Goal: Task Accomplishment & Management: Use online tool/utility

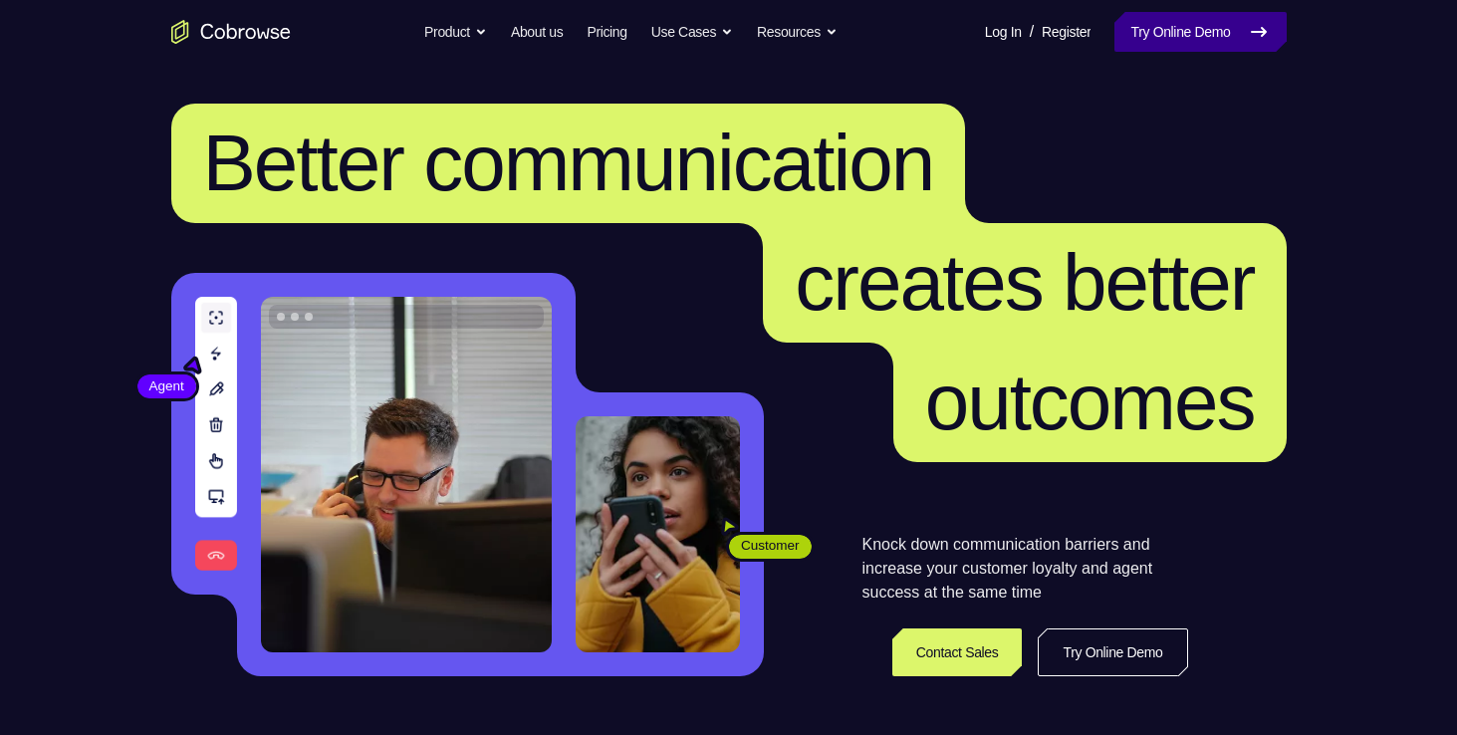
click at [1216, 48] on link "Try Online Demo" at bounding box center [1199, 32] width 171 height 40
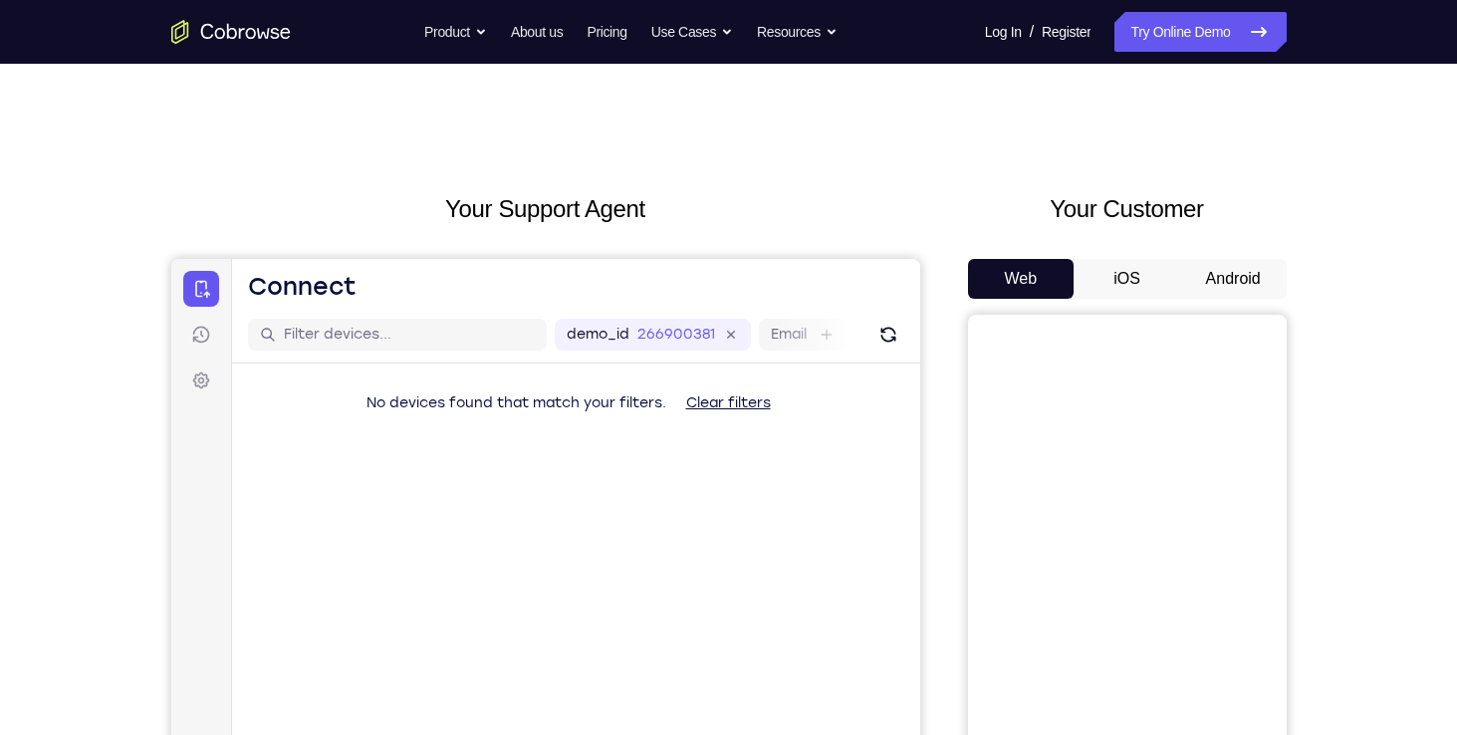
click at [1219, 281] on button "Android" at bounding box center [1233, 279] width 107 height 40
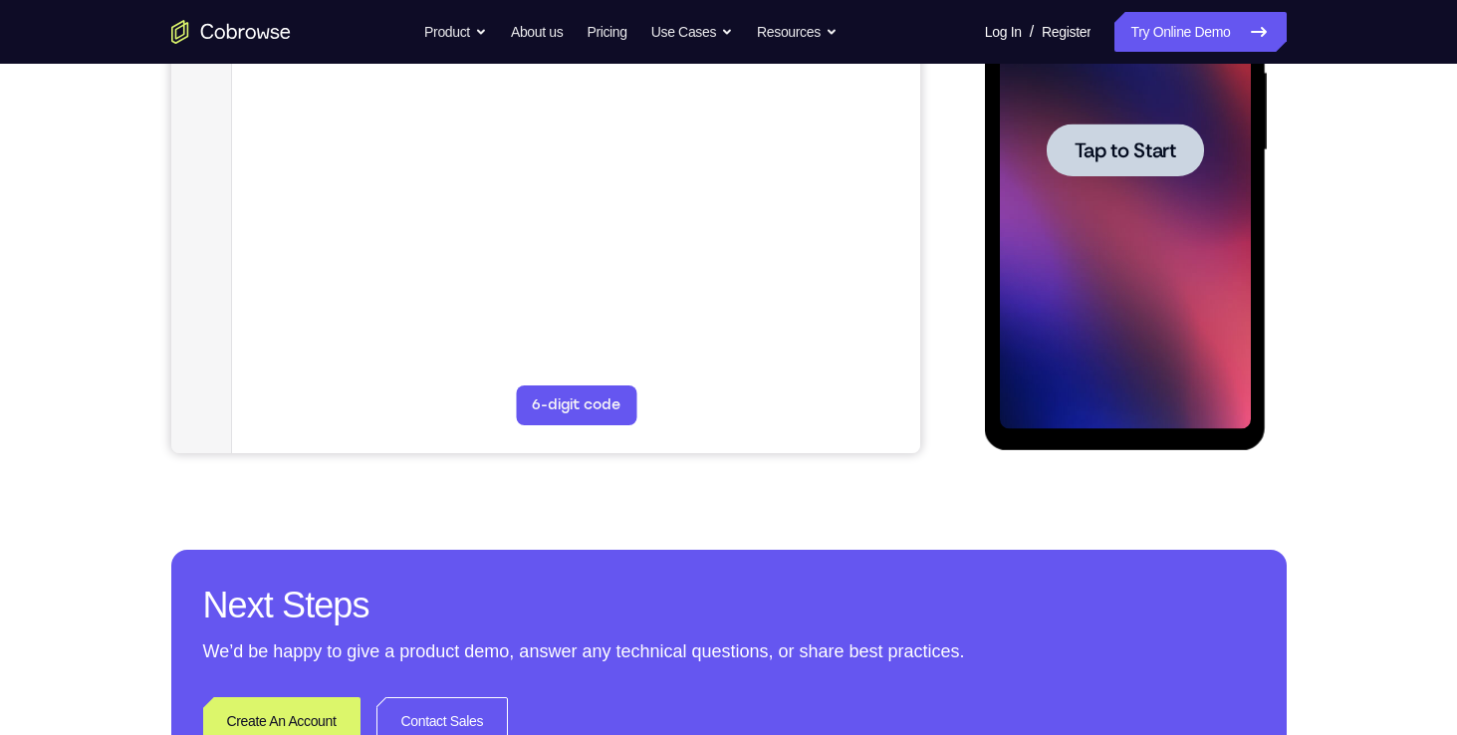
scroll to position [474, 0]
click at [1147, 134] on div at bounding box center [1125, 148] width 157 height 53
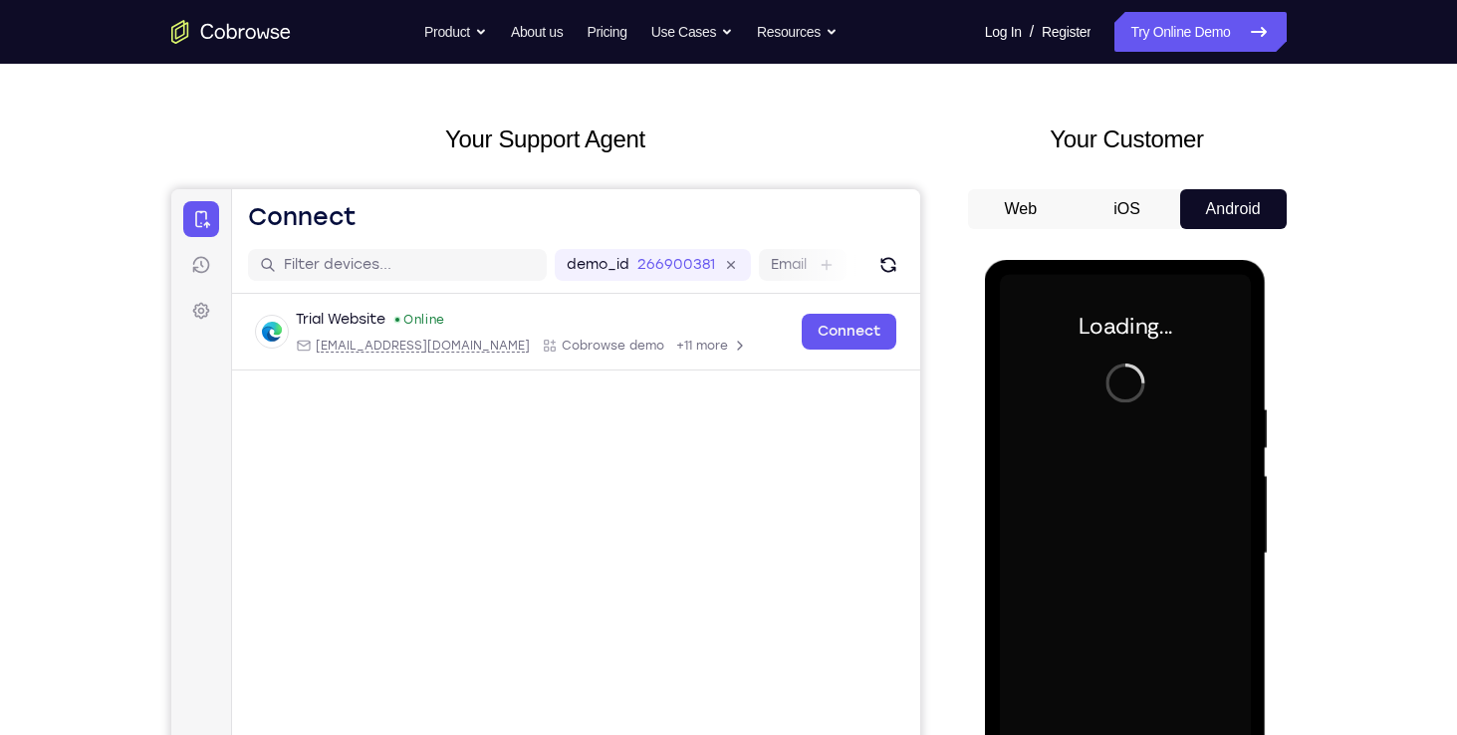
scroll to position [68, 0]
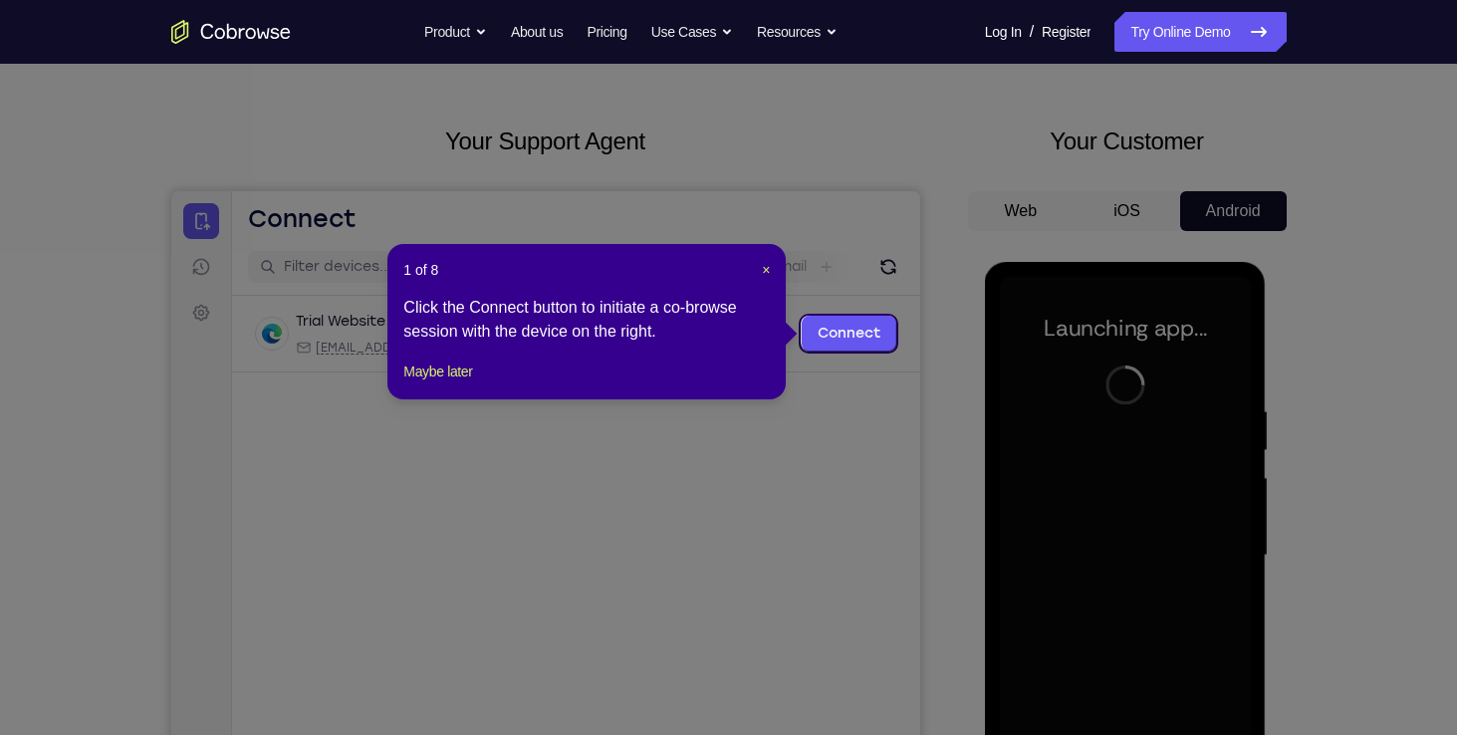
click at [771, 261] on div "1 of 8 × Click the Connect button to initiate a co-browse session with the devi…" at bounding box center [586, 321] width 398 height 155
click at [767, 269] on span "×" at bounding box center [766, 270] width 8 height 16
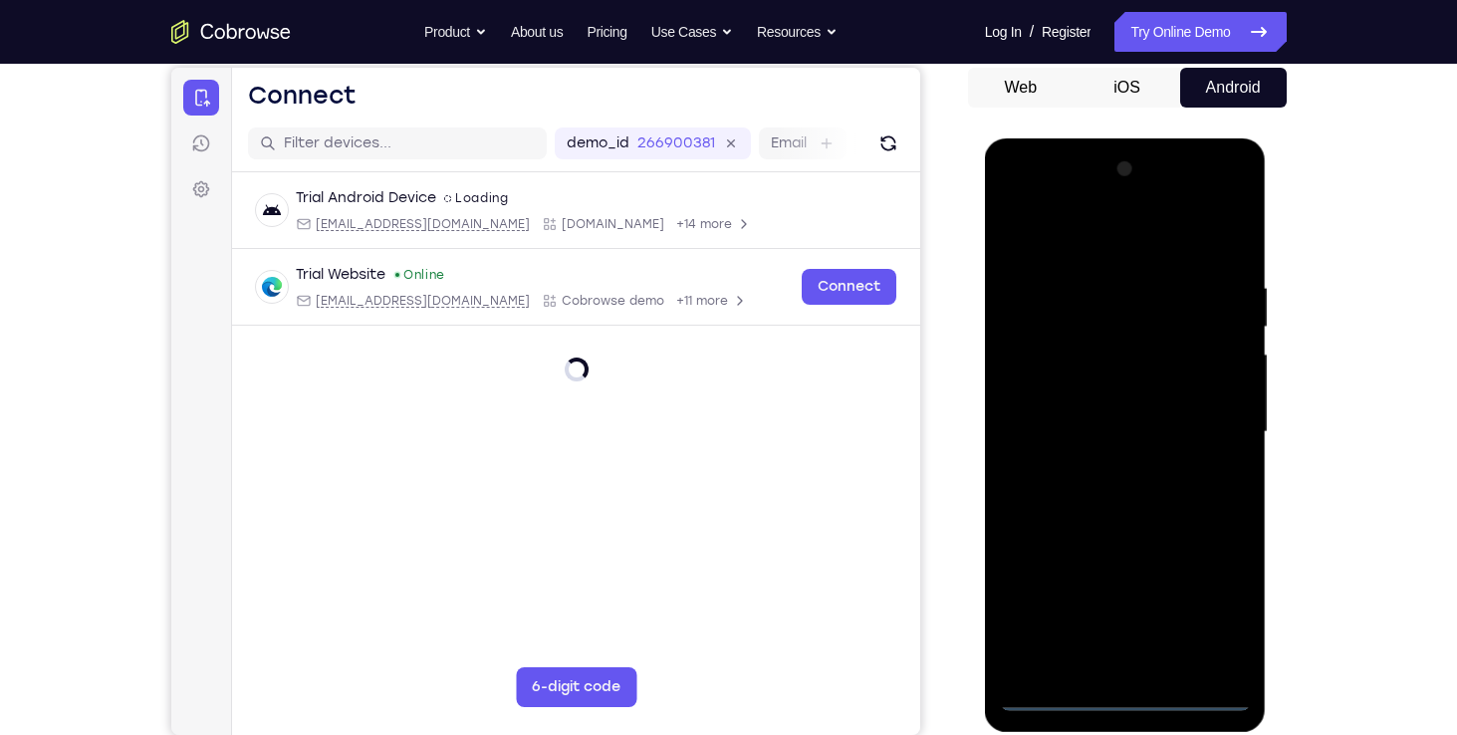
scroll to position [247, 0]
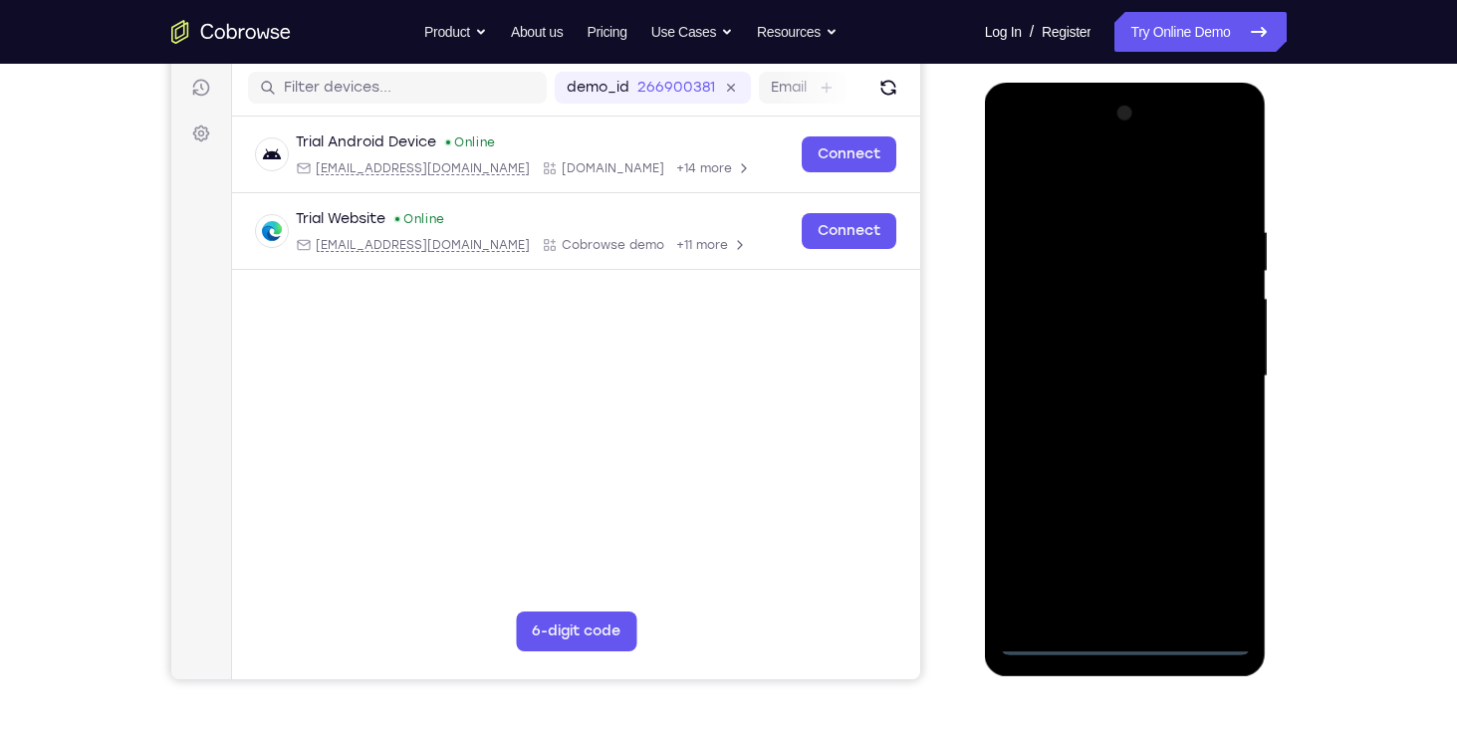
click at [1116, 625] on div at bounding box center [1125, 377] width 251 height 558
click at [1137, 650] on div at bounding box center [1125, 377] width 251 height 558
click at [1211, 550] on div at bounding box center [1125, 377] width 251 height 558
click at [1146, 183] on div at bounding box center [1125, 377] width 251 height 558
click at [1046, 325] on div at bounding box center [1125, 377] width 251 height 558
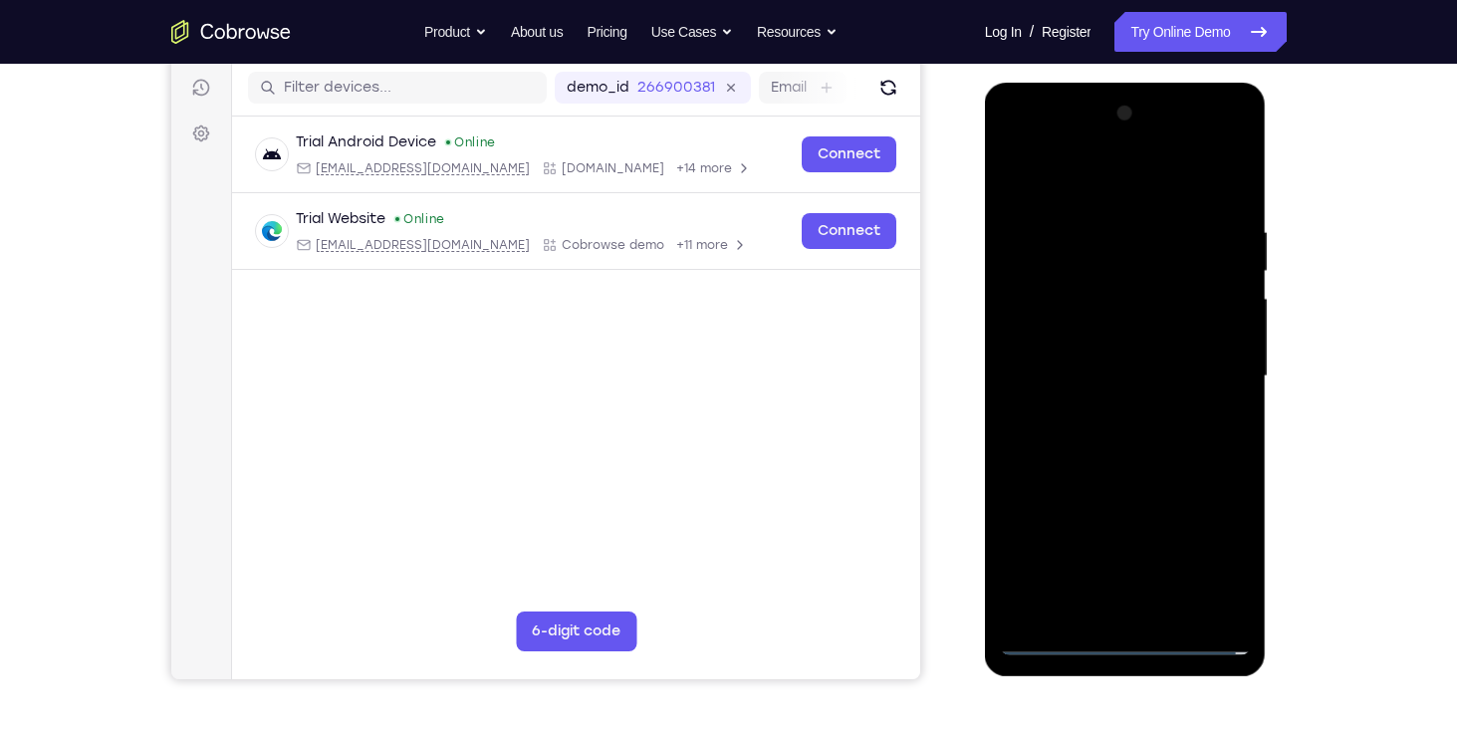
click at [1076, 374] on div at bounding box center [1125, 377] width 251 height 558
click at [1055, 323] on div at bounding box center [1125, 377] width 251 height 558
click at [1064, 354] on div at bounding box center [1125, 377] width 251 height 558
click at [1226, 356] on div at bounding box center [1125, 377] width 251 height 558
click at [1170, 401] on div at bounding box center [1125, 377] width 251 height 558
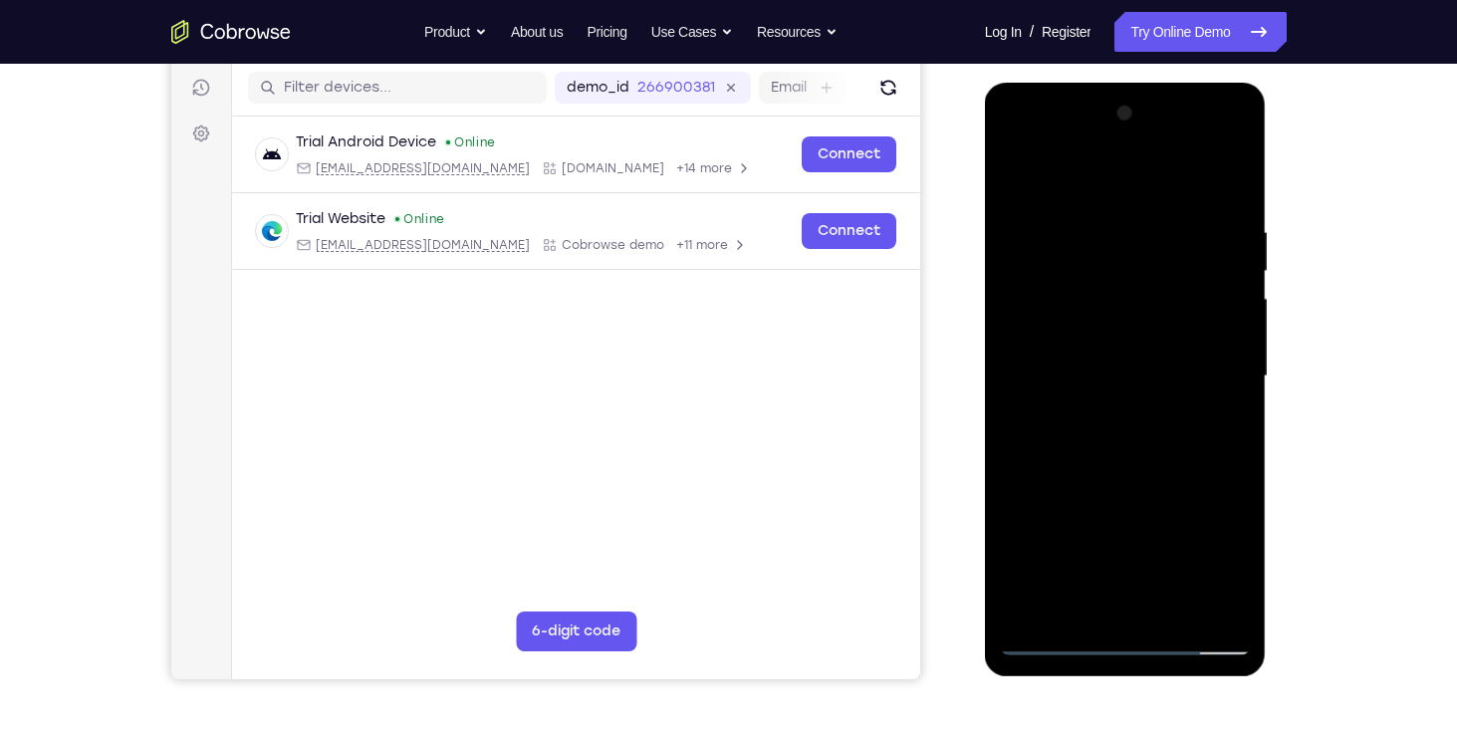
click at [1128, 472] on div at bounding box center [1125, 377] width 251 height 558
click at [1093, 345] on div at bounding box center [1125, 377] width 251 height 558
click at [1089, 354] on div at bounding box center [1125, 377] width 251 height 558
drag, startPoint x: 1064, startPoint y: 553, endPoint x: 1114, endPoint y: 232, distance: 324.5
click at [1114, 232] on div at bounding box center [1125, 377] width 251 height 558
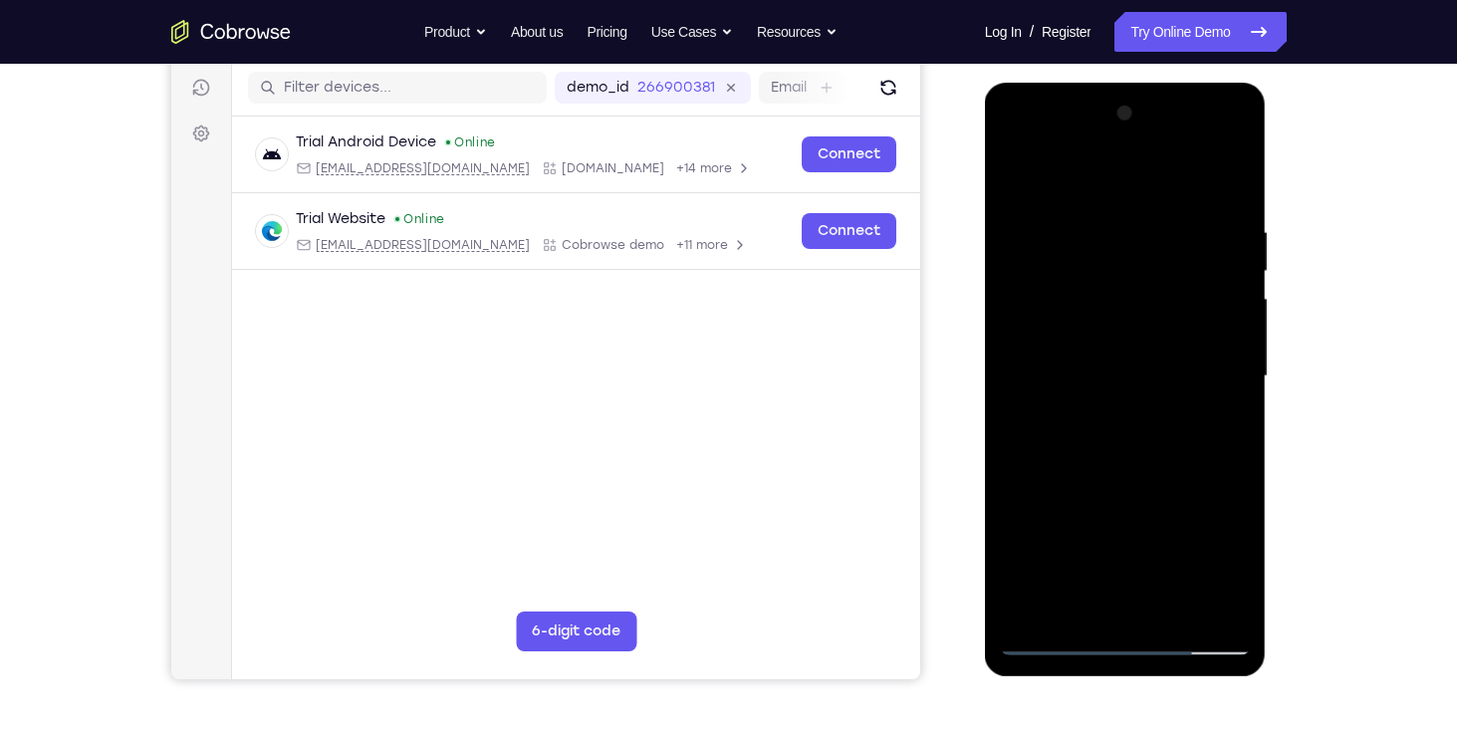
click at [1089, 588] on div at bounding box center [1125, 377] width 251 height 558
click at [1080, 605] on div at bounding box center [1125, 377] width 251 height 558
click at [1109, 340] on div at bounding box center [1125, 377] width 251 height 558
click at [1054, 340] on div at bounding box center [1125, 377] width 251 height 558
click at [1048, 404] on div at bounding box center [1125, 377] width 251 height 558
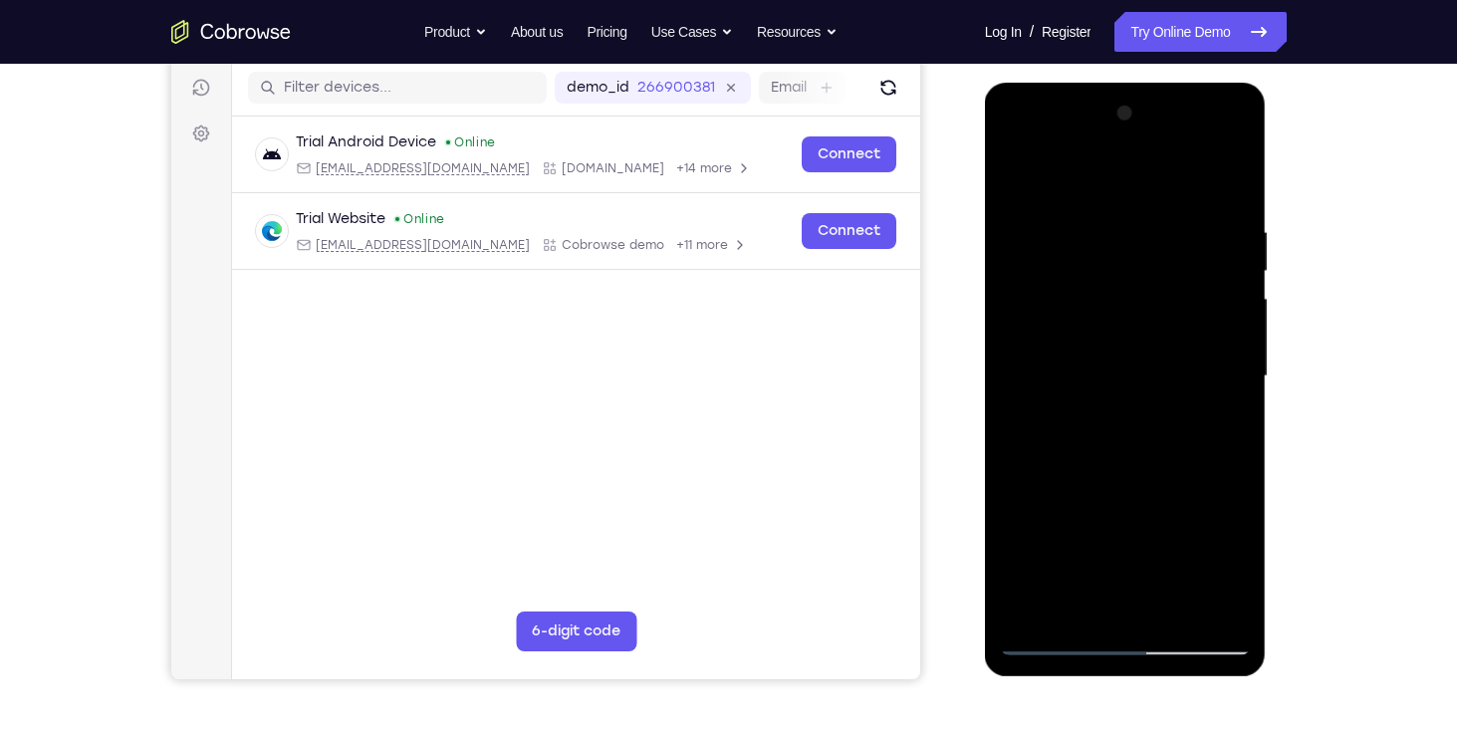
click at [1046, 414] on div at bounding box center [1125, 377] width 251 height 558
drag, startPoint x: 1085, startPoint y: 484, endPoint x: 1091, endPoint y: 524, distance: 40.3
click at [1091, 524] on div at bounding box center [1125, 377] width 251 height 558
click at [1232, 149] on div at bounding box center [1125, 377] width 251 height 558
click at [1141, 514] on div at bounding box center [1125, 377] width 251 height 558
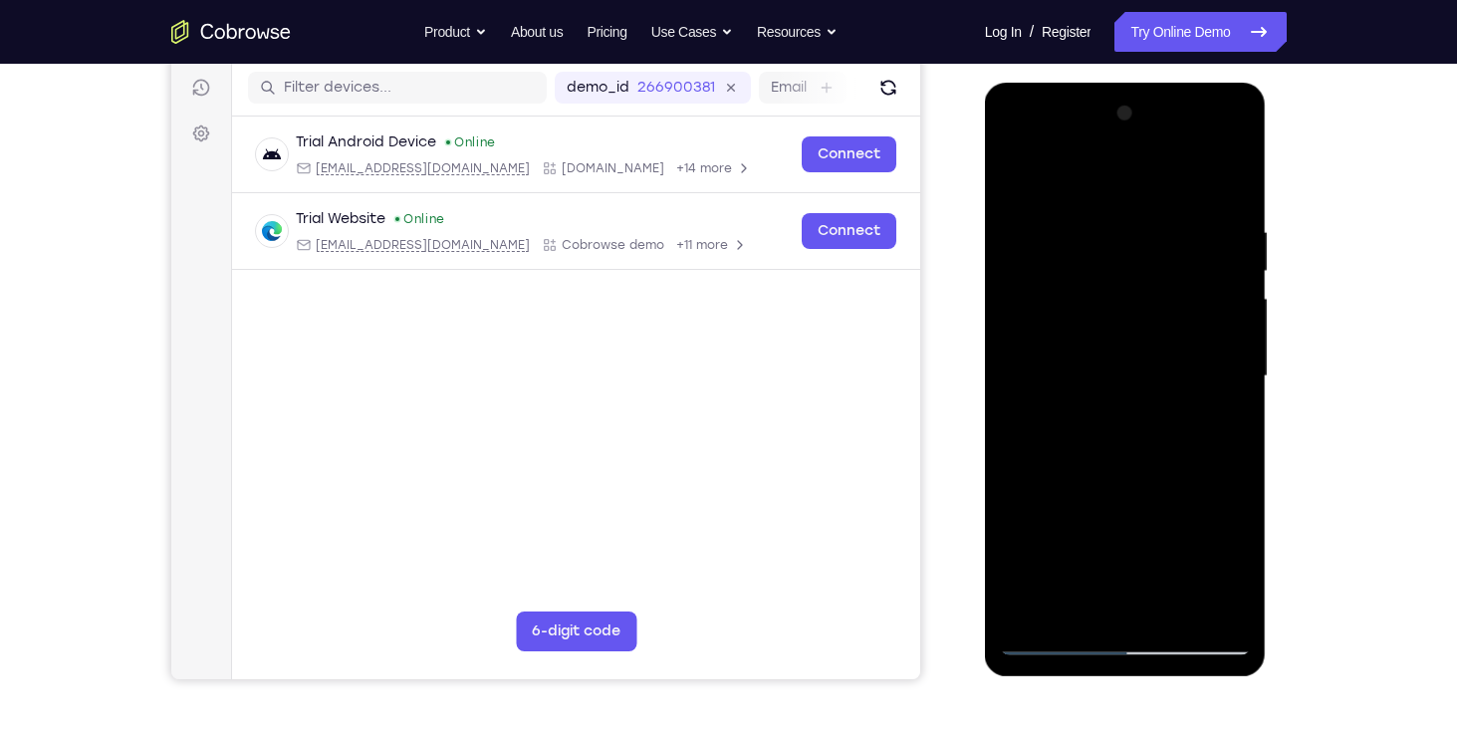
click at [1210, 410] on div at bounding box center [1125, 377] width 251 height 558
drag, startPoint x: 1140, startPoint y: 205, endPoint x: 1074, endPoint y: 615, distance: 415.5
click at [1074, 615] on div at bounding box center [1125, 377] width 251 height 558
drag, startPoint x: 1098, startPoint y: 517, endPoint x: 1132, endPoint y: 358, distance: 161.9
click at [1132, 358] on div at bounding box center [1125, 377] width 251 height 558
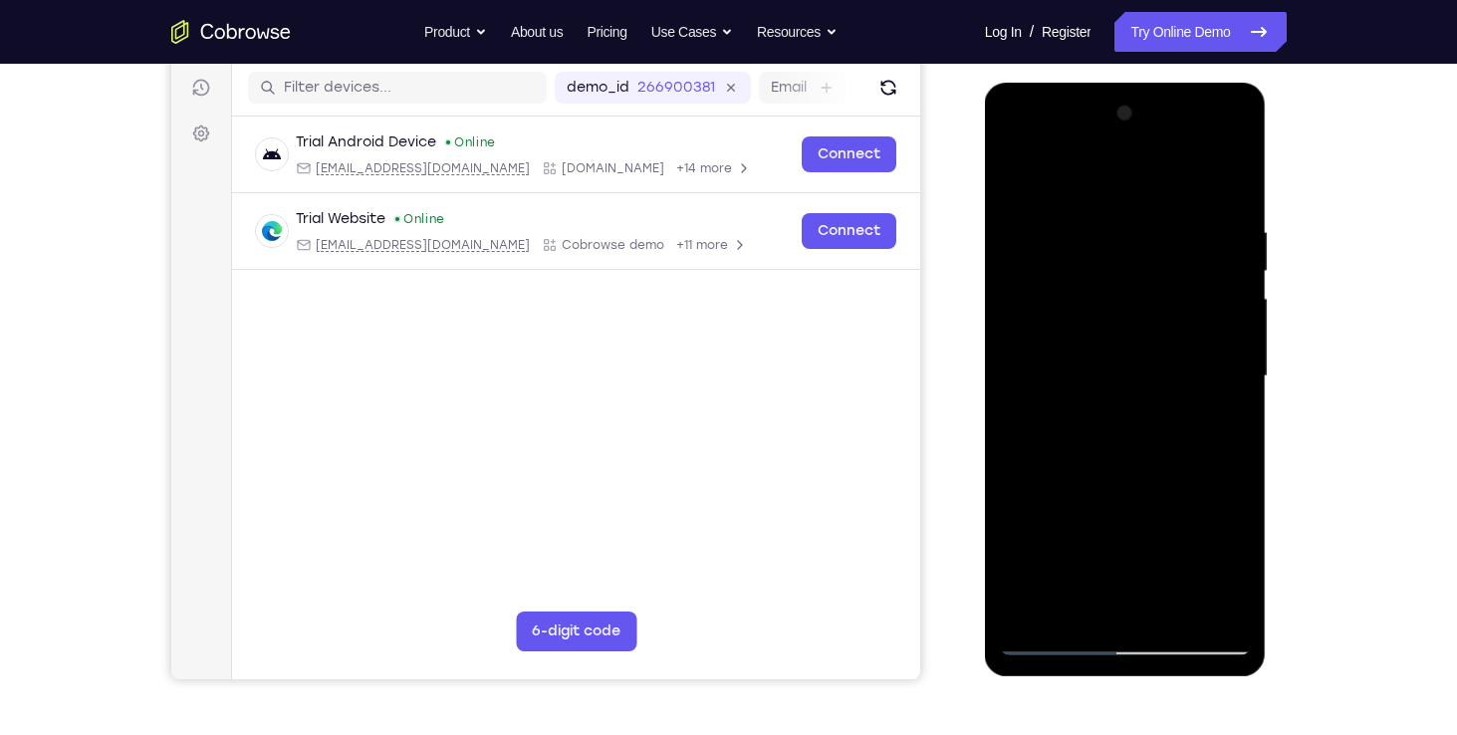
drag, startPoint x: 1113, startPoint y: 479, endPoint x: 1133, endPoint y: 310, distance: 170.4
click at [1133, 310] on div at bounding box center [1125, 377] width 251 height 558
drag, startPoint x: 1112, startPoint y: 446, endPoint x: 1130, endPoint y: 317, distance: 130.7
click at [1130, 317] on div at bounding box center [1125, 377] width 251 height 558
drag, startPoint x: 1142, startPoint y: 311, endPoint x: 1153, endPoint y: 259, distance: 52.9
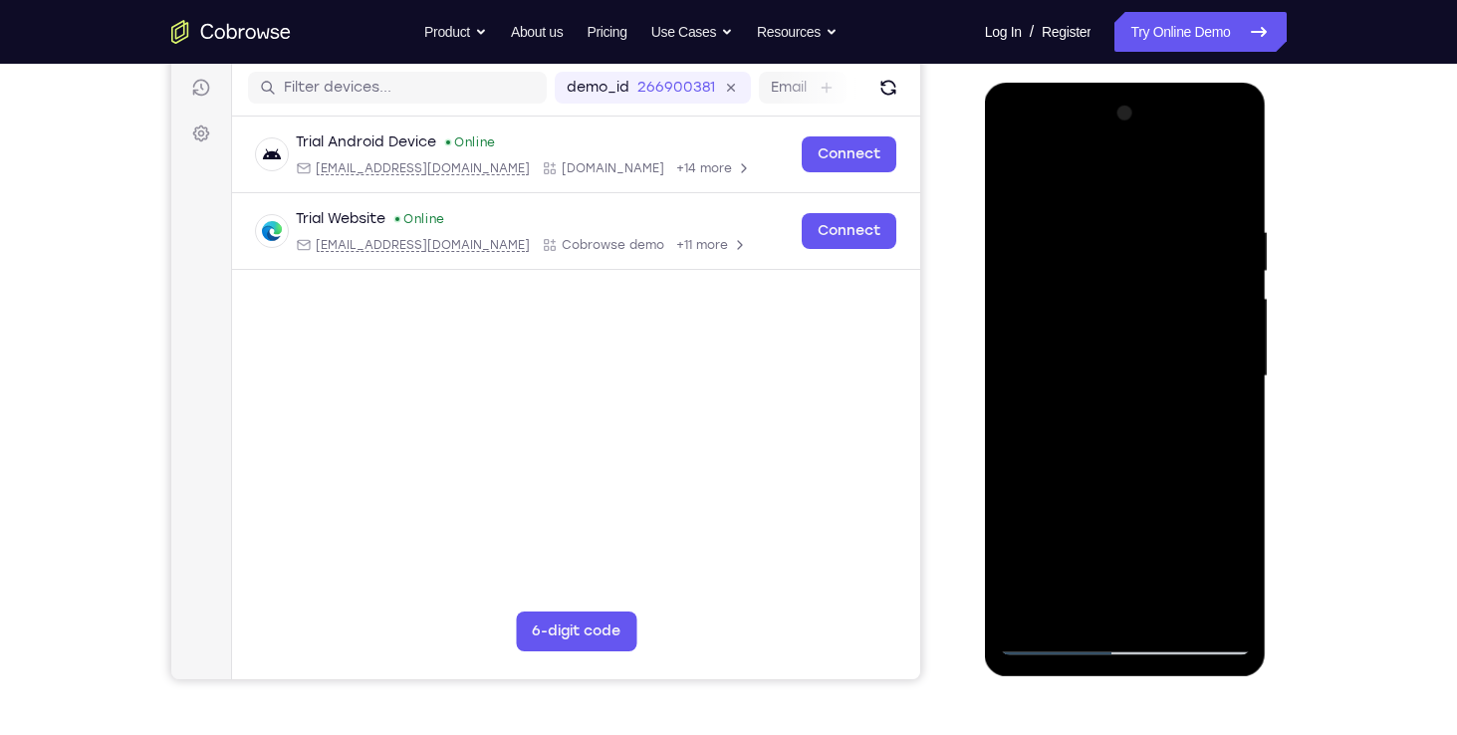
click at [1153, 259] on div at bounding box center [1125, 377] width 251 height 558
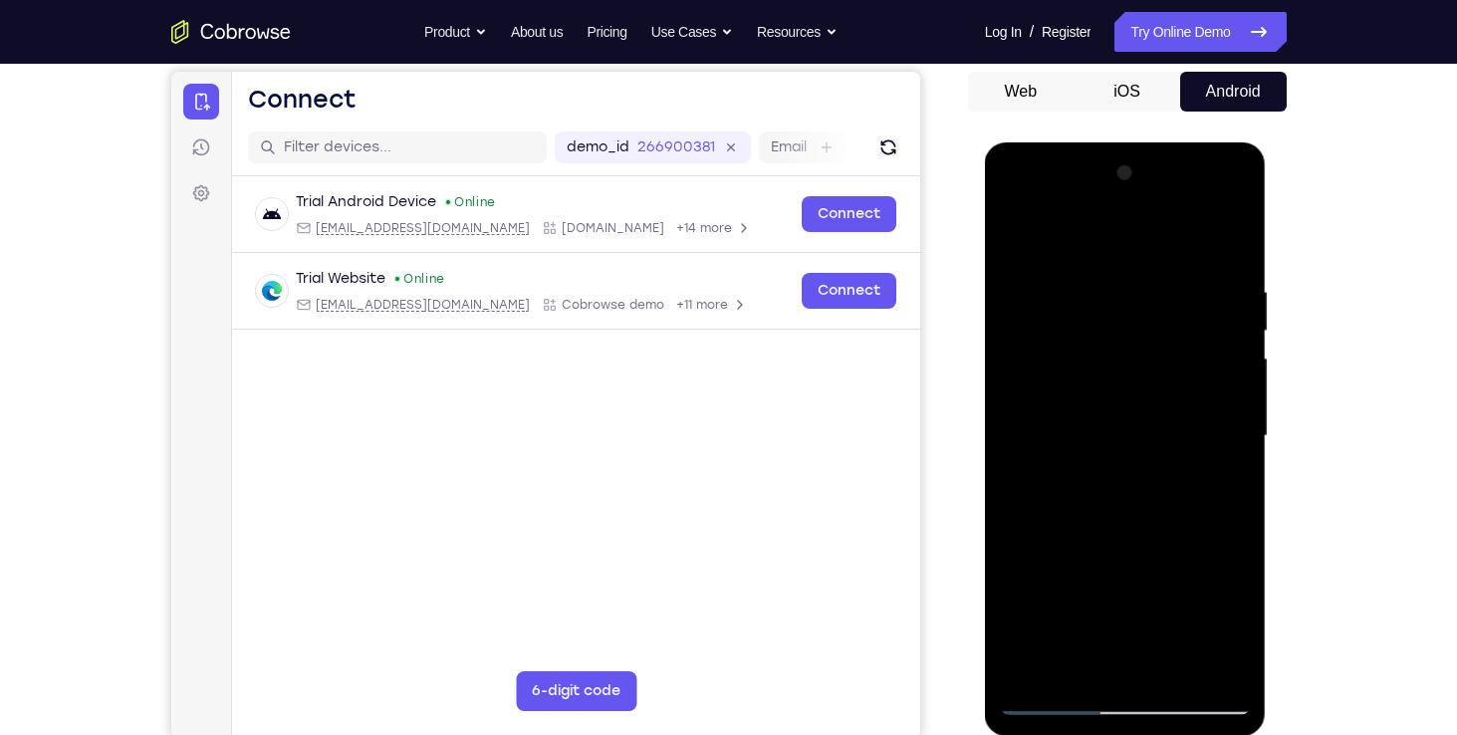
scroll to position [119, 0]
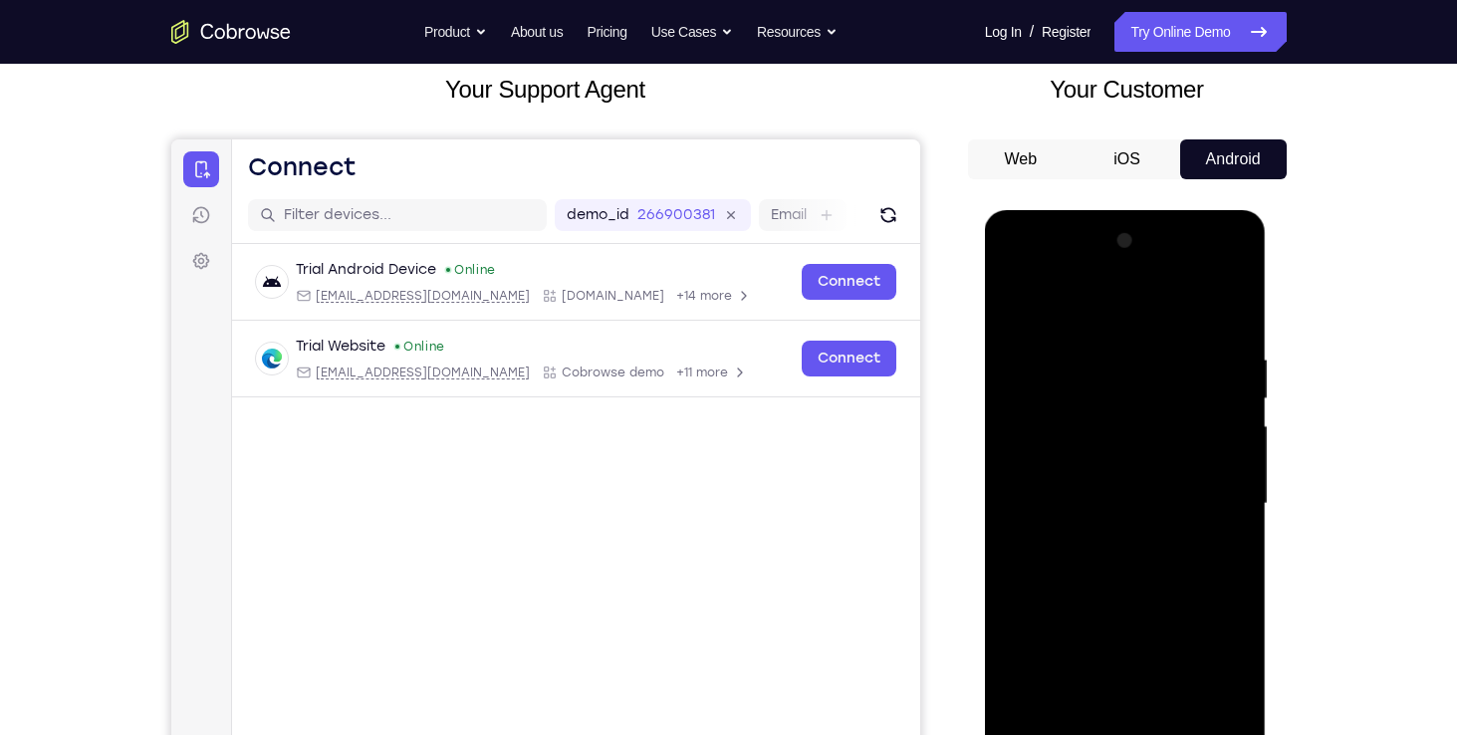
click at [1034, 295] on div at bounding box center [1125, 504] width 251 height 558
click at [1030, 404] on div at bounding box center [1125, 504] width 251 height 558
click at [1059, 469] on div at bounding box center [1125, 504] width 251 height 558
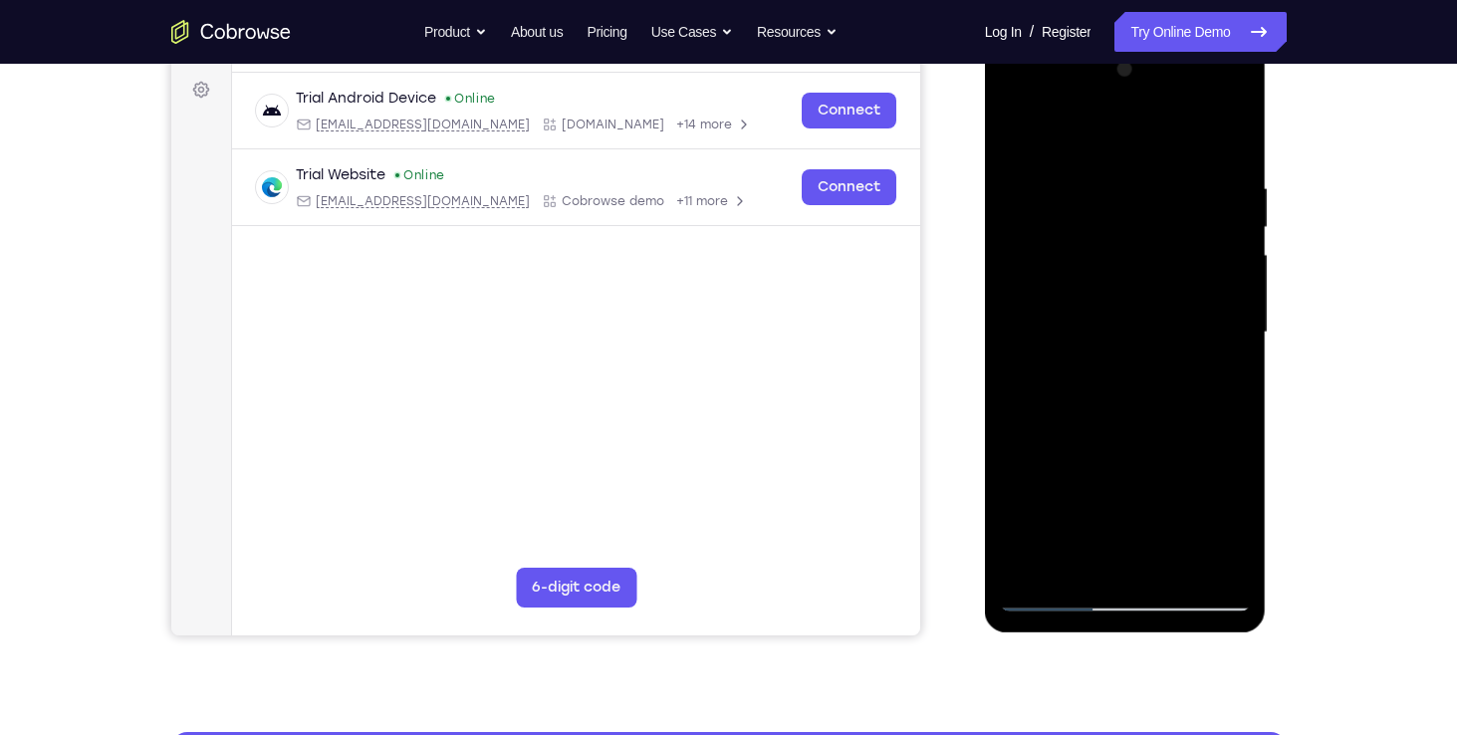
scroll to position [291, 0]
drag, startPoint x: 1149, startPoint y: 472, endPoint x: 1140, endPoint y: 232, distance: 240.1
click at [1140, 232] on div at bounding box center [1125, 333] width 251 height 558
drag, startPoint x: 1139, startPoint y: 369, endPoint x: 1139, endPoint y: 249, distance: 120.5
click at [1139, 249] on div at bounding box center [1125, 333] width 251 height 558
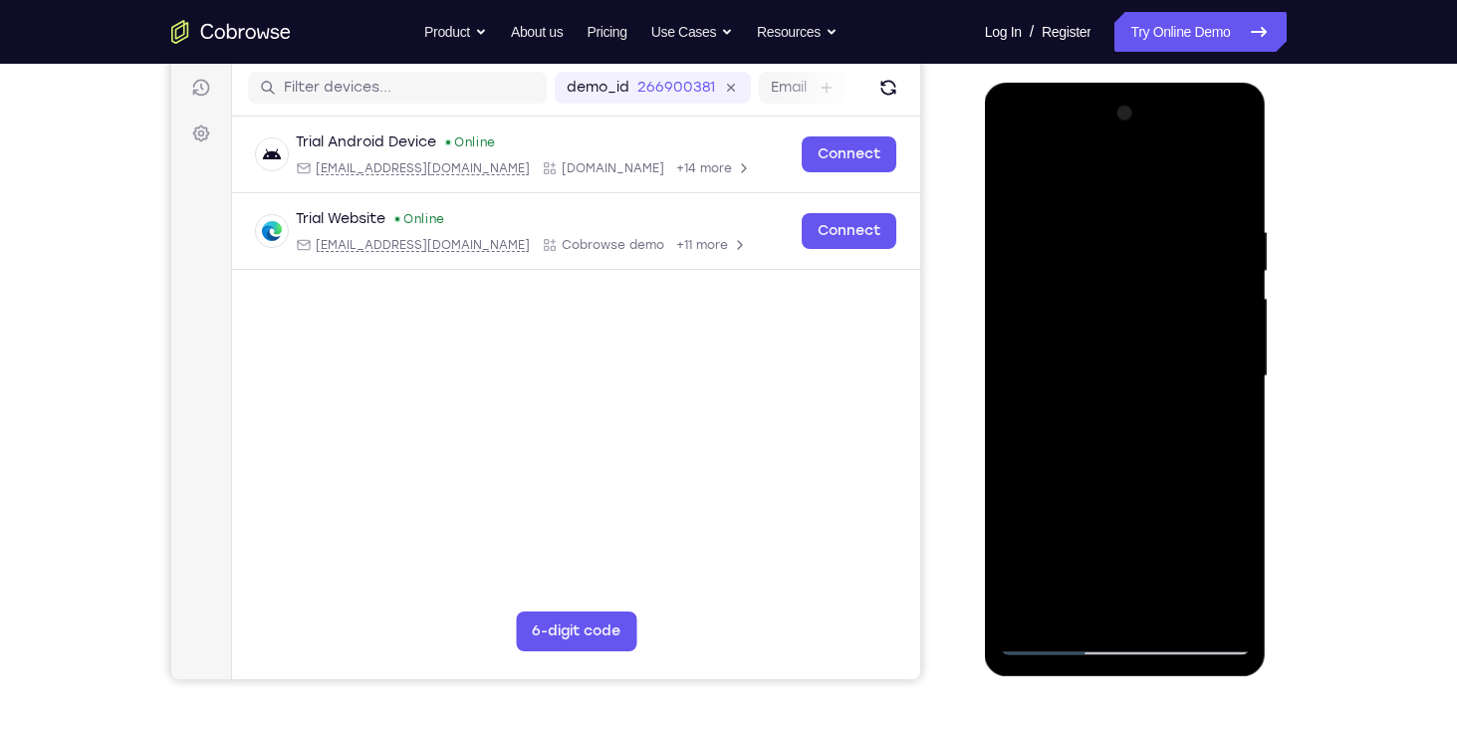
scroll to position [243, 0]
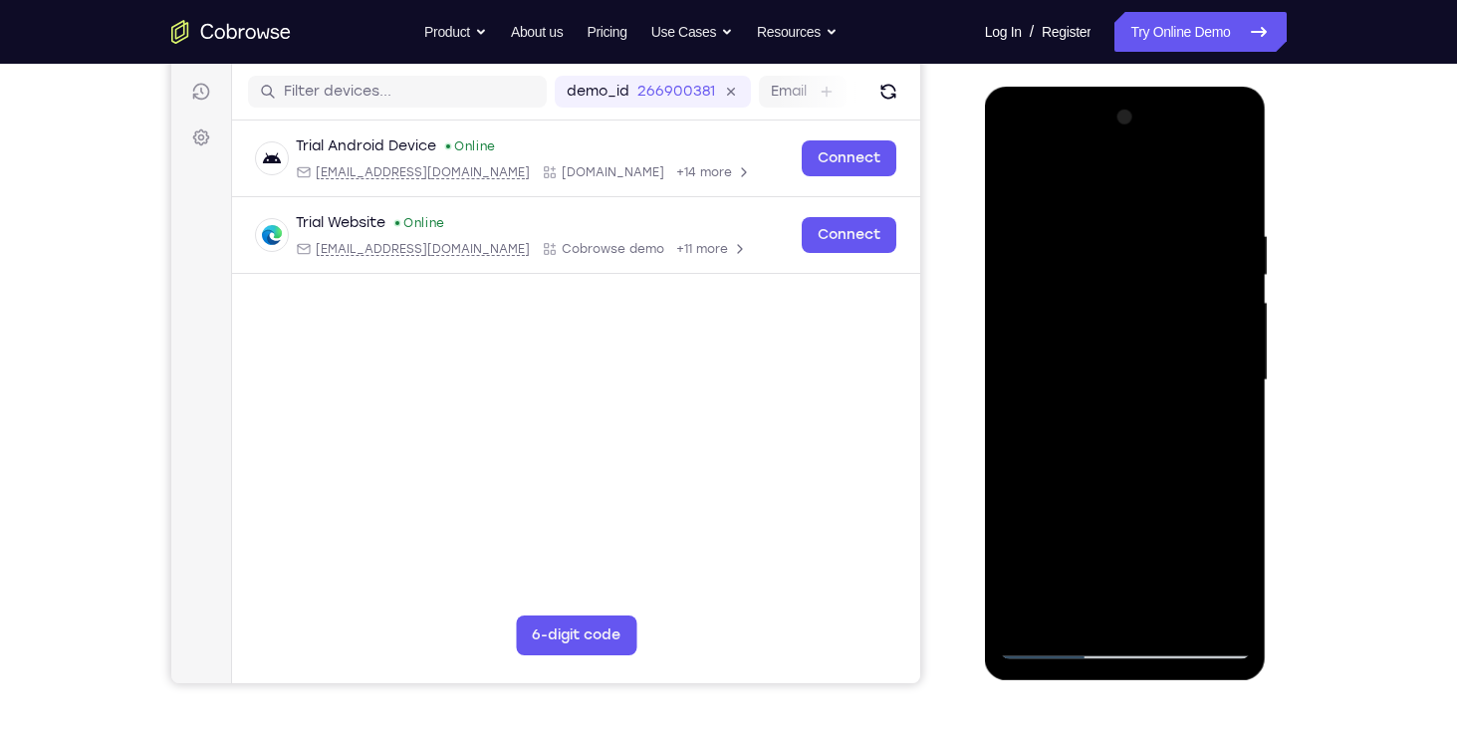
click at [1064, 352] on div at bounding box center [1125, 381] width 251 height 558
click at [1149, 423] on div at bounding box center [1125, 381] width 251 height 558
drag, startPoint x: 1221, startPoint y: 395, endPoint x: 1047, endPoint y: 412, distance: 175.1
click at [1047, 412] on div at bounding box center [1125, 381] width 251 height 558
drag, startPoint x: 1152, startPoint y: 354, endPoint x: 1144, endPoint y: 507, distance: 152.6
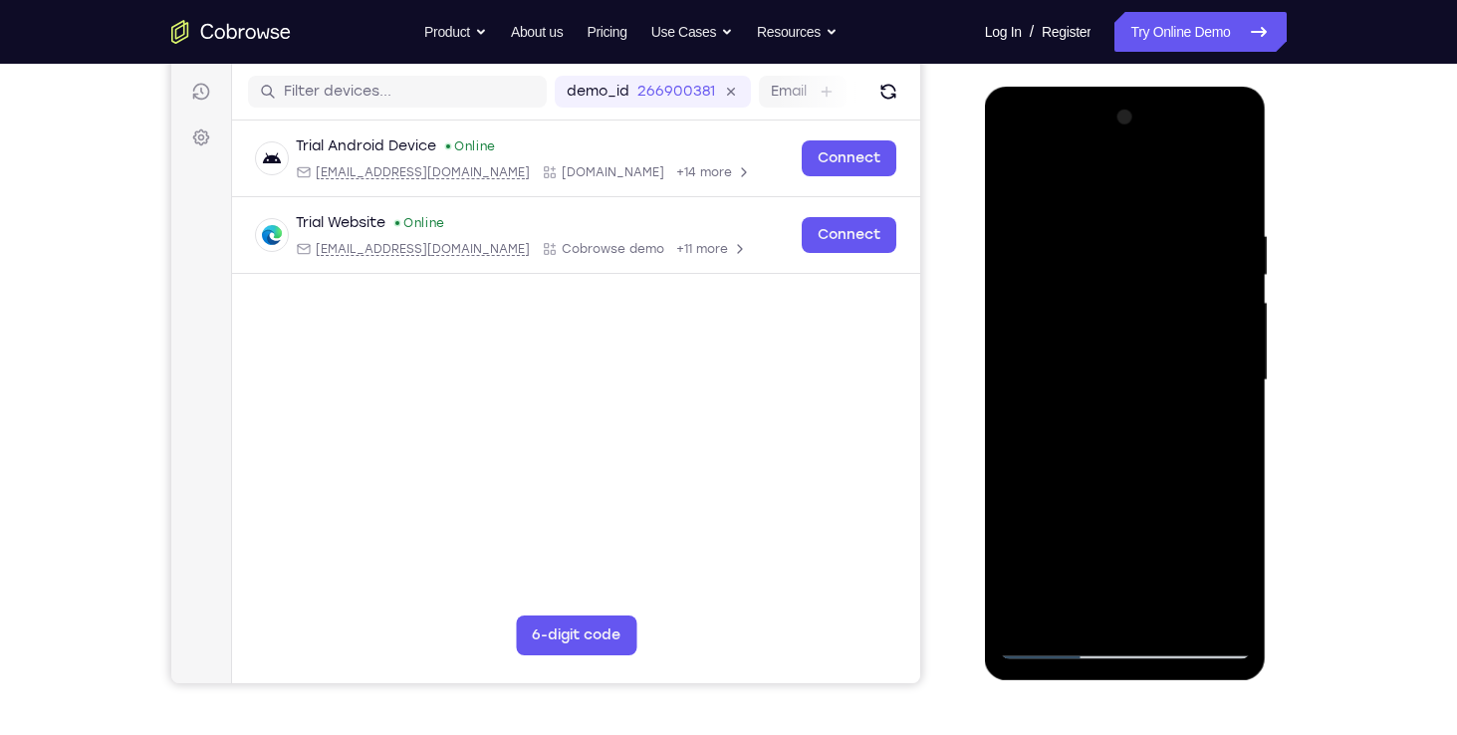
click at [1144, 507] on div at bounding box center [1125, 381] width 251 height 558
drag, startPoint x: 1138, startPoint y: 260, endPoint x: 1104, endPoint y: 552, distance: 293.7
click at [1104, 552] on div at bounding box center [1125, 381] width 251 height 558
drag, startPoint x: 1109, startPoint y: 433, endPoint x: 1099, endPoint y: 624, distance: 191.4
click at [1099, 624] on div at bounding box center [1125, 381] width 251 height 558
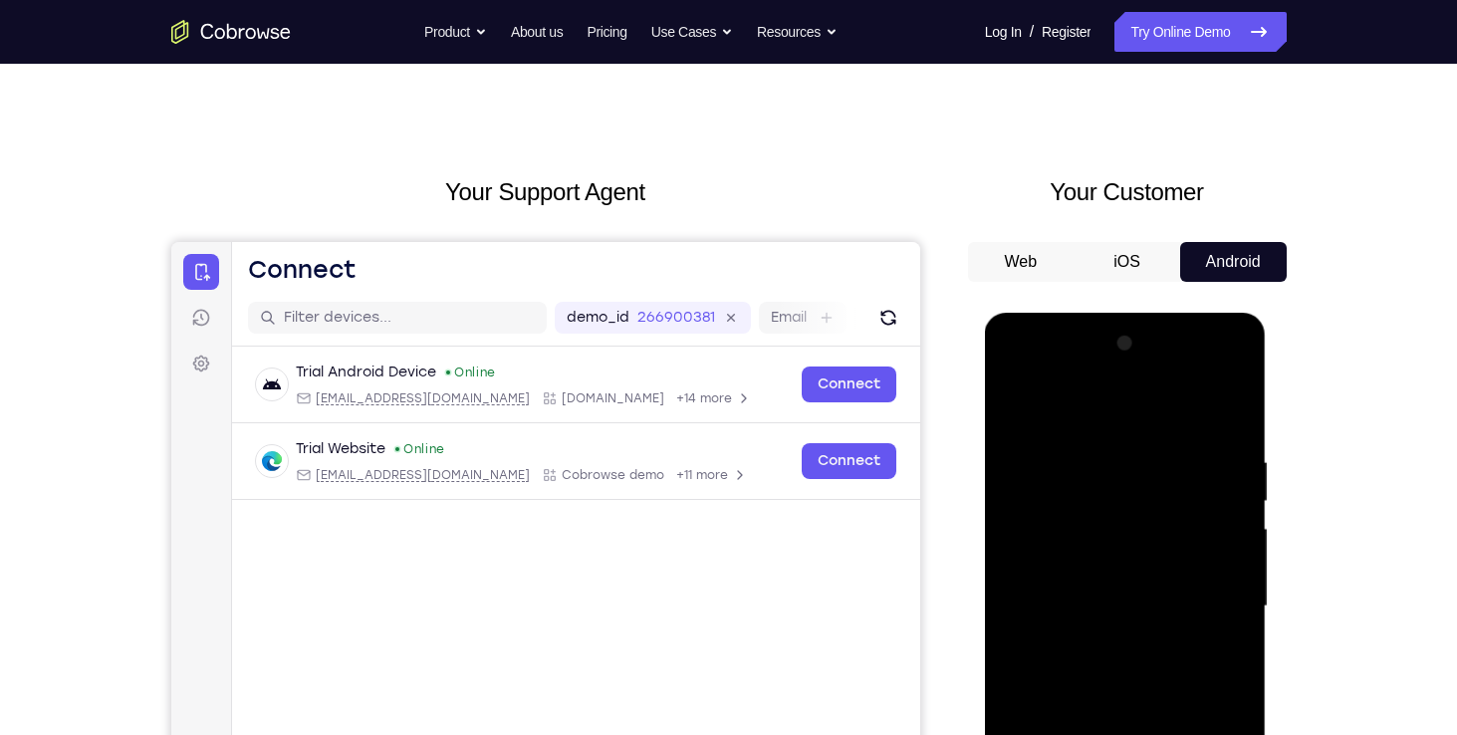
scroll to position [0, 0]
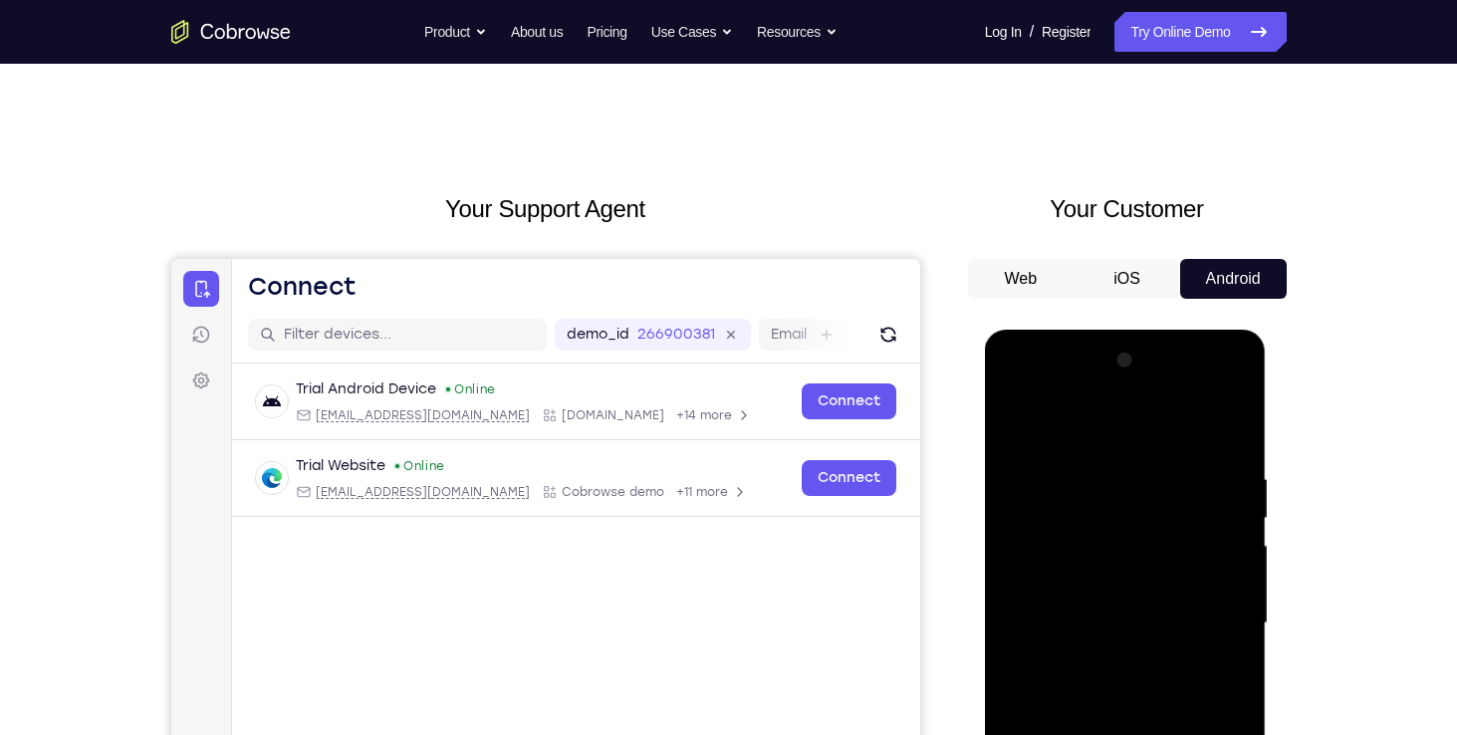
click at [1107, 391] on div at bounding box center [1125, 624] width 251 height 558
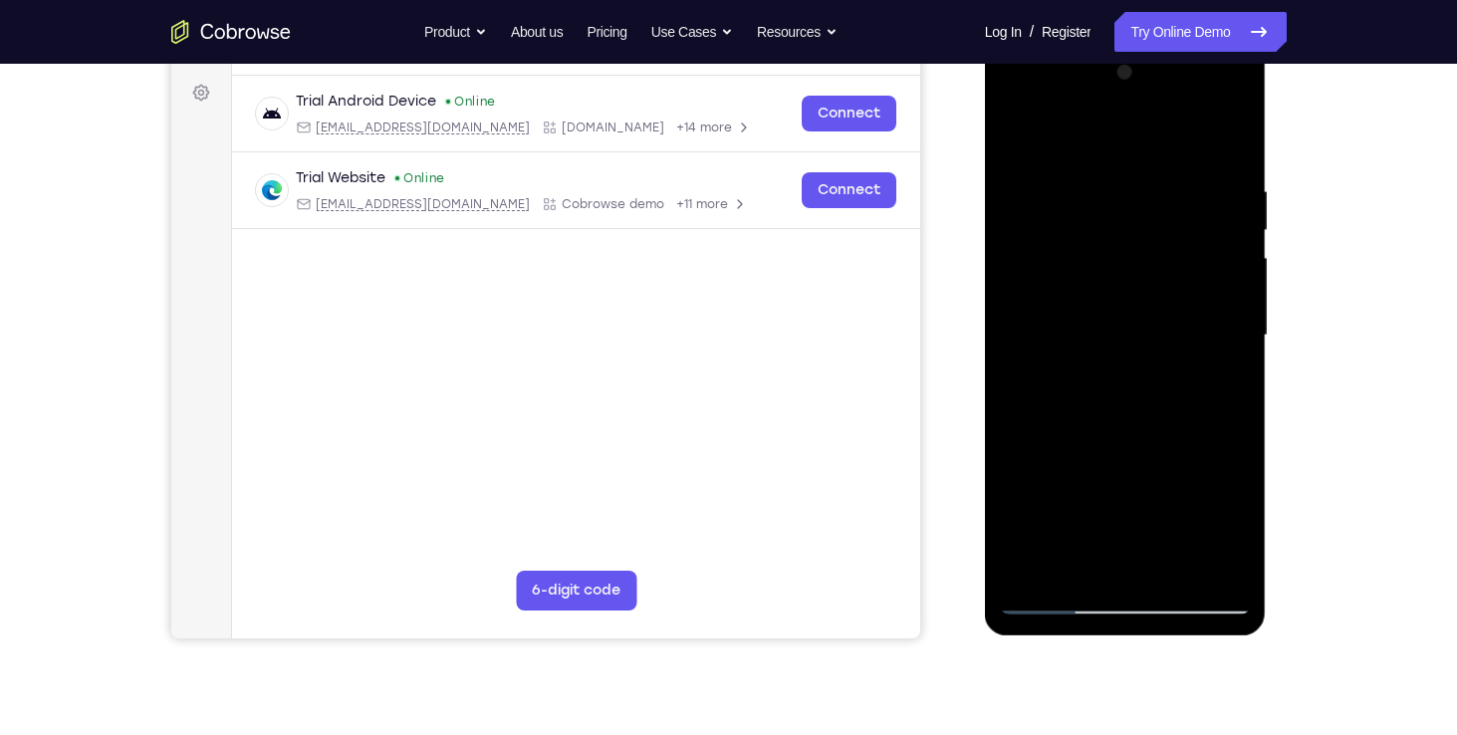
scroll to position [294, 0]
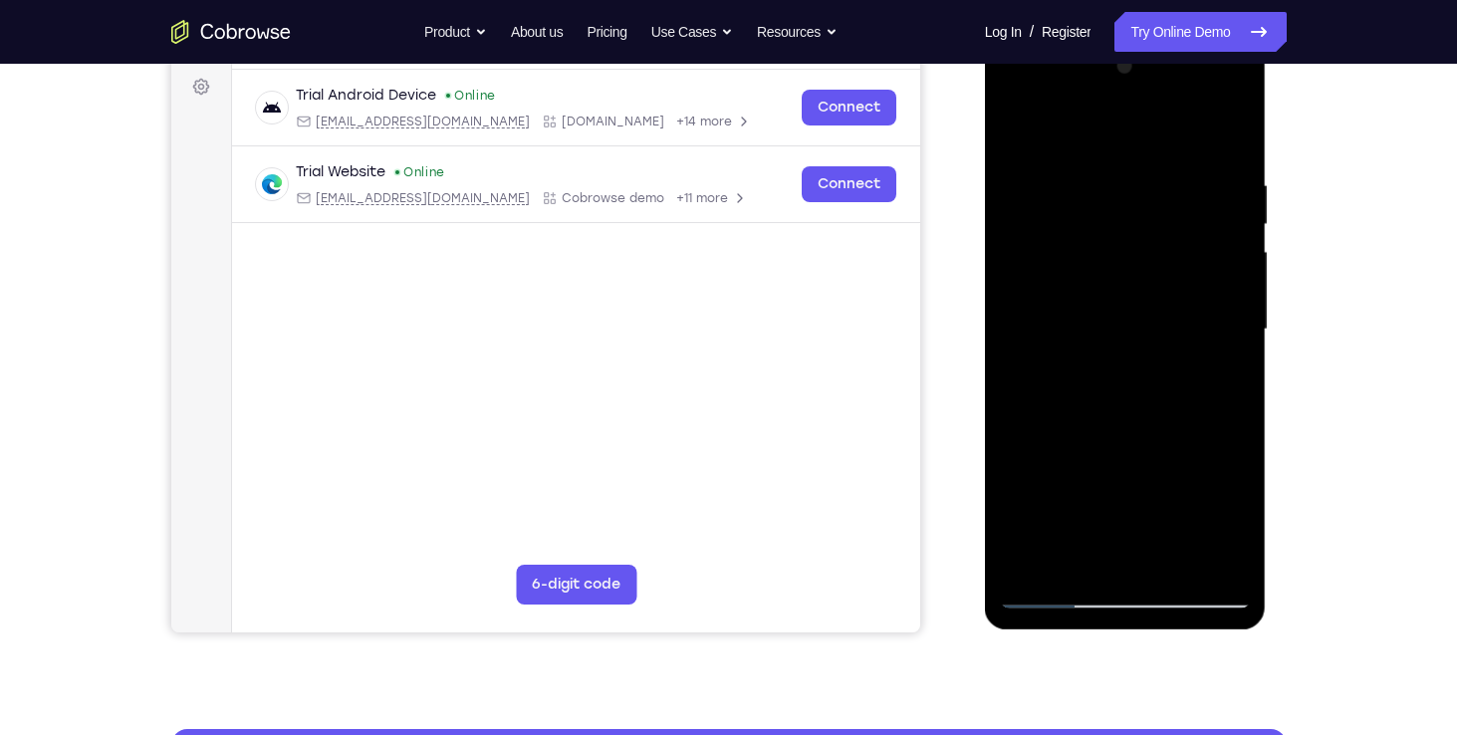
click at [1229, 551] on div at bounding box center [1125, 330] width 251 height 558
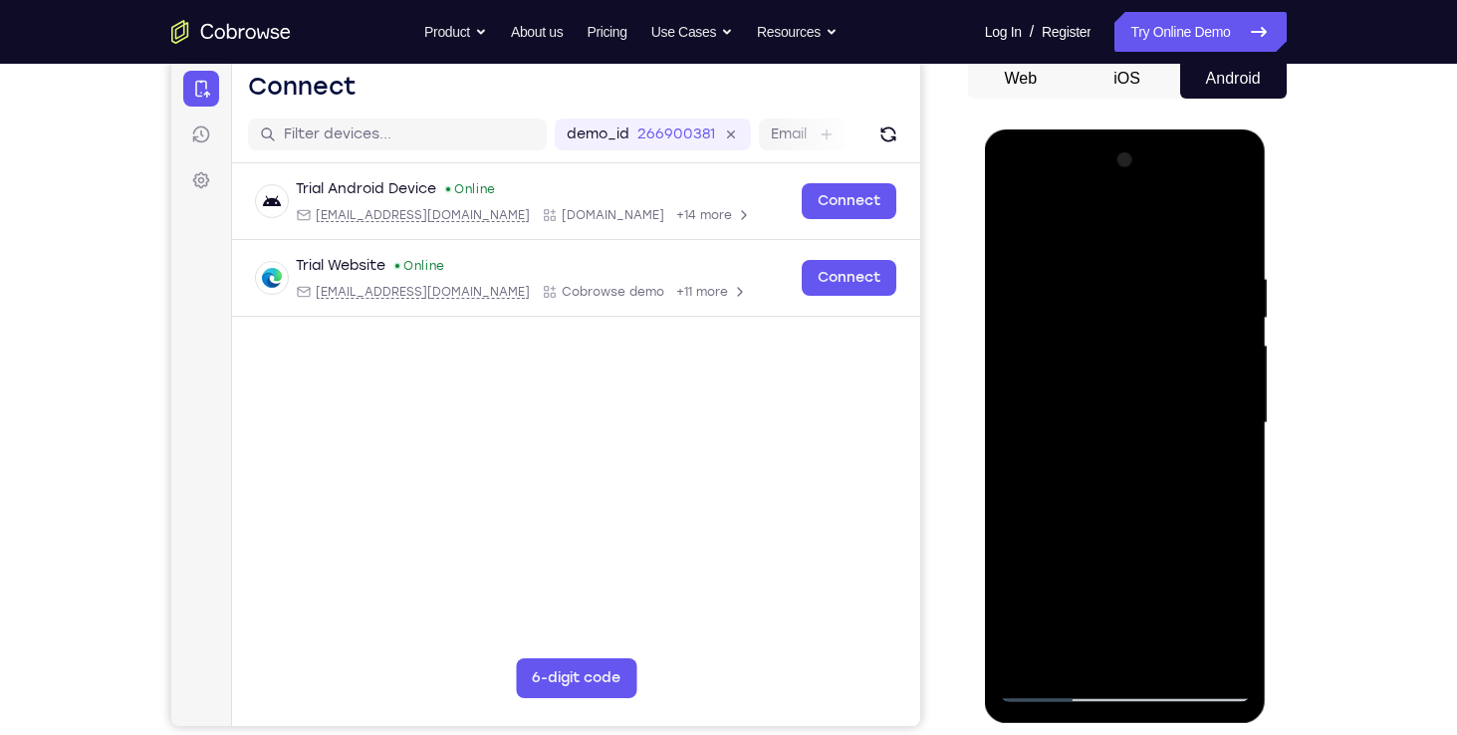
scroll to position [197, 0]
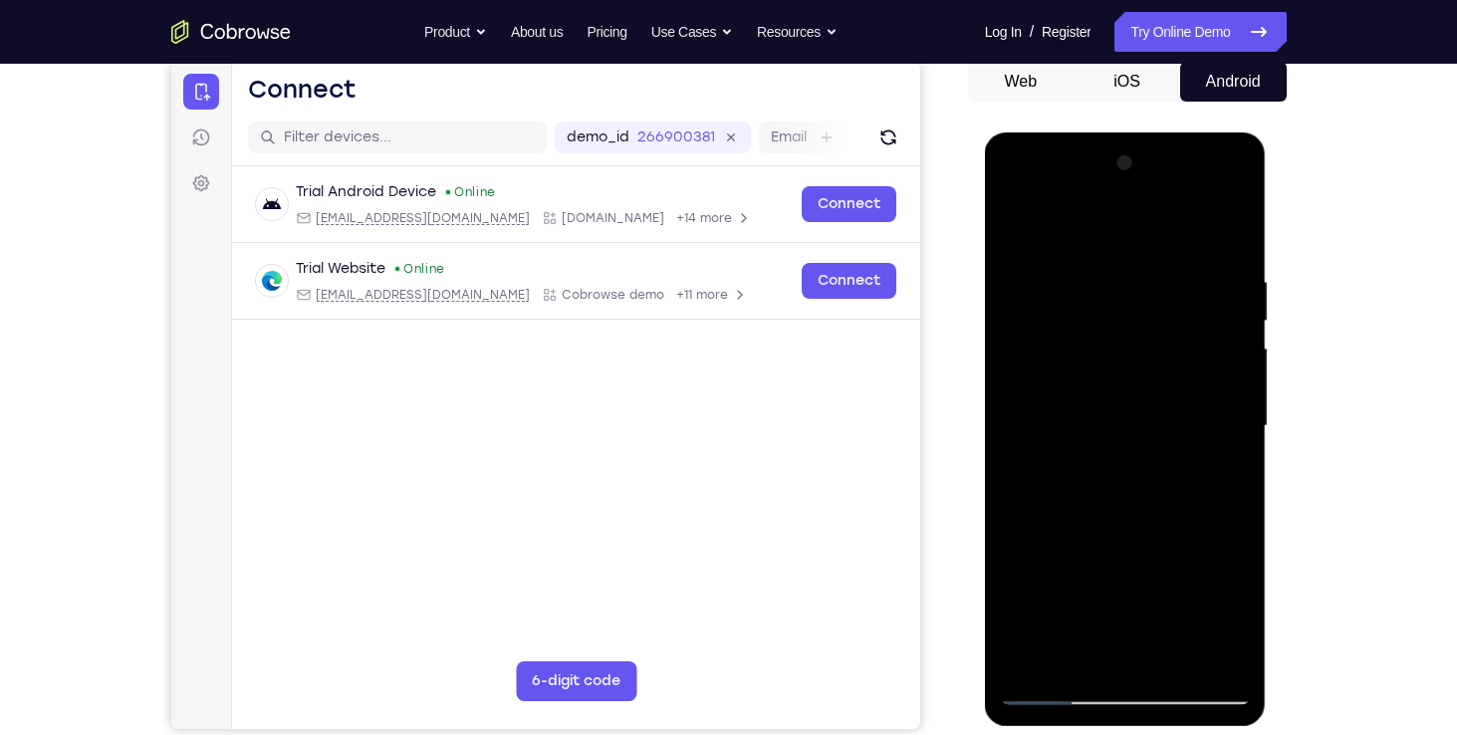
click at [1092, 235] on div at bounding box center [1125, 426] width 251 height 558
drag, startPoint x: 1194, startPoint y: 482, endPoint x: 1035, endPoint y: 462, distance: 160.6
click at [1035, 462] on div at bounding box center [1125, 426] width 251 height 558
drag, startPoint x: 1176, startPoint y: 509, endPoint x: 1089, endPoint y: 517, distance: 87.0
click at [1089, 517] on div at bounding box center [1125, 426] width 251 height 558
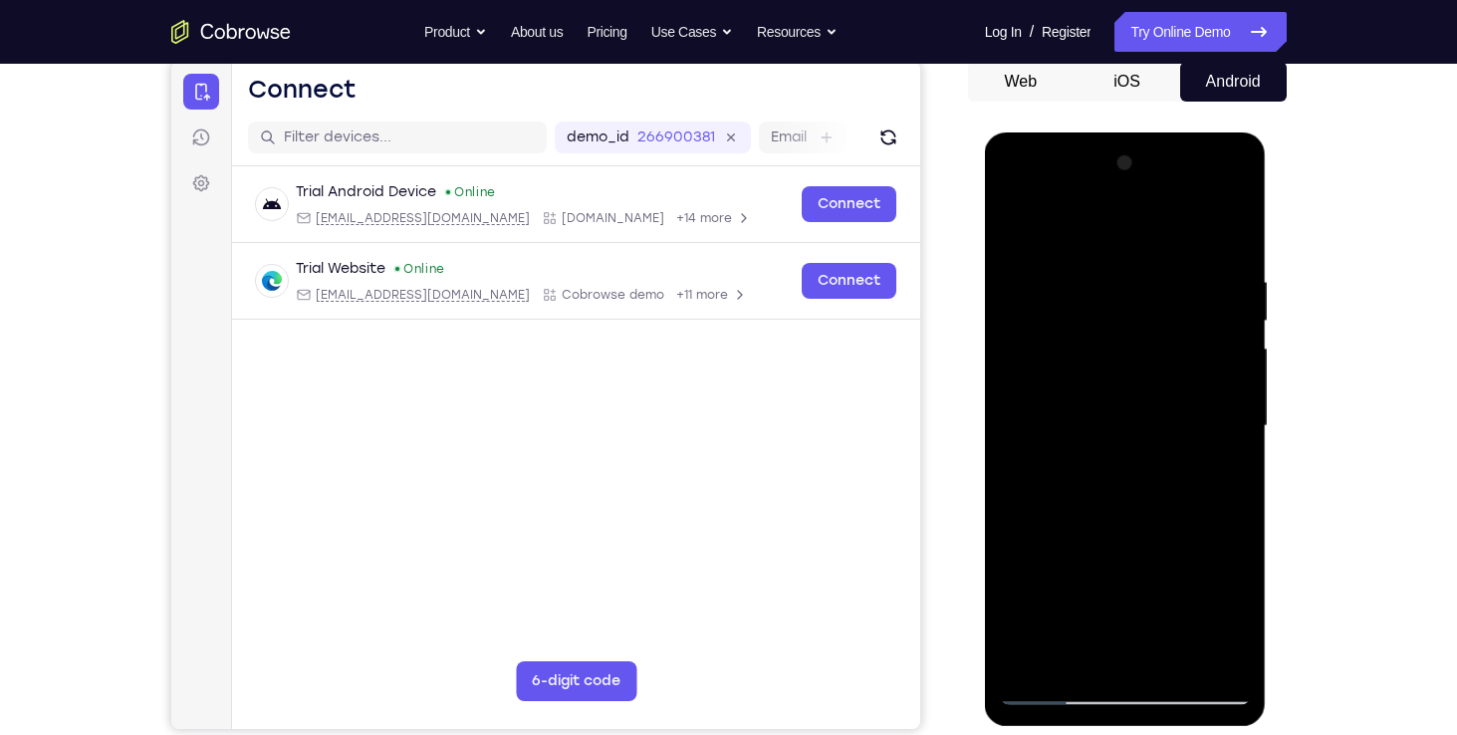
drag, startPoint x: 1090, startPoint y: 553, endPoint x: 1100, endPoint y: 379, distance: 173.5
click at [1100, 379] on div at bounding box center [1125, 426] width 251 height 558
drag, startPoint x: 1105, startPoint y: 488, endPoint x: 1116, endPoint y: 349, distance: 139.8
click at [1116, 349] on div at bounding box center [1125, 426] width 251 height 558
drag, startPoint x: 1109, startPoint y: 473, endPoint x: 1114, endPoint y: 405, distance: 67.9
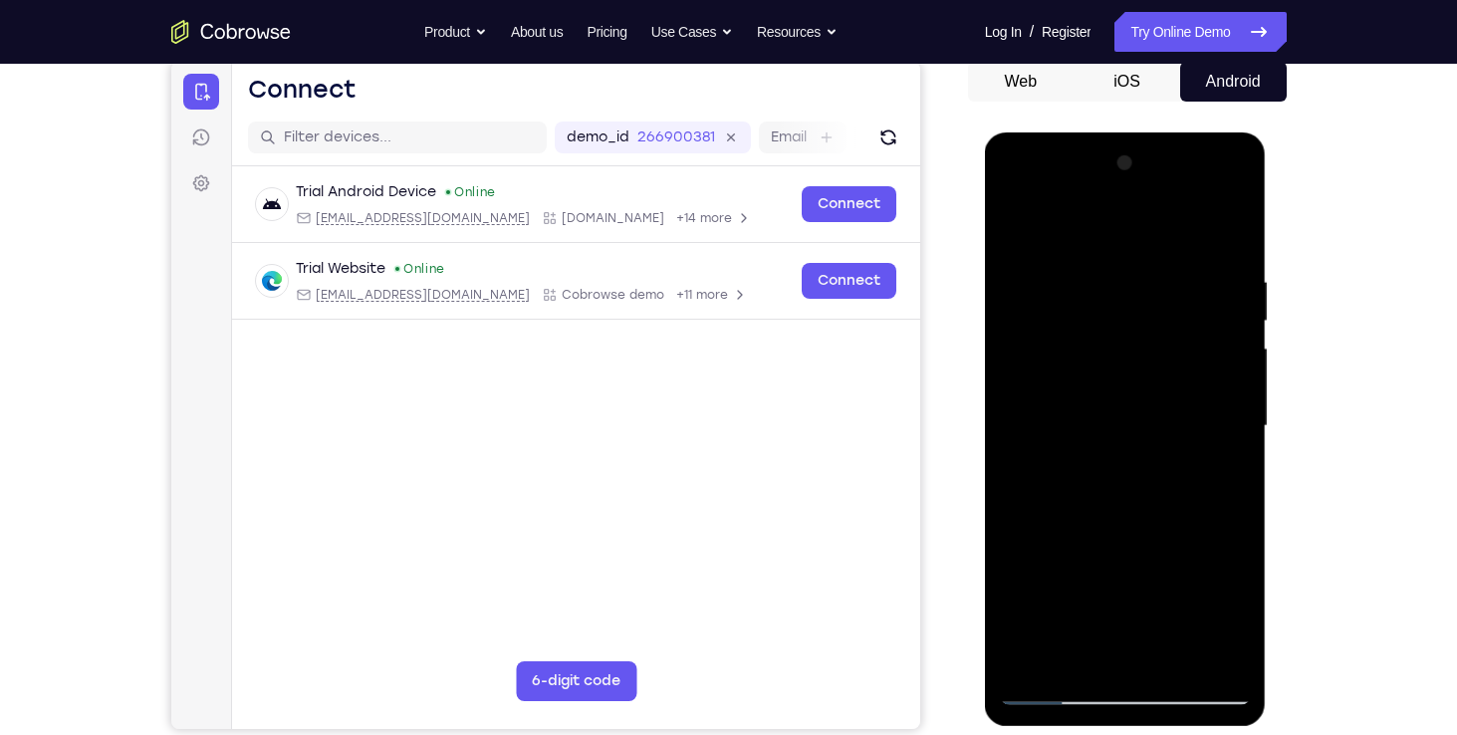
click at [1114, 405] on div at bounding box center [1125, 426] width 251 height 558
drag, startPoint x: 1086, startPoint y: 458, endPoint x: 1103, endPoint y: 463, distance: 17.6
click at [1103, 463] on div at bounding box center [1125, 426] width 251 height 558
drag, startPoint x: 1074, startPoint y: 572, endPoint x: 1098, endPoint y: 389, distance: 183.8
click at [1098, 389] on div at bounding box center [1125, 426] width 251 height 558
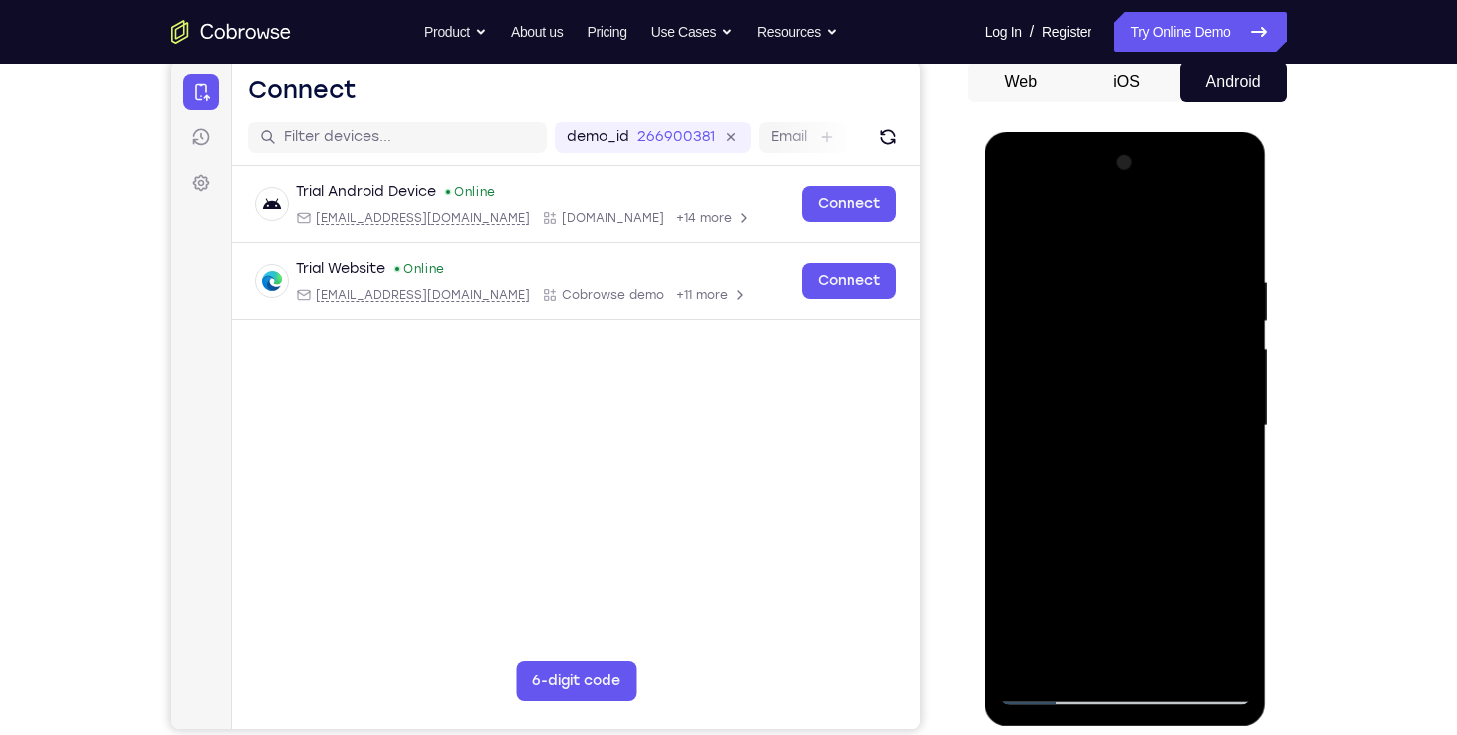
drag, startPoint x: 1097, startPoint y: 517, endPoint x: 1101, endPoint y: 439, distance: 77.8
click at [1101, 439] on div at bounding box center [1125, 426] width 251 height 558
drag, startPoint x: 1081, startPoint y: 526, endPoint x: 1087, endPoint y: 464, distance: 62.0
click at [1087, 464] on div at bounding box center [1125, 426] width 251 height 558
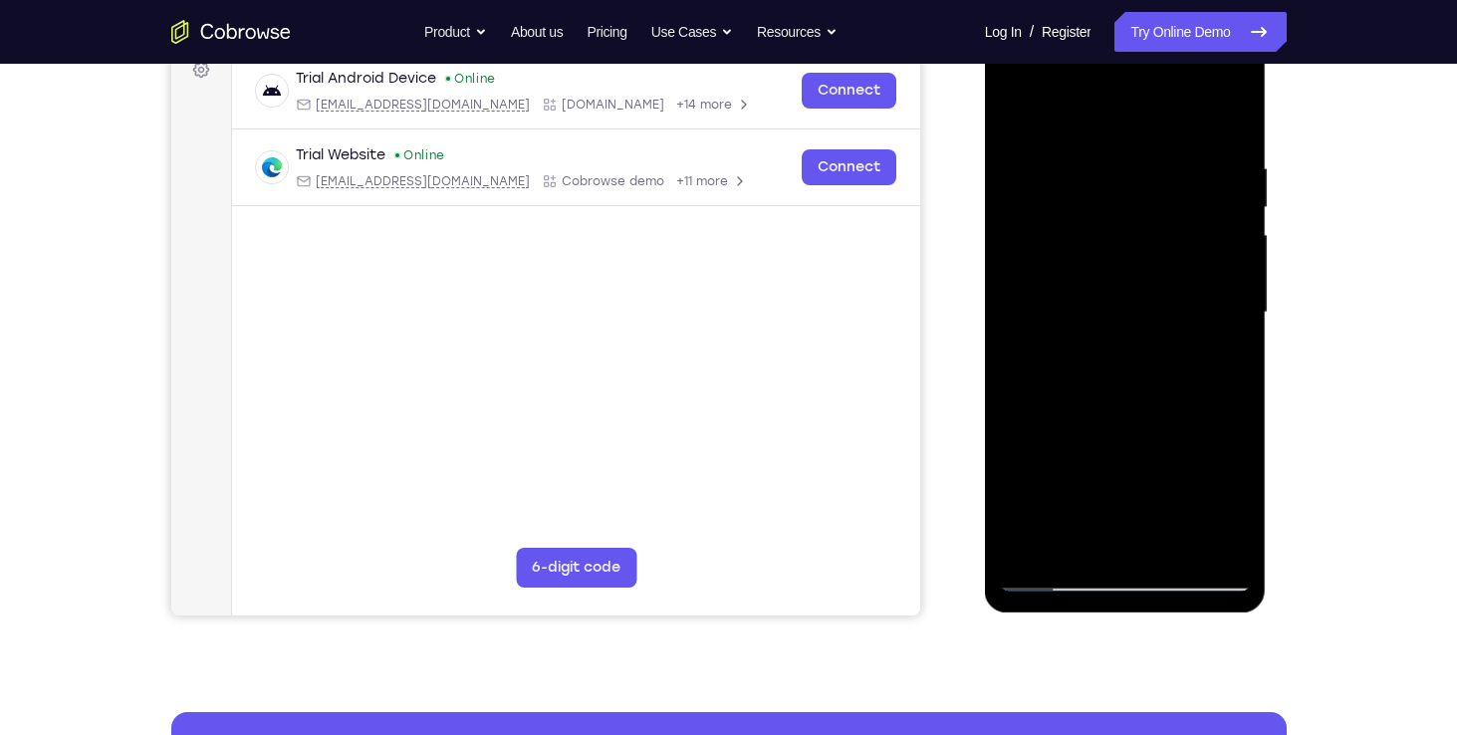
scroll to position [312, 0]
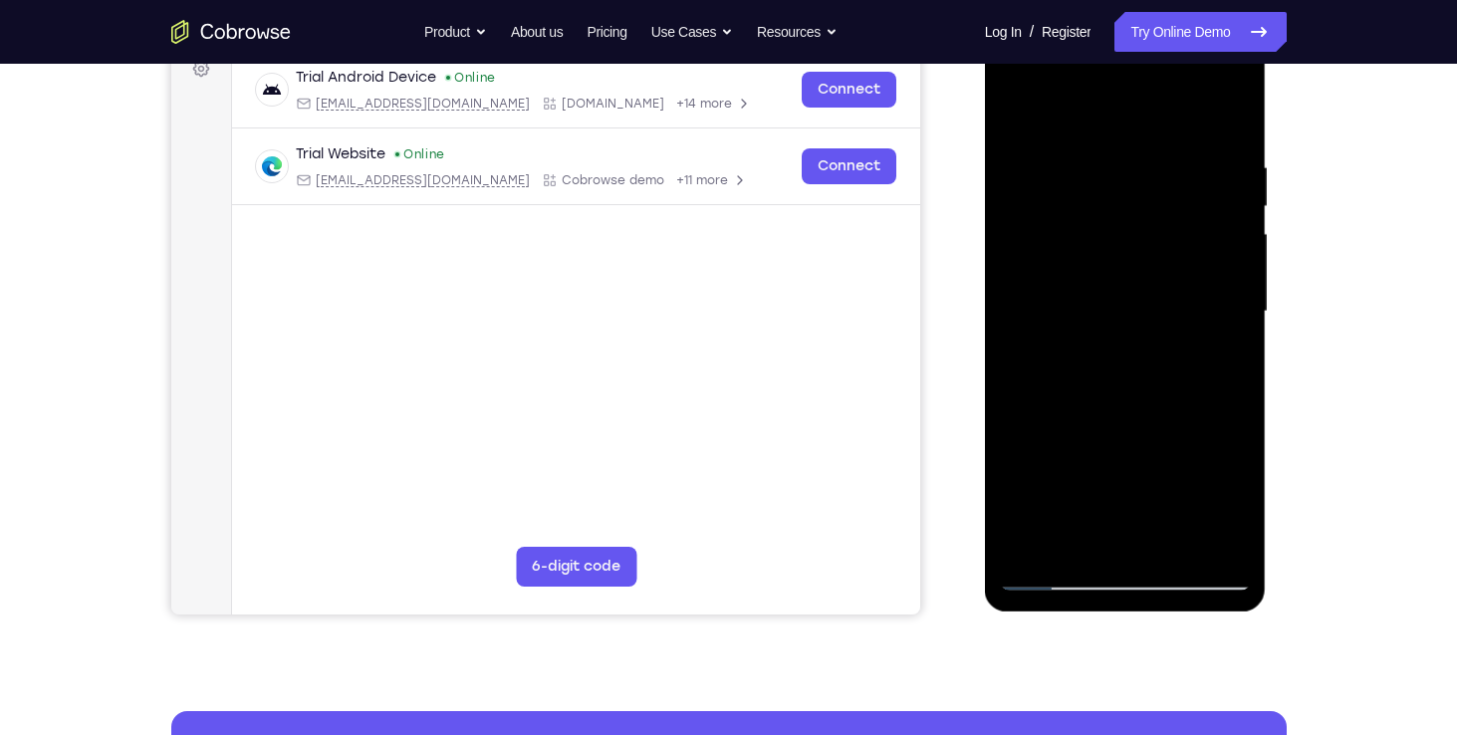
drag, startPoint x: 1054, startPoint y: 527, endPoint x: 1073, endPoint y: 320, distance: 208.0
click at [1073, 320] on div at bounding box center [1125, 312] width 251 height 558
drag, startPoint x: 1063, startPoint y: 494, endPoint x: 1081, endPoint y: 255, distance: 239.6
click at [1081, 255] on div at bounding box center [1125, 312] width 251 height 558
drag, startPoint x: 1063, startPoint y: 486, endPoint x: 1078, endPoint y: 173, distance: 313.0
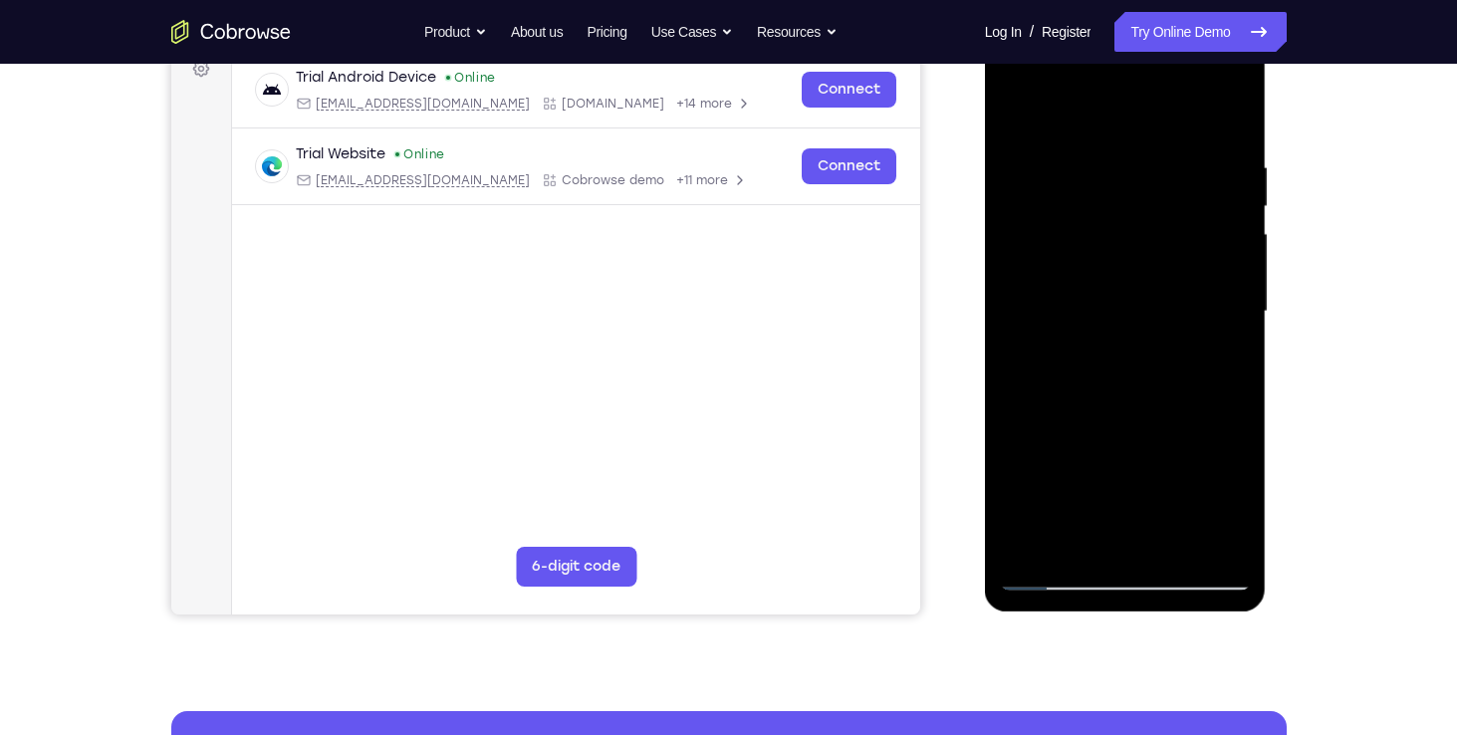
click at [1078, 173] on div at bounding box center [1125, 312] width 251 height 558
drag, startPoint x: 1036, startPoint y: 491, endPoint x: 1046, endPoint y: 295, distance: 196.4
click at [1046, 295] on div at bounding box center [1125, 312] width 251 height 558
drag, startPoint x: 1047, startPoint y: 500, endPoint x: 1054, endPoint y: 317, distance: 183.4
click at [1054, 317] on div at bounding box center [1125, 312] width 251 height 558
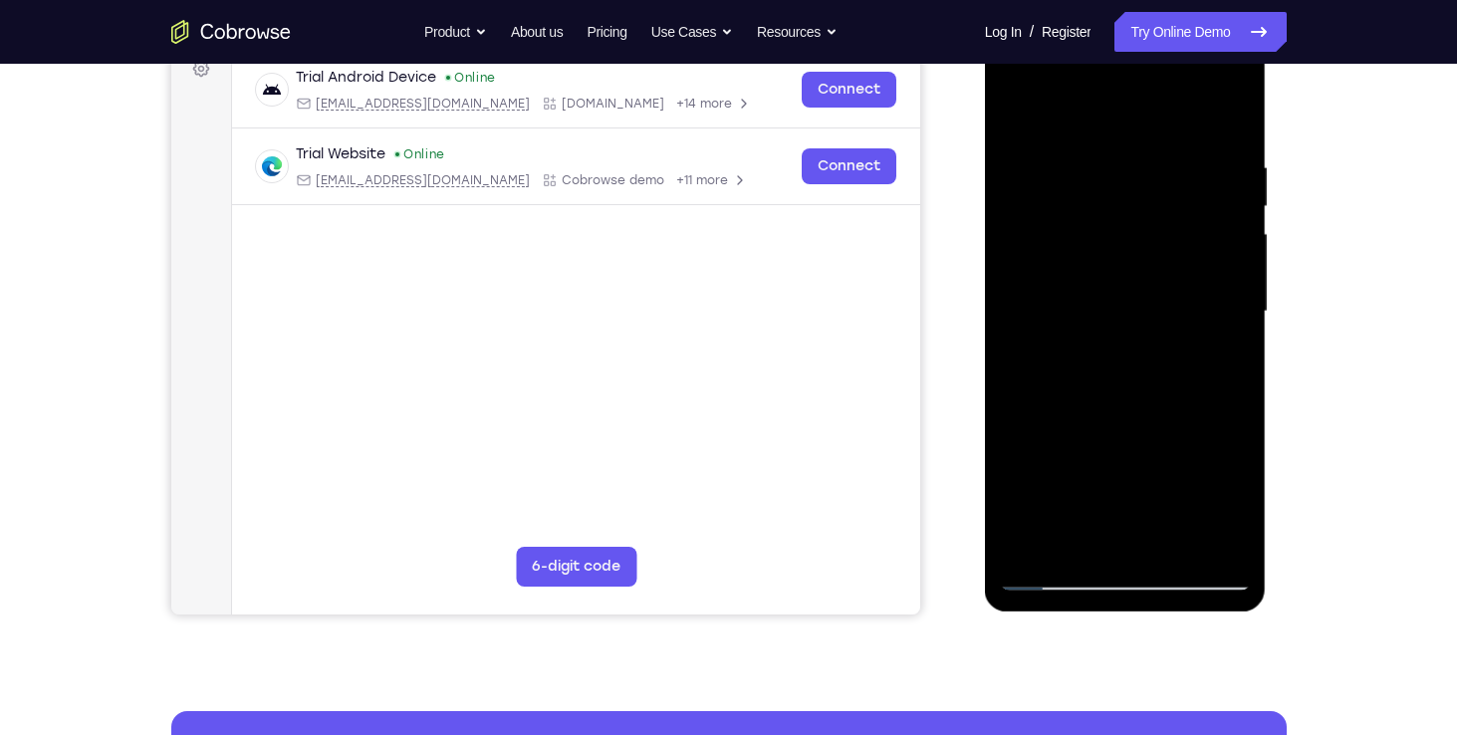
drag, startPoint x: 1056, startPoint y: 484, endPoint x: 1070, endPoint y: 318, distance: 166.9
click at [1070, 318] on div at bounding box center [1125, 312] width 251 height 558
drag, startPoint x: 1044, startPoint y: 505, endPoint x: 1064, endPoint y: 320, distance: 186.4
click at [1064, 320] on div at bounding box center [1125, 312] width 251 height 558
drag, startPoint x: 1095, startPoint y: 291, endPoint x: 1121, endPoint y: 149, distance: 143.7
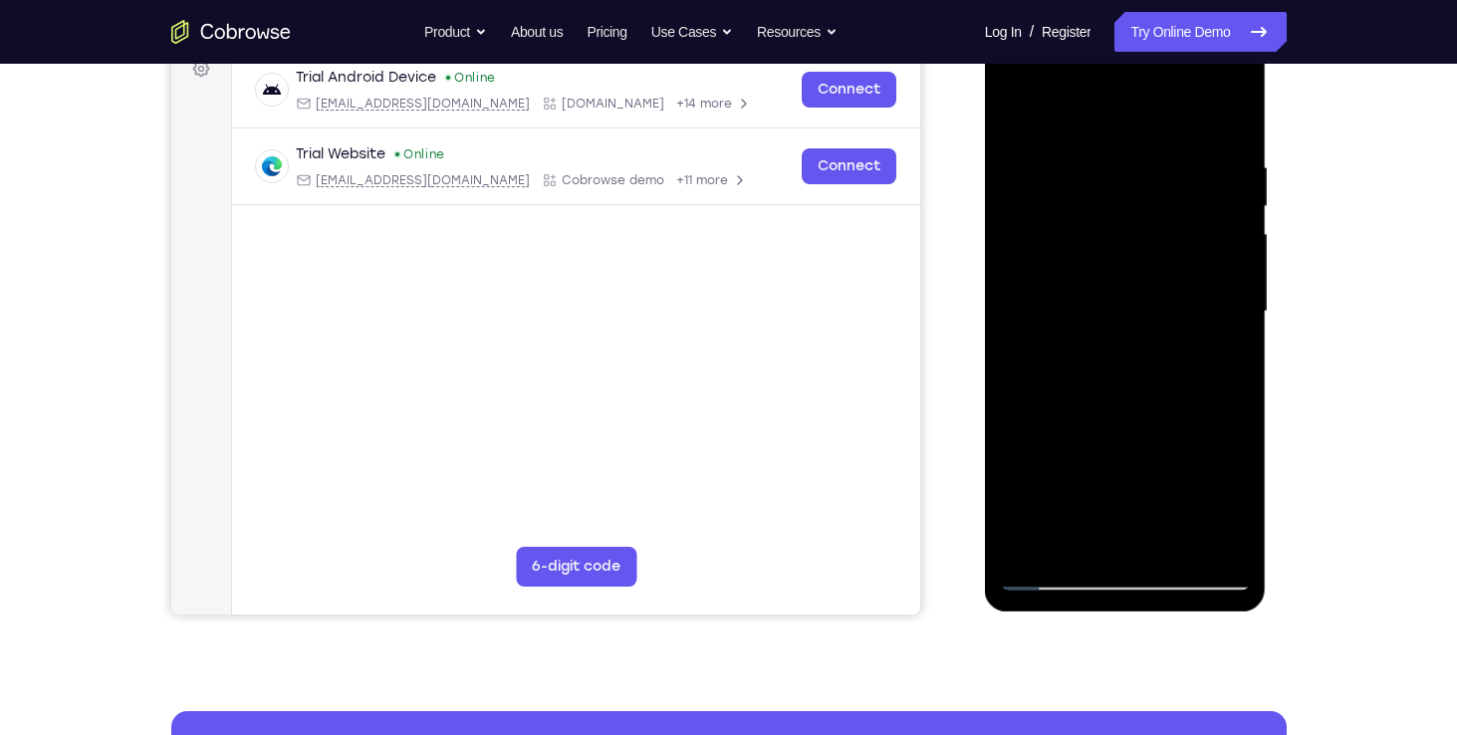
click at [1121, 149] on div at bounding box center [1125, 312] width 251 height 558
drag, startPoint x: 1111, startPoint y: 515, endPoint x: 1131, endPoint y: 420, distance: 96.7
click at [1131, 420] on div at bounding box center [1125, 312] width 251 height 558
click at [1195, 384] on div at bounding box center [1125, 312] width 251 height 558
drag, startPoint x: 1124, startPoint y: 493, endPoint x: 1145, endPoint y: 295, distance: 199.2
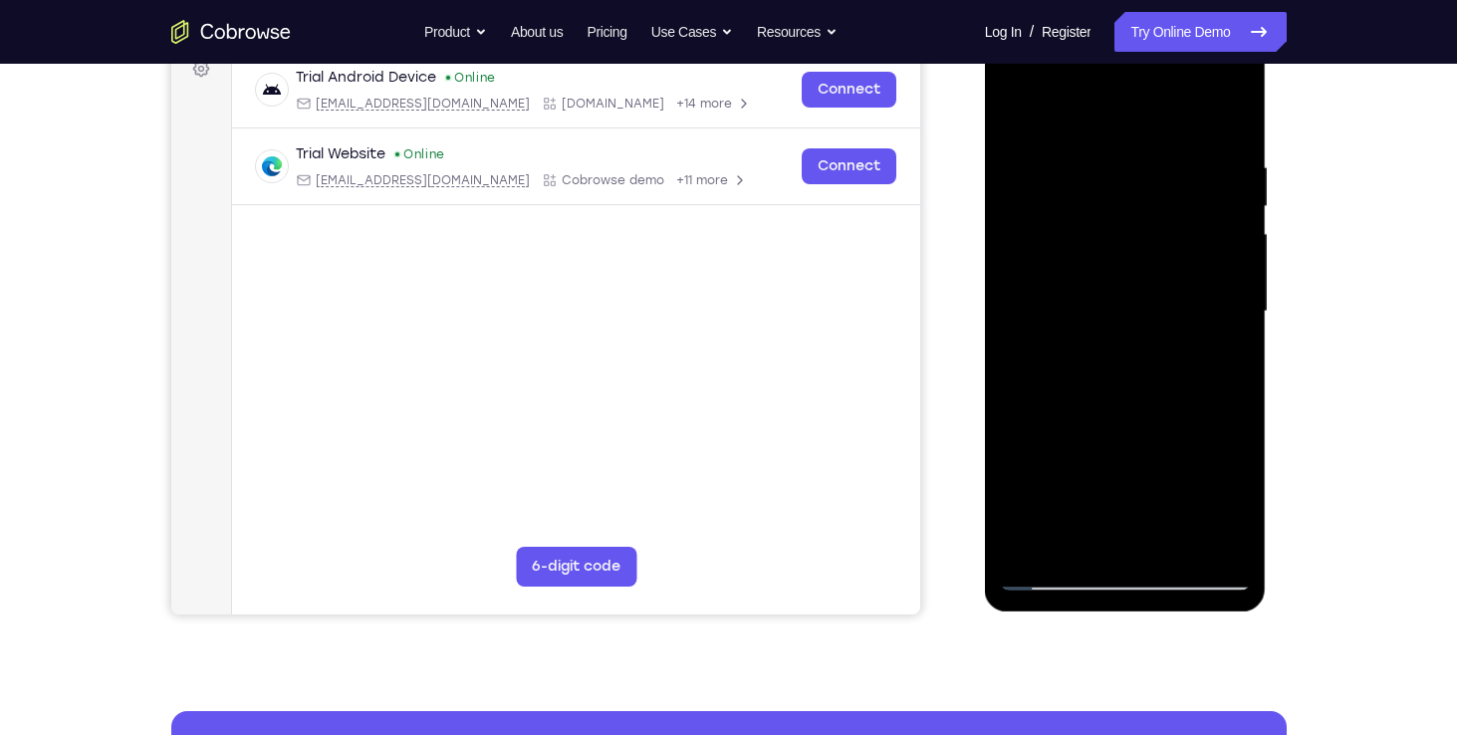
click at [1145, 295] on div at bounding box center [1125, 312] width 251 height 558
drag, startPoint x: 1129, startPoint y: 433, endPoint x: 1123, endPoint y: 276, distance: 157.4
click at [1123, 276] on div at bounding box center [1125, 312] width 251 height 558
drag, startPoint x: 1123, startPoint y: 468, endPoint x: 1131, endPoint y: 296, distance: 172.4
click at [1131, 296] on div at bounding box center [1125, 312] width 251 height 558
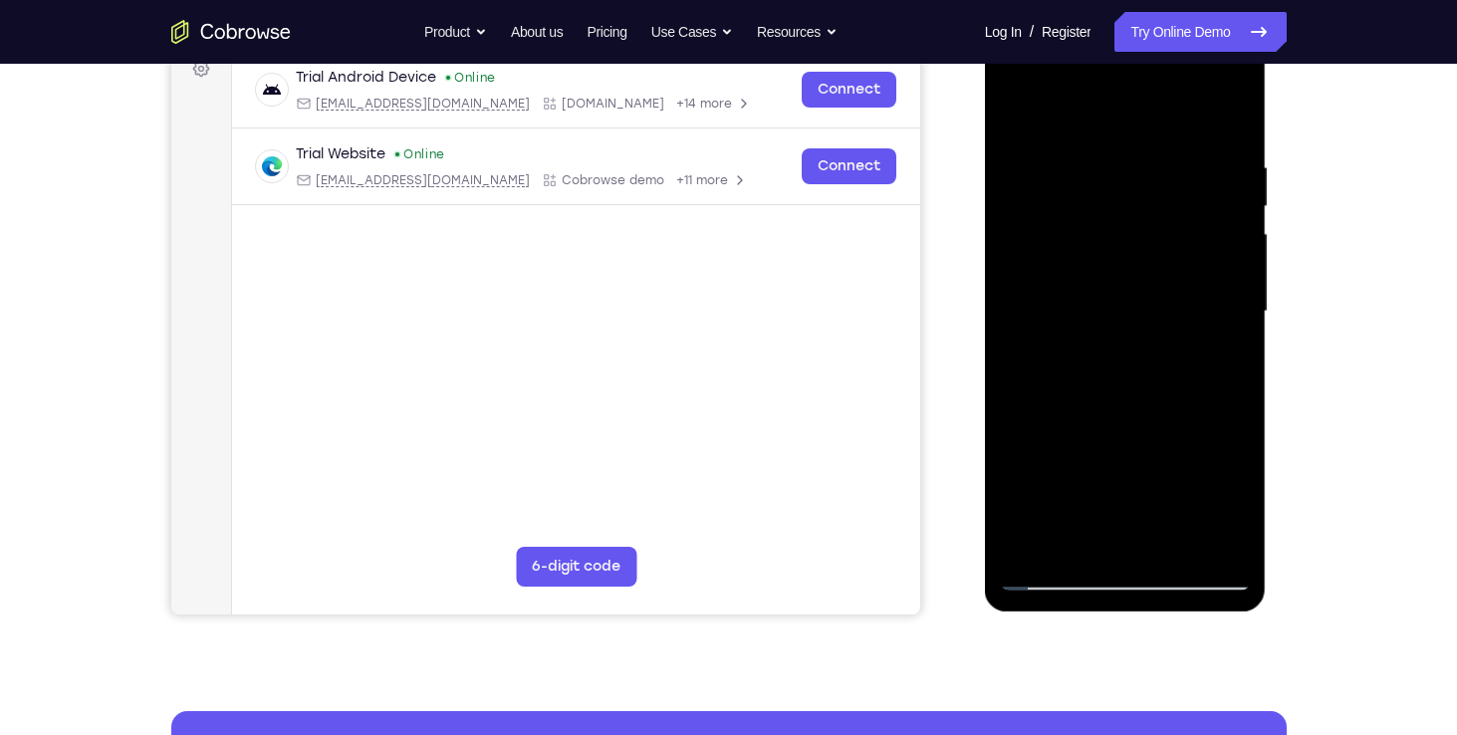
drag, startPoint x: 1136, startPoint y: 224, endPoint x: 1102, endPoint y: 436, distance: 214.8
click at [1102, 436] on div at bounding box center [1125, 312] width 251 height 558
drag, startPoint x: 1063, startPoint y: 325, endPoint x: 1038, endPoint y: 554, distance: 230.5
click at [1038, 554] on div at bounding box center [1125, 312] width 251 height 558
click at [1136, 450] on div at bounding box center [1125, 312] width 251 height 558
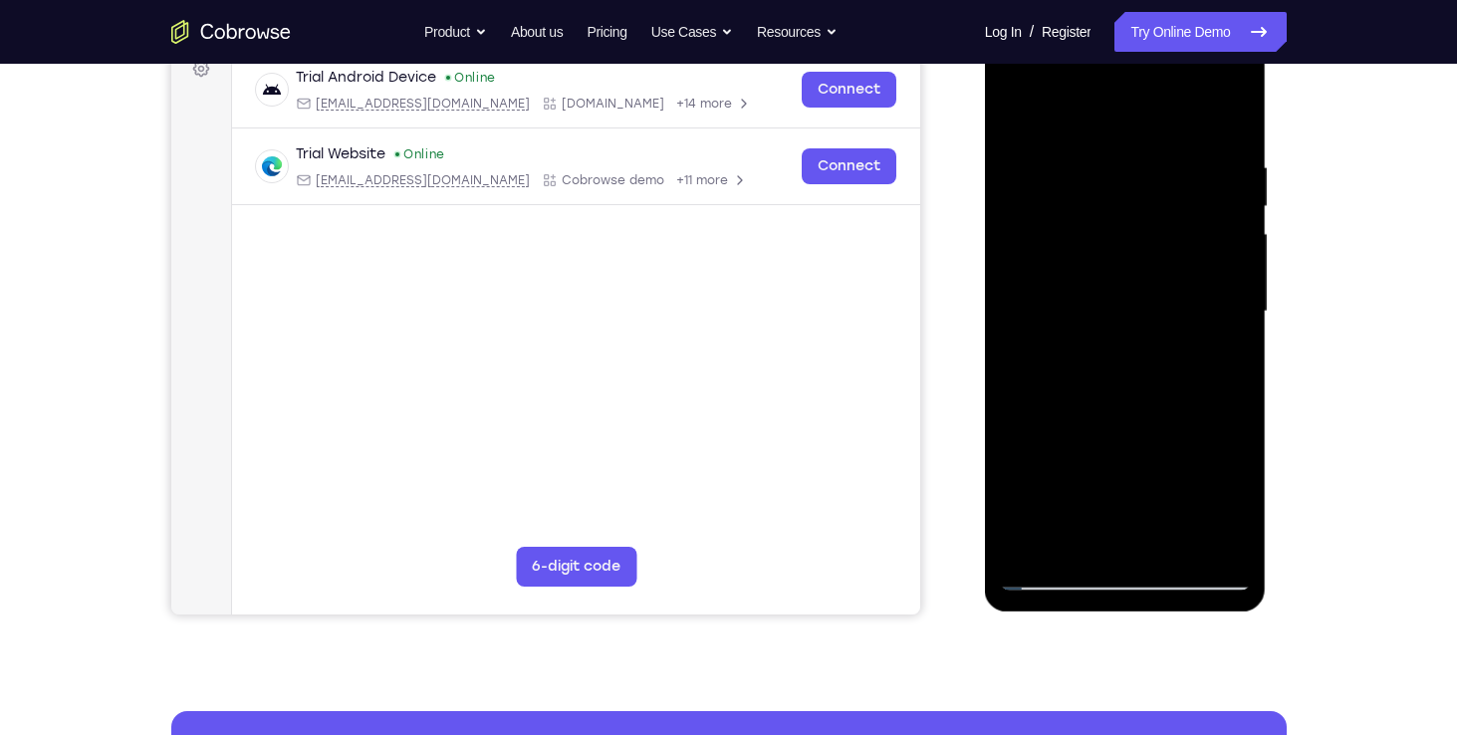
click at [1206, 412] on div at bounding box center [1125, 312] width 251 height 558
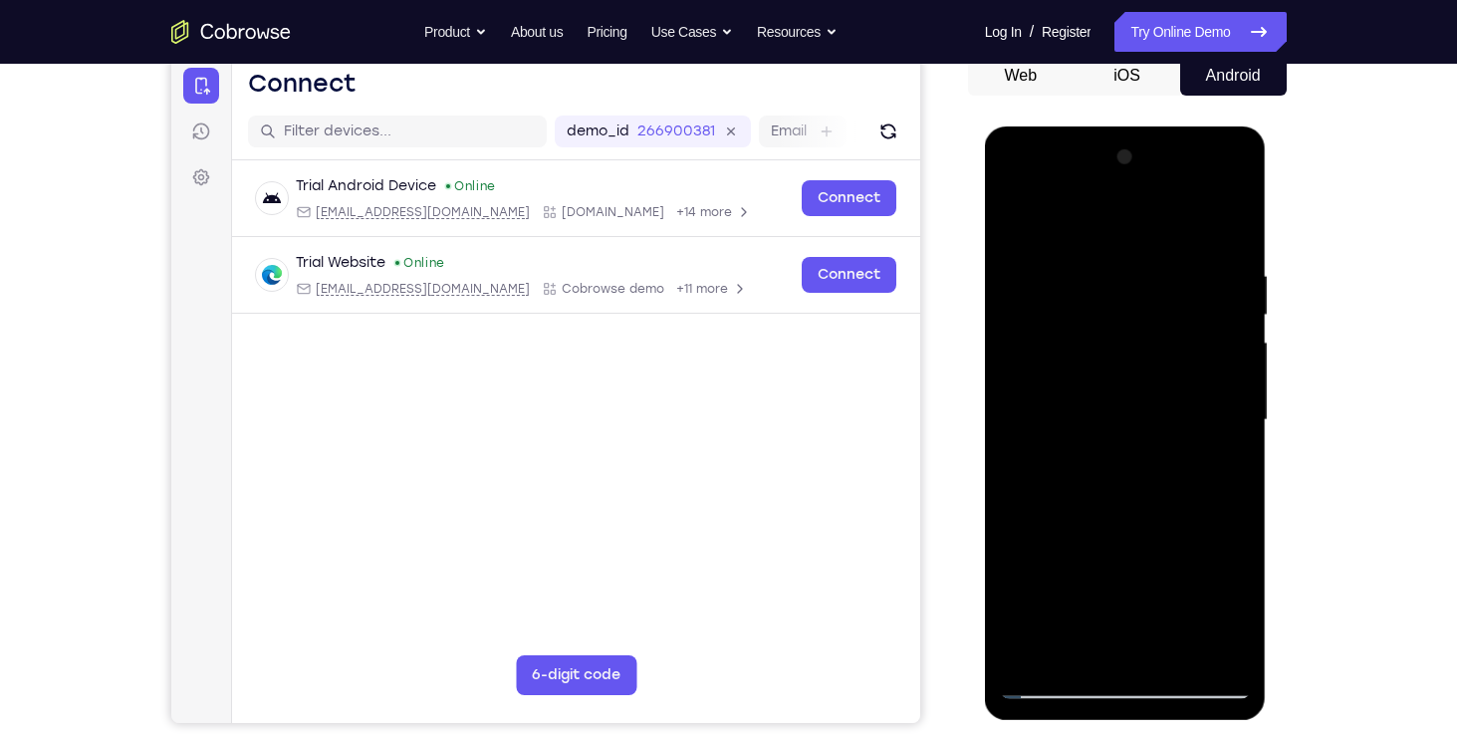
scroll to position [130, 0]
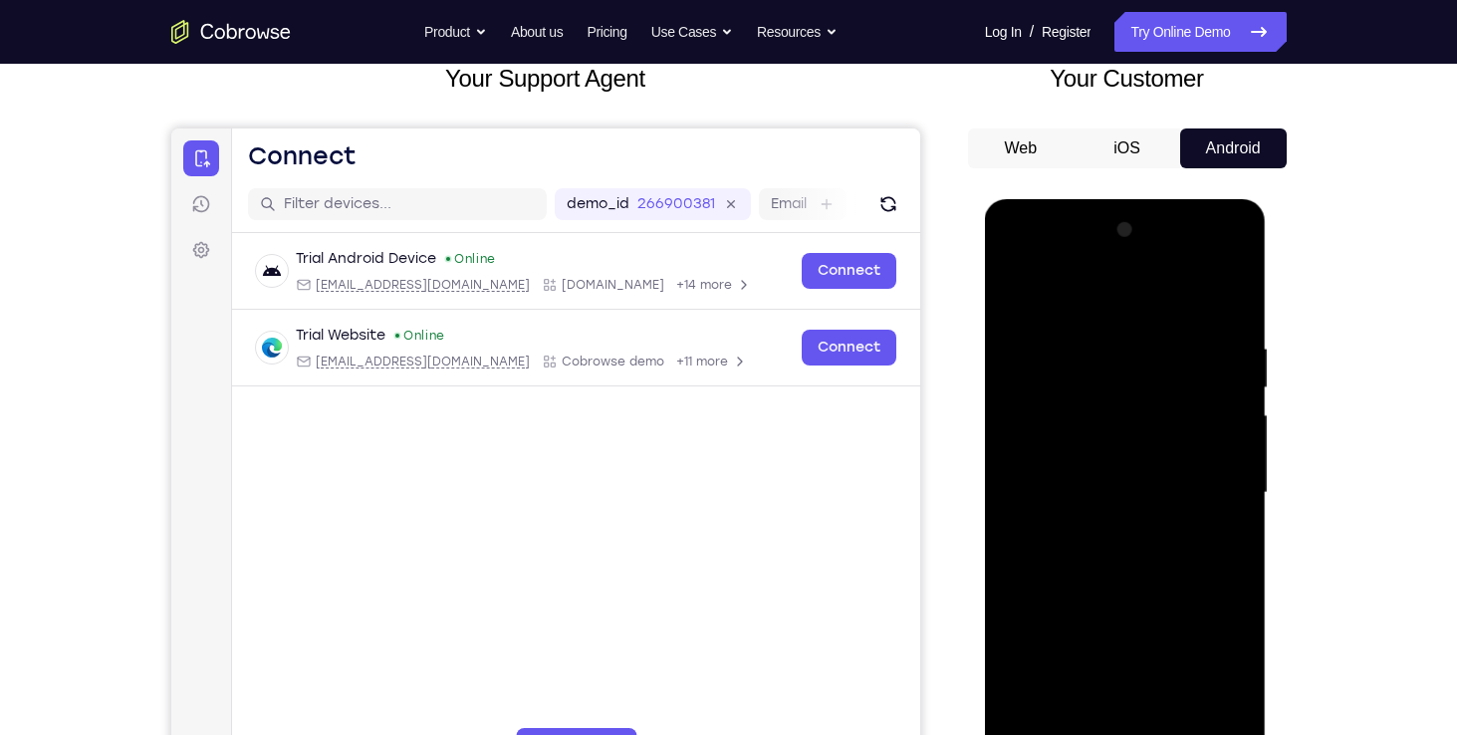
click at [1226, 315] on div at bounding box center [1125, 493] width 251 height 558
drag, startPoint x: 1080, startPoint y: 521, endPoint x: 1074, endPoint y: 319, distance: 202.2
click at [1074, 319] on div at bounding box center [1125, 493] width 251 height 558
drag, startPoint x: 1116, startPoint y: 336, endPoint x: 1069, endPoint y: 594, distance: 263.1
click at [1069, 594] on div at bounding box center [1125, 493] width 251 height 558
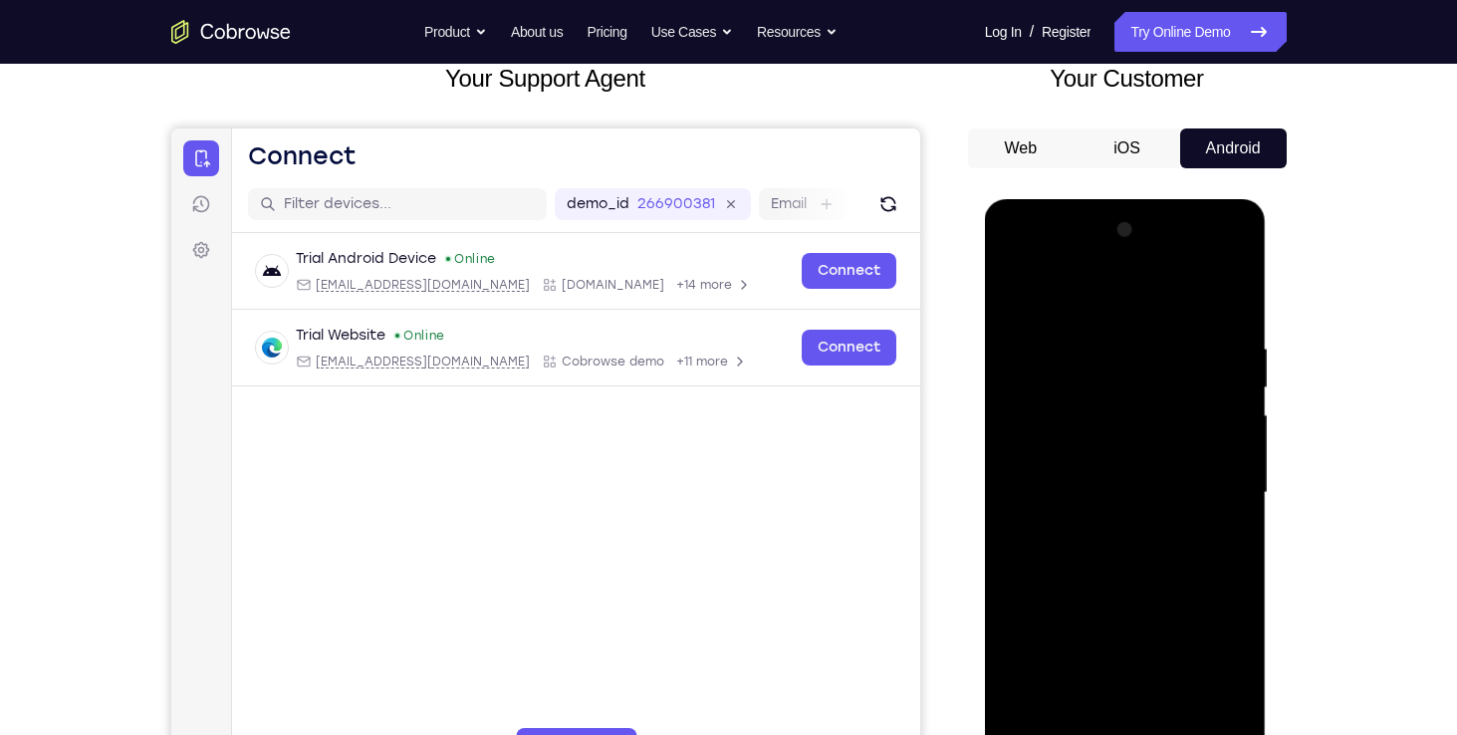
drag, startPoint x: 1112, startPoint y: 350, endPoint x: 1068, endPoint y: 594, distance: 247.9
click at [1068, 596] on div at bounding box center [1125, 493] width 251 height 558
drag, startPoint x: 1132, startPoint y: 374, endPoint x: 1118, endPoint y: 458, distance: 84.8
click at [1118, 458] on div at bounding box center [1125, 493] width 251 height 558
drag, startPoint x: 1110, startPoint y: 548, endPoint x: 1114, endPoint y: 356, distance: 191.2
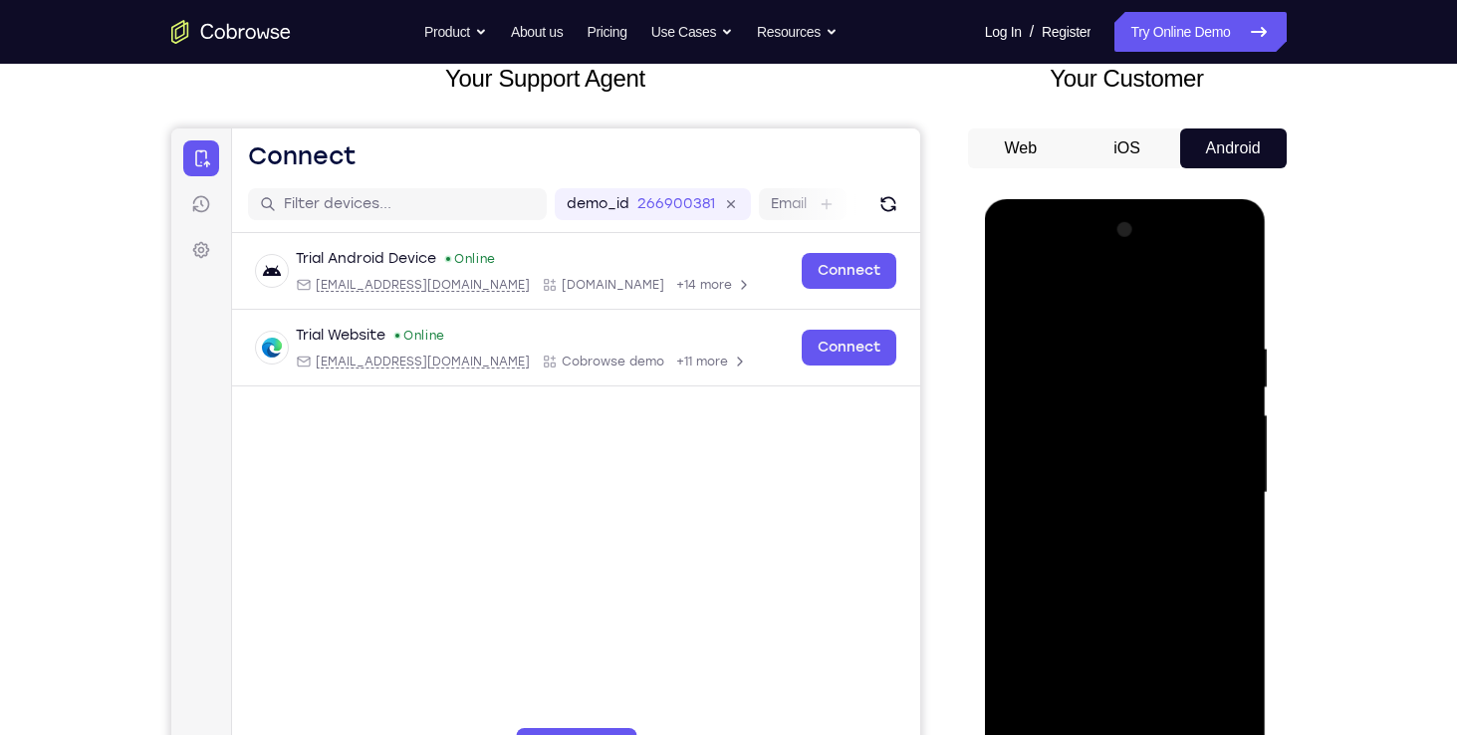
click at [1114, 356] on div at bounding box center [1125, 493] width 251 height 558
drag, startPoint x: 1116, startPoint y: 543, endPoint x: 1115, endPoint y: 320, distance: 223.0
click at [1115, 320] on div at bounding box center [1125, 493] width 251 height 558
drag, startPoint x: 1089, startPoint y: 484, endPoint x: 1109, endPoint y: 321, distance: 164.5
click at [1109, 321] on div at bounding box center [1125, 493] width 251 height 558
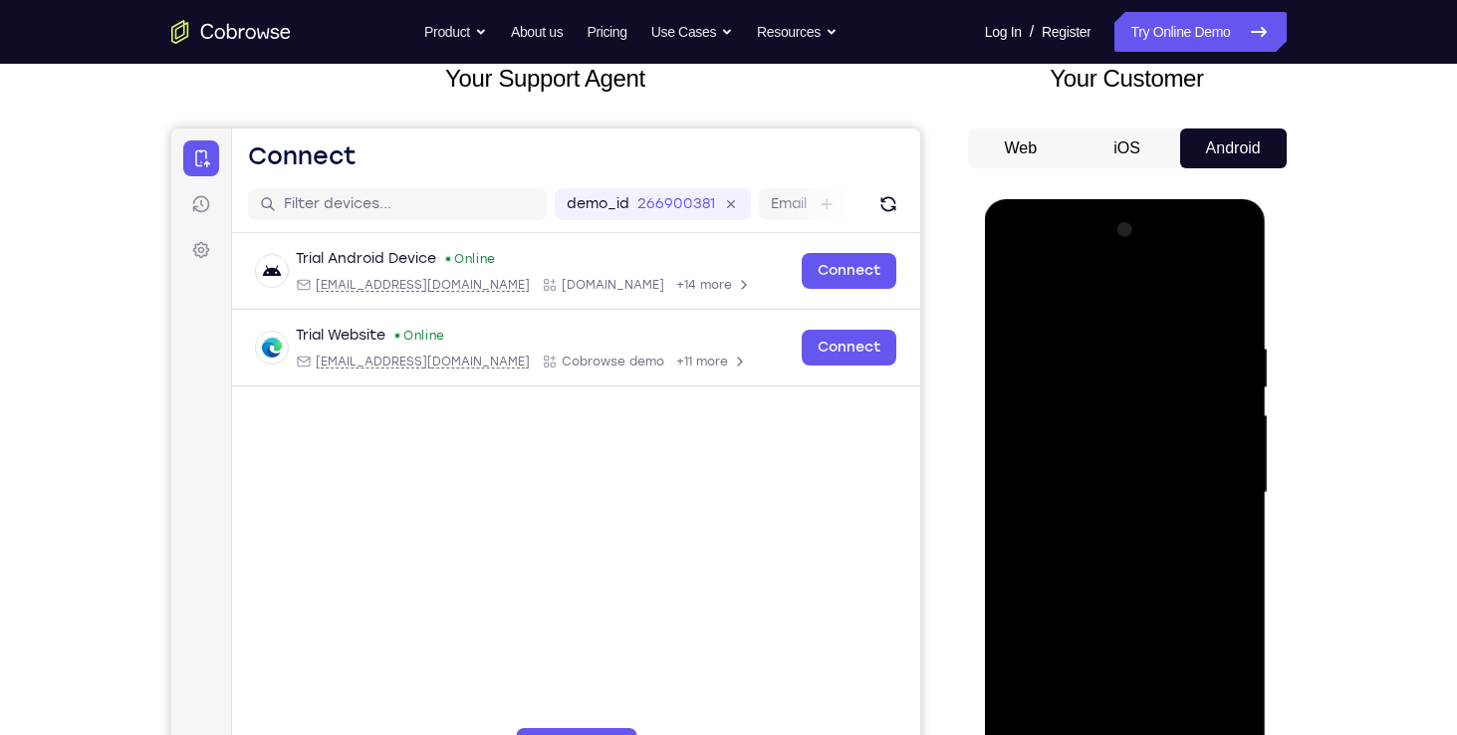
drag, startPoint x: 1070, startPoint y: 507, endPoint x: 1066, endPoint y: 310, distance: 197.2
click at [1066, 310] on div at bounding box center [1125, 493] width 251 height 558
drag, startPoint x: 1049, startPoint y: 538, endPoint x: 1067, endPoint y: 326, distance: 212.8
click at [1067, 326] on div at bounding box center [1125, 493] width 251 height 558
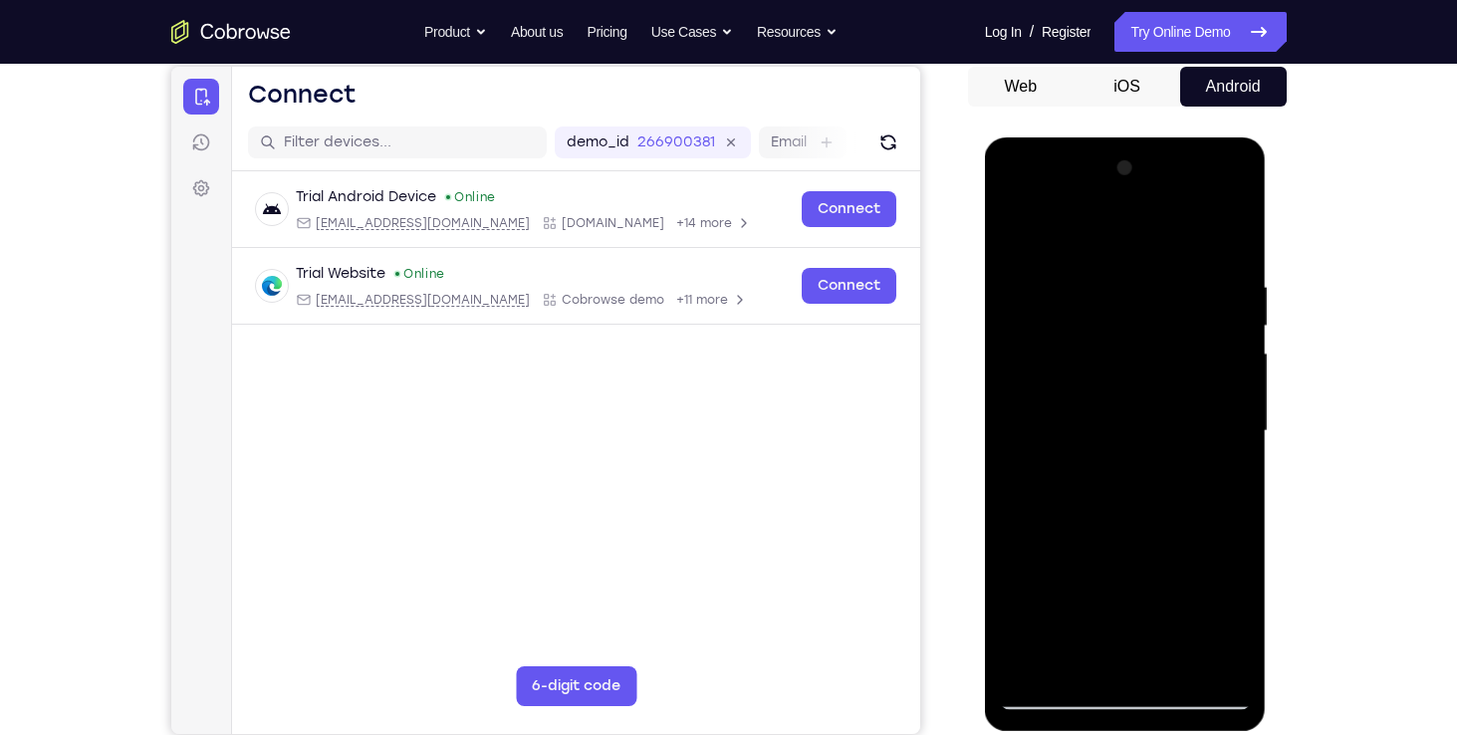
scroll to position [196, 0]
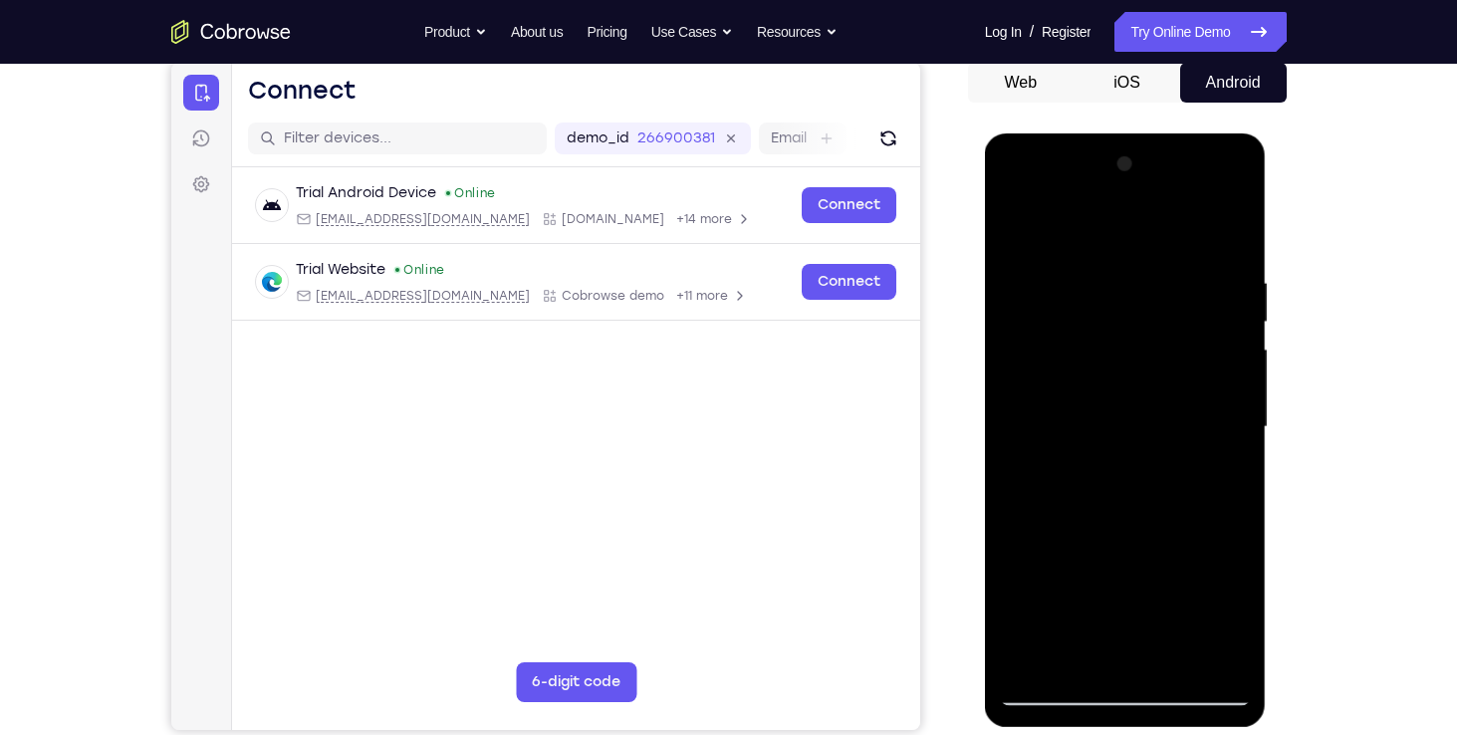
drag, startPoint x: 1059, startPoint y: 458, endPoint x: 1071, endPoint y: 283, distance: 175.7
click at [1071, 283] on div at bounding box center [1125, 427] width 251 height 558
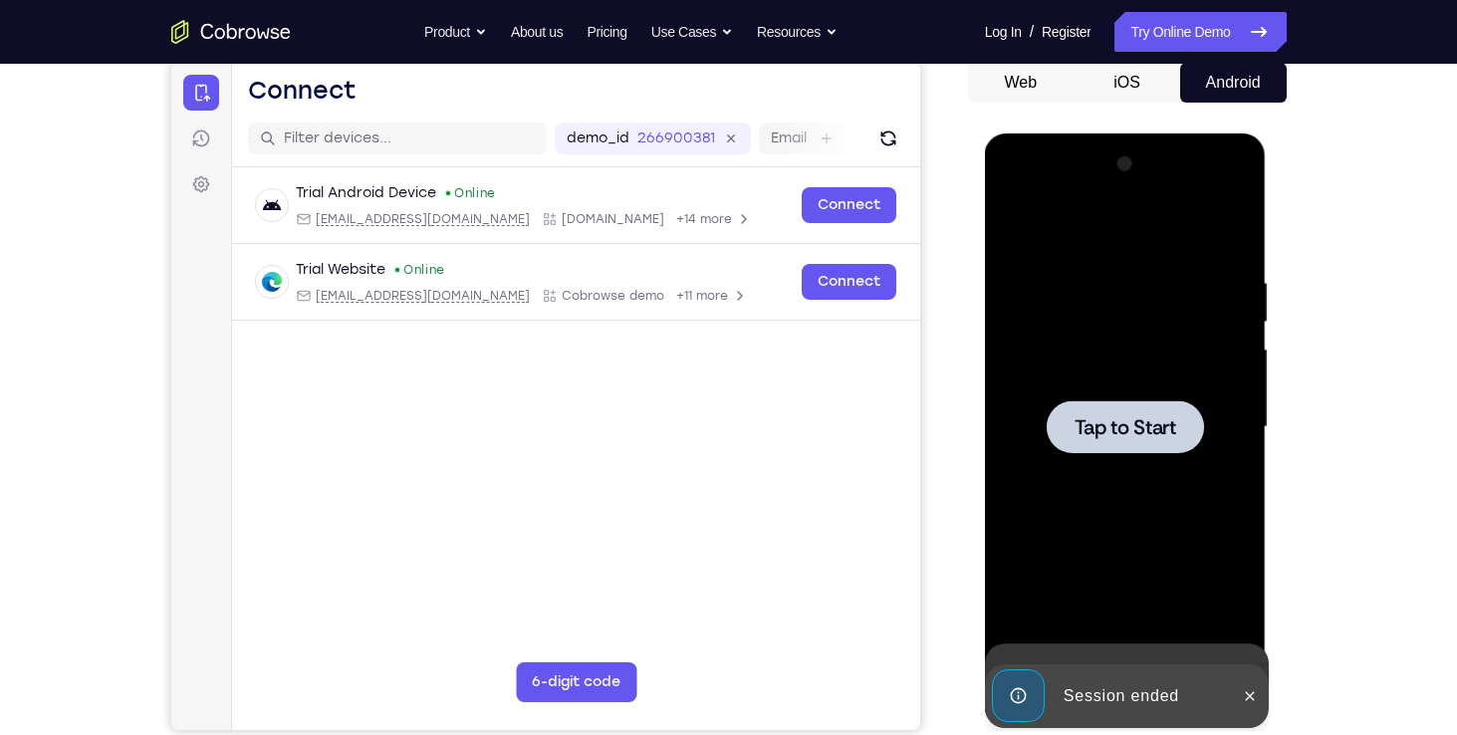
drag, startPoint x: 1074, startPoint y: 418, endPoint x: 1102, endPoint y: 421, distance: 28.0
click at [1102, 133] on div "Tap to Start" at bounding box center [1126, 133] width 282 height 0
click at [1102, 421] on span "Tap to Start" at bounding box center [1125, 427] width 102 height 20
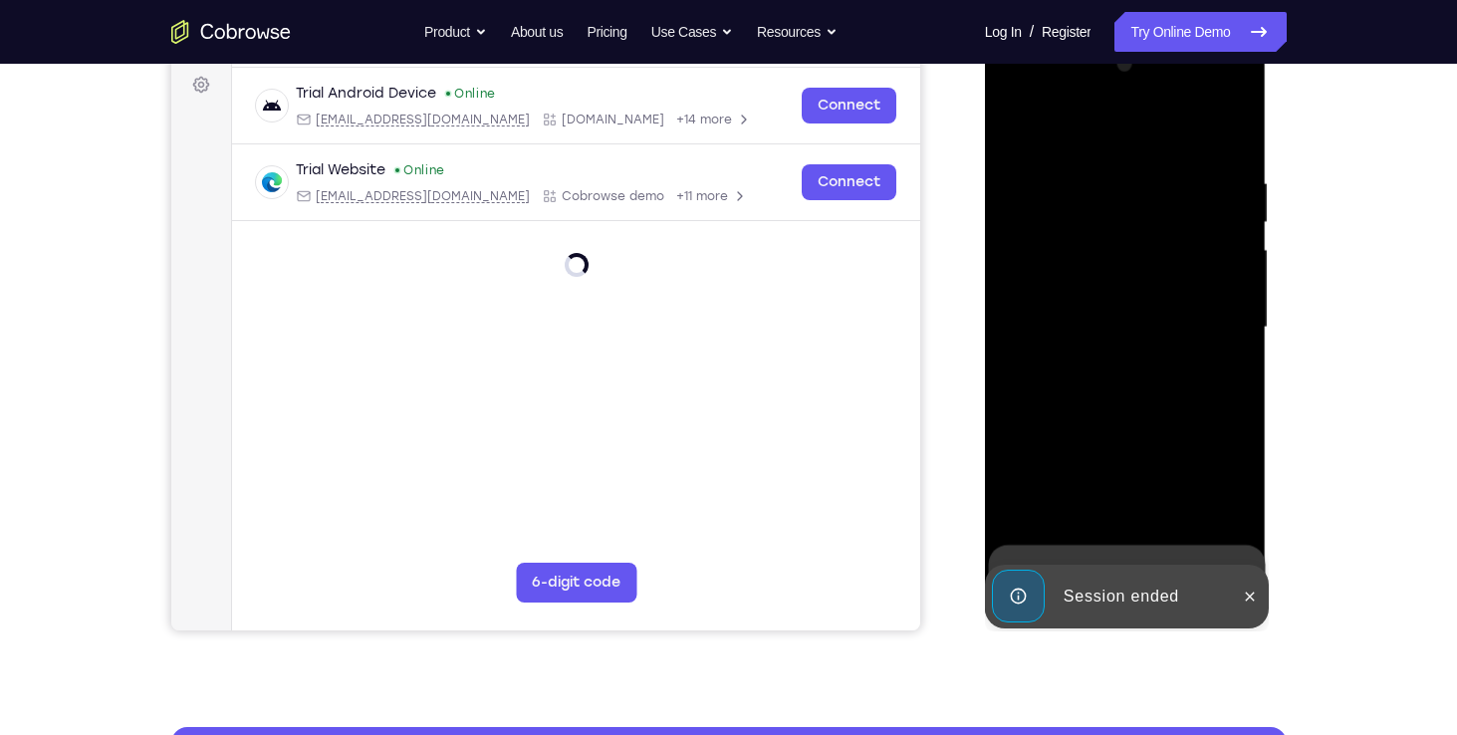
scroll to position [298, 0]
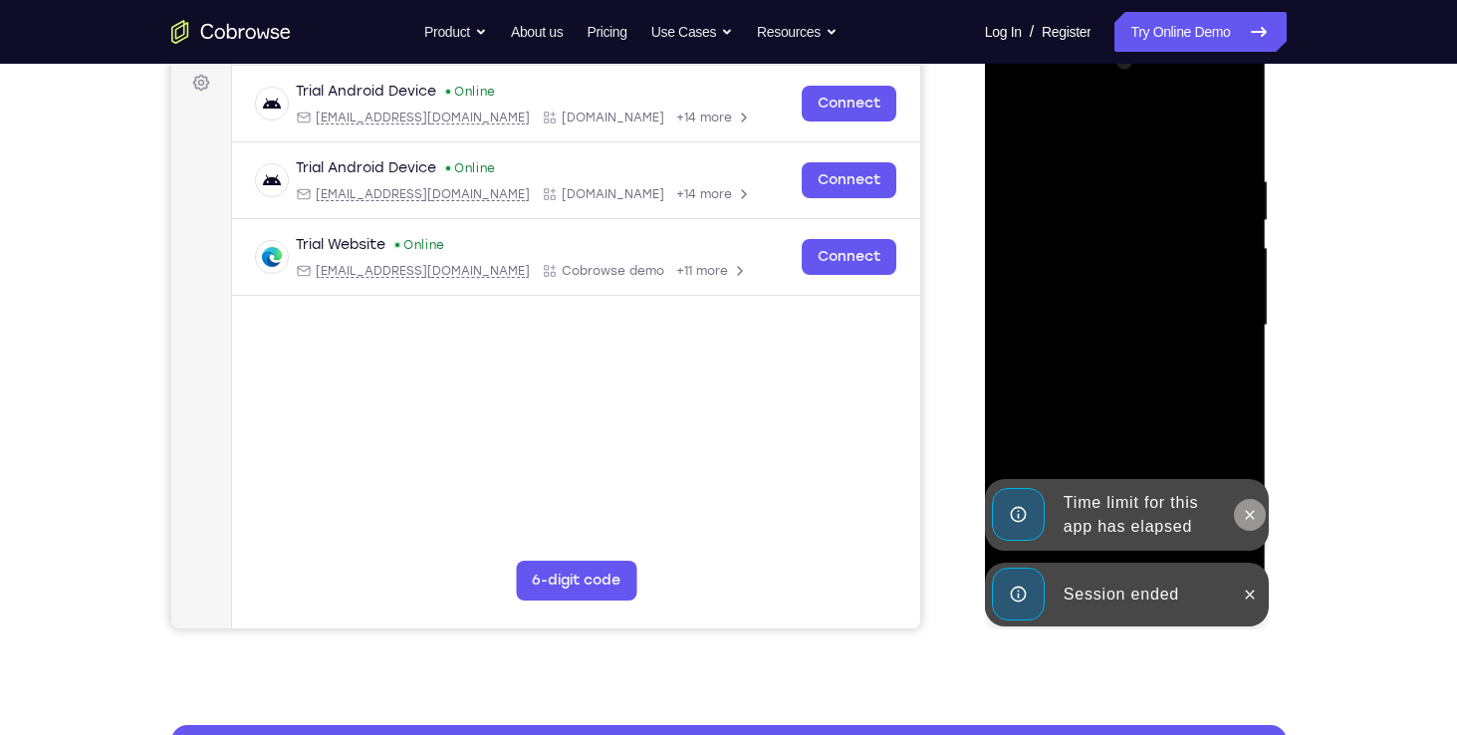
click at [1245, 523] on button at bounding box center [1250, 515] width 32 height 32
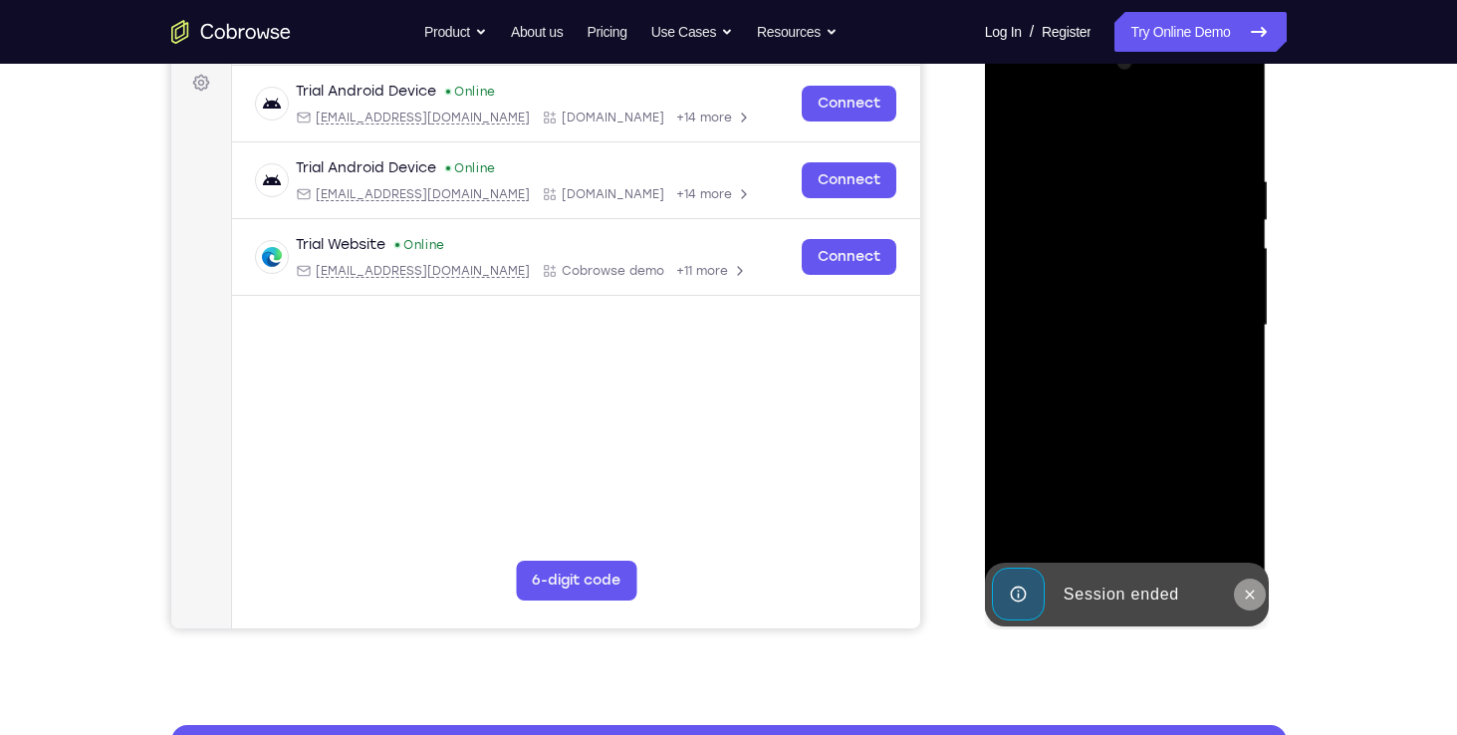
click at [1248, 587] on icon at bounding box center [1250, 594] width 16 height 16
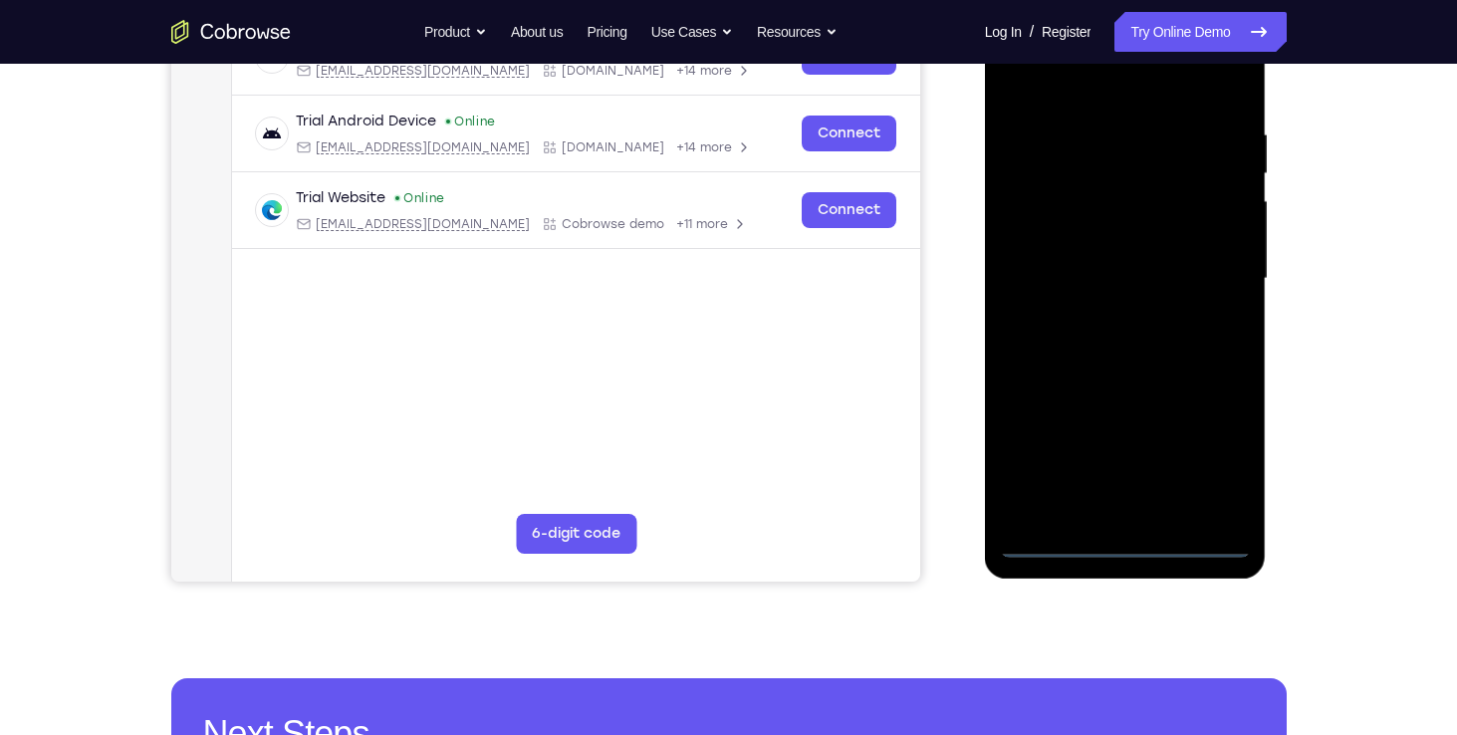
scroll to position [349, 0]
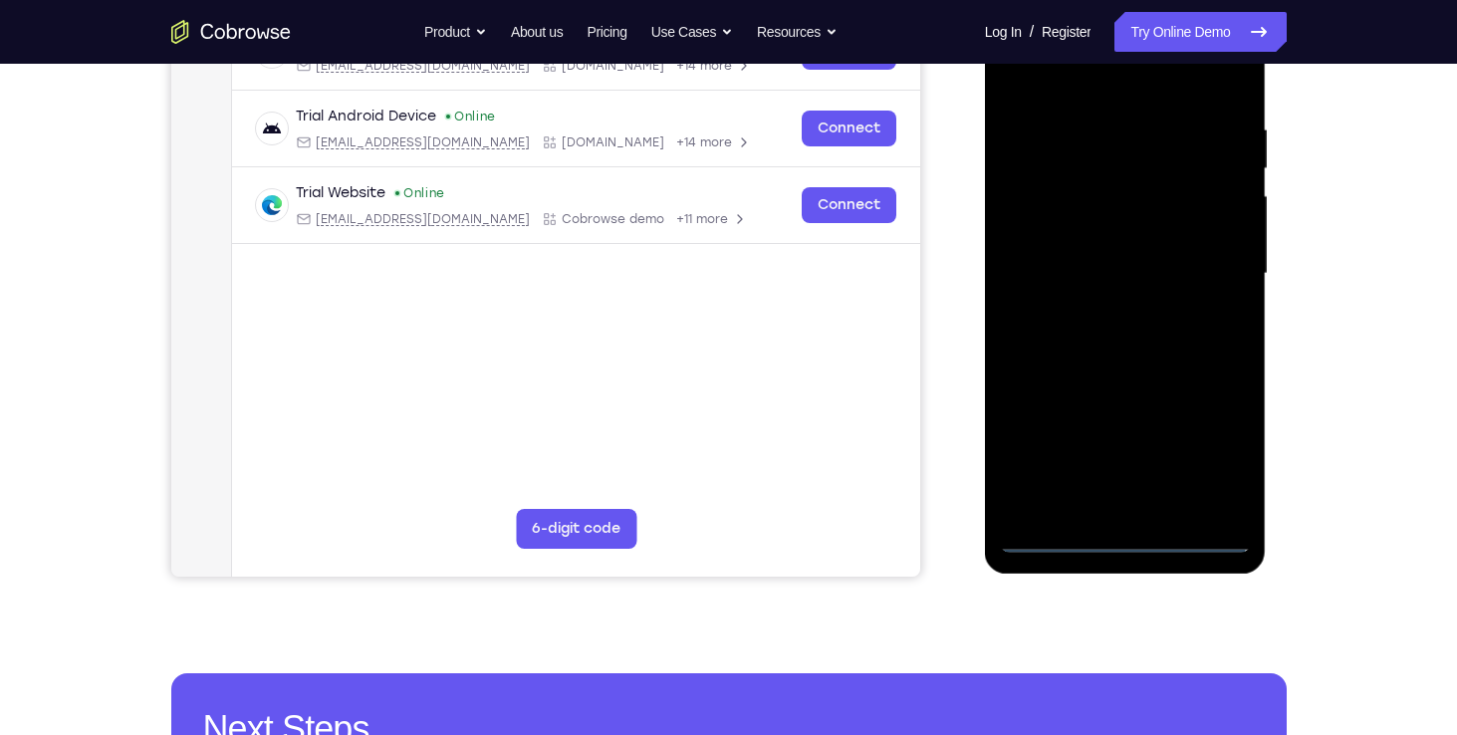
click at [1132, 543] on div at bounding box center [1125, 274] width 251 height 558
click at [1214, 447] on div at bounding box center [1125, 274] width 251 height 558
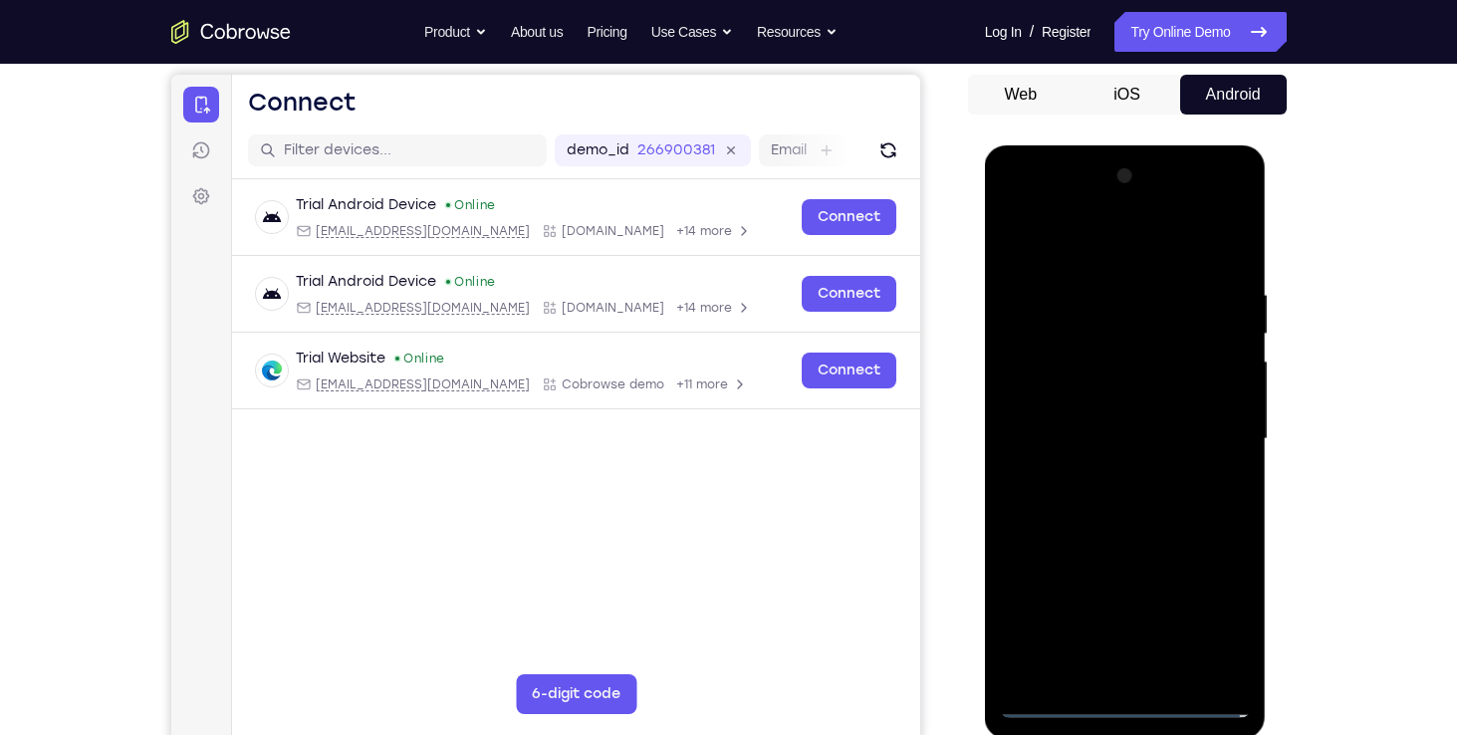
scroll to position [99, 0]
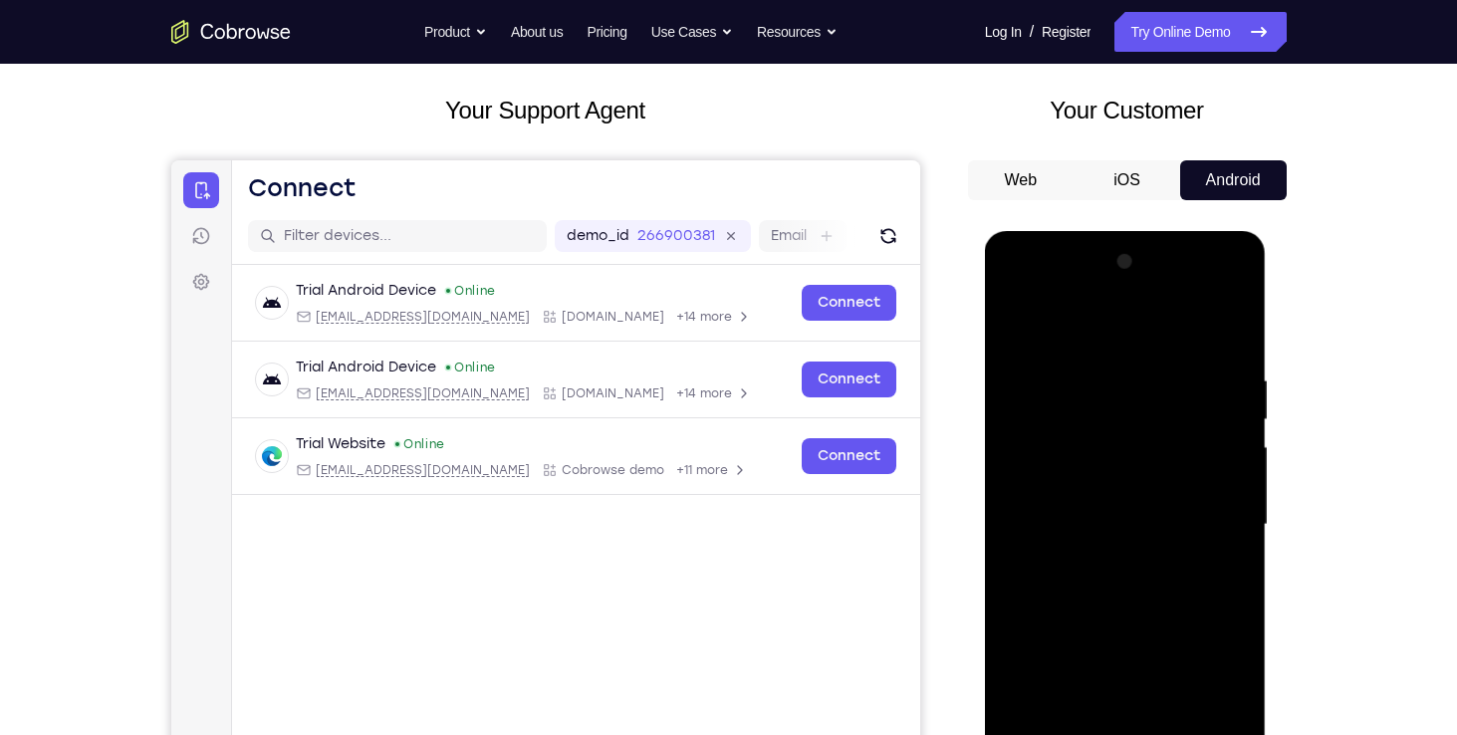
drag, startPoint x: 1036, startPoint y: 255, endPoint x: 1081, endPoint y: 605, distance: 353.5
click at [1081, 605] on div at bounding box center [1125, 525] width 251 height 558
drag, startPoint x: 1060, startPoint y: 374, endPoint x: 1052, endPoint y: 623, distance: 249.1
click at [1052, 623] on div at bounding box center [1125, 525] width 251 height 558
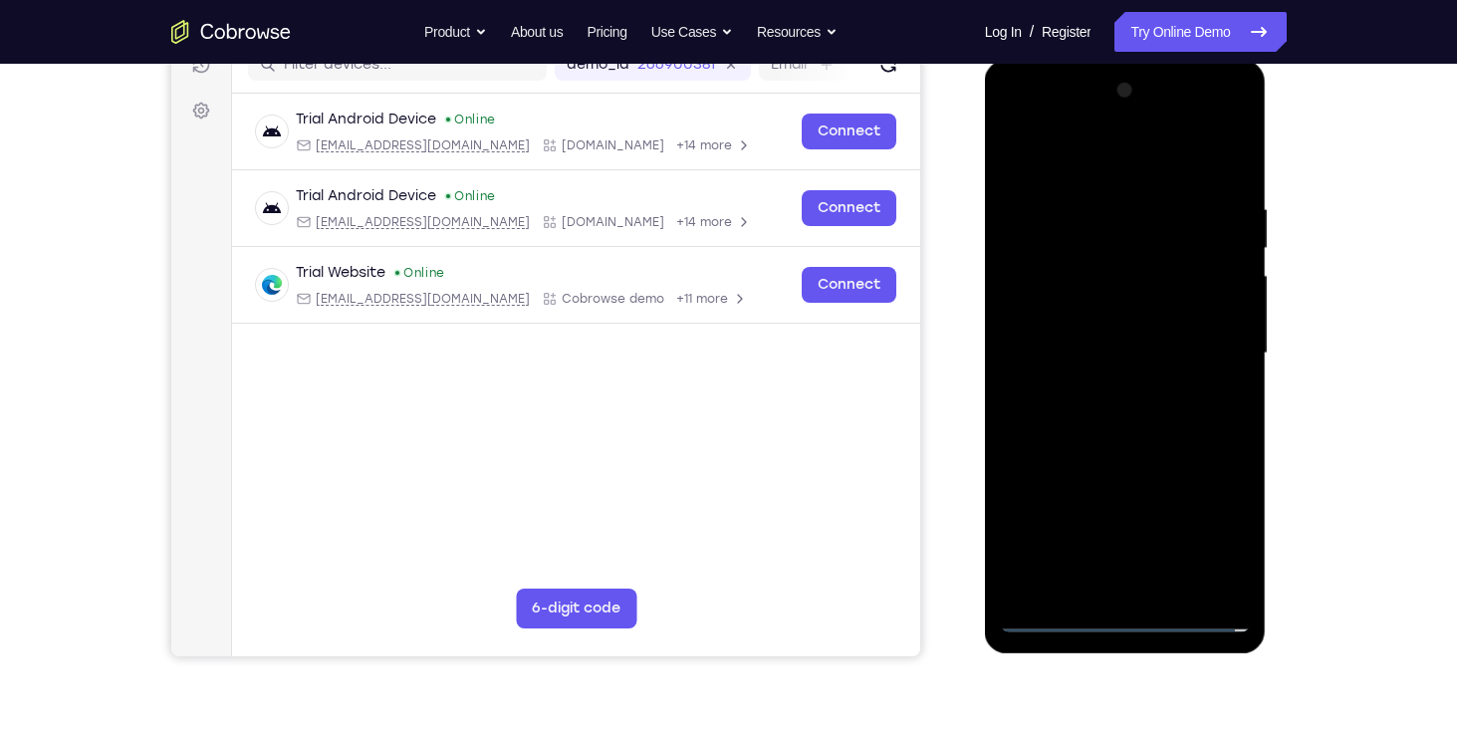
scroll to position [280, 0]
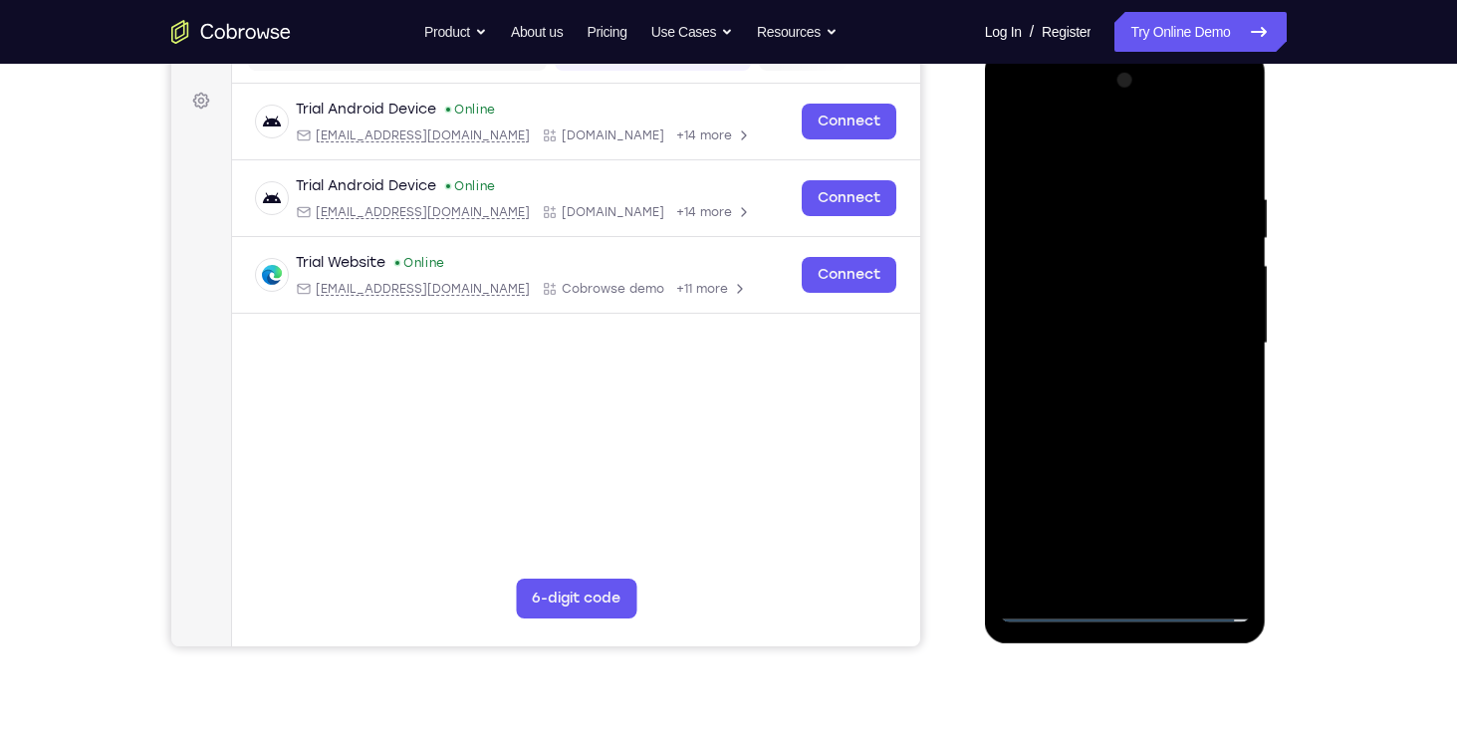
click at [1202, 578] on div at bounding box center [1125, 344] width 251 height 558
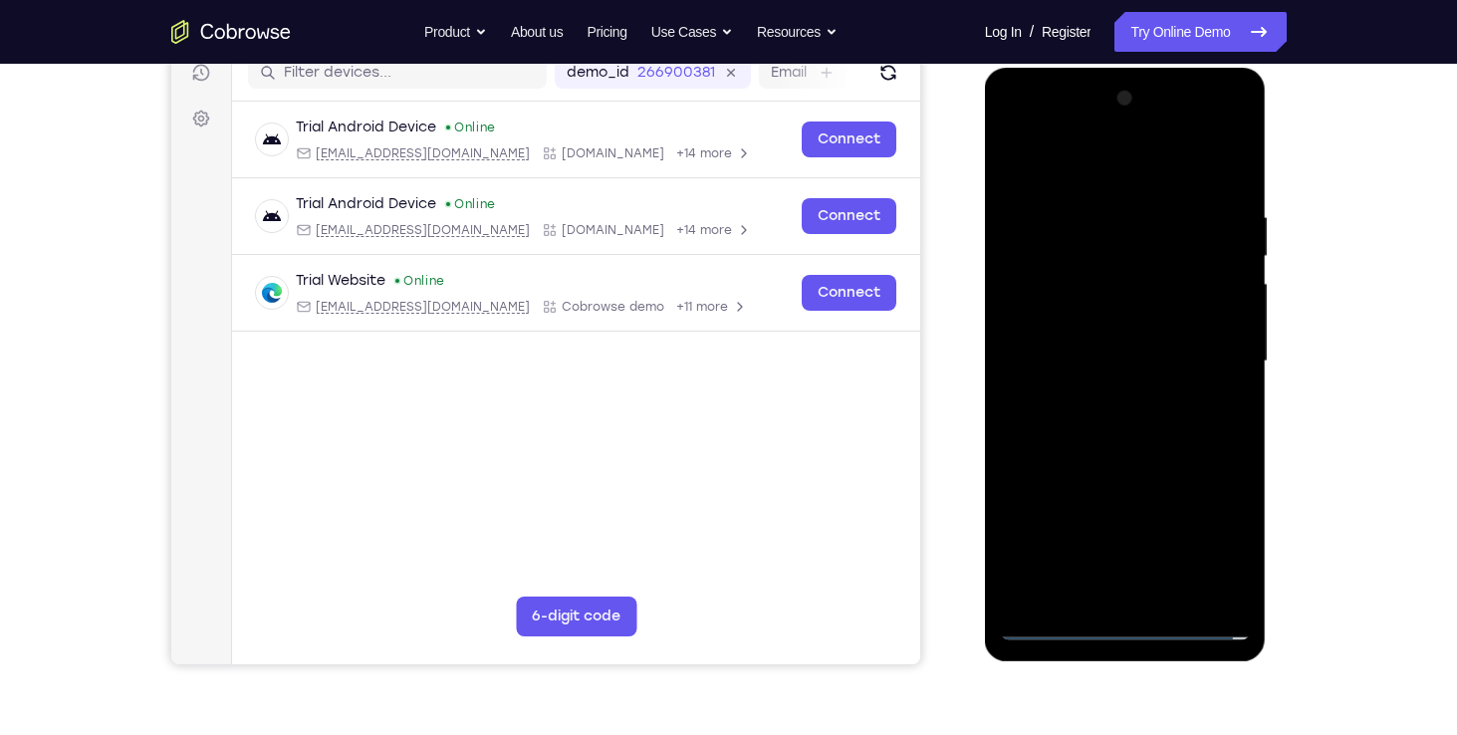
scroll to position [240, 0]
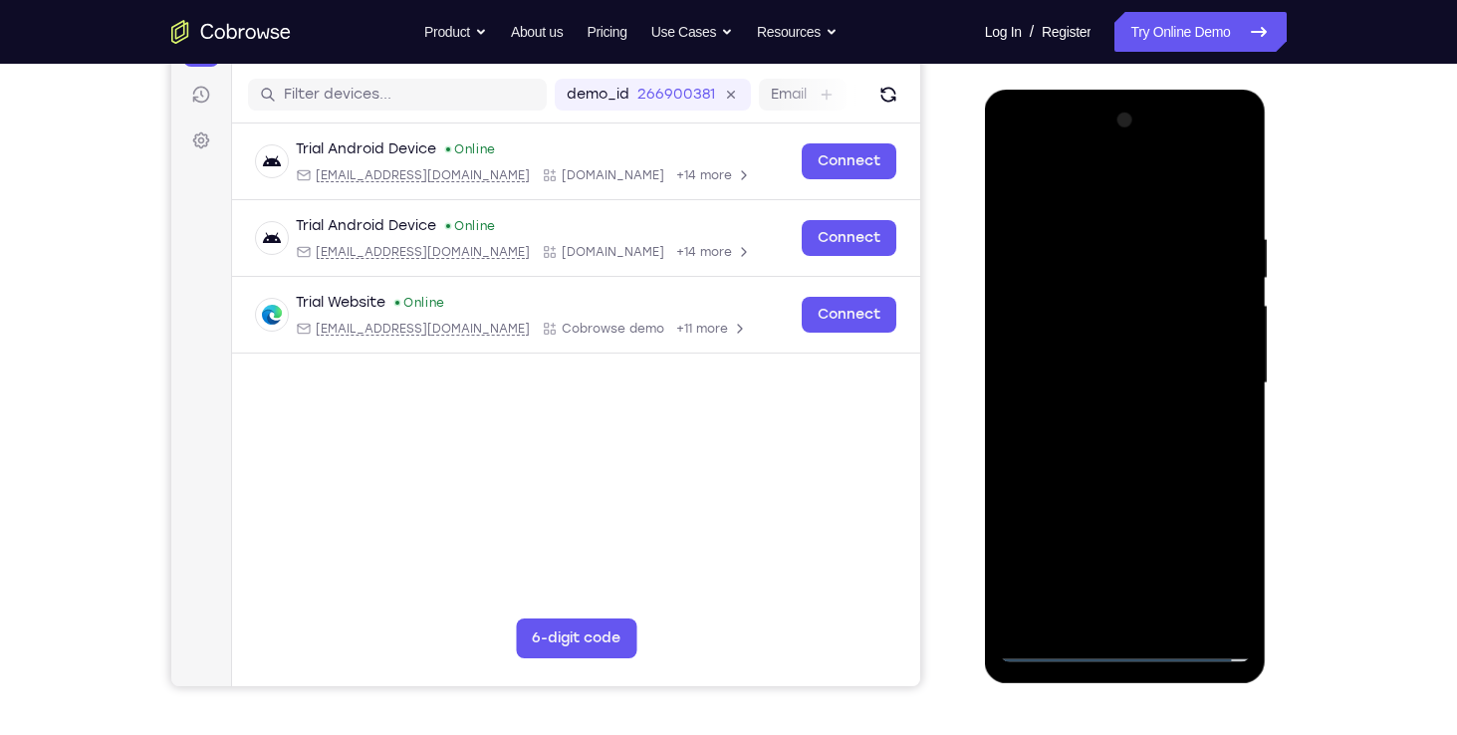
click at [1107, 260] on div at bounding box center [1125, 384] width 251 height 558
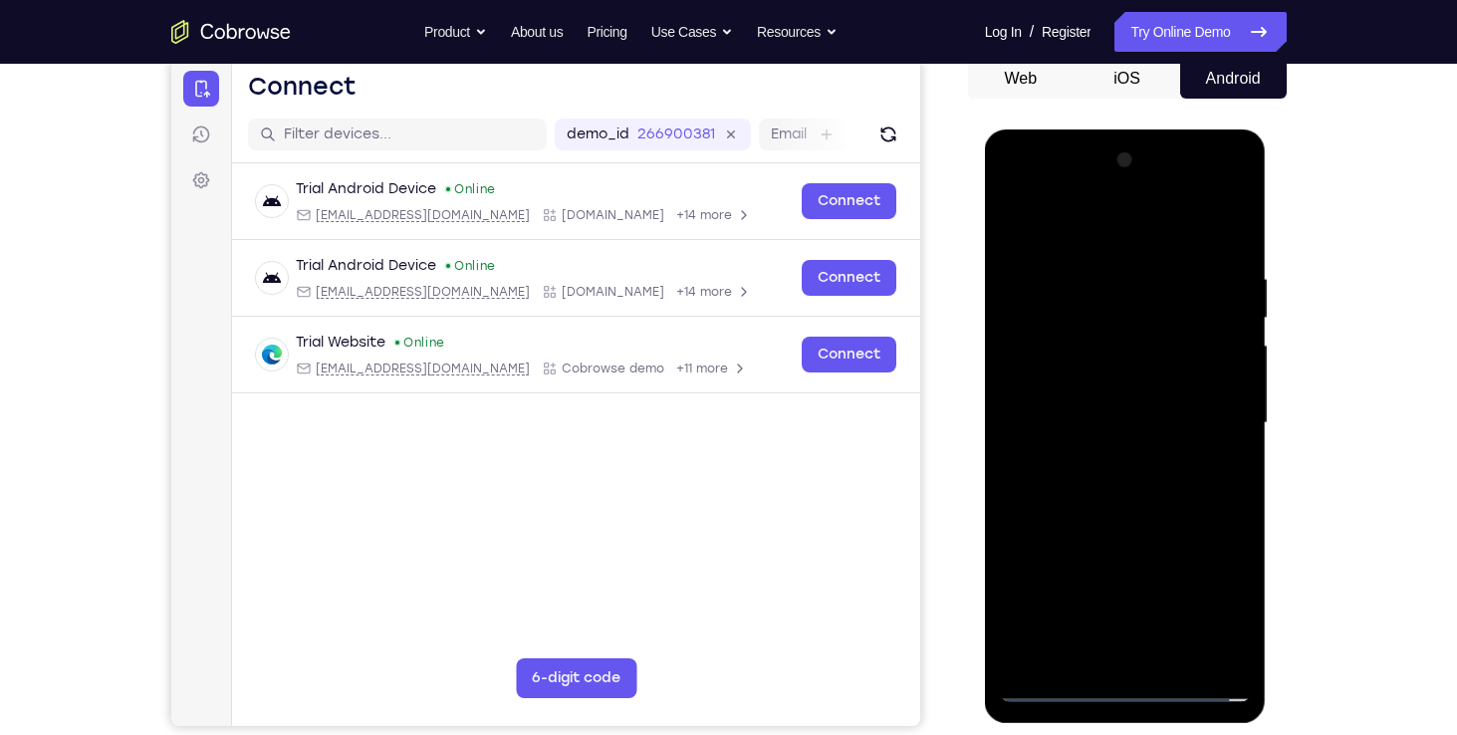
scroll to position [159, 0]
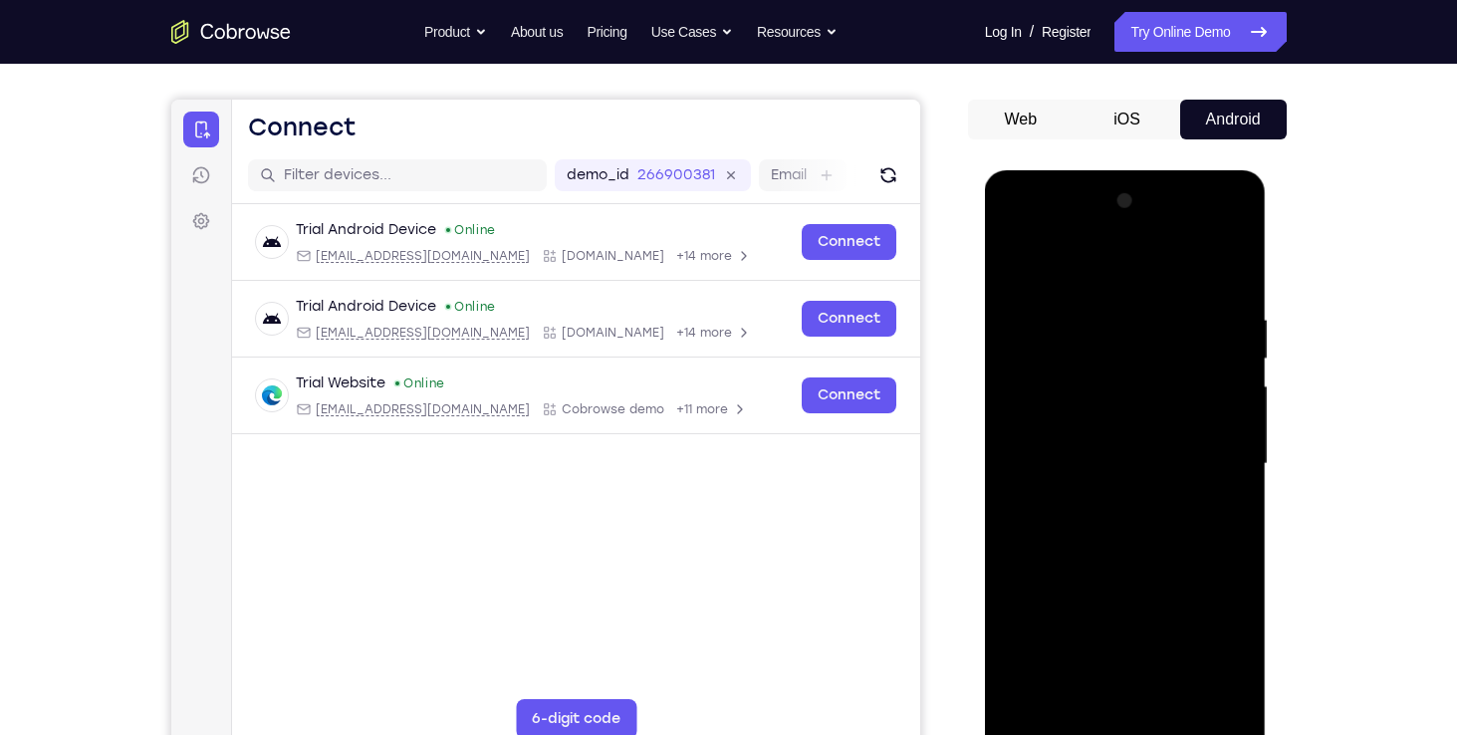
click at [1095, 274] on div at bounding box center [1125, 464] width 251 height 558
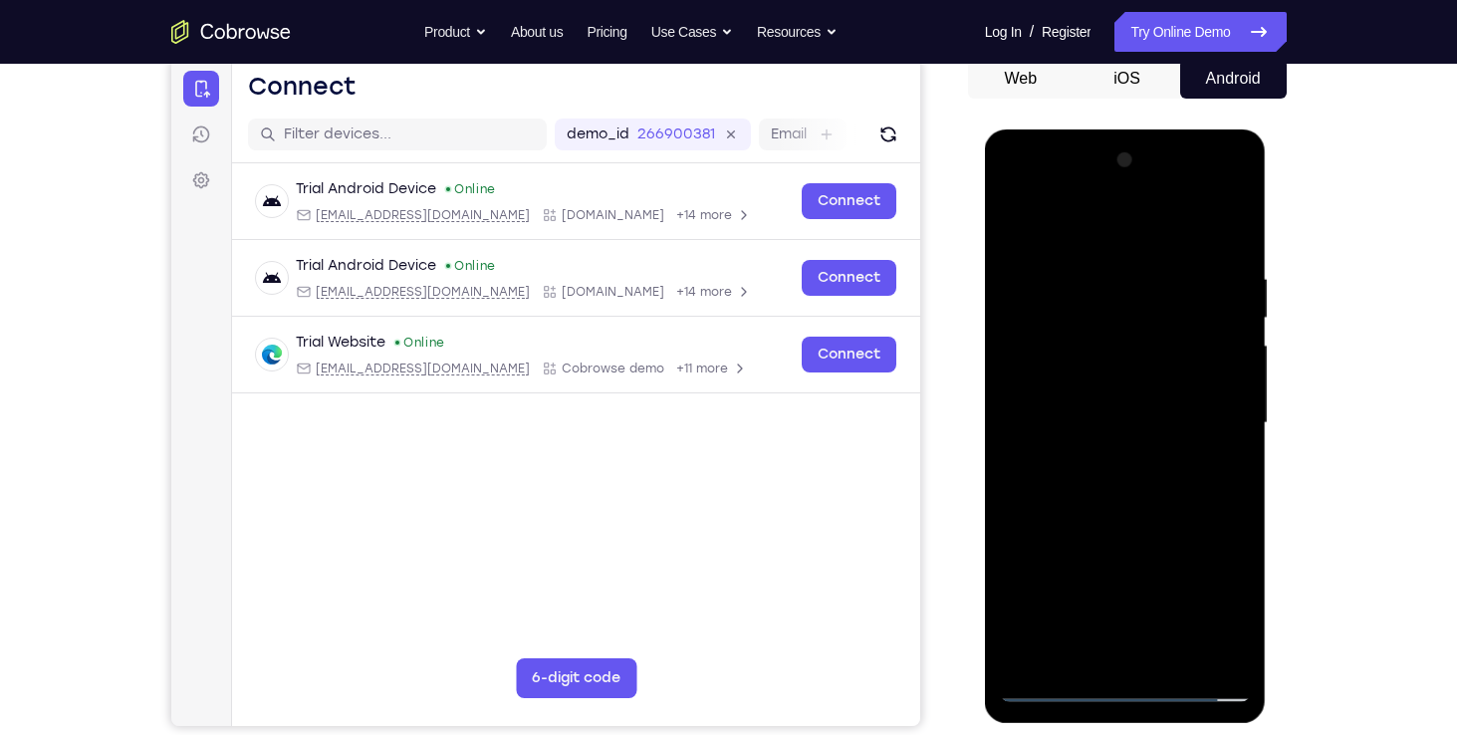
scroll to position [202, 0]
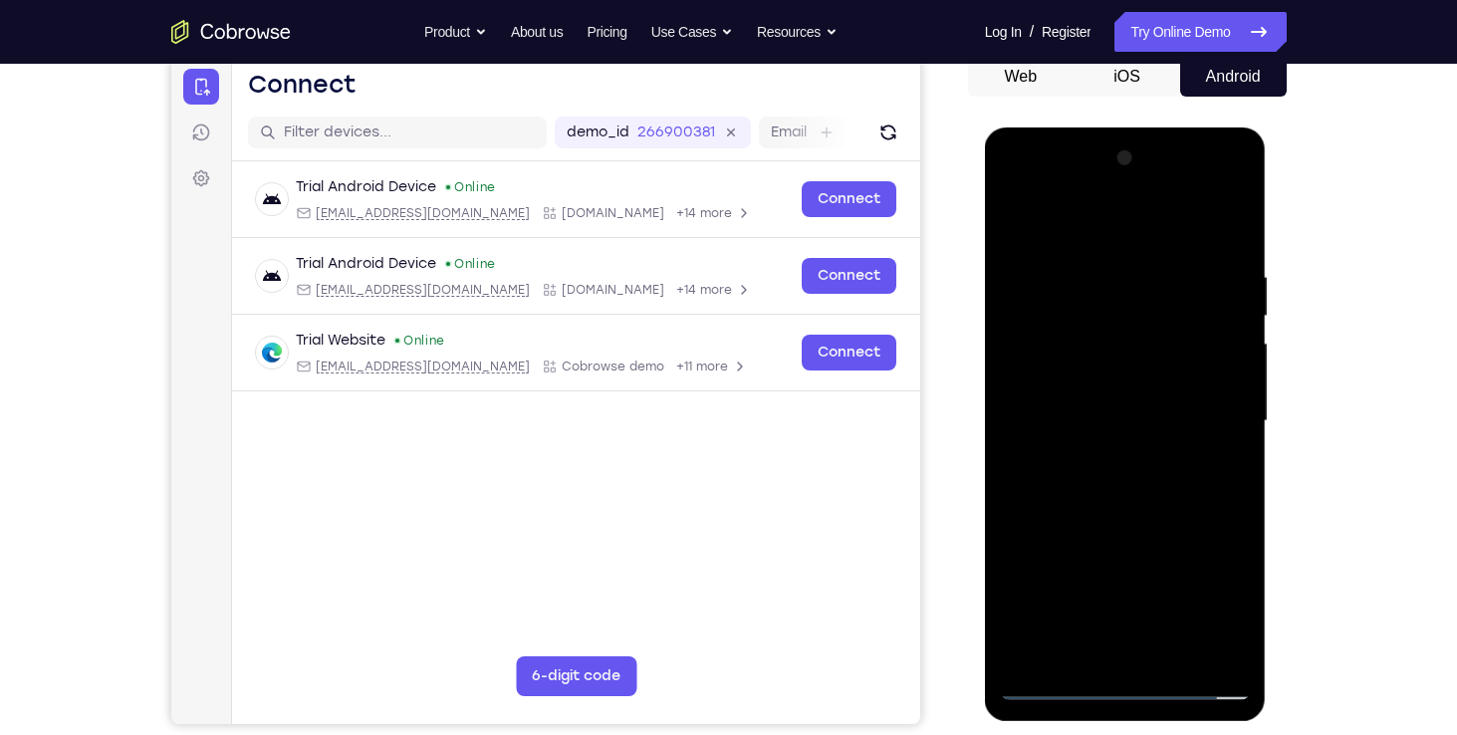
click at [1055, 437] on div at bounding box center [1125, 421] width 251 height 558
click at [1230, 197] on div at bounding box center [1125, 421] width 251 height 558
click at [1103, 390] on div at bounding box center [1125, 421] width 251 height 558
click at [1215, 321] on div at bounding box center [1125, 421] width 251 height 558
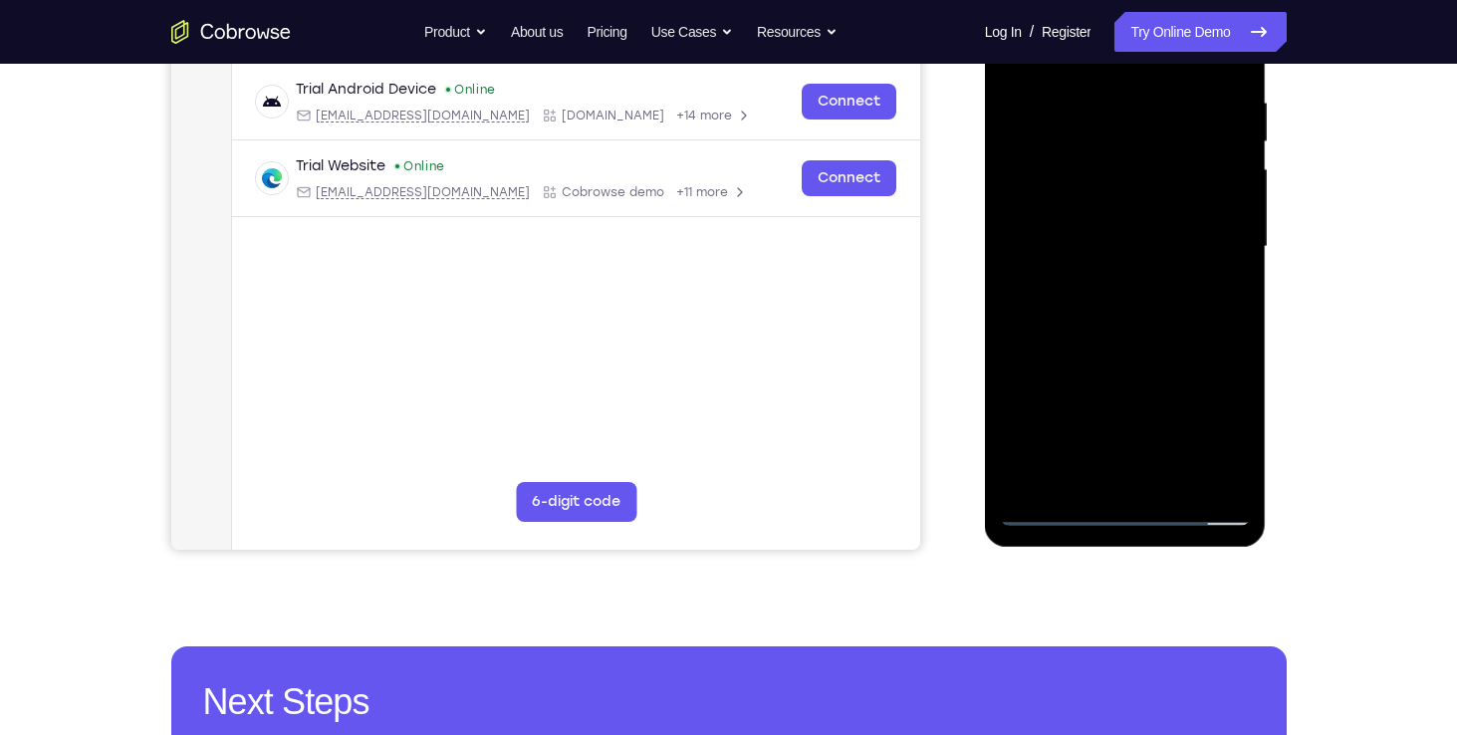
scroll to position [378, 0]
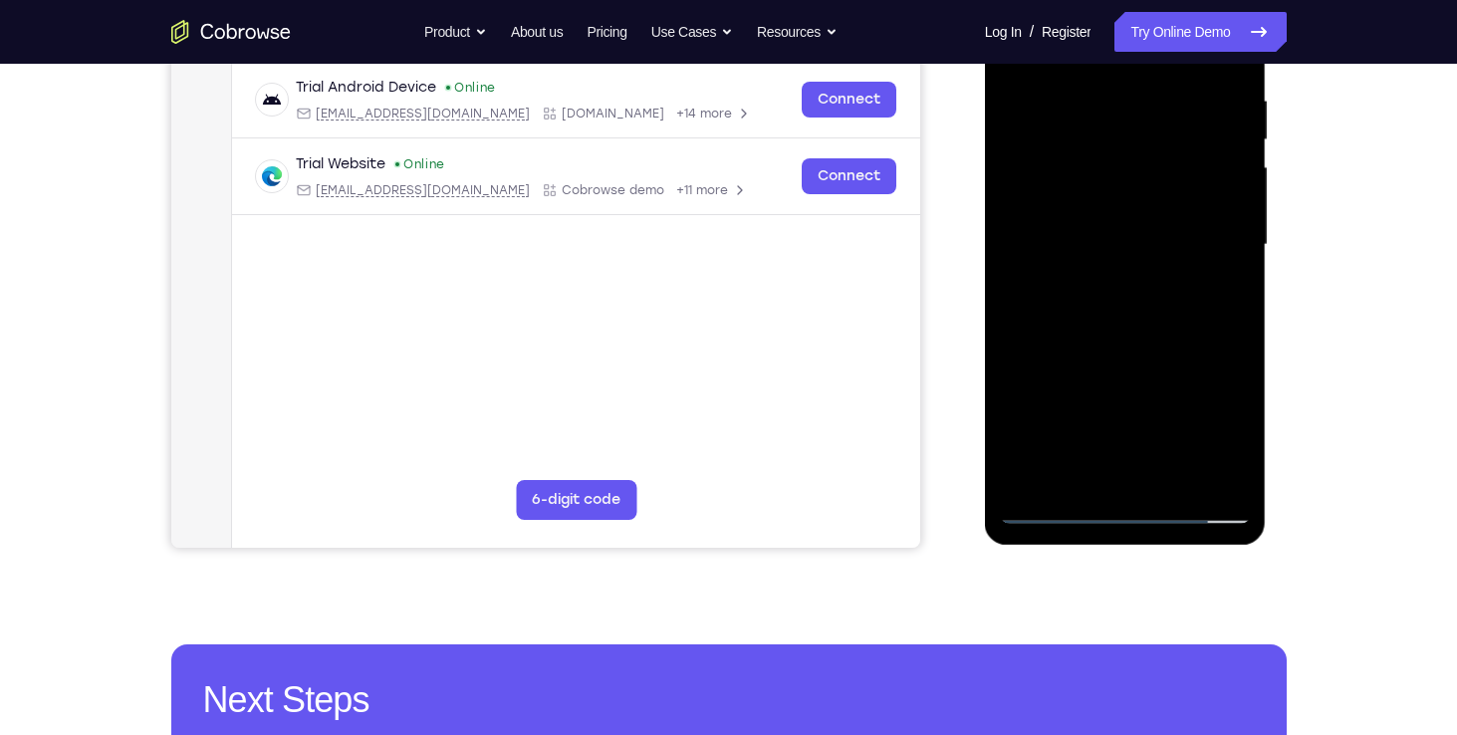
click at [1117, 512] on div at bounding box center [1125, 245] width 251 height 558
click at [1219, 422] on div at bounding box center [1125, 245] width 251 height 558
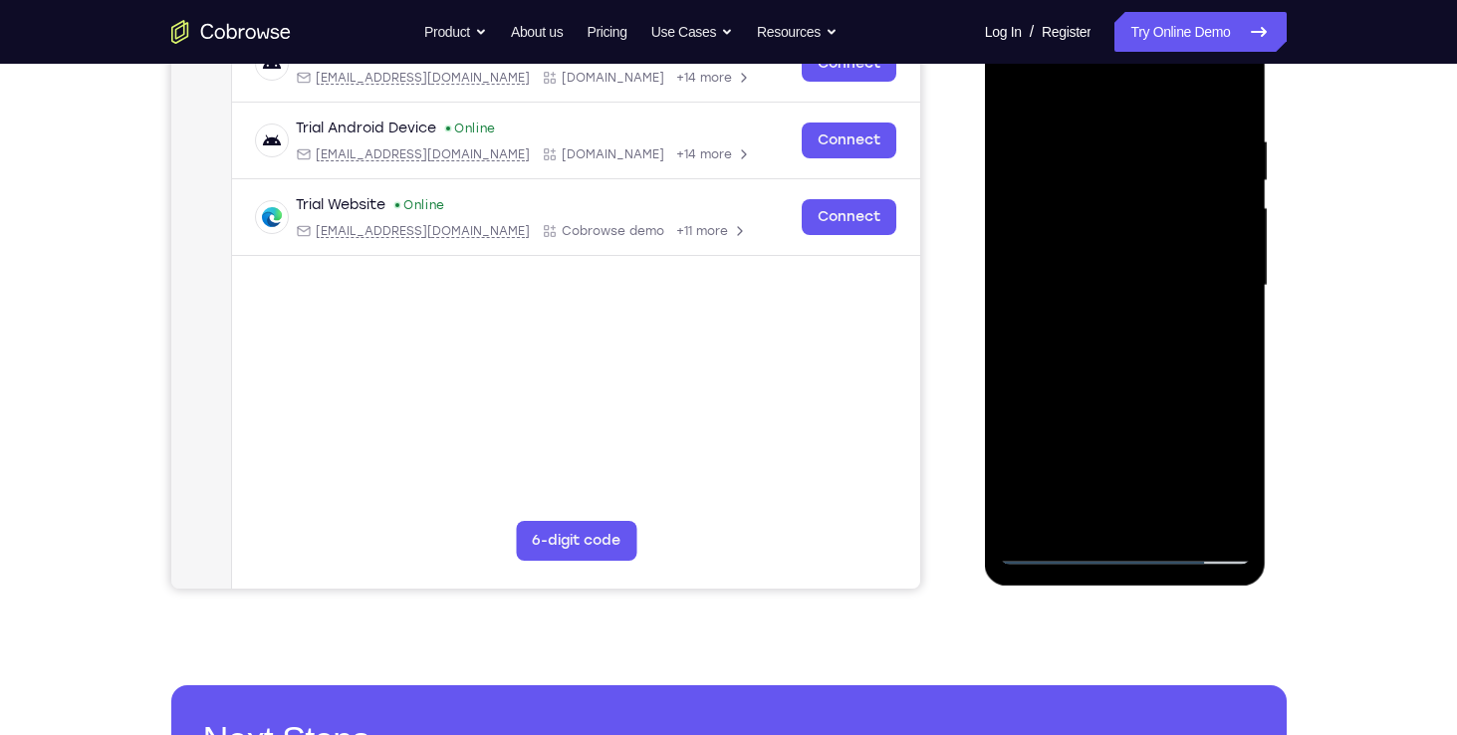
scroll to position [332, 0]
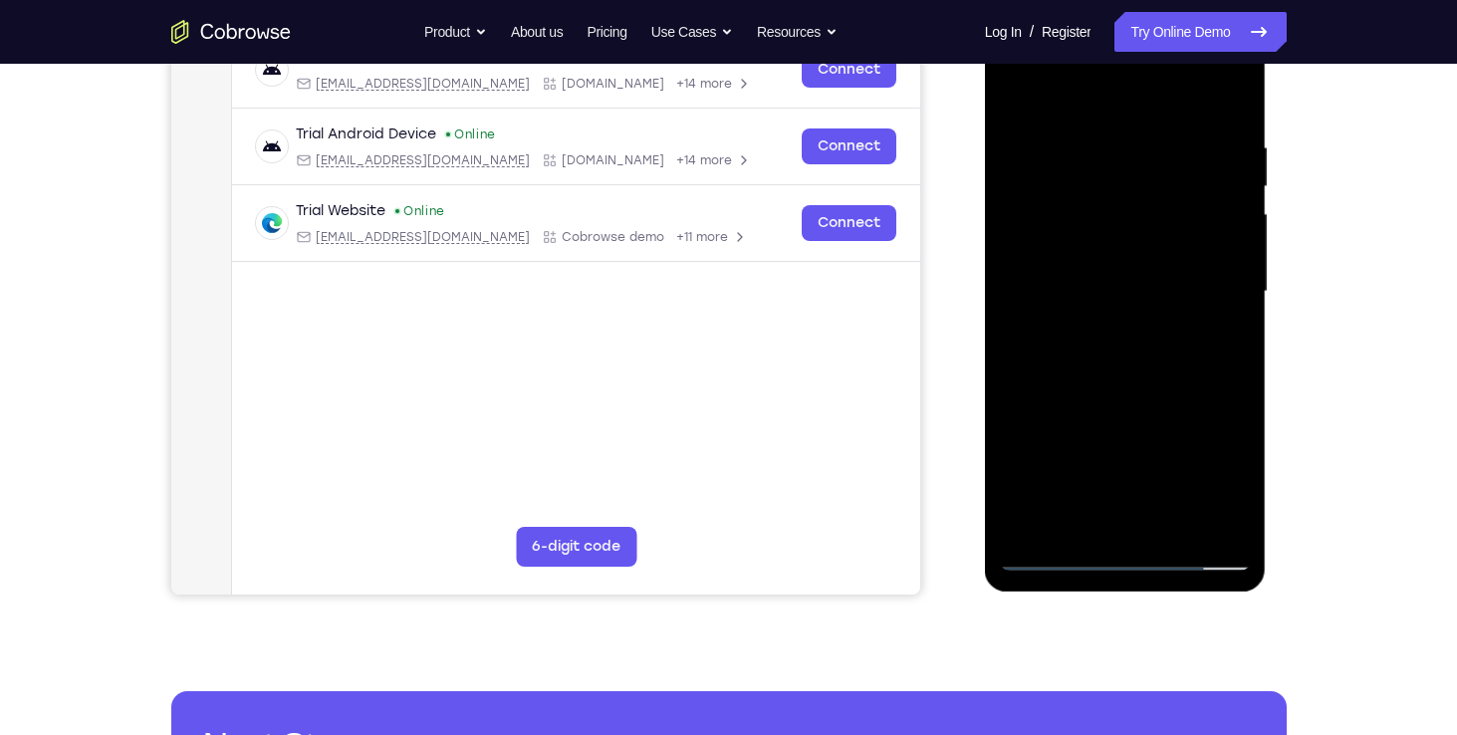
click at [1036, 247] on div at bounding box center [1125, 292] width 251 height 558
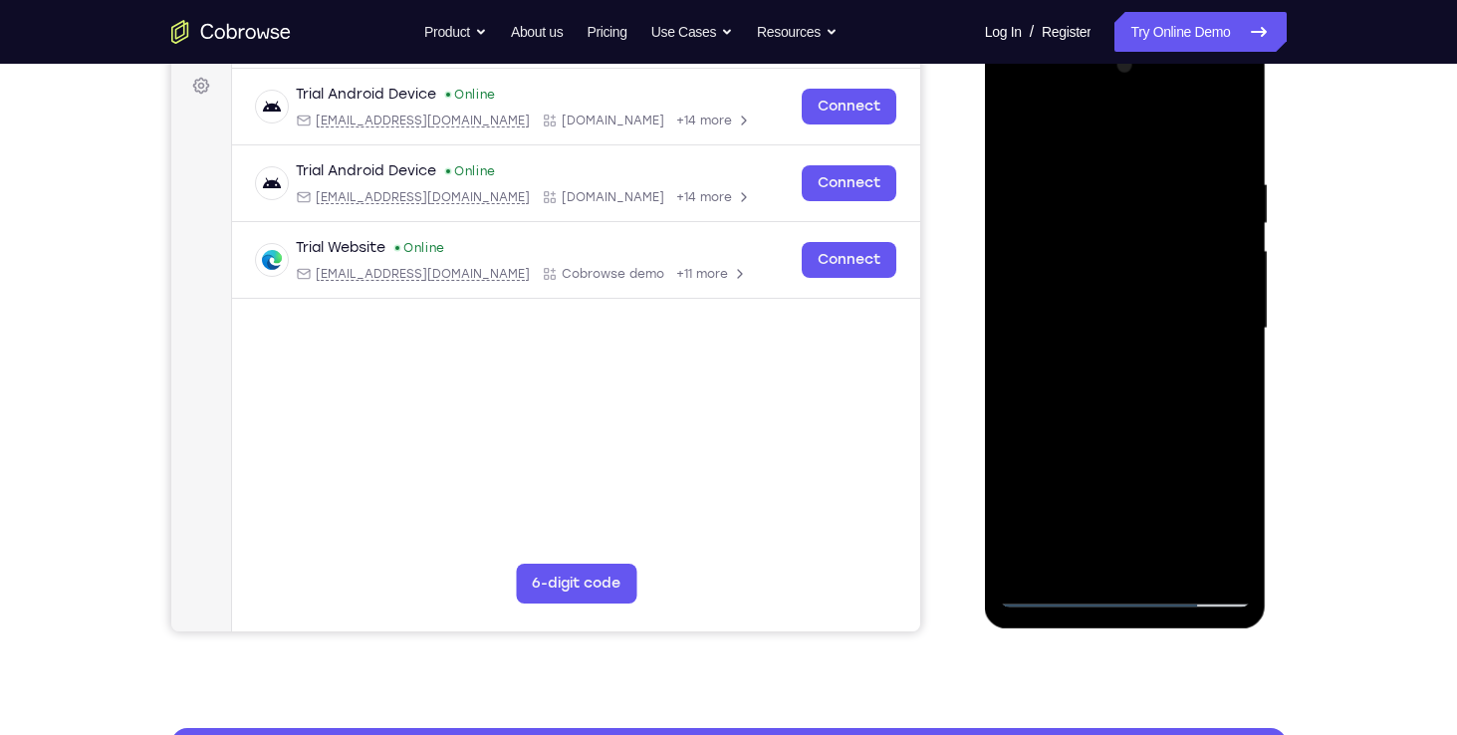
scroll to position [285, 0]
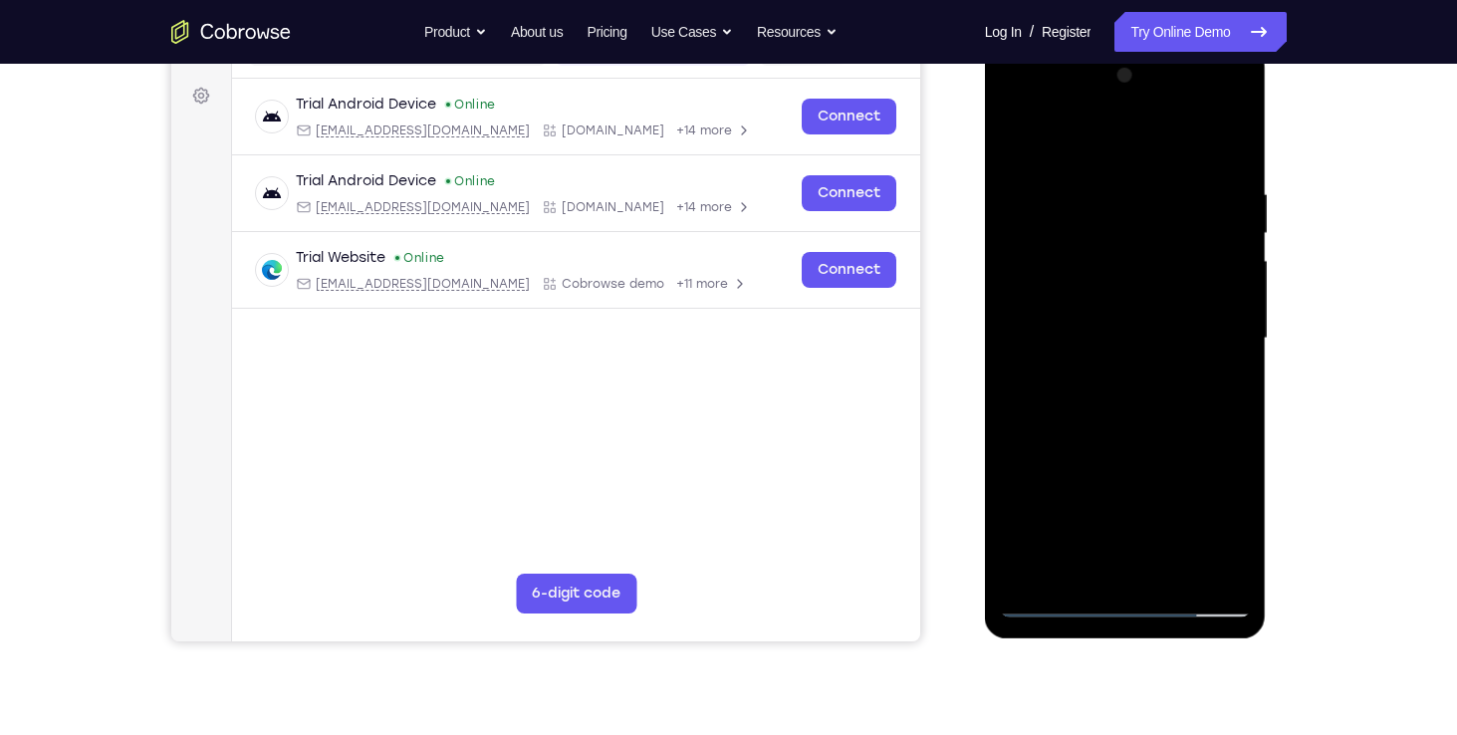
click at [1075, 346] on div at bounding box center [1125, 339] width 251 height 558
click at [1061, 333] on div at bounding box center [1125, 339] width 251 height 558
click at [1227, 321] on div at bounding box center [1125, 339] width 251 height 558
click at [1130, 363] on div at bounding box center [1125, 339] width 251 height 558
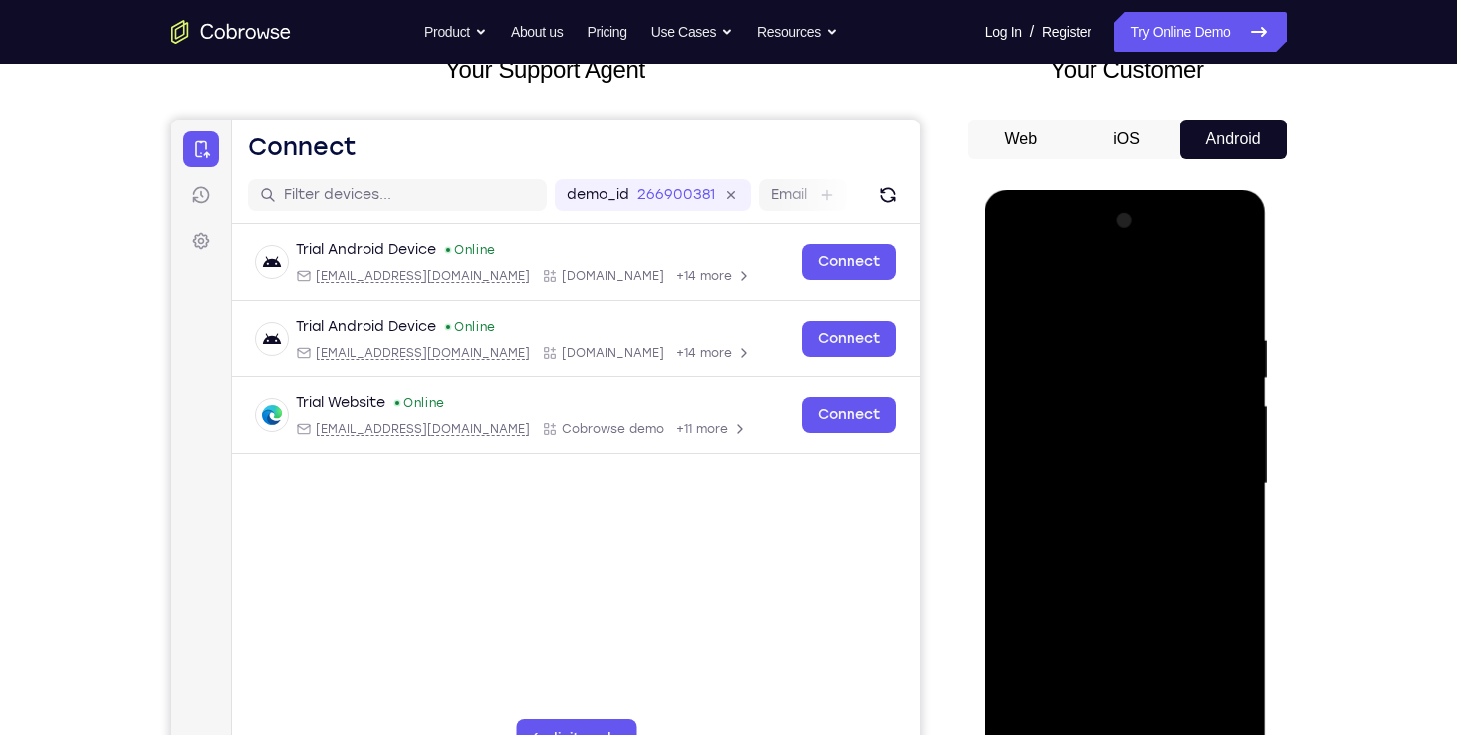
scroll to position [140, 0]
click at [1075, 573] on div at bounding box center [1125, 483] width 251 height 558
click at [1099, 457] on div at bounding box center [1125, 483] width 251 height 558
drag, startPoint x: 1097, startPoint y: 595, endPoint x: 1107, endPoint y: 383, distance: 212.3
click at [1107, 383] on div at bounding box center [1125, 483] width 251 height 558
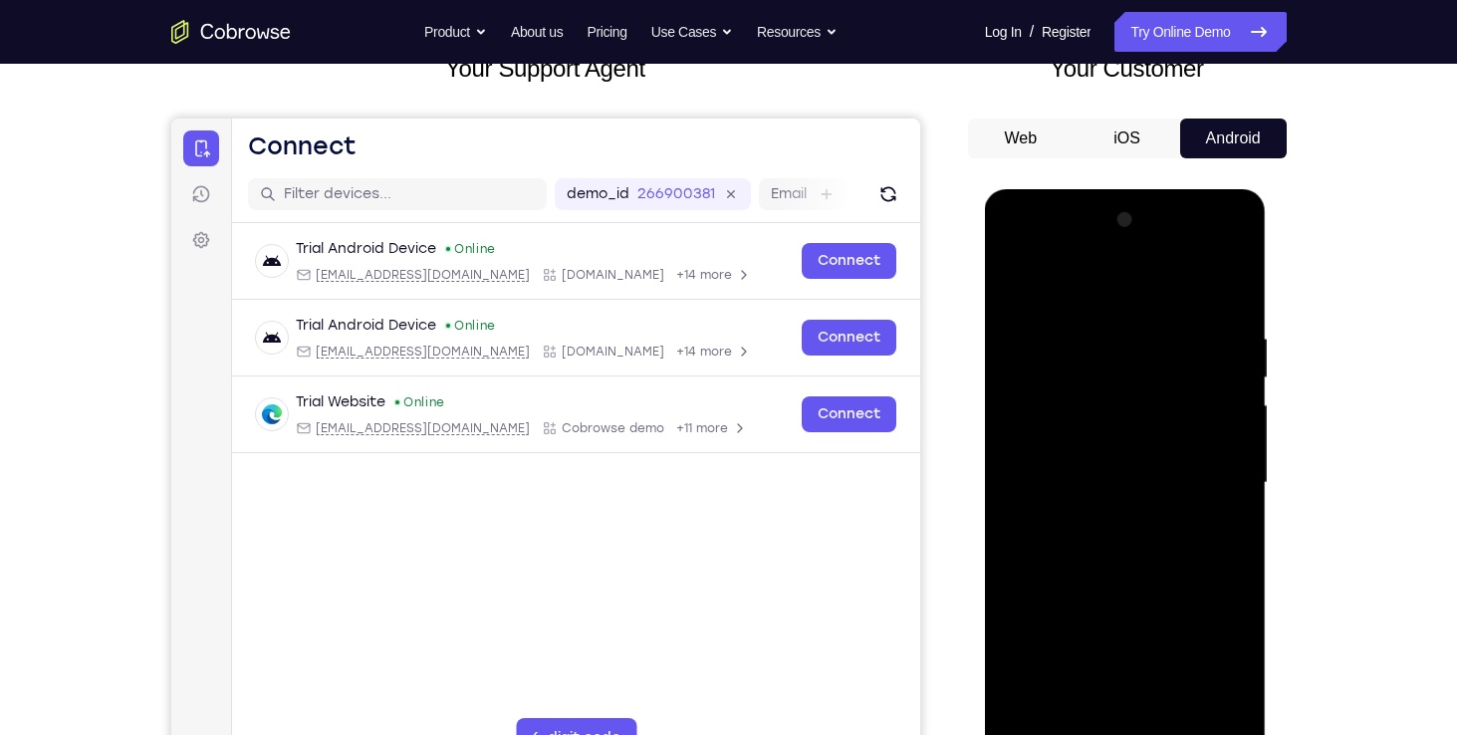
click at [1075, 704] on div at bounding box center [1125, 483] width 251 height 558
click at [1090, 459] on div at bounding box center [1125, 483] width 251 height 558
click at [1091, 445] on div at bounding box center [1125, 483] width 251 height 558
click at [1082, 512] on div at bounding box center [1125, 483] width 251 height 558
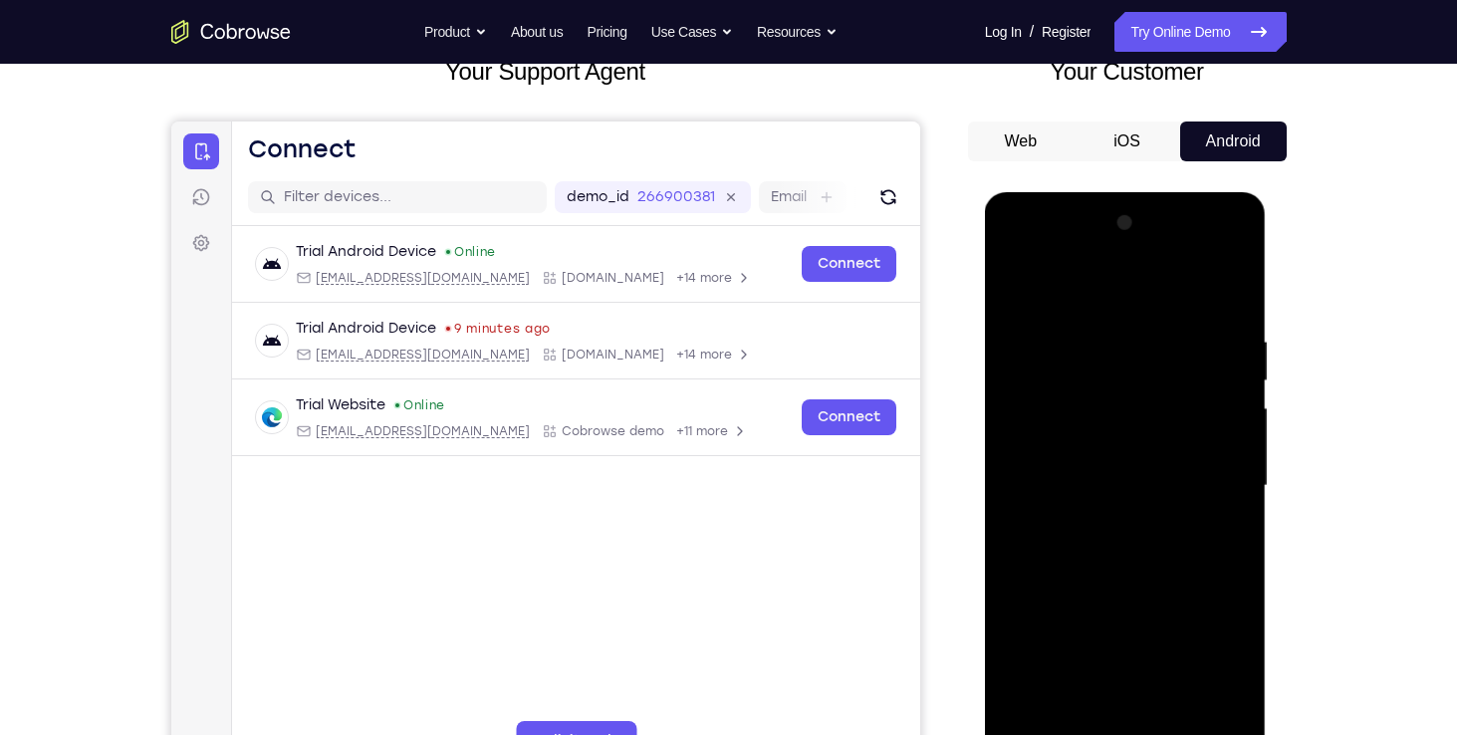
scroll to position [138, 0]
drag, startPoint x: 1074, startPoint y: 666, endPoint x: 1081, endPoint y: 496, distance: 170.4
click at [1081, 496] on div at bounding box center [1125, 485] width 251 height 558
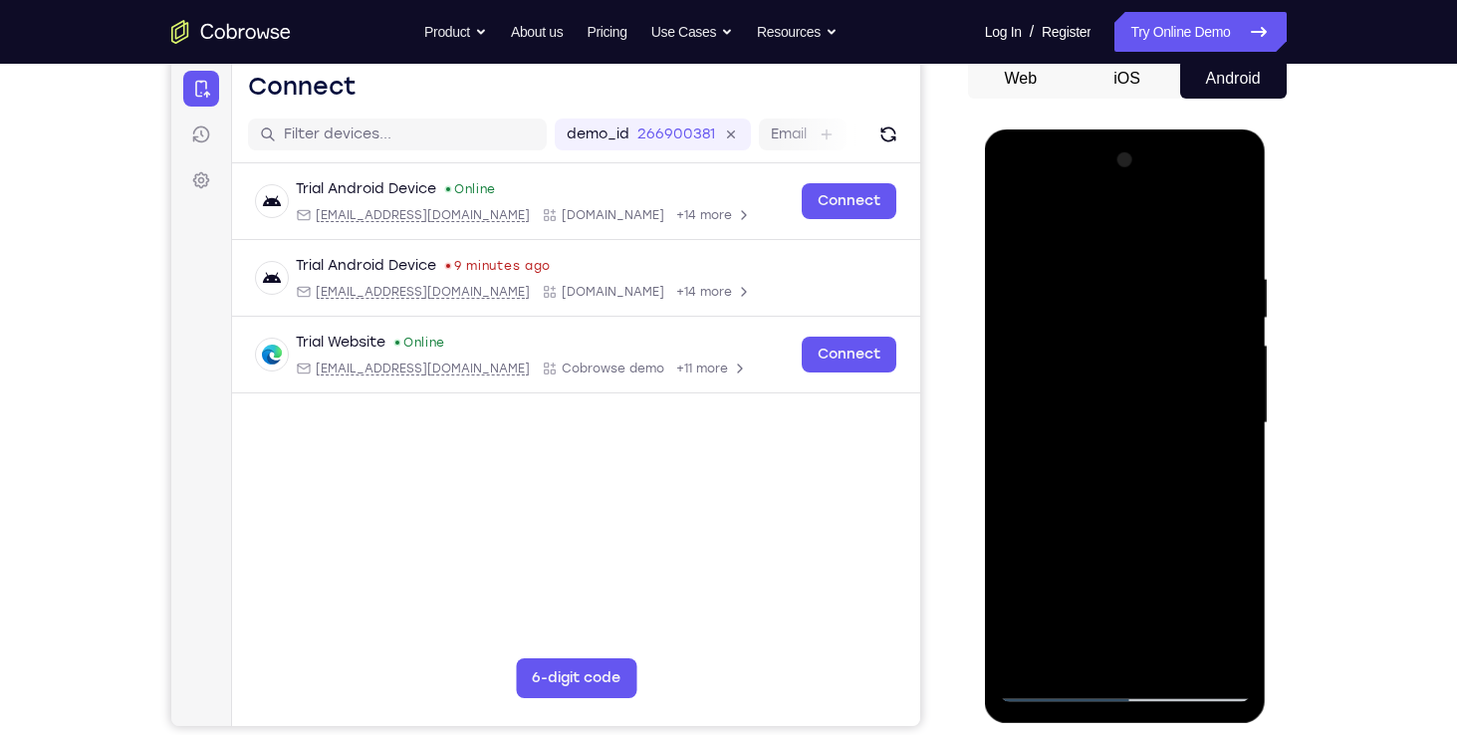
scroll to position [216, 0]
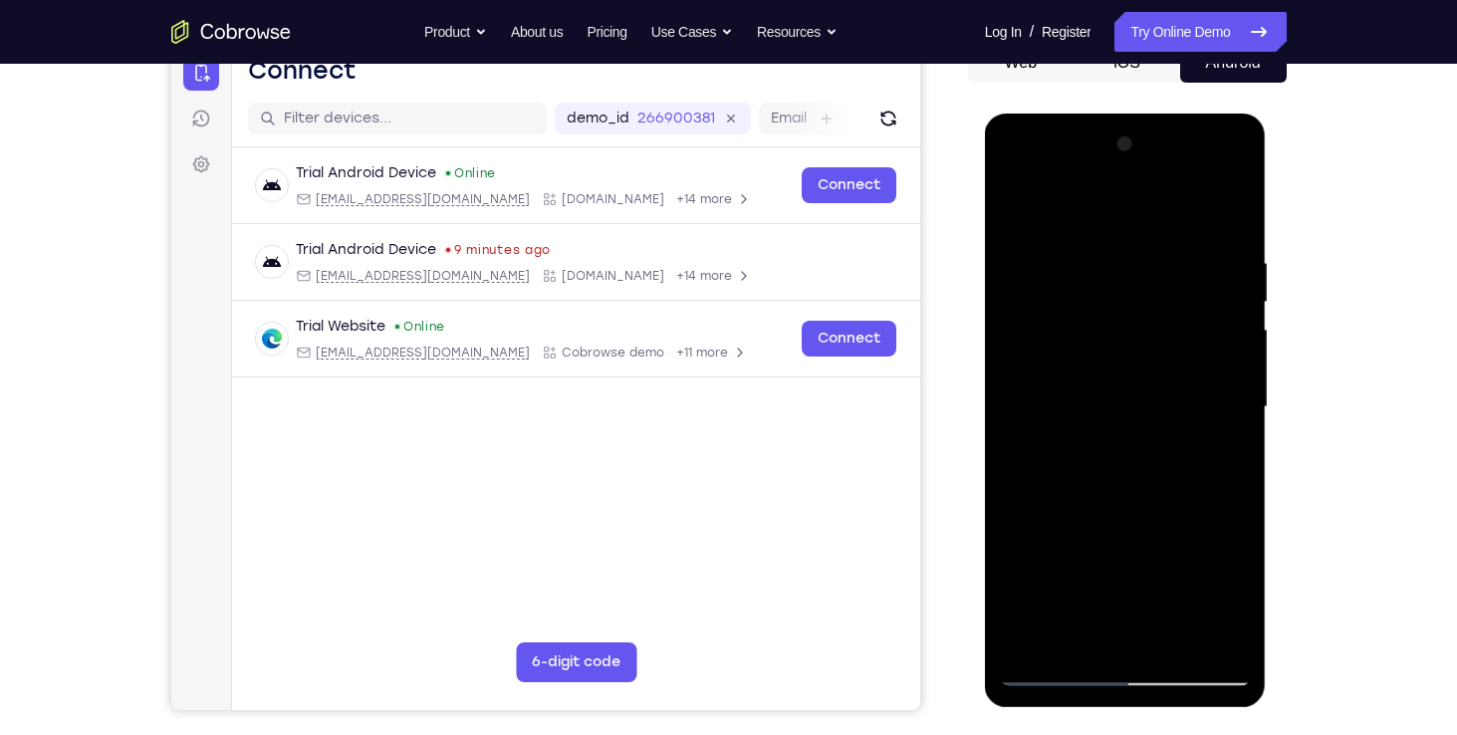
drag, startPoint x: 1144, startPoint y: 399, endPoint x: 1112, endPoint y: 701, distance: 303.4
click at [1112, 701] on div at bounding box center [1126, 410] width 282 height 593
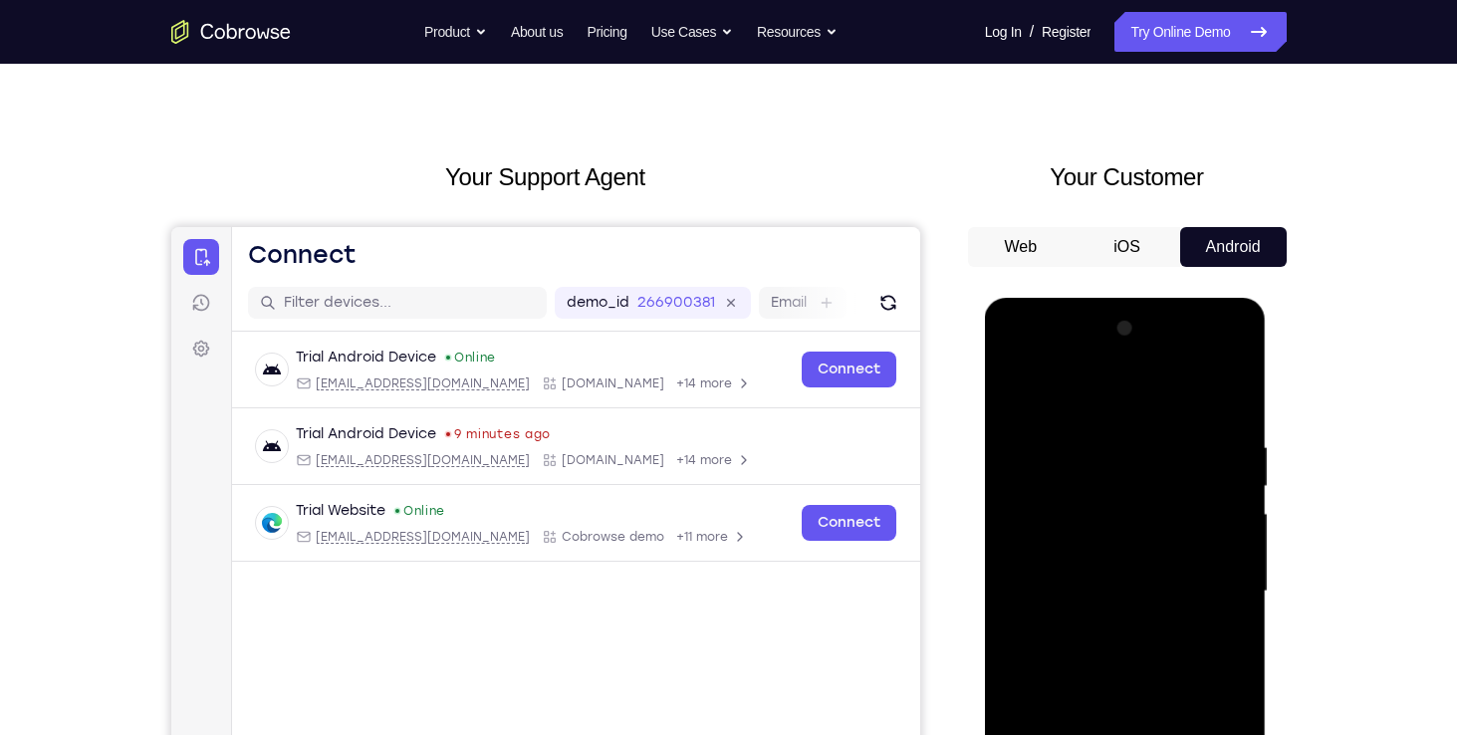
scroll to position [23, 0]
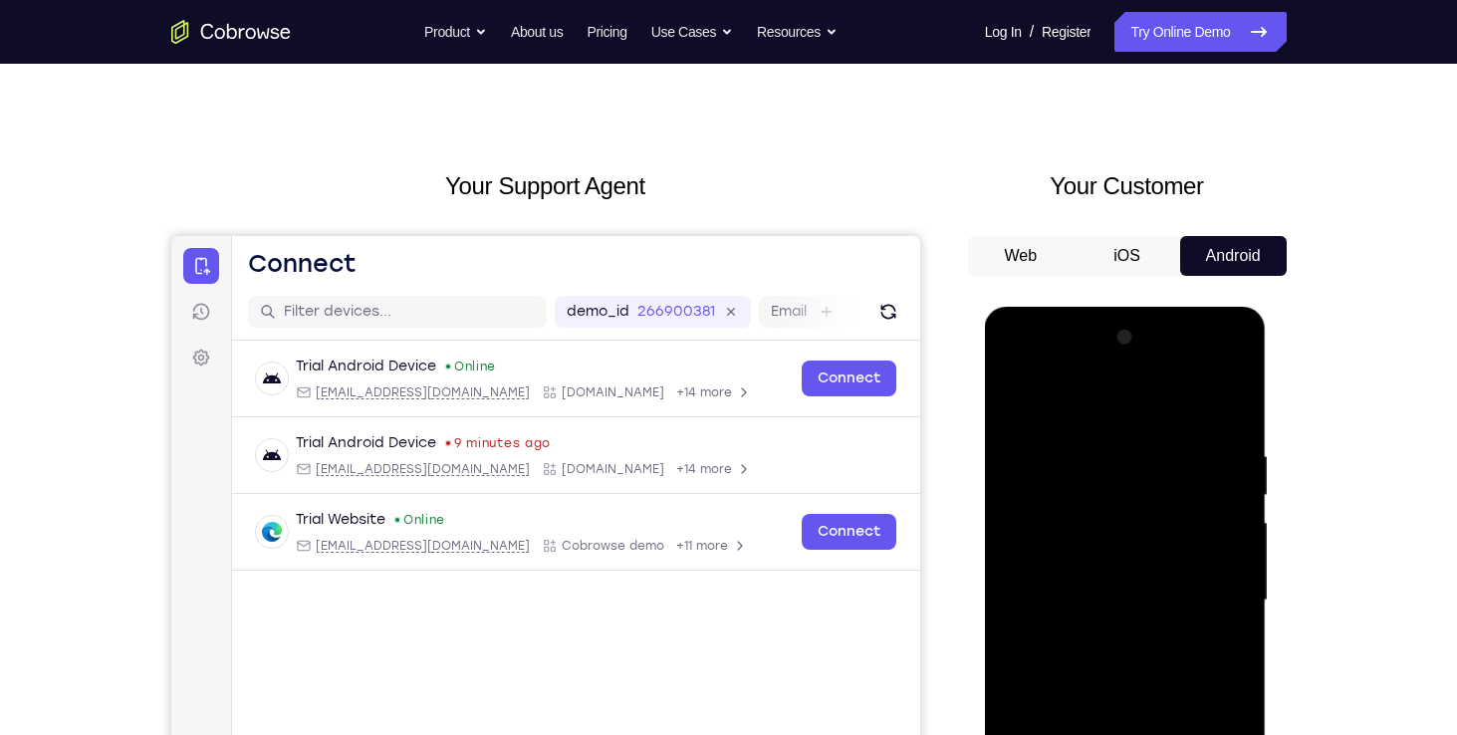
click at [1228, 369] on div at bounding box center [1125, 601] width 251 height 558
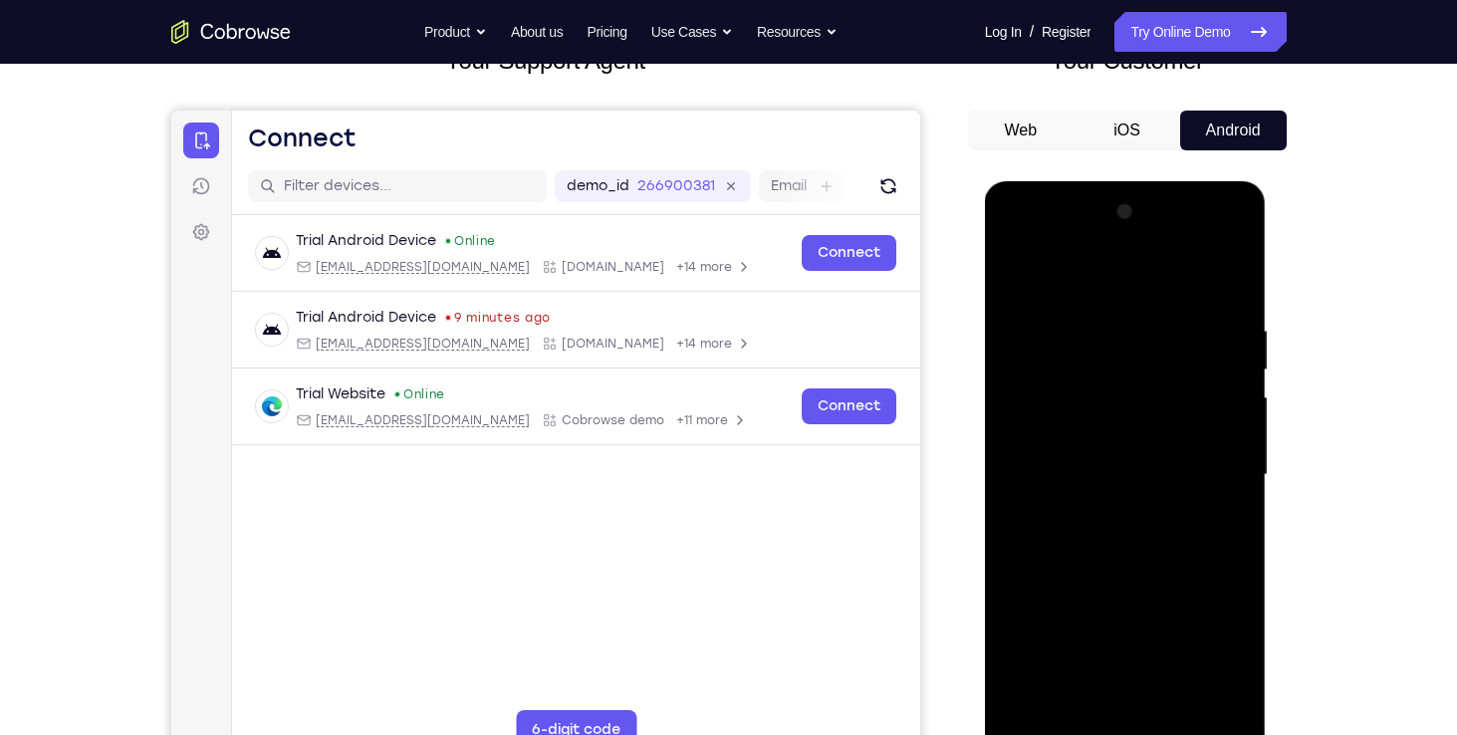
scroll to position [157, 0]
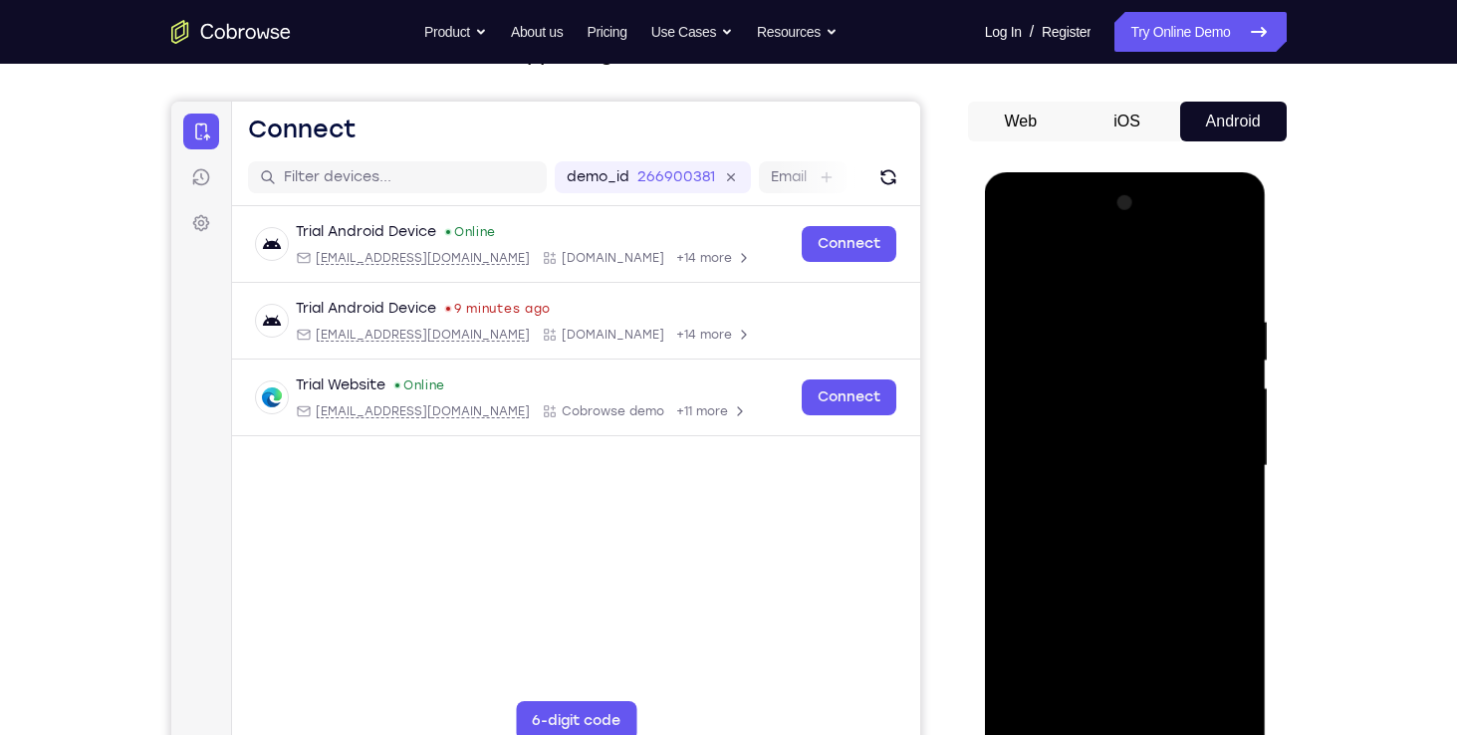
click at [1149, 603] on div at bounding box center [1125, 466] width 251 height 558
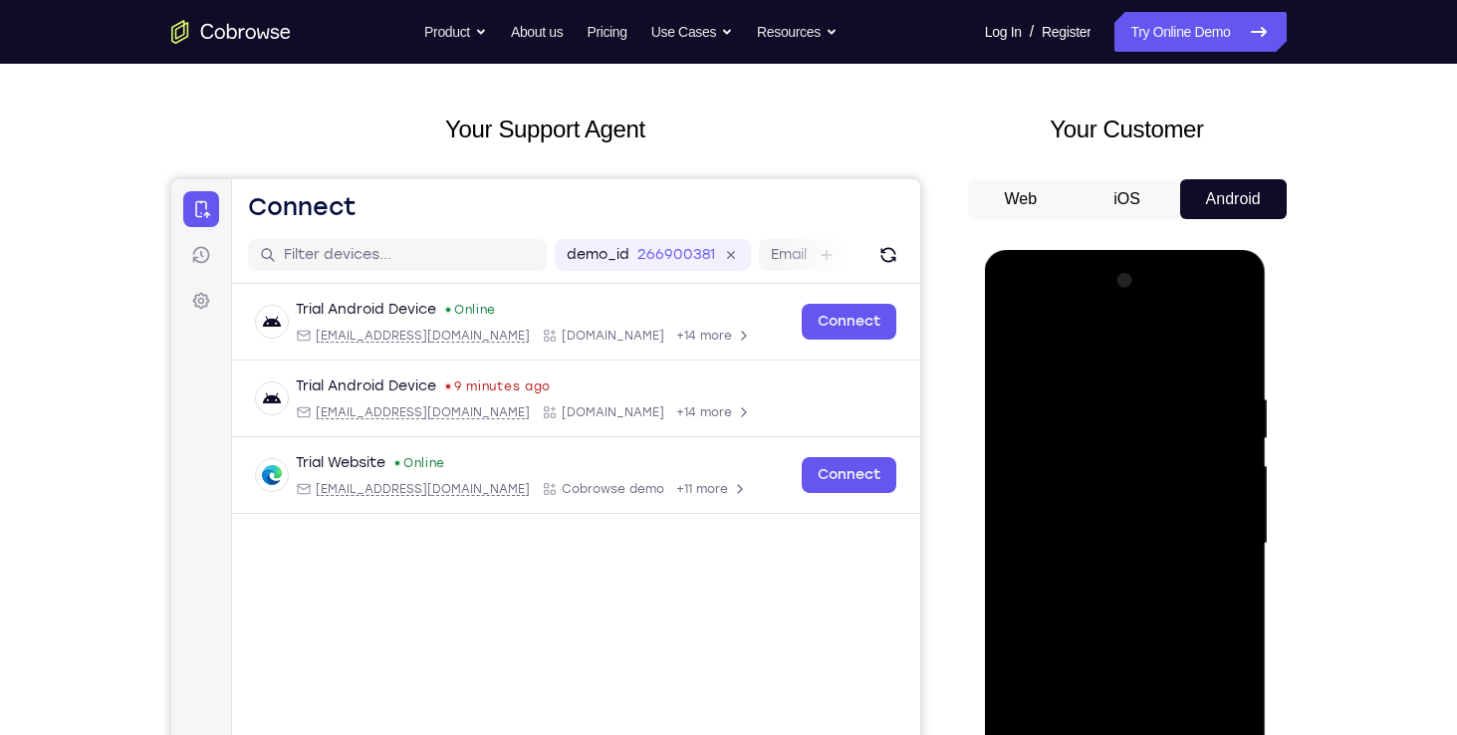
scroll to position [79, 0]
click at [1035, 336] on div at bounding box center [1125, 545] width 251 height 558
click at [1145, 490] on div at bounding box center [1125, 545] width 251 height 558
click at [1114, 552] on div at bounding box center [1125, 545] width 251 height 558
click at [1170, 374] on div at bounding box center [1125, 545] width 251 height 558
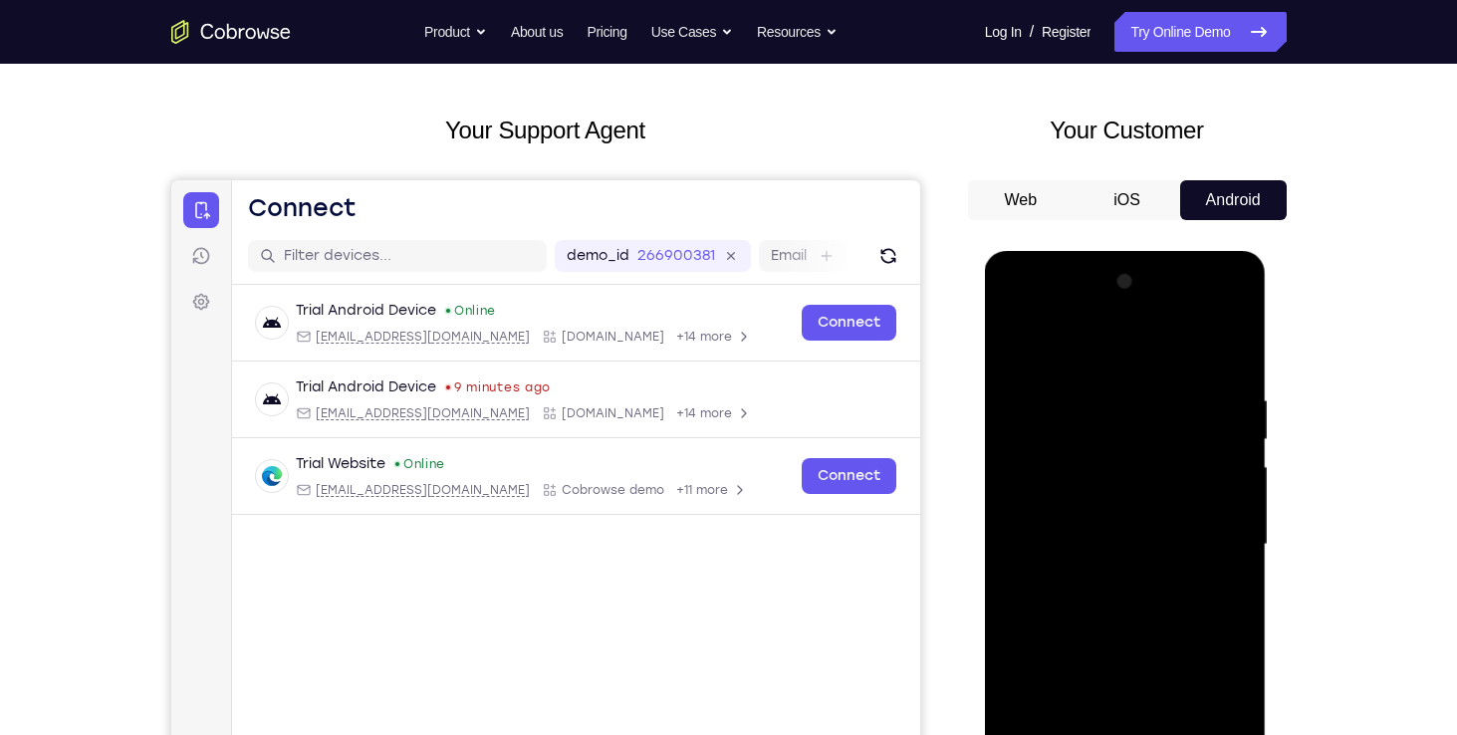
click at [1105, 588] on div at bounding box center [1125, 545] width 251 height 558
click at [1112, 582] on div at bounding box center [1125, 545] width 251 height 558
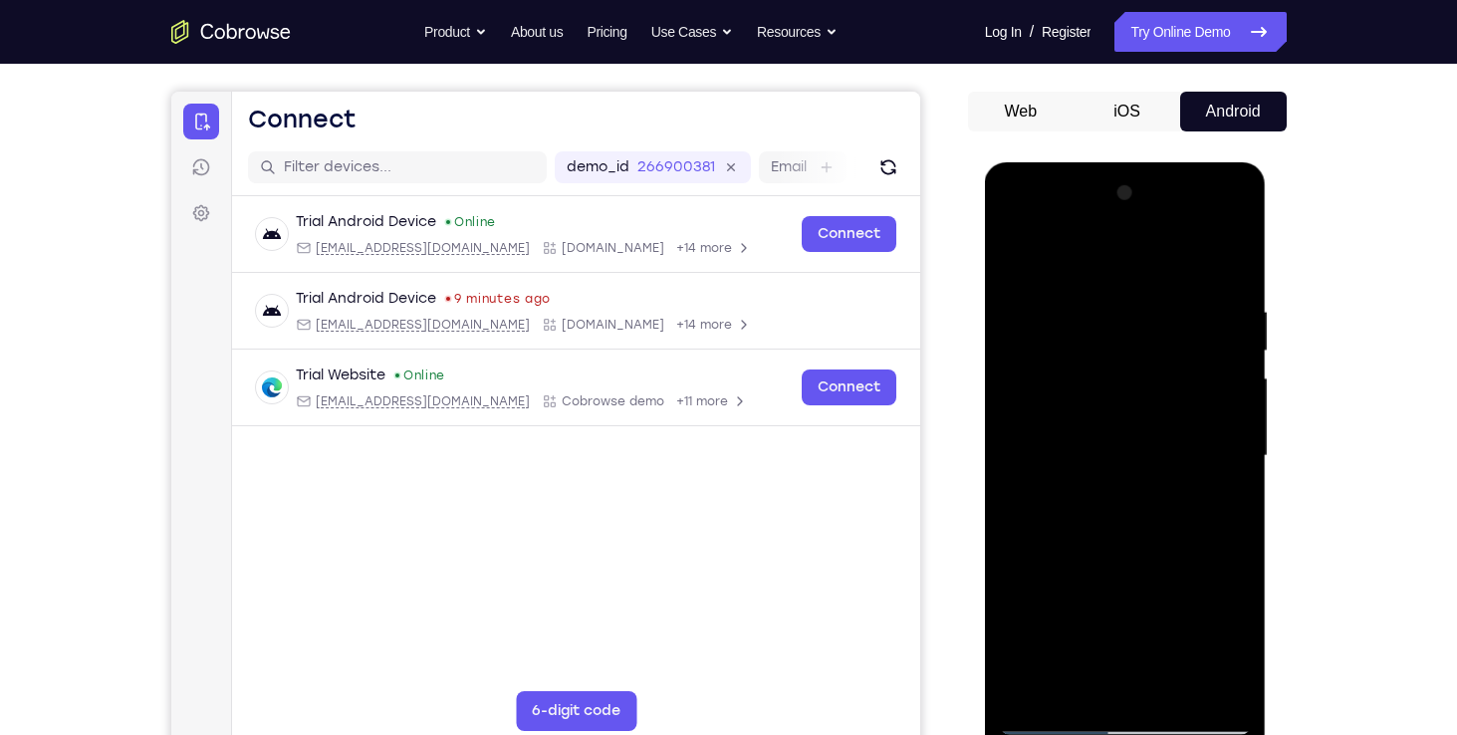
scroll to position [215, 0]
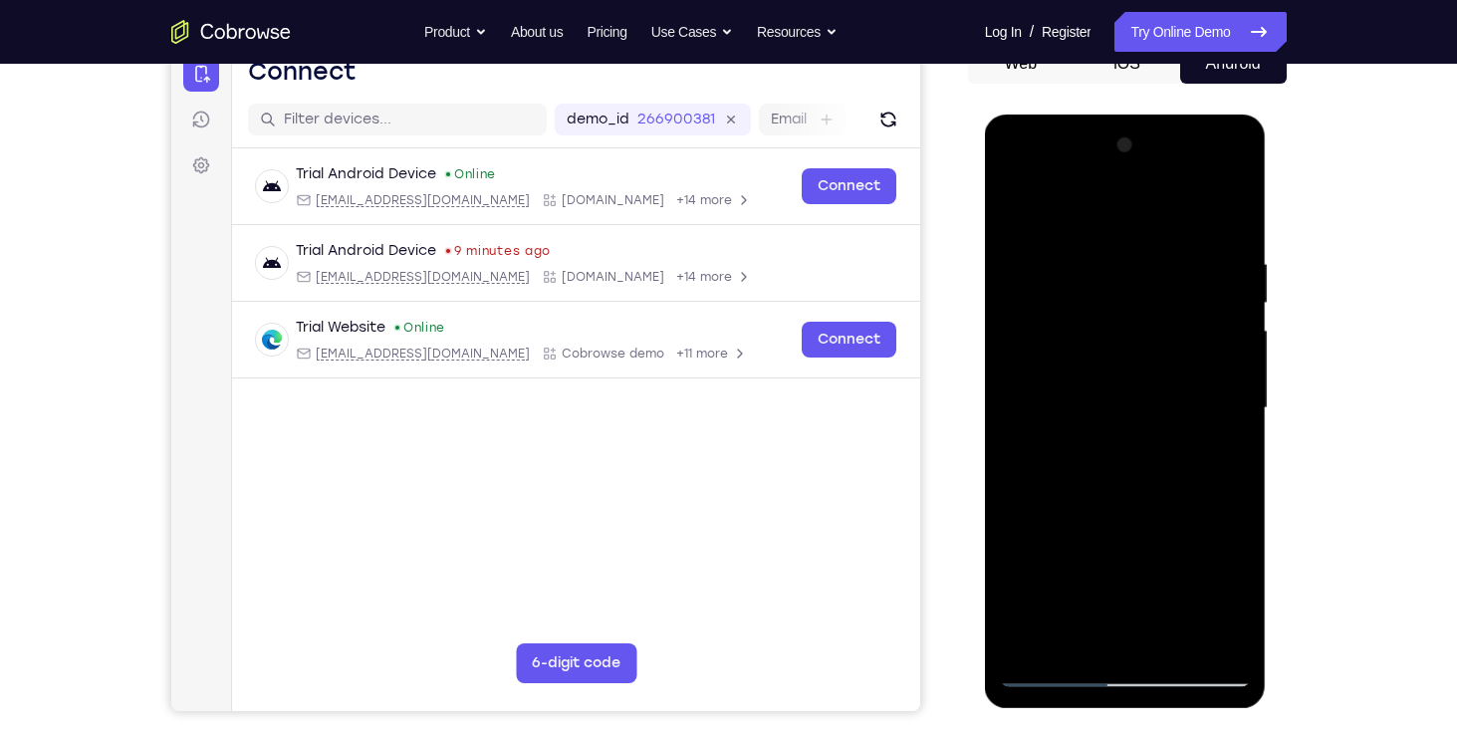
drag, startPoint x: 1148, startPoint y: 628, endPoint x: 1135, endPoint y: 382, distance: 246.3
click at [1135, 382] on div at bounding box center [1125, 408] width 251 height 558
drag, startPoint x: 1142, startPoint y: 380, endPoint x: 1137, endPoint y: 294, distance: 86.8
click at [1137, 294] on div at bounding box center [1125, 408] width 251 height 558
click at [1094, 643] on div at bounding box center [1125, 408] width 251 height 558
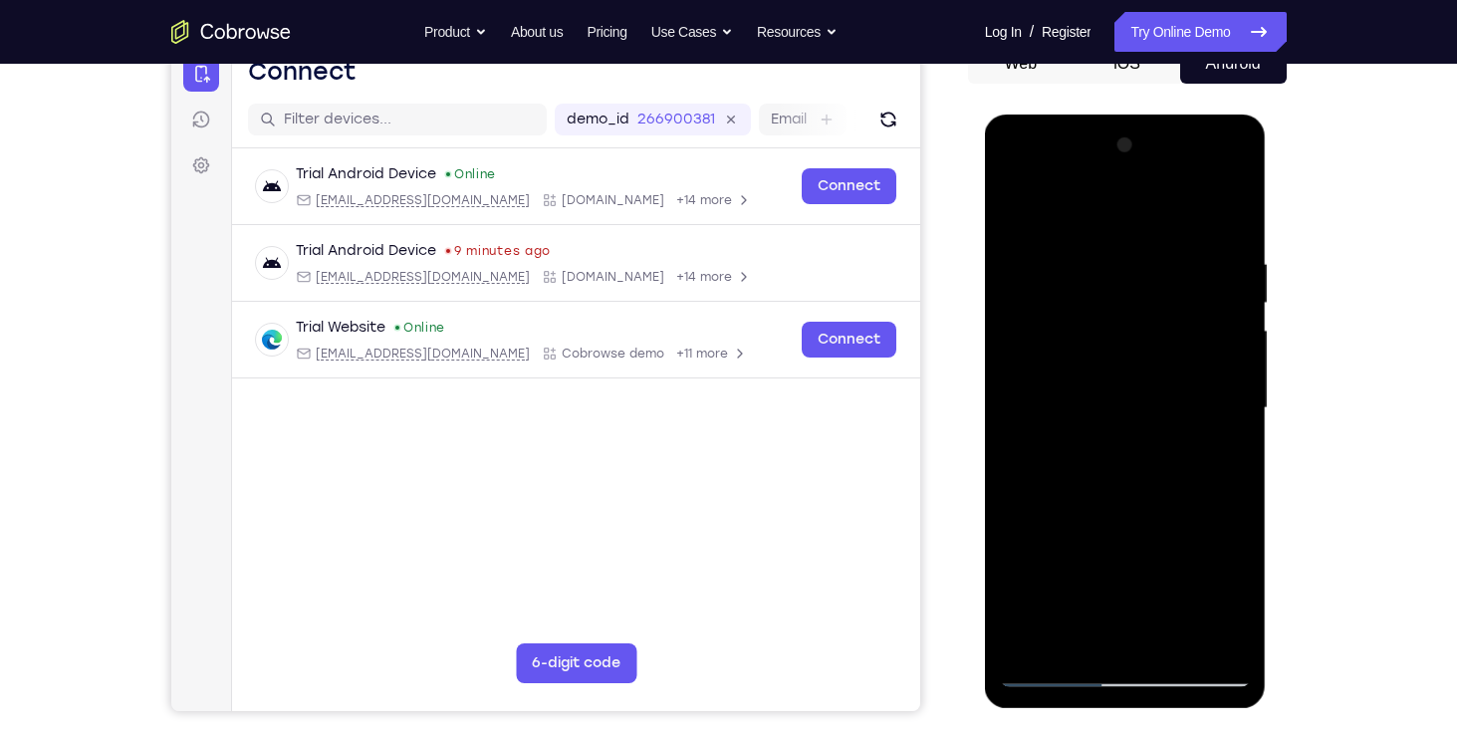
click at [1072, 637] on div at bounding box center [1125, 408] width 251 height 558
click at [1119, 570] on div at bounding box center [1125, 408] width 251 height 558
click at [1061, 566] on div at bounding box center [1125, 408] width 251 height 558
click at [1146, 598] on div at bounding box center [1125, 408] width 251 height 558
click at [1124, 560] on div at bounding box center [1125, 408] width 251 height 558
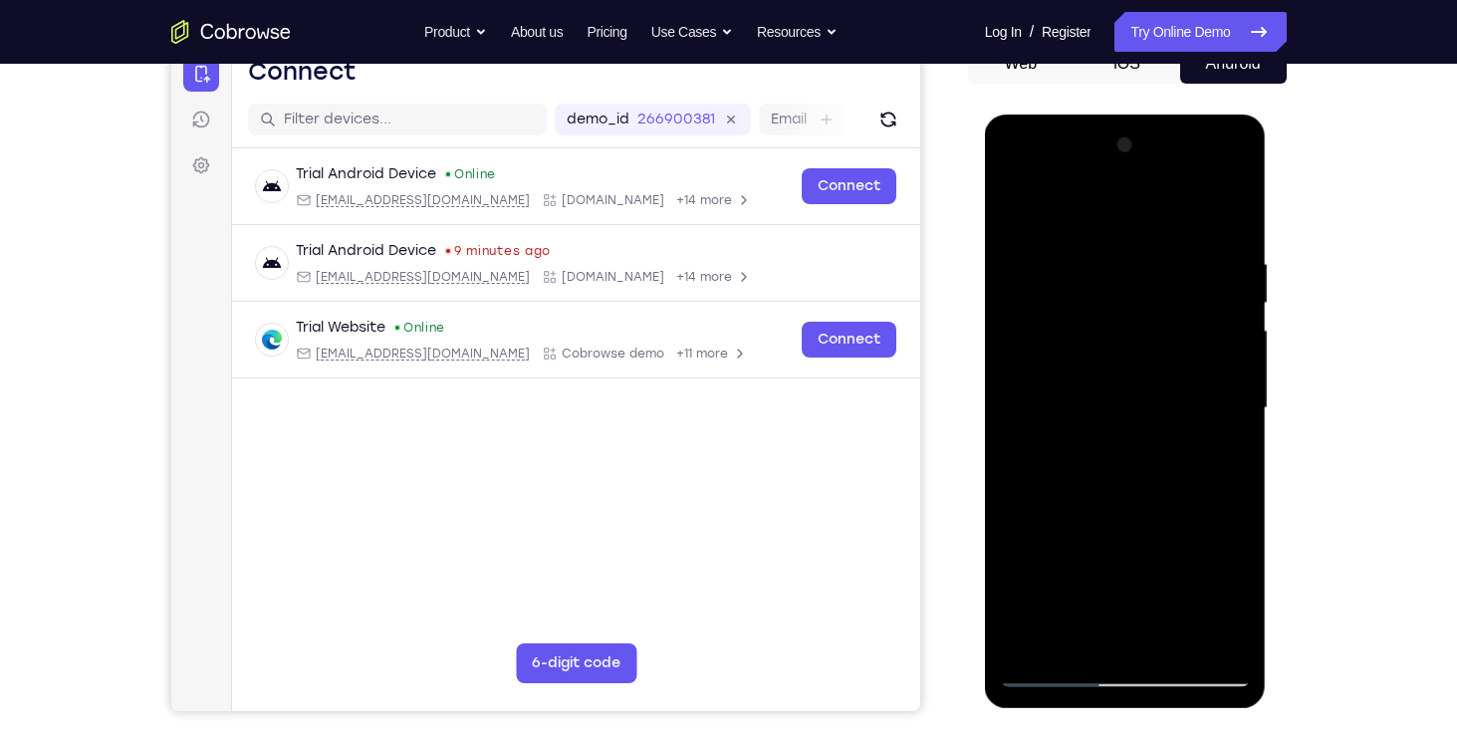
click at [1124, 560] on div at bounding box center [1125, 408] width 251 height 558
click at [1053, 469] on div at bounding box center [1125, 408] width 251 height 558
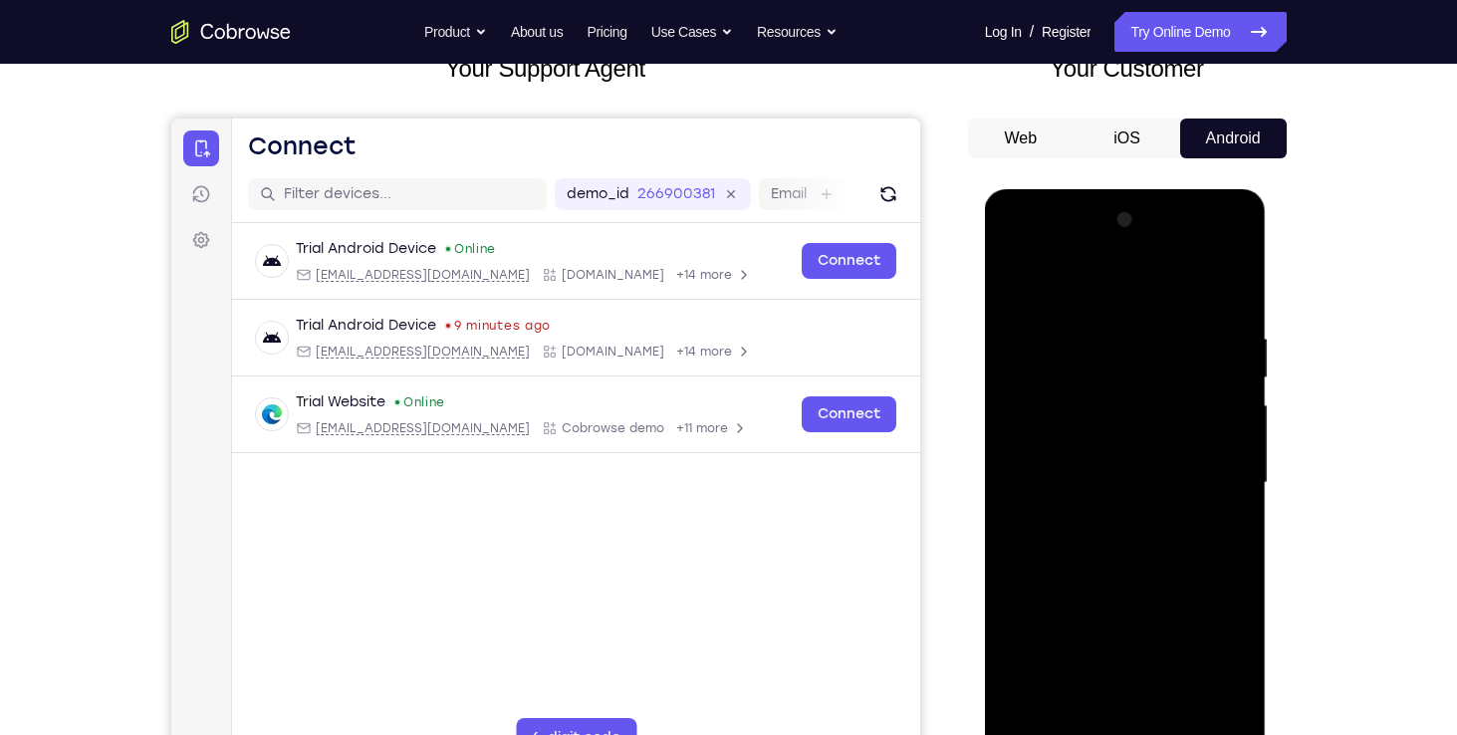
scroll to position [134, 0]
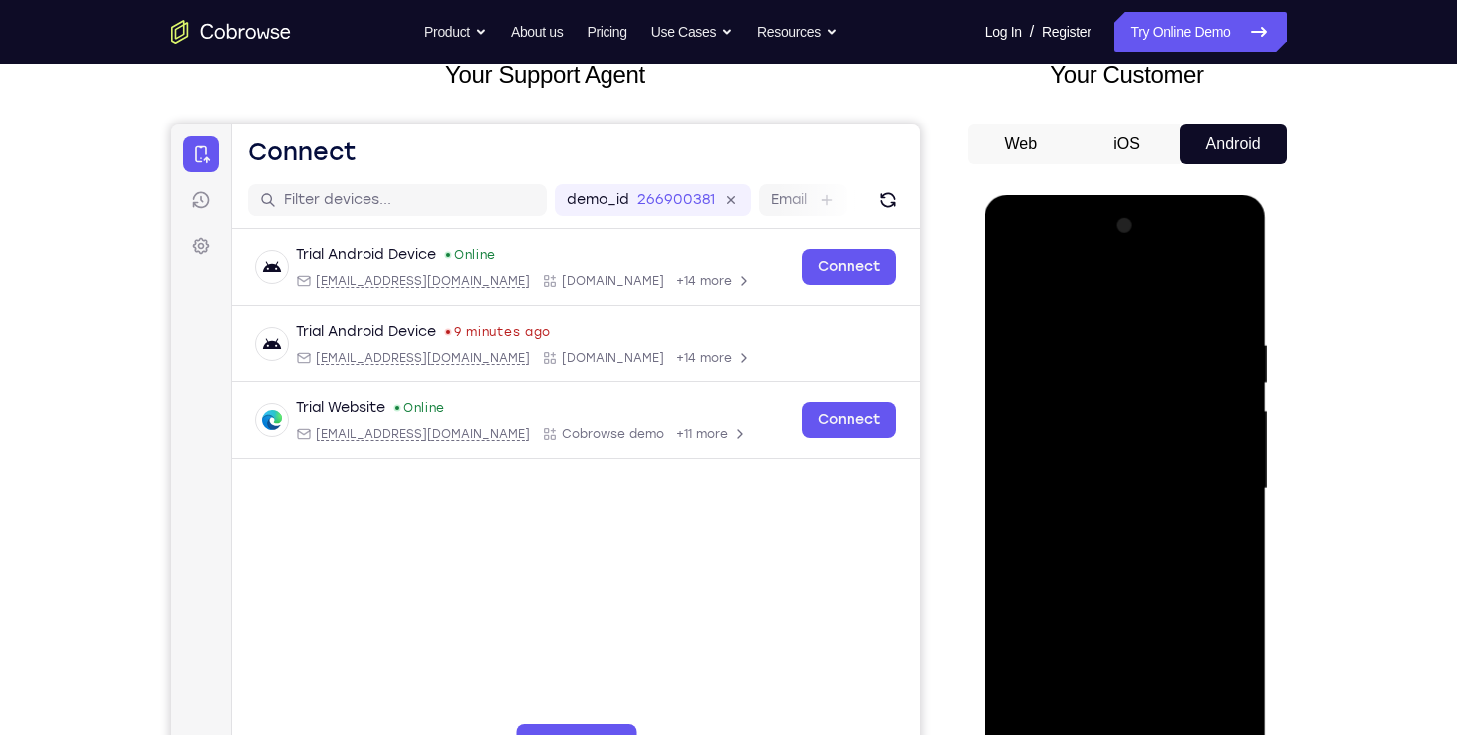
click at [1052, 346] on div at bounding box center [1125, 489] width 251 height 558
drag, startPoint x: 1193, startPoint y: 483, endPoint x: 1065, endPoint y: 495, distance: 128.0
click at [1065, 495] on div at bounding box center [1125, 489] width 251 height 558
drag, startPoint x: 1196, startPoint y: 470, endPoint x: 1054, endPoint y: 471, distance: 141.4
click at [1054, 471] on div at bounding box center [1125, 489] width 251 height 558
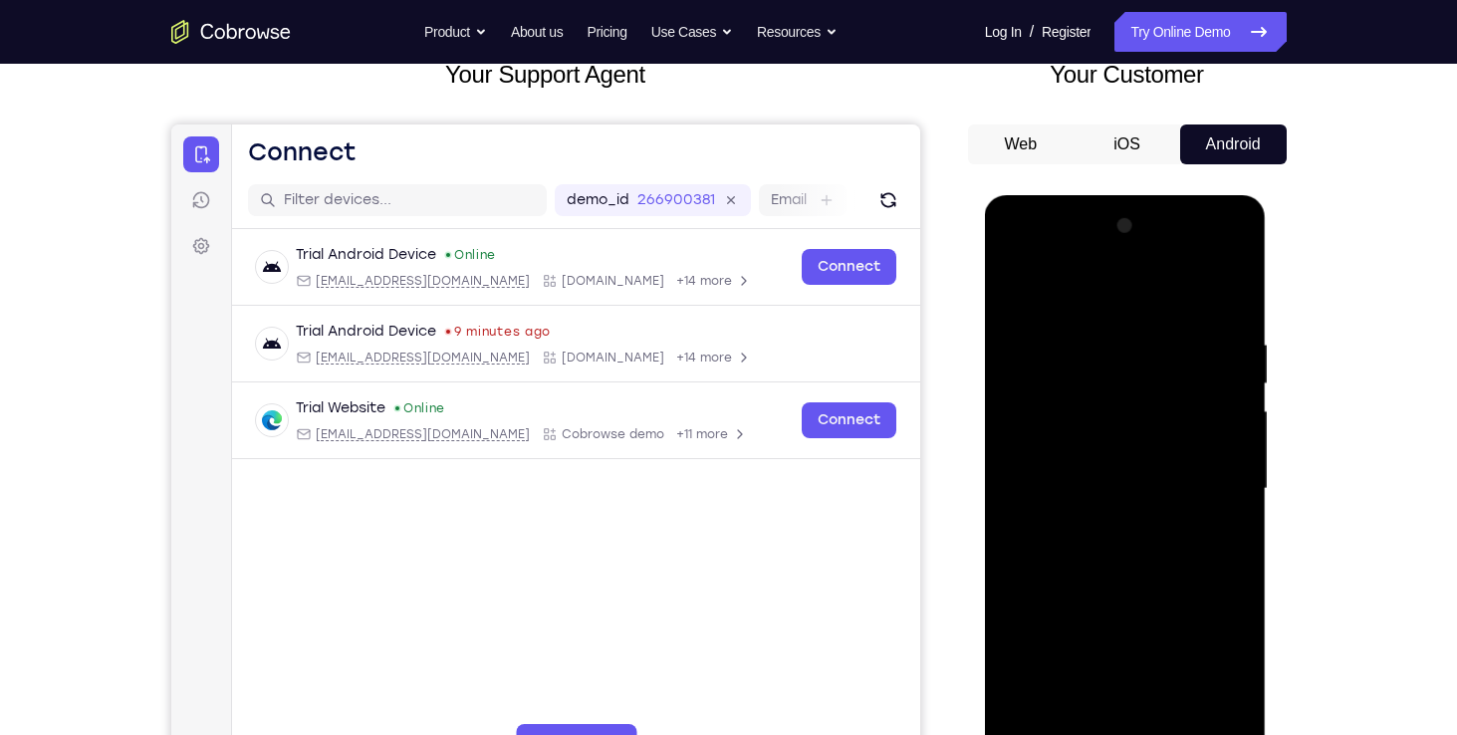
drag, startPoint x: 1148, startPoint y: 396, endPoint x: 1157, endPoint y: 641, distance: 245.1
click at [1157, 641] on div at bounding box center [1125, 489] width 251 height 558
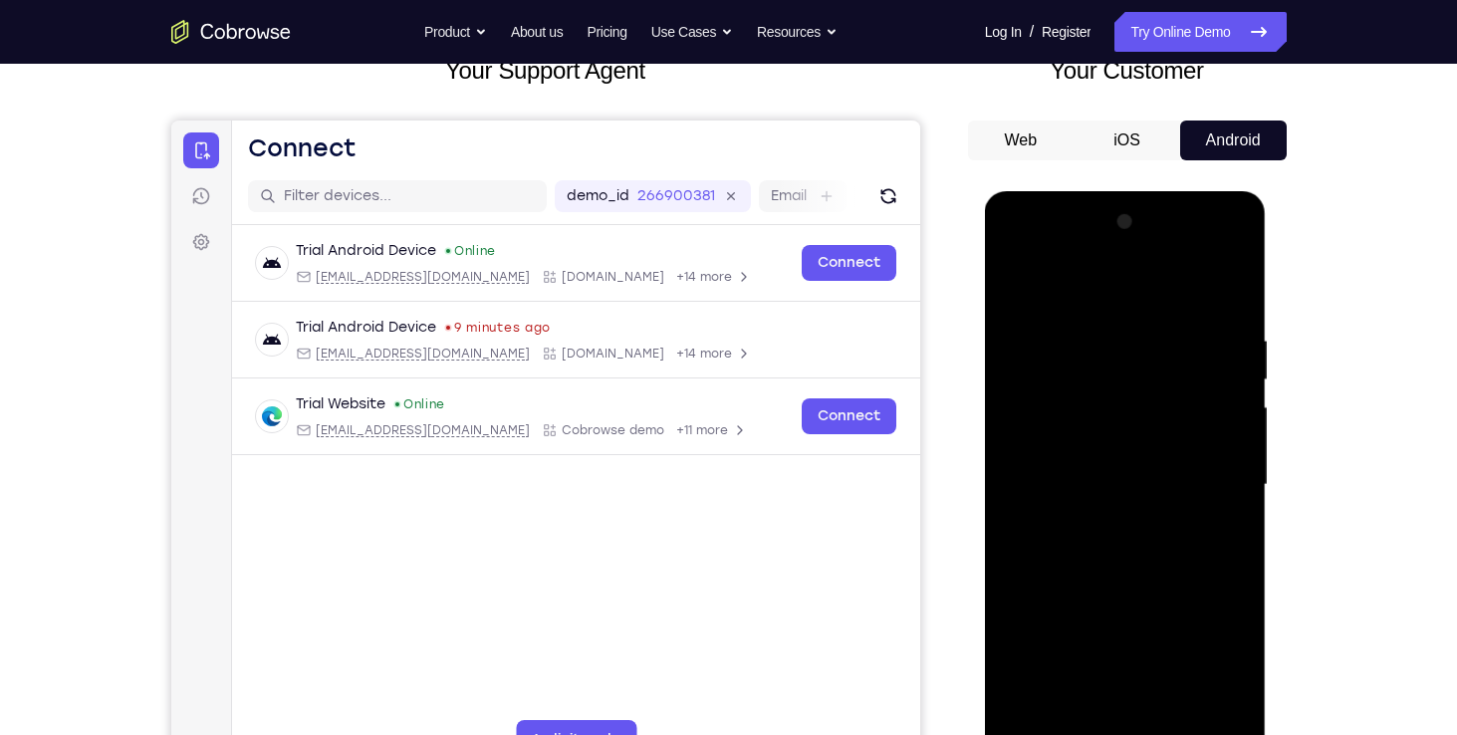
scroll to position [139, 0]
drag, startPoint x: 1111, startPoint y: 649, endPoint x: 1135, endPoint y: 477, distance: 173.9
click at [1135, 477] on div at bounding box center [1125, 484] width 251 height 558
drag, startPoint x: 1096, startPoint y: 659, endPoint x: 1151, endPoint y: 572, distance: 103.3
click at [1151, 572] on div at bounding box center [1125, 484] width 251 height 558
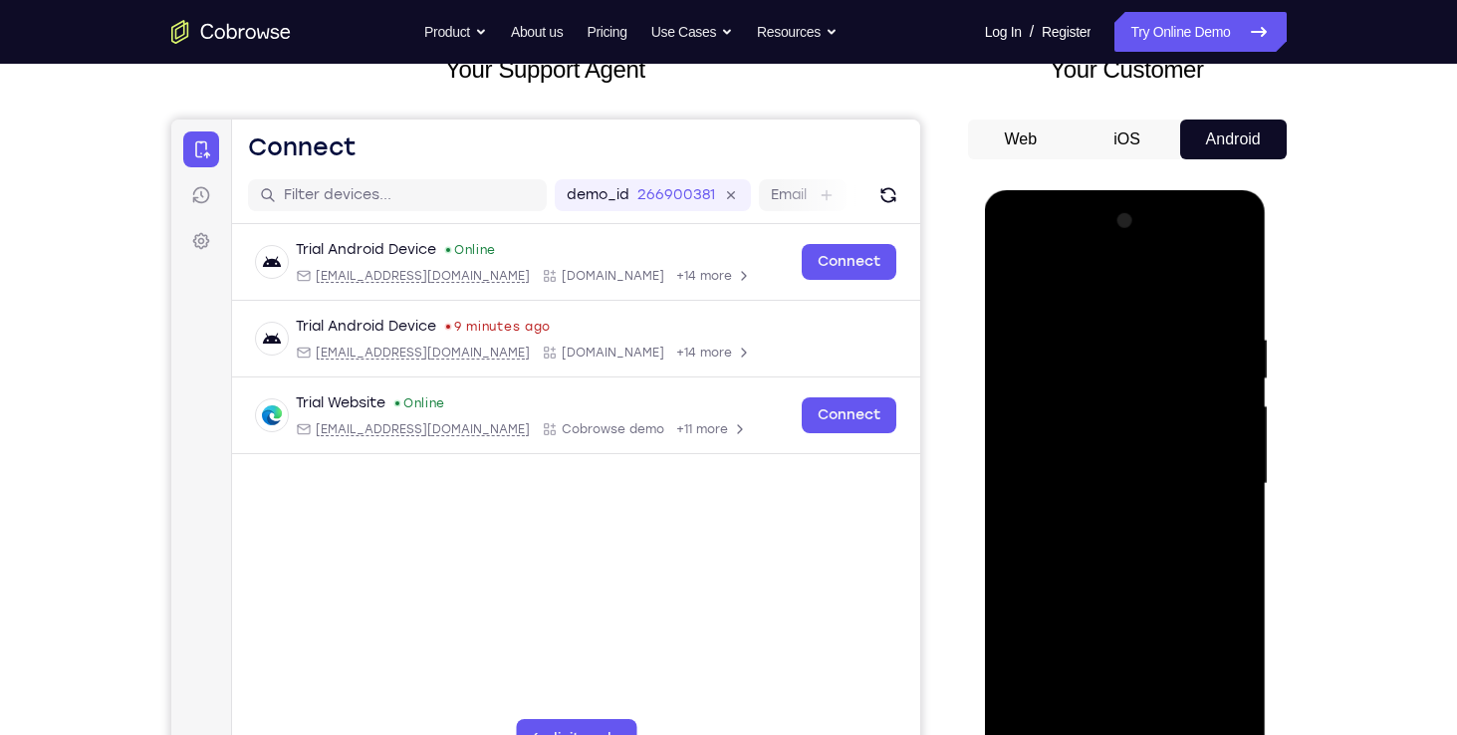
drag, startPoint x: 1074, startPoint y: 625, endPoint x: 1094, endPoint y: 383, distance: 242.8
click at [1094, 383] on div at bounding box center [1125, 484] width 251 height 558
drag, startPoint x: 1093, startPoint y: 572, endPoint x: 1094, endPoint y: 385, distance: 186.2
click at [1094, 385] on div at bounding box center [1125, 484] width 251 height 558
drag, startPoint x: 1092, startPoint y: 593, endPoint x: 1093, endPoint y: 368, distance: 225.0
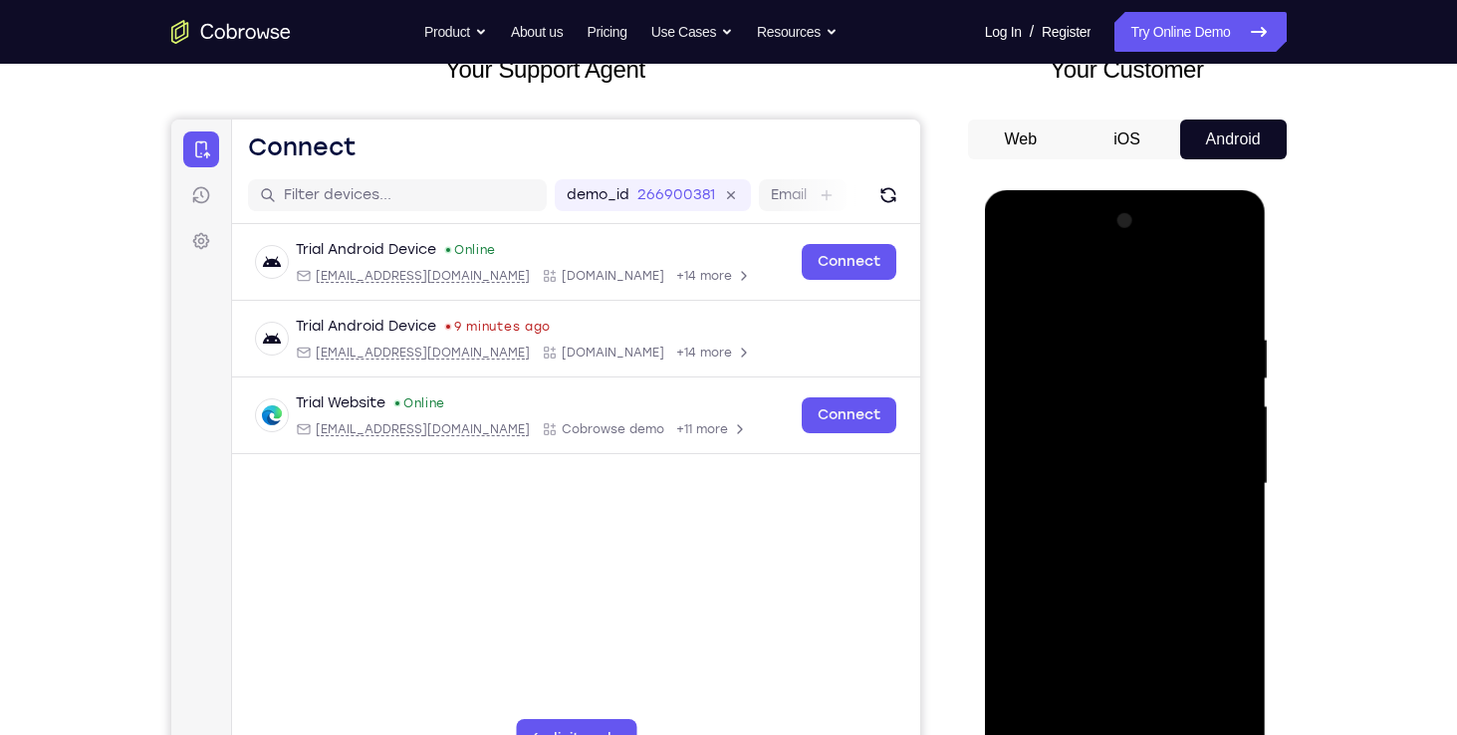
click at [1093, 368] on div at bounding box center [1125, 484] width 251 height 558
drag, startPoint x: 1083, startPoint y: 594, endPoint x: 1093, endPoint y: 410, distance: 184.5
click at [1093, 410] on div at bounding box center [1125, 484] width 251 height 558
drag, startPoint x: 1068, startPoint y: 676, endPoint x: 1085, endPoint y: 386, distance: 290.2
click at [1085, 386] on div at bounding box center [1125, 484] width 251 height 558
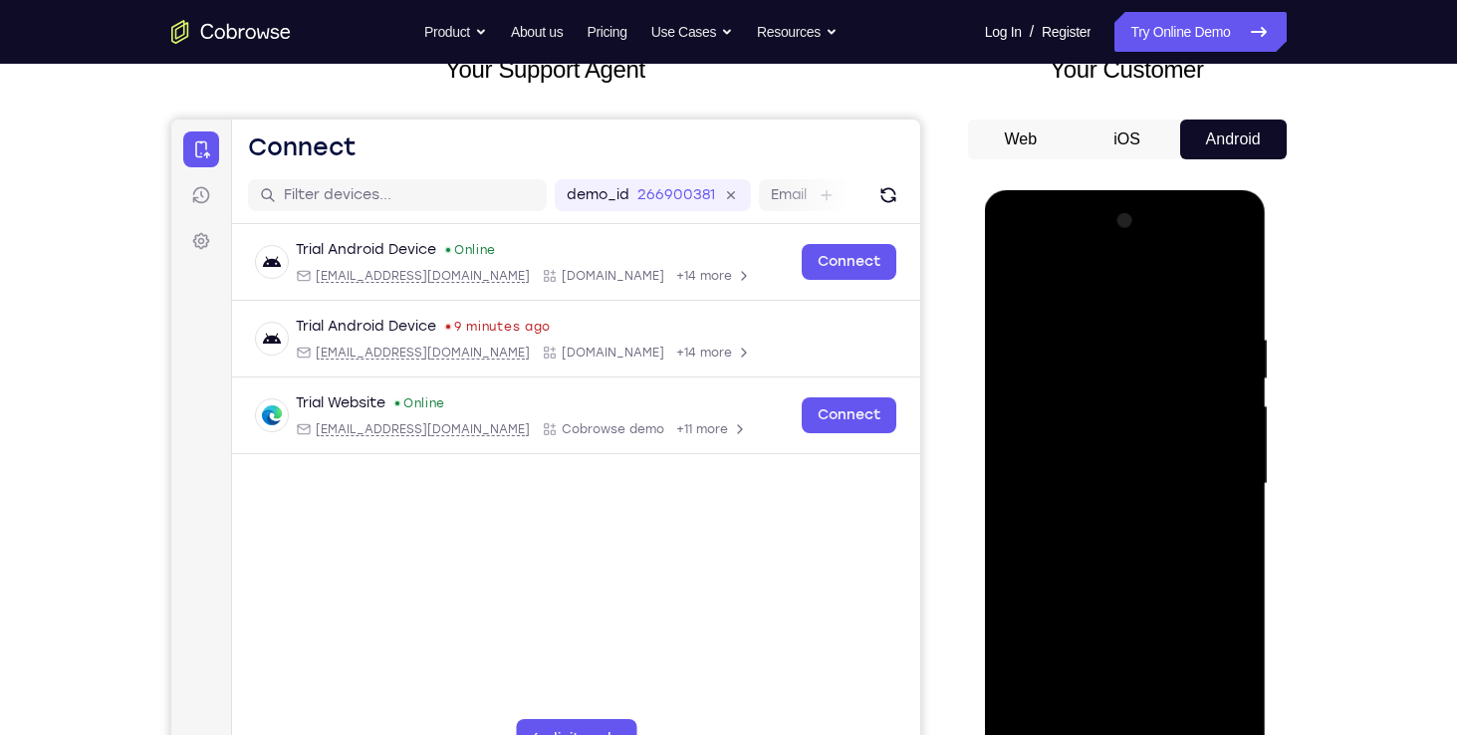
drag, startPoint x: 1093, startPoint y: 405, endPoint x: 1084, endPoint y: 657, distance: 252.1
click at [1084, 657] on div at bounding box center [1125, 484] width 251 height 558
drag, startPoint x: 1155, startPoint y: 571, endPoint x: 1101, endPoint y: 570, distance: 53.8
click at [1101, 570] on div at bounding box center [1125, 484] width 251 height 558
drag, startPoint x: 1102, startPoint y: 632, endPoint x: 1117, endPoint y: 406, distance: 226.5
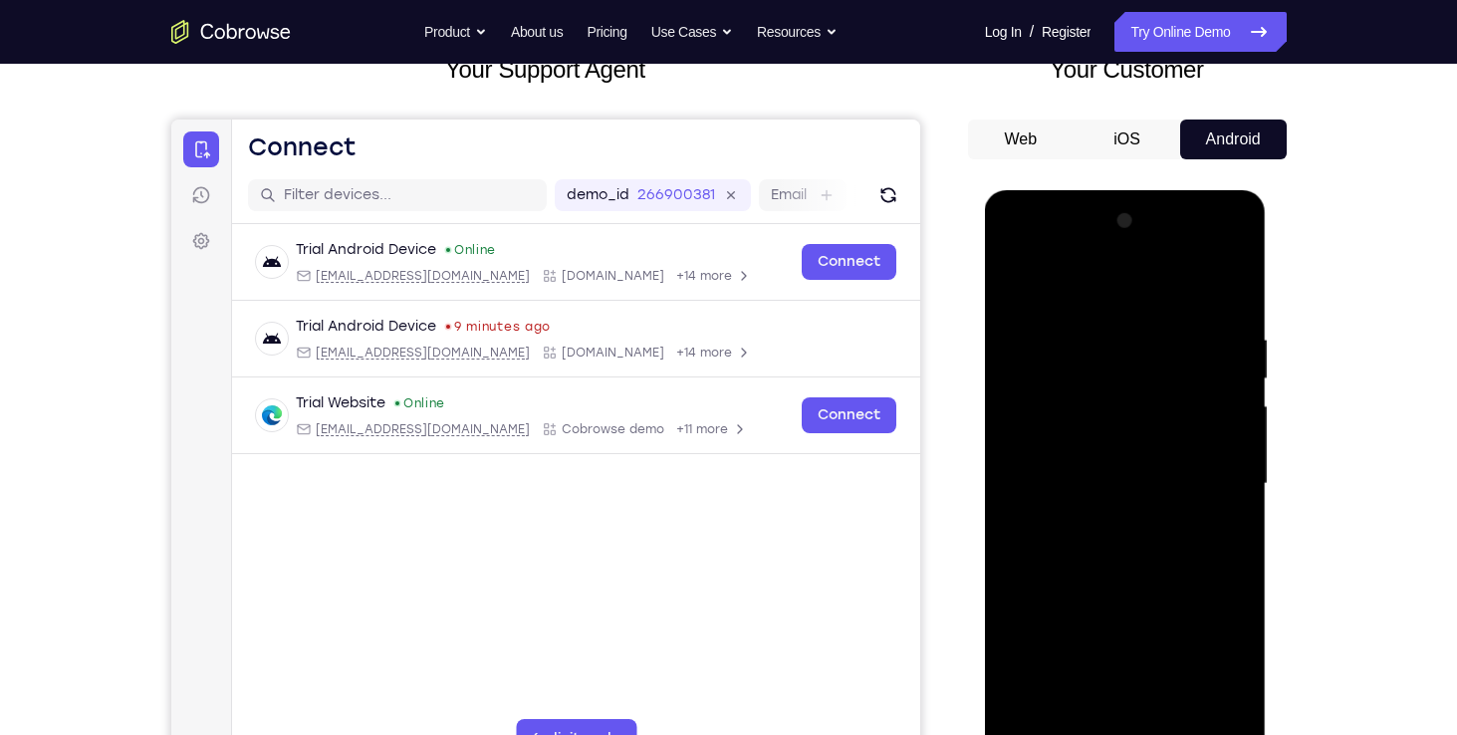
click at [1117, 406] on div at bounding box center [1125, 484] width 251 height 558
drag, startPoint x: 1122, startPoint y: 676, endPoint x: 1127, endPoint y: 414, distance: 261.9
click at [1127, 414] on div at bounding box center [1125, 484] width 251 height 558
drag, startPoint x: 1147, startPoint y: 382, endPoint x: 1078, endPoint y: 684, distance: 309.4
click at [1078, 684] on div at bounding box center [1125, 484] width 251 height 558
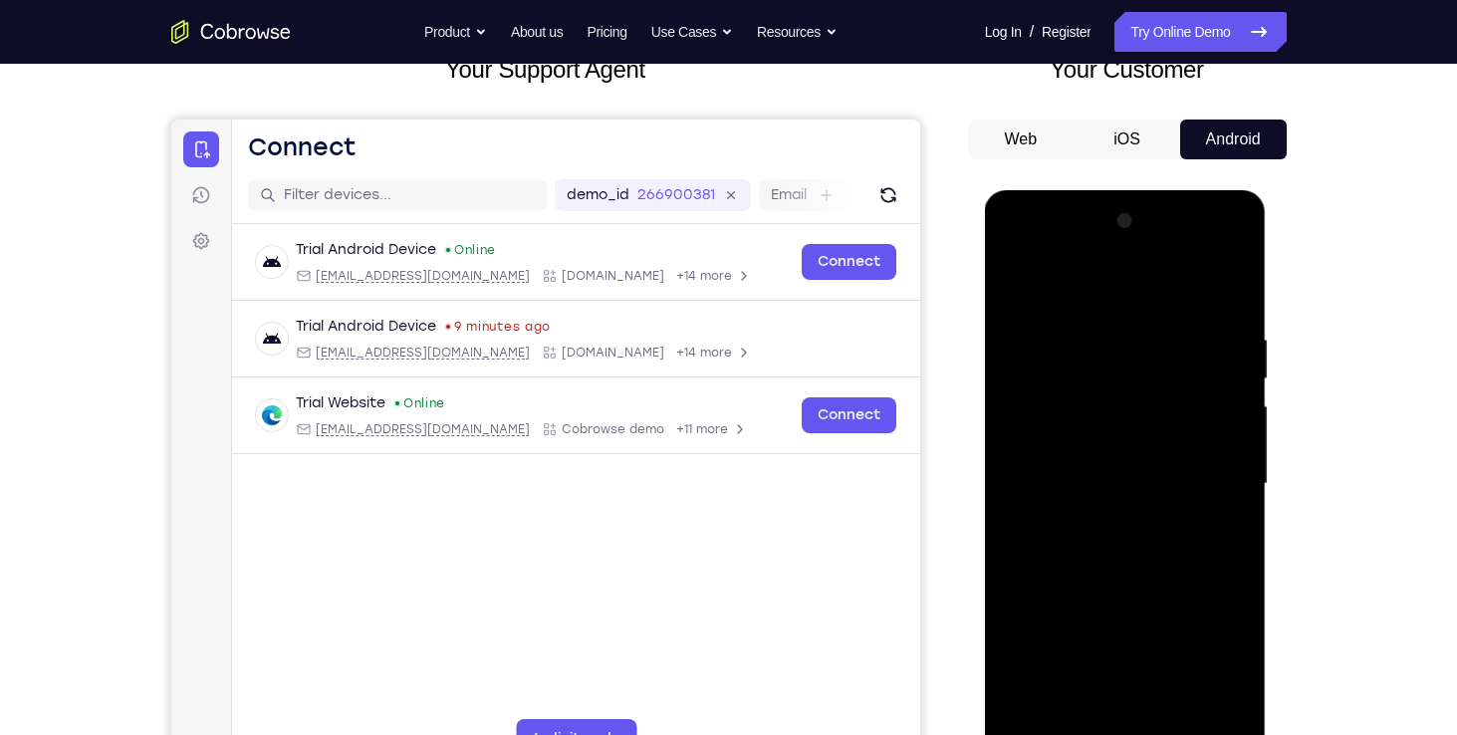
drag, startPoint x: 1108, startPoint y: 557, endPoint x: 1129, endPoint y: 410, distance: 147.9
click at [1129, 410] on div at bounding box center [1125, 484] width 251 height 558
drag, startPoint x: 1080, startPoint y: 559, endPoint x: 1089, endPoint y: 538, distance: 22.7
click at [1089, 538] on div at bounding box center [1125, 484] width 251 height 558
drag, startPoint x: 1091, startPoint y: 628, endPoint x: 1115, endPoint y: 434, distance: 195.6
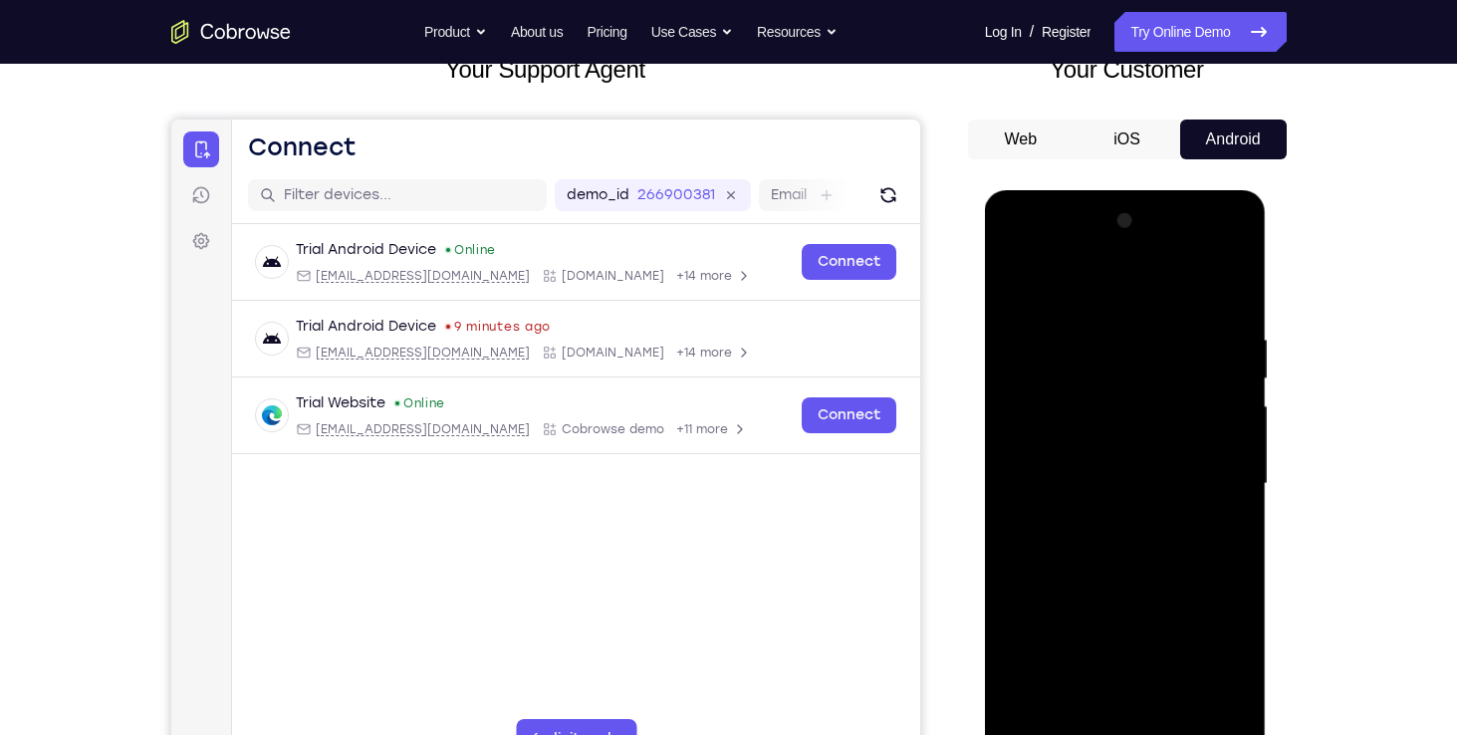
click at [1115, 434] on div at bounding box center [1125, 484] width 251 height 558
drag, startPoint x: 1064, startPoint y: 560, endPoint x: 1015, endPoint y: 575, distance: 52.0
click at [1015, 575] on div at bounding box center [1125, 484] width 251 height 558
drag, startPoint x: 1119, startPoint y: 659, endPoint x: 1119, endPoint y: 557, distance: 102.6
click at [1119, 557] on div at bounding box center [1125, 484] width 251 height 558
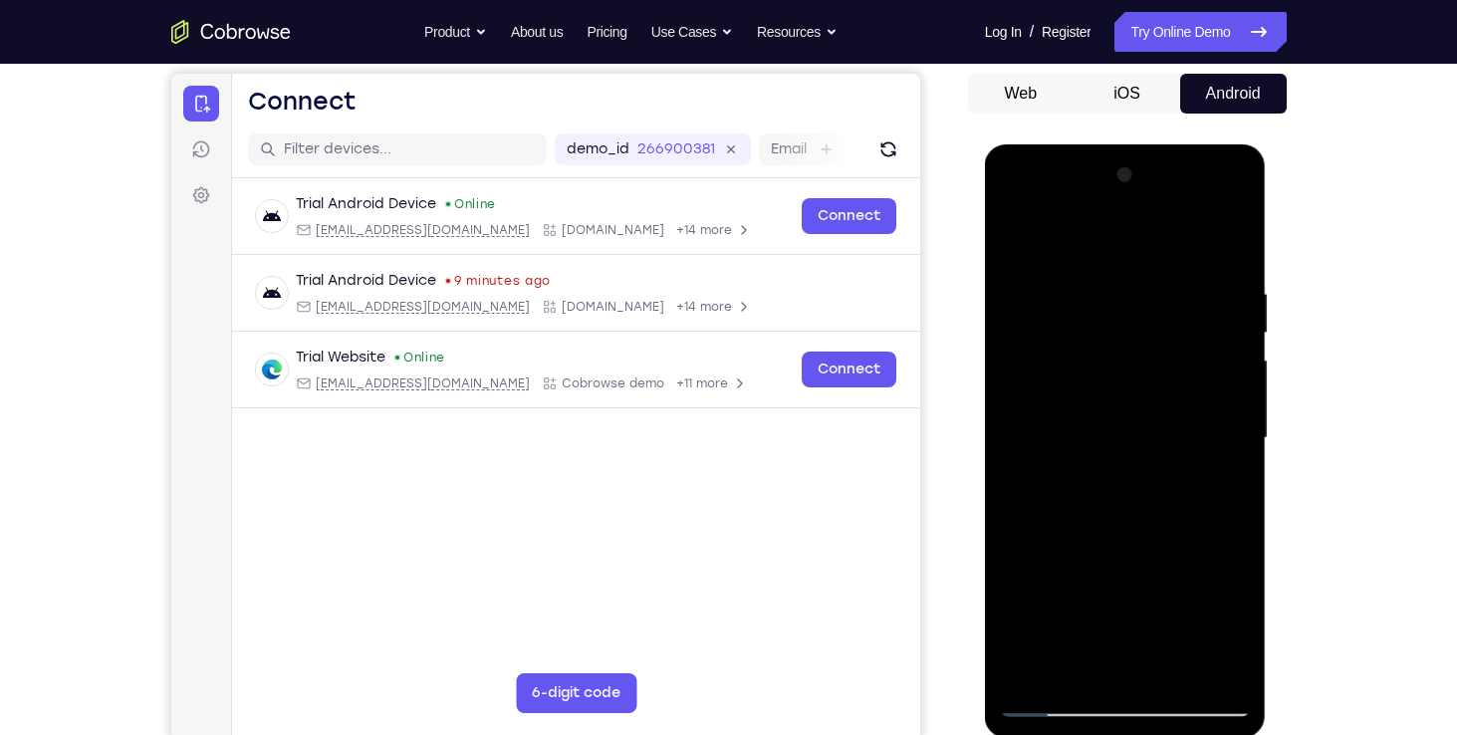
scroll to position [186, 0]
drag, startPoint x: 1115, startPoint y: 614, endPoint x: 1128, endPoint y: 502, distance: 113.3
click at [1128, 502] on div at bounding box center [1125, 437] width 251 height 558
drag, startPoint x: 1088, startPoint y: 514, endPoint x: 1161, endPoint y: 500, distance: 74.0
click at [1161, 500] on div at bounding box center [1125, 437] width 251 height 558
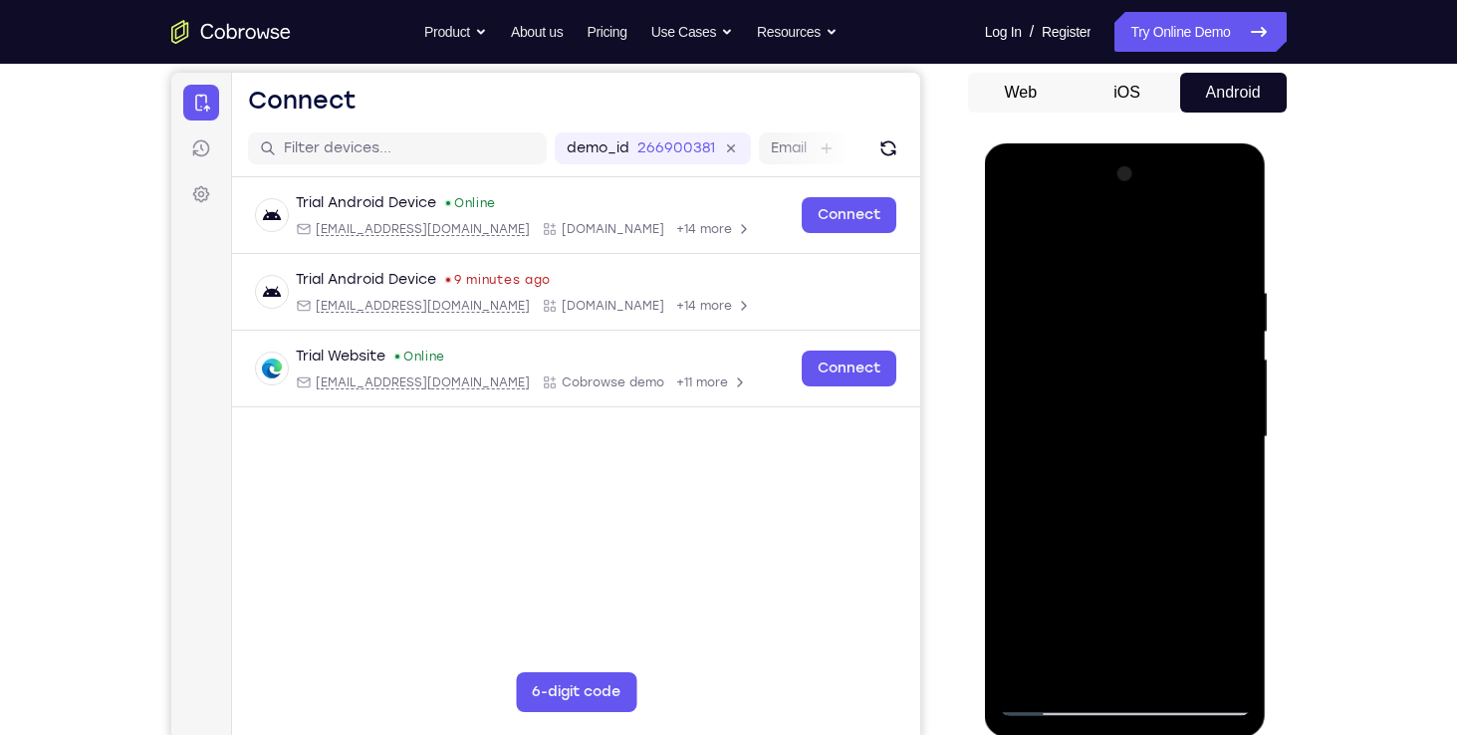
drag, startPoint x: 1129, startPoint y: 588, endPoint x: 1144, endPoint y: 455, distance: 134.3
click at [1144, 455] on div at bounding box center [1125, 437] width 251 height 558
drag, startPoint x: 1123, startPoint y: 593, endPoint x: 1125, endPoint y: 416, distance: 177.2
click at [1125, 416] on div at bounding box center [1125, 437] width 251 height 558
drag, startPoint x: 1108, startPoint y: 592, endPoint x: 1123, endPoint y: 429, distance: 164.0
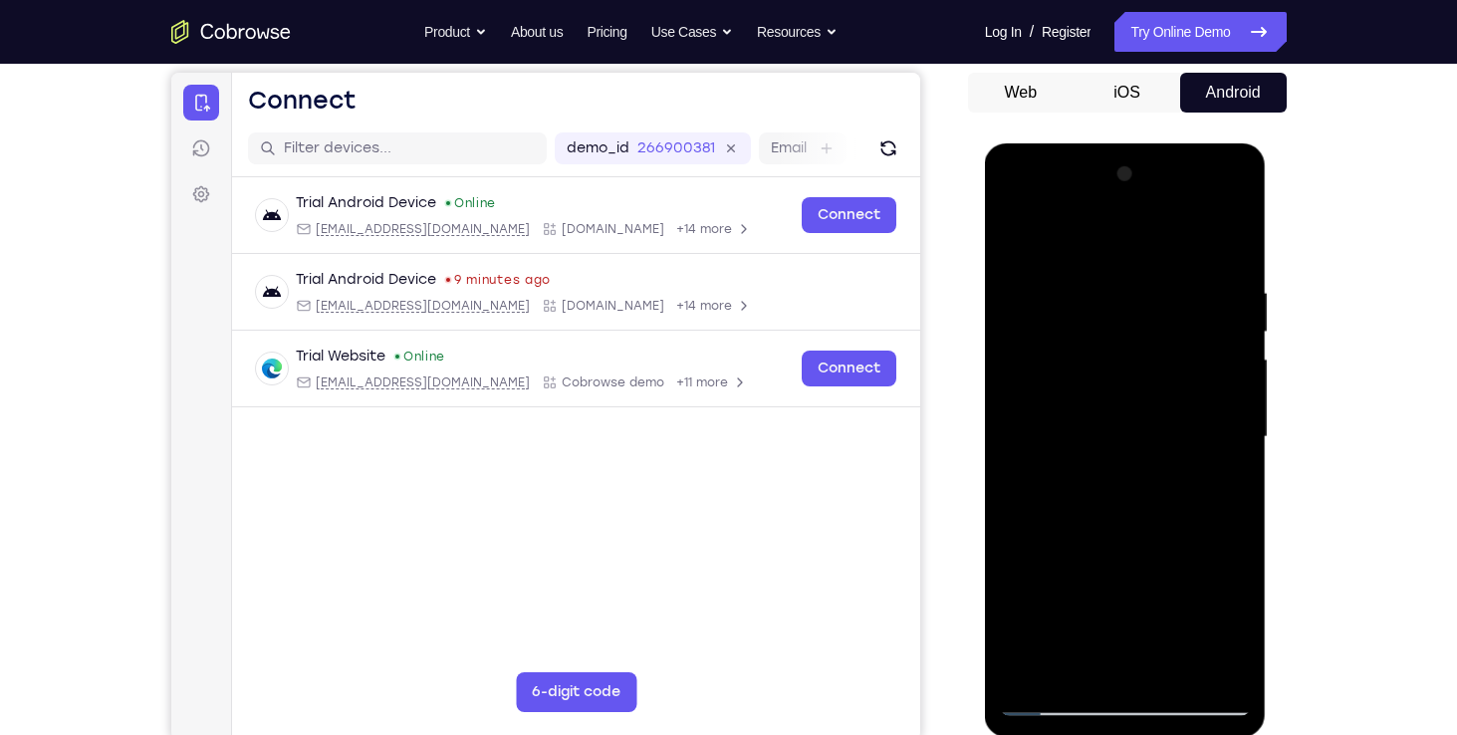
click at [1123, 429] on div at bounding box center [1125, 437] width 251 height 558
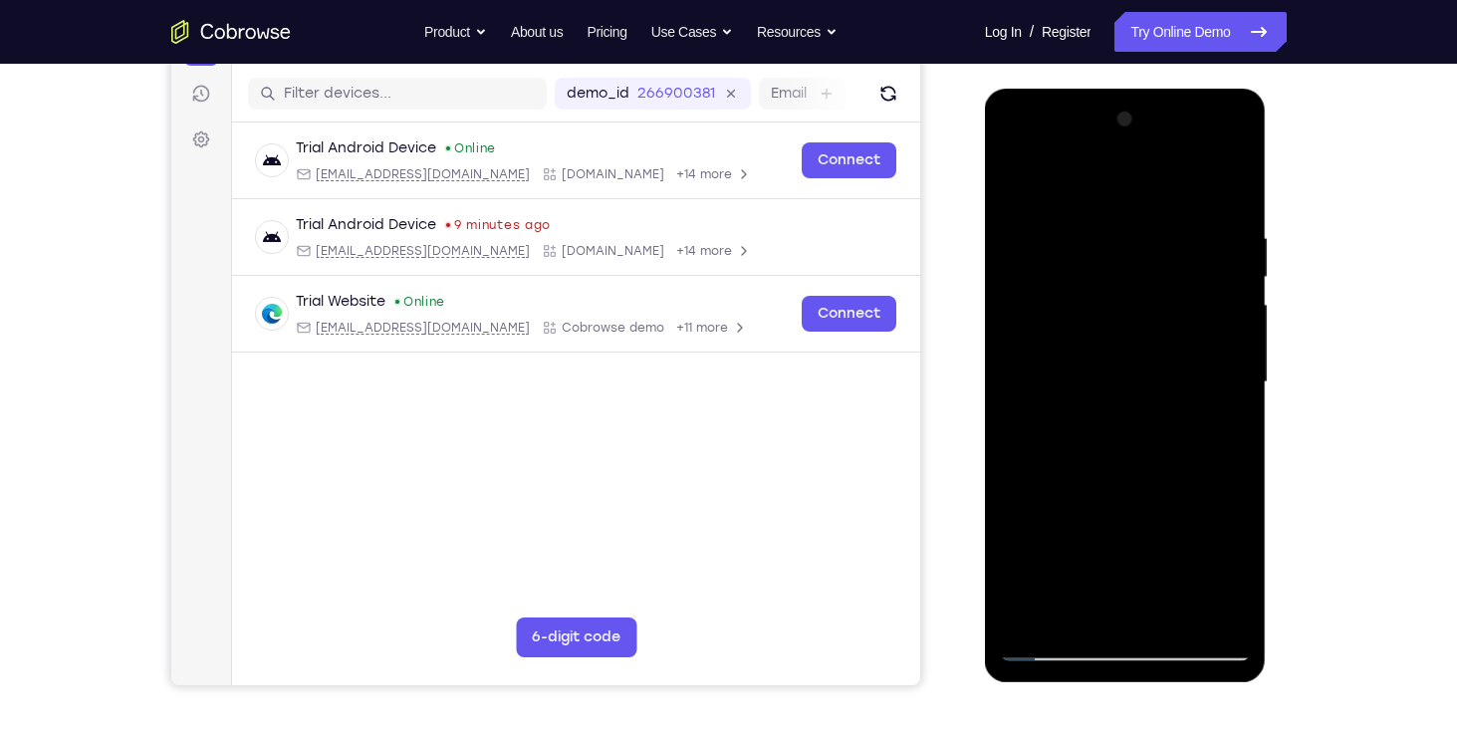
drag, startPoint x: 1113, startPoint y: 537, endPoint x: 1110, endPoint y: 521, distance: 16.2
click at [1110, 521] on div at bounding box center [1125, 383] width 251 height 558
drag, startPoint x: 1096, startPoint y: 597, endPoint x: 1137, endPoint y: 315, distance: 285.7
click at [1137, 315] on div at bounding box center [1125, 383] width 251 height 558
drag, startPoint x: 1106, startPoint y: 580, endPoint x: 1119, endPoint y: 366, distance: 213.5
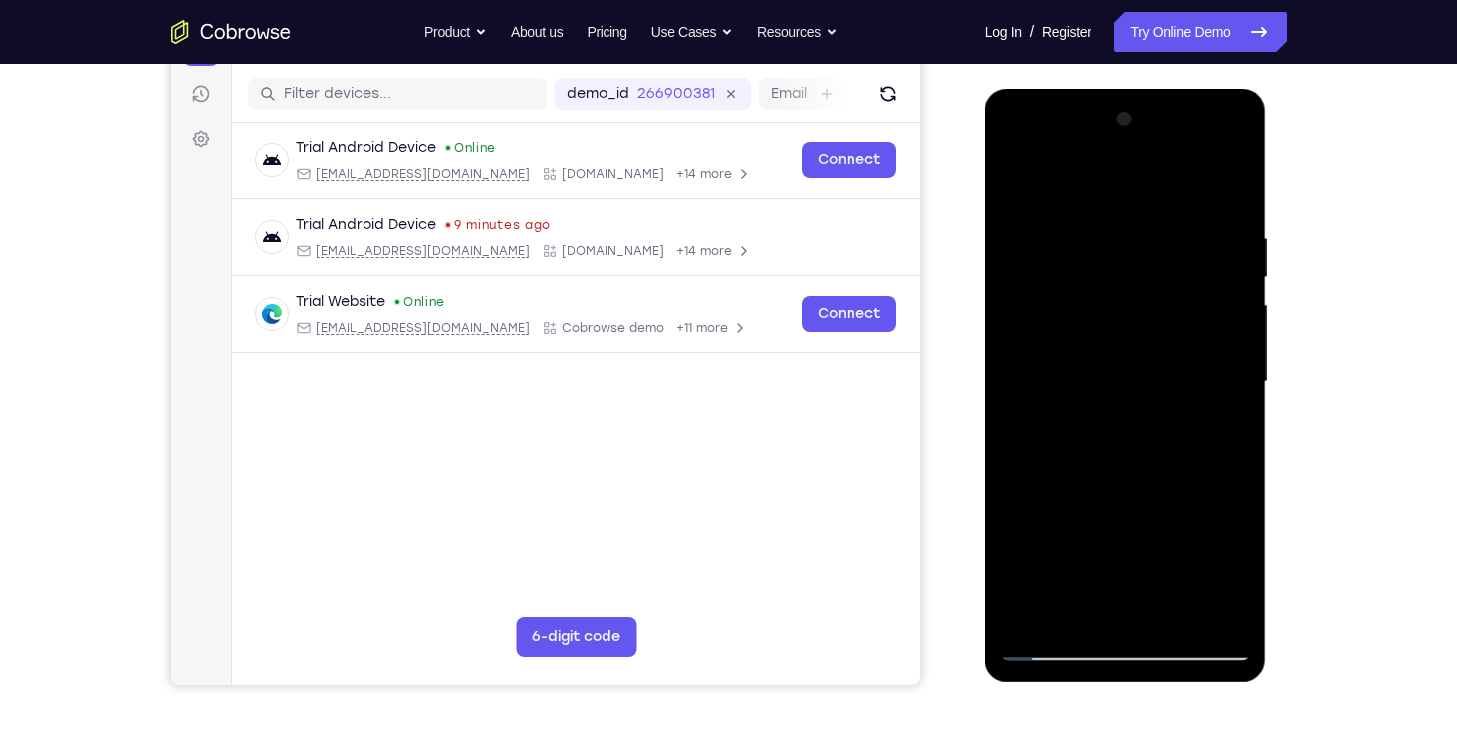
click at [1119, 366] on div at bounding box center [1125, 383] width 251 height 558
drag, startPoint x: 1119, startPoint y: 493, endPoint x: 1117, endPoint y: 603, distance: 110.5
click at [1117, 603] on div at bounding box center [1125, 383] width 251 height 558
drag, startPoint x: 1156, startPoint y: 581, endPoint x: 1082, endPoint y: 573, distance: 74.1
click at [1082, 573] on div at bounding box center [1125, 383] width 251 height 558
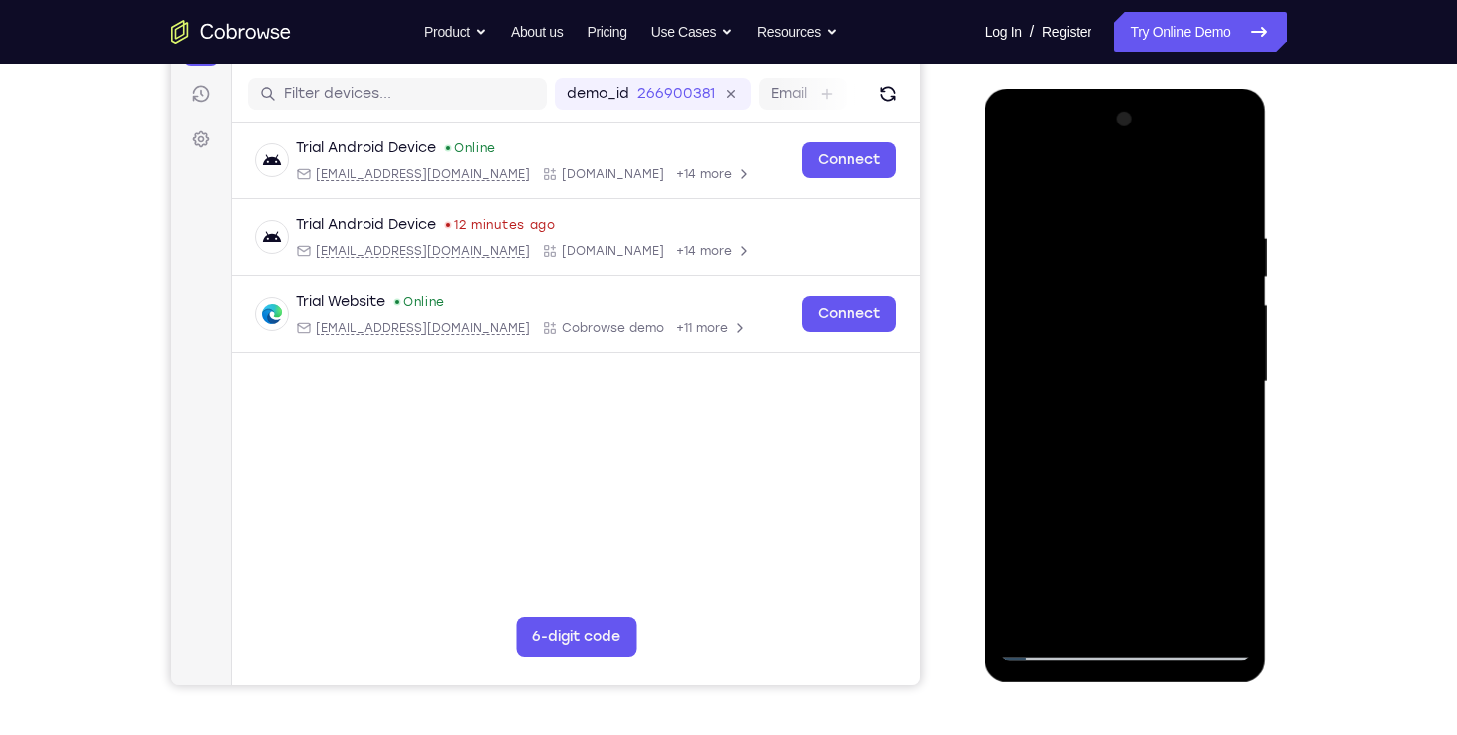
click at [1043, 499] on div at bounding box center [1125, 383] width 251 height 558
drag, startPoint x: 1057, startPoint y: 592, endPoint x: 1082, endPoint y: 427, distance: 167.2
click at [1082, 427] on div at bounding box center [1125, 383] width 251 height 558
drag, startPoint x: 1075, startPoint y: 529, endPoint x: 1084, endPoint y: 356, distance: 172.5
click at [1084, 356] on div at bounding box center [1125, 383] width 251 height 558
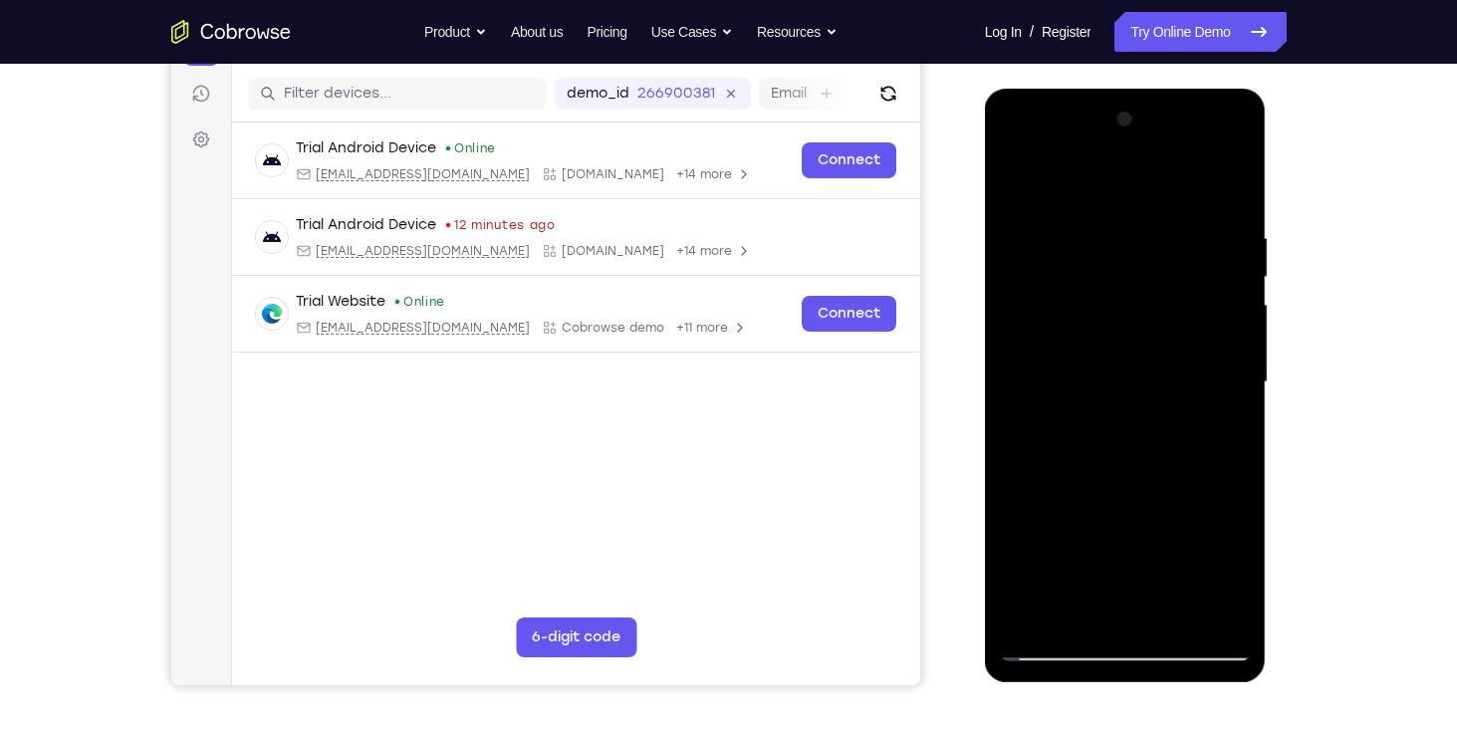
drag, startPoint x: 1113, startPoint y: 286, endPoint x: 1077, endPoint y: 530, distance: 246.6
click at [1077, 530] on div at bounding box center [1125, 383] width 251 height 558
drag, startPoint x: 1052, startPoint y: 618, endPoint x: 1079, endPoint y: 399, distance: 220.7
click at [1079, 399] on div at bounding box center [1125, 383] width 251 height 558
drag, startPoint x: 1077, startPoint y: 538, endPoint x: 1064, endPoint y: 397, distance: 141.0
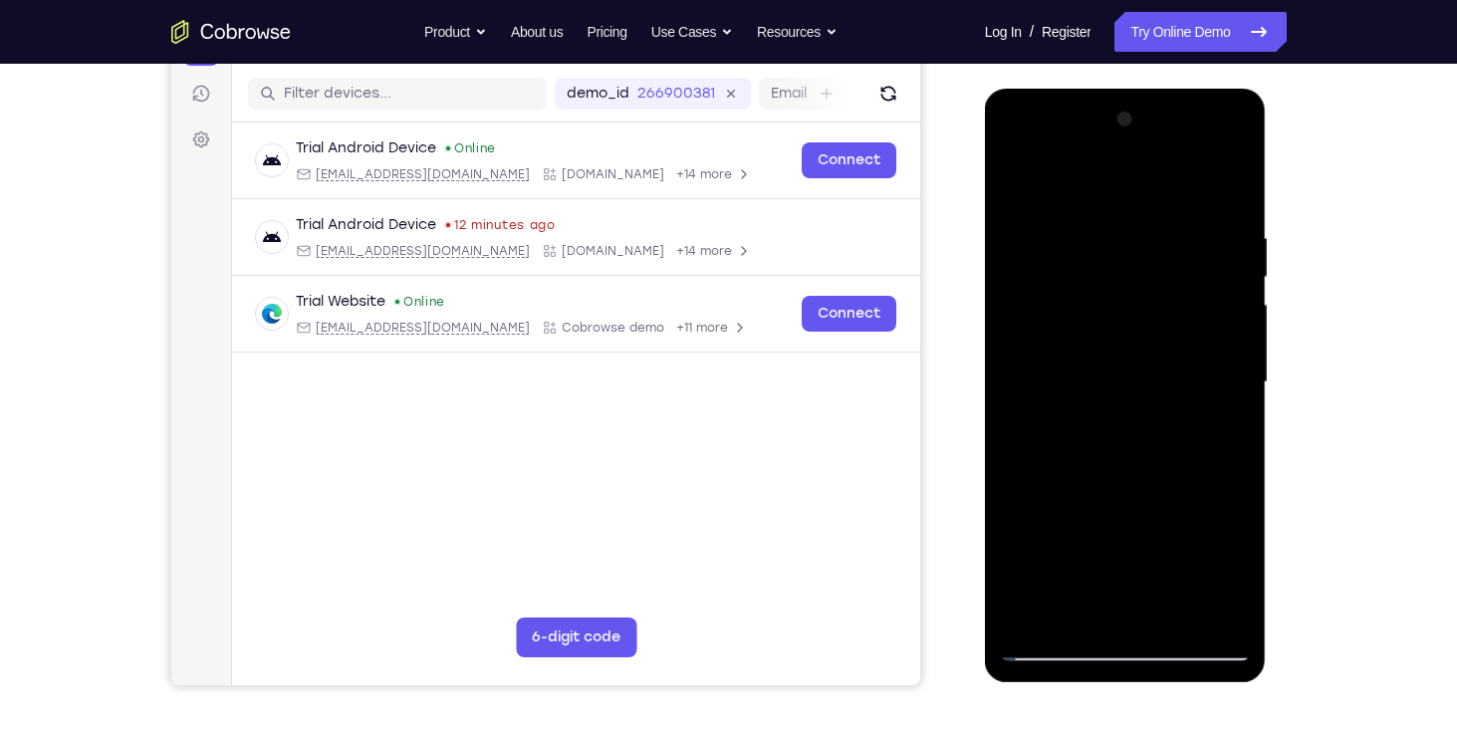
click at [1064, 397] on div at bounding box center [1125, 383] width 251 height 558
drag, startPoint x: 1082, startPoint y: 535, endPoint x: 1099, endPoint y: 410, distance: 125.6
click at [1099, 410] on div at bounding box center [1125, 383] width 251 height 558
drag, startPoint x: 1104, startPoint y: 550, endPoint x: 1105, endPoint y: 384, distance: 165.3
click at [1105, 384] on div at bounding box center [1125, 383] width 251 height 558
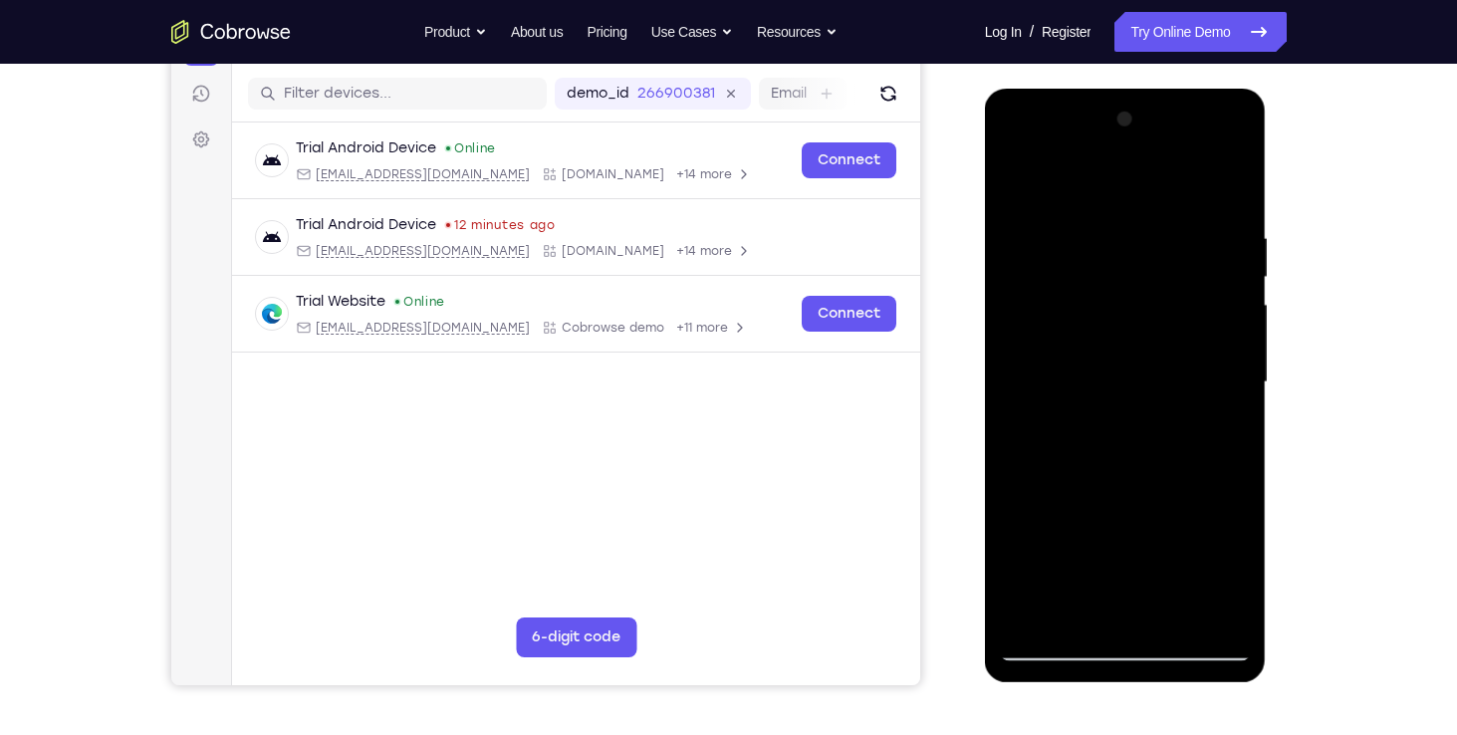
drag, startPoint x: 1086, startPoint y: 589, endPoint x: 1099, endPoint y: 354, distance: 235.3
click at [1099, 354] on div at bounding box center [1125, 383] width 251 height 558
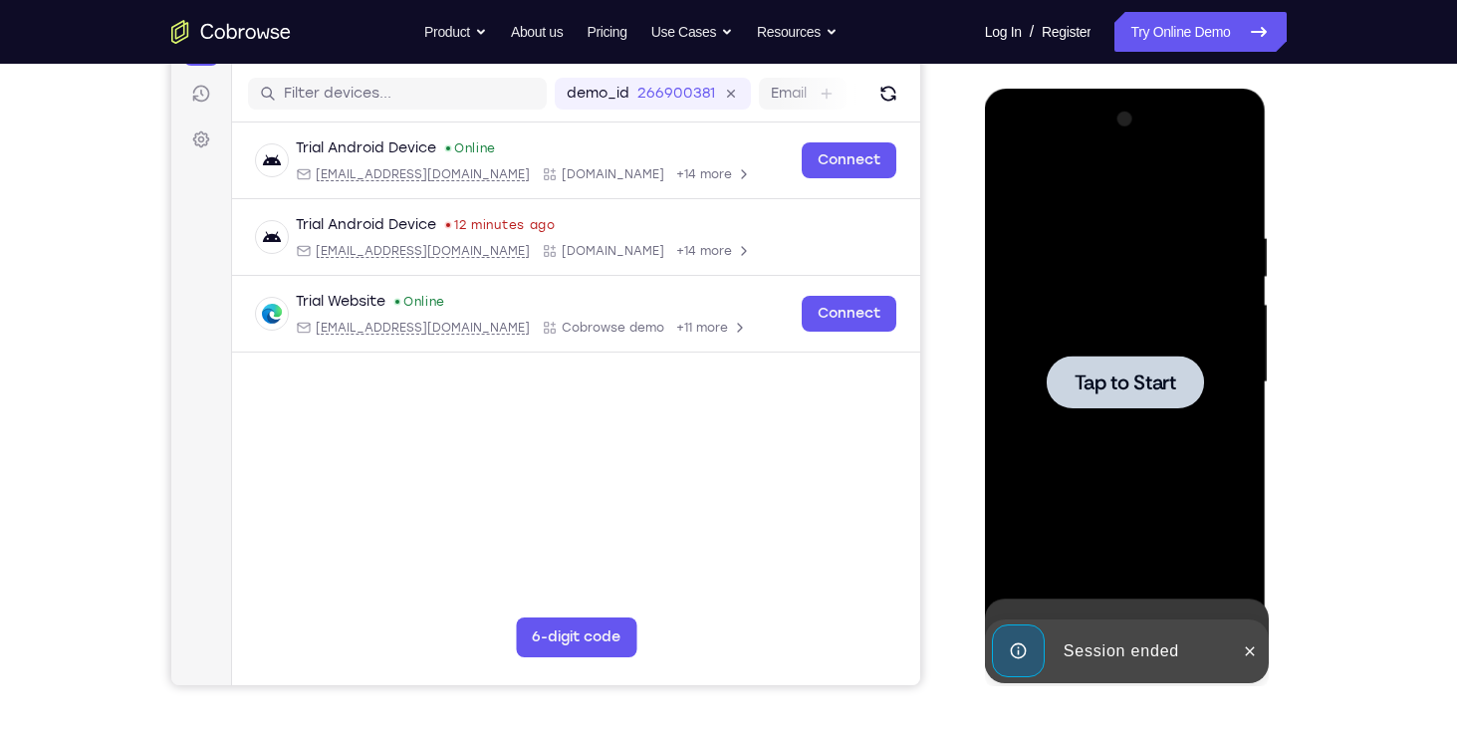
drag, startPoint x: 1121, startPoint y: 362, endPoint x: 1077, endPoint y: 603, distance: 244.9
click at [1077, 603] on div "Online web based iOS Simulators and Android Emulators. Run iPhone, iPad, Mobile…" at bounding box center [1127, 387] width 284 height 597
click at [1162, 383] on span "Tap to Start" at bounding box center [1125, 382] width 102 height 20
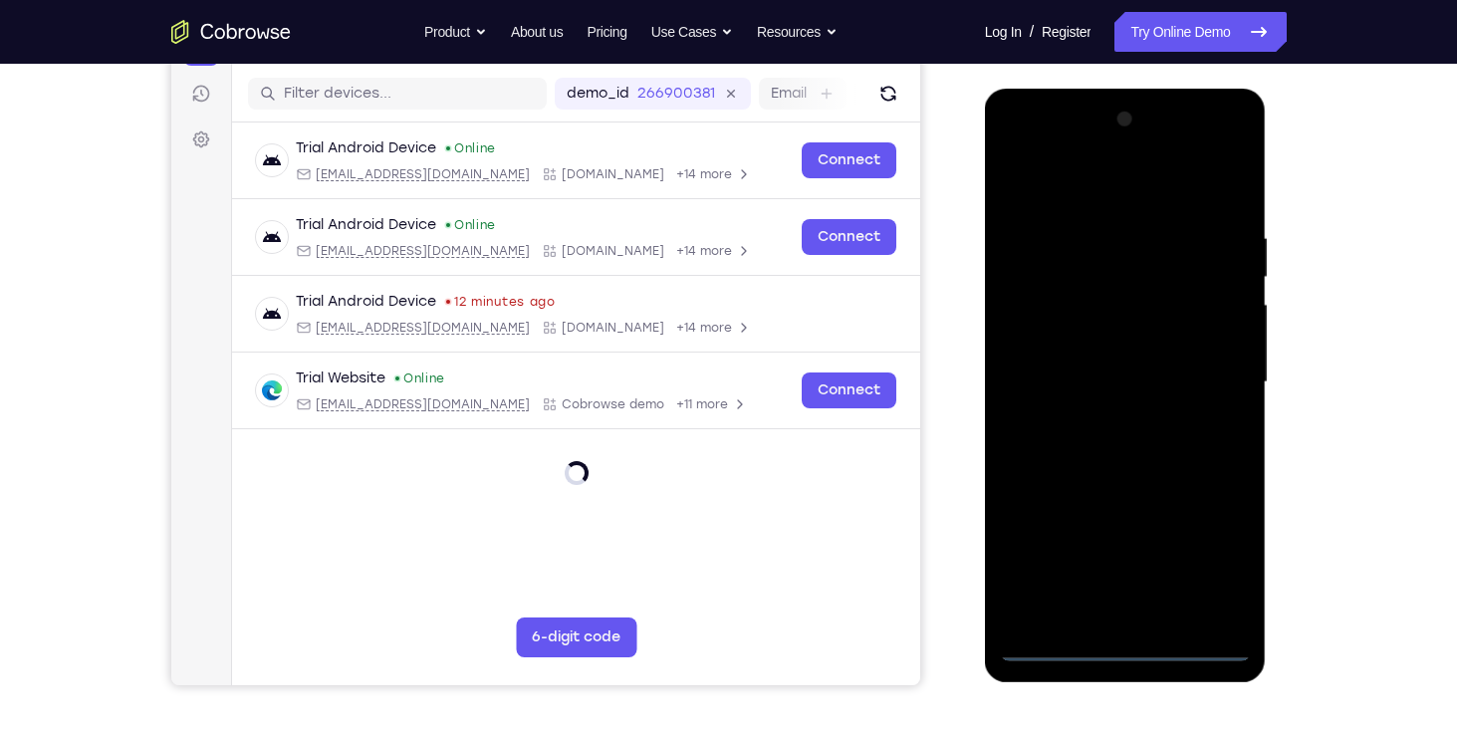
click at [1125, 639] on div at bounding box center [1125, 383] width 251 height 558
click at [1200, 558] on div at bounding box center [1125, 383] width 251 height 558
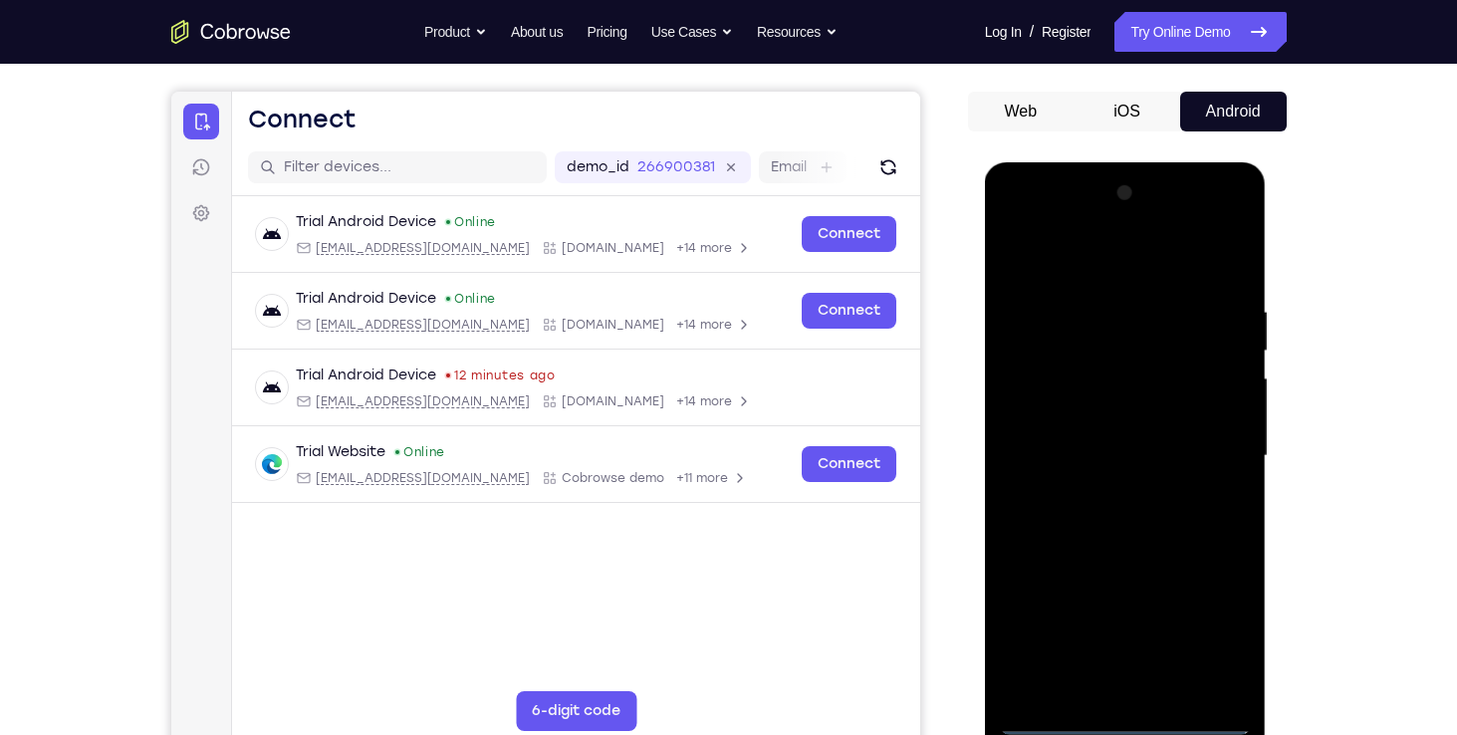
scroll to position [168, 0]
click at [1106, 265] on div at bounding box center [1125, 455] width 251 height 558
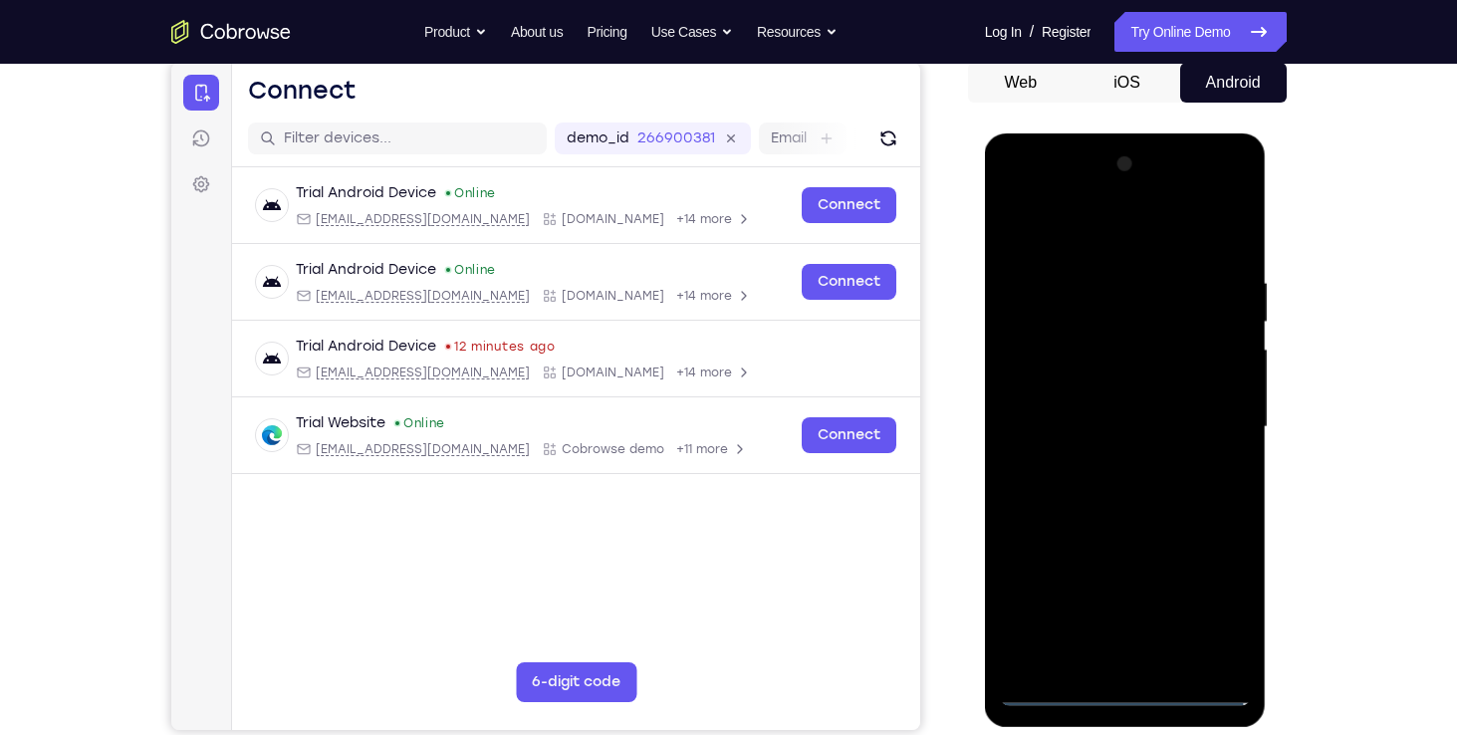
scroll to position [197, 0]
click at [1213, 417] on div at bounding box center [1125, 426] width 251 height 558
click at [1102, 464] on div at bounding box center [1125, 426] width 251 height 558
click at [1056, 416] on div at bounding box center [1125, 426] width 251 height 558
click at [1059, 390] on div at bounding box center [1125, 426] width 251 height 558
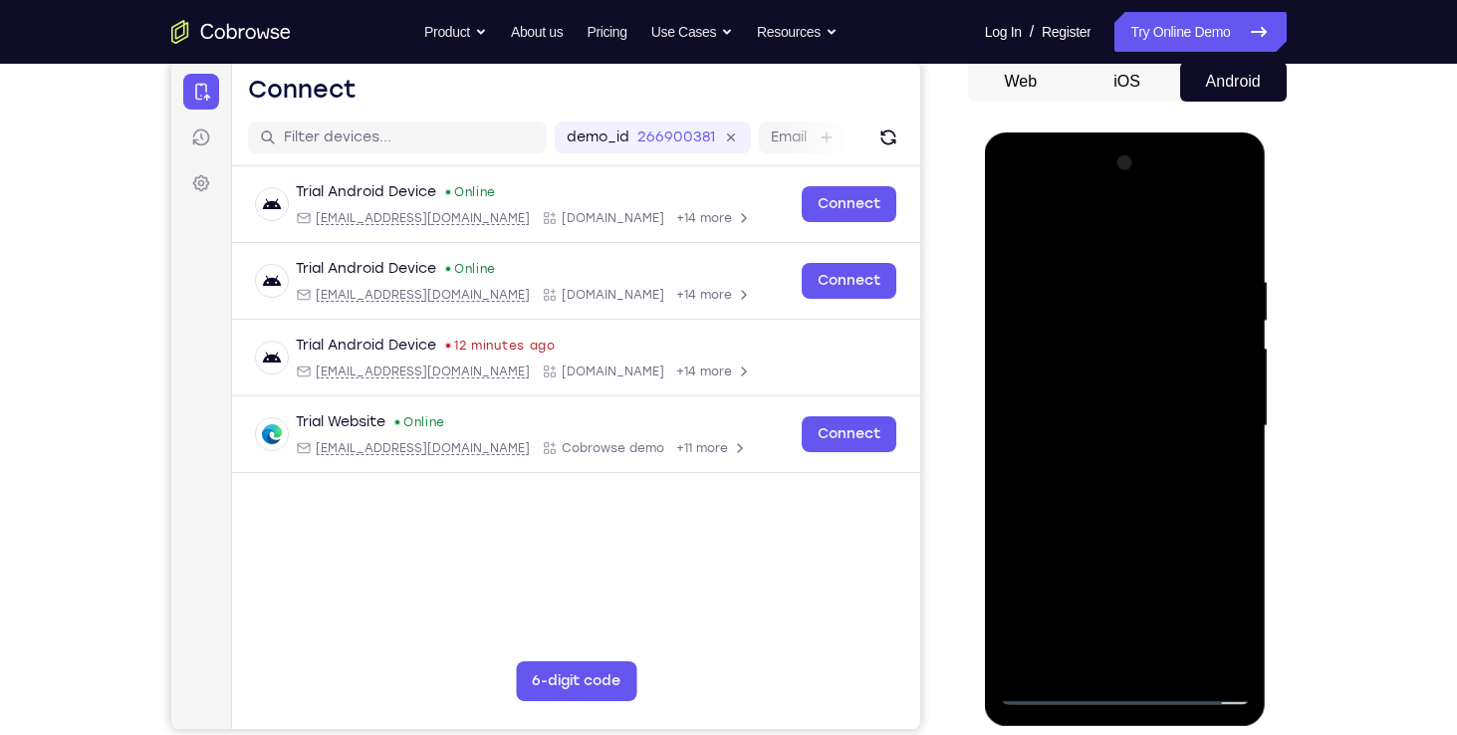
click at [1221, 394] on div at bounding box center [1125, 426] width 251 height 558
click at [1169, 419] on div at bounding box center [1125, 426] width 251 height 558
click at [1122, 482] on div at bounding box center [1125, 426] width 251 height 558
click at [1043, 460] on div at bounding box center [1125, 426] width 251 height 558
click at [1068, 426] on div at bounding box center [1125, 426] width 251 height 558
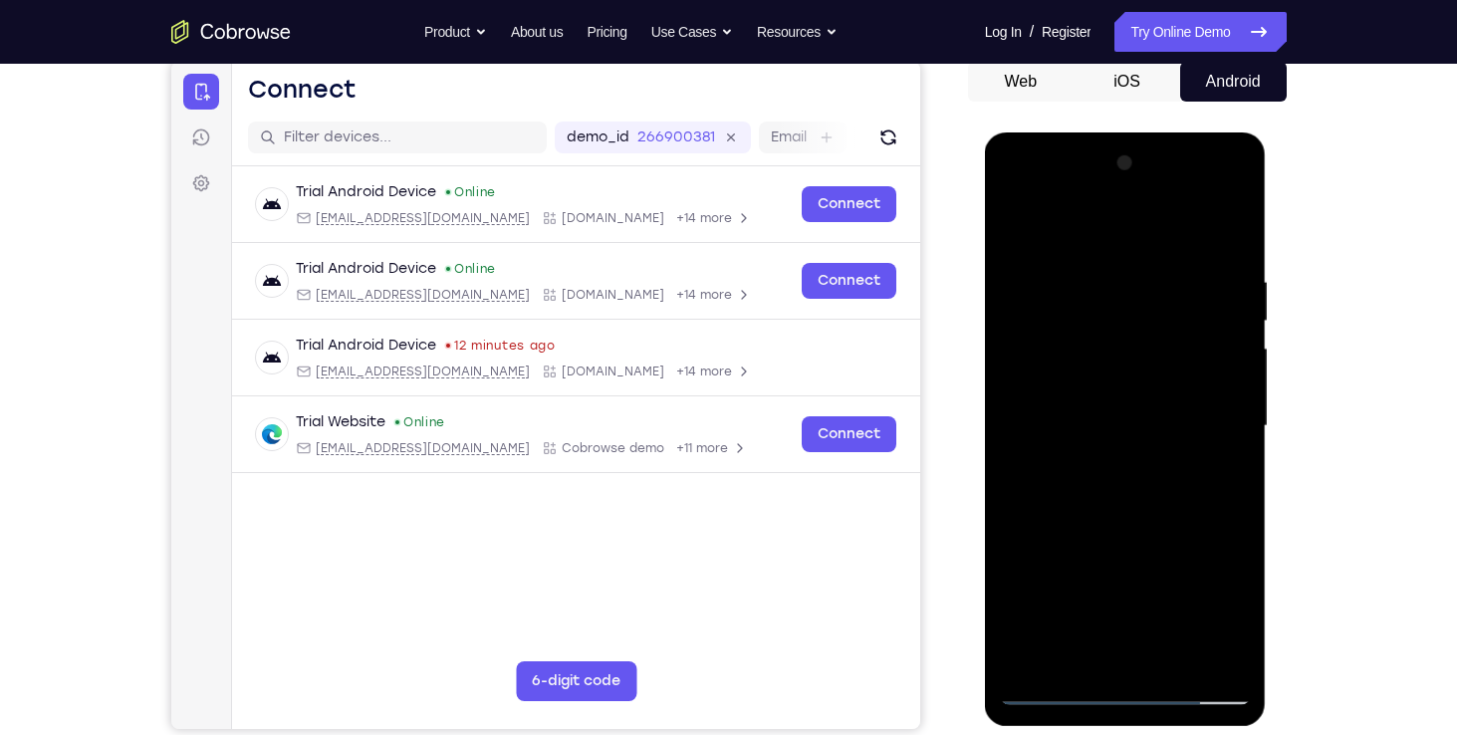
click at [1086, 496] on div at bounding box center [1125, 426] width 251 height 558
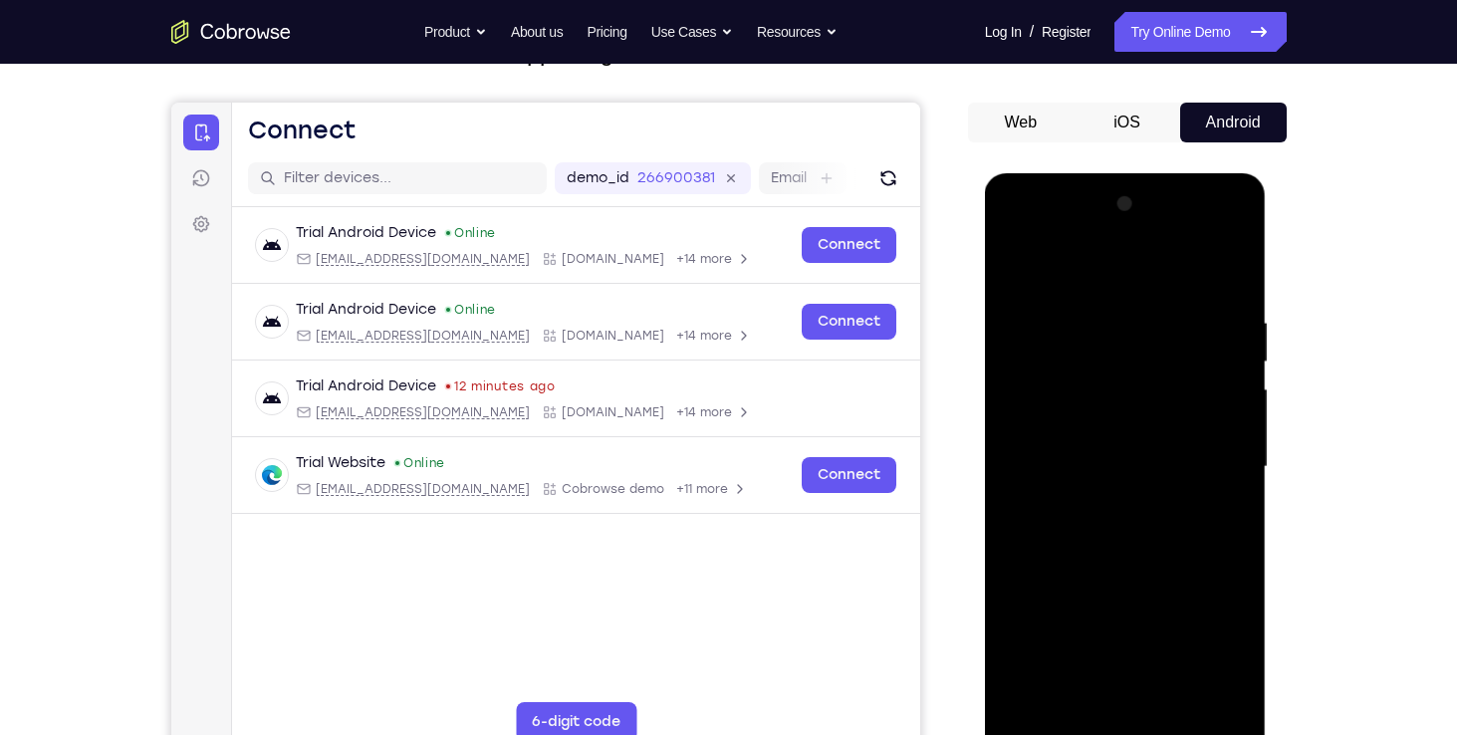
scroll to position [152, 0]
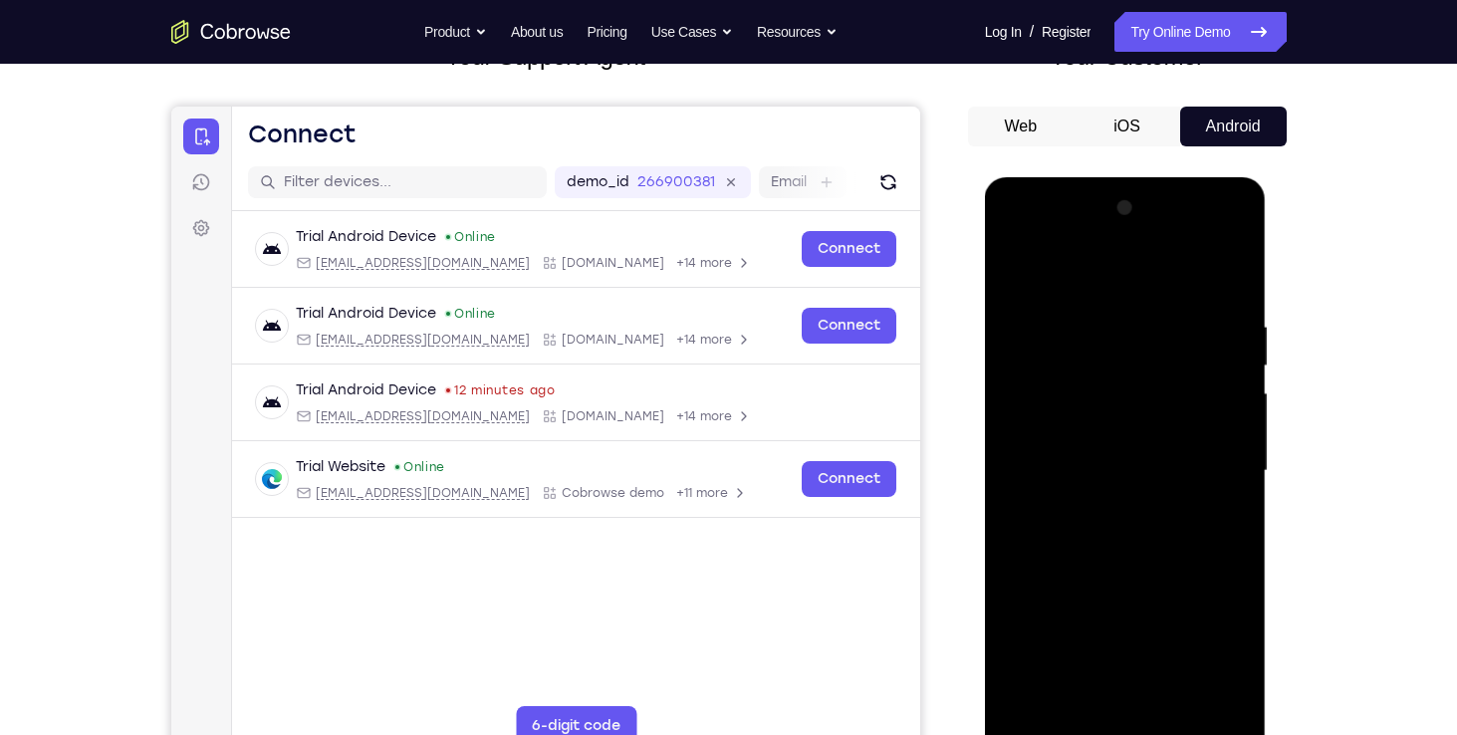
click at [1132, 524] on div at bounding box center [1125, 471] width 251 height 558
click at [1229, 302] on div at bounding box center [1125, 471] width 251 height 558
click at [1089, 316] on div at bounding box center [1125, 471] width 251 height 558
click at [1229, 700] on div at bounding box center [1125, 471] width 251 height 558
click at [1224, 550] on div at bounding box center [1125, 471] width 251 height 558
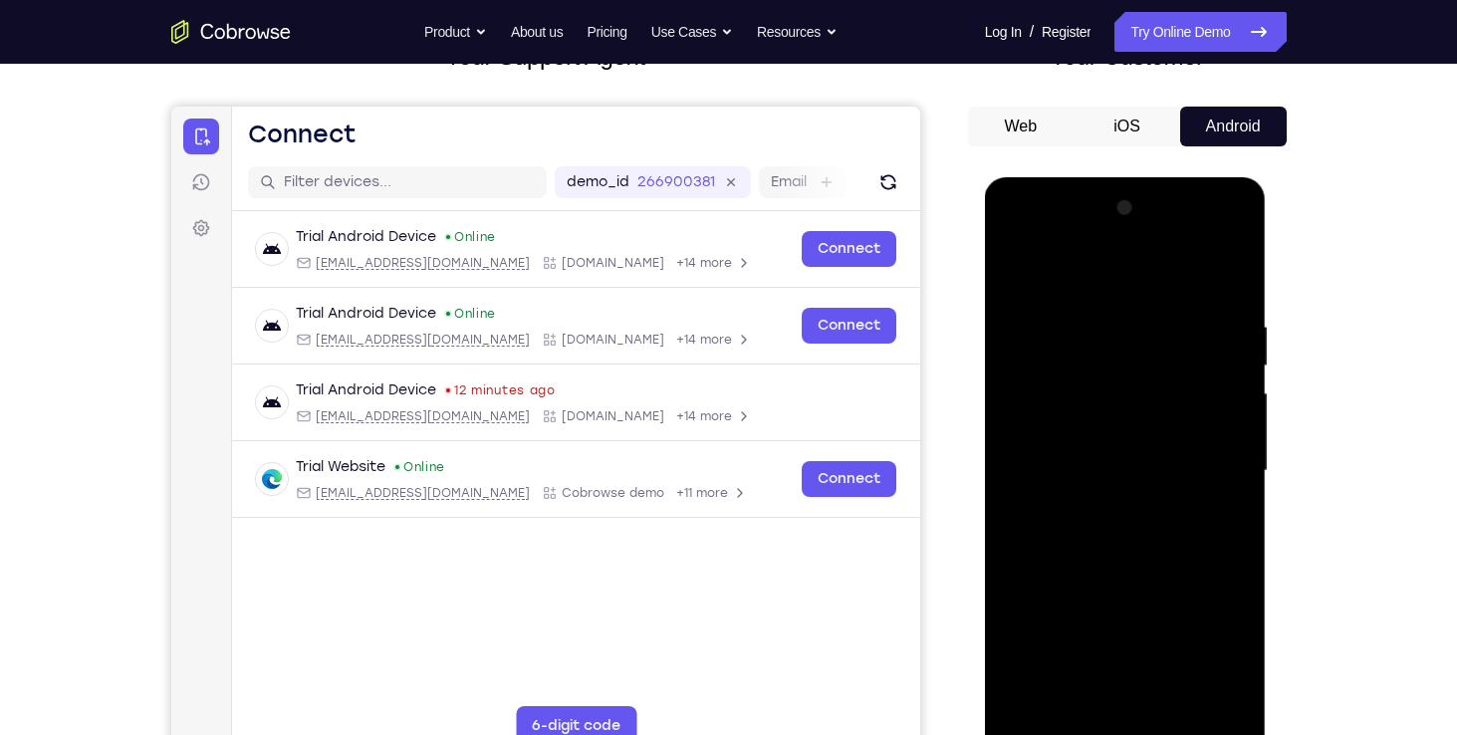
click at [1224, 550] on div at bounding box center [1125, 471] width 251 height 558
click at [1221, 408] on div at bounding box center [1125, 471] width 251 height 558
drag, startPoint x: 1193, startPoint y: 359, endPoint x: 1151, endPoint y: 693, distance: 336.2
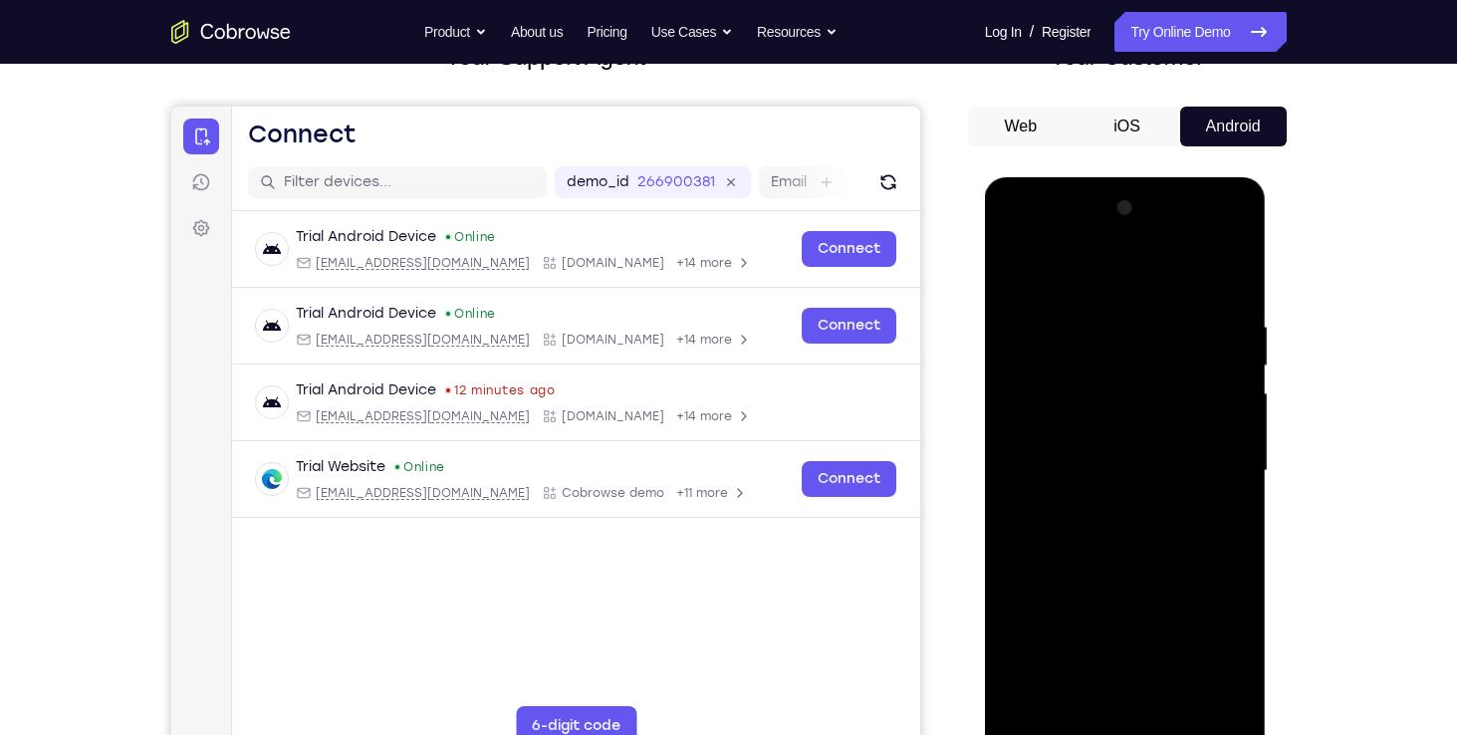
click at [1151, 693] on div at bounding box center [1125, 471] width 251 height 558
drag, startPoint x: 1153, startPoint y: 628, endPoint x: 1141, endPoint y: 436, distance: 192.5
click at [1141, 436] on div at bounding box center [1125, 471] width 251 height 558
drag, startPoint x: 1138, startPoint y: 637, endPoint x: 1142, endPoint y: 464, distance: 173.3
click at [1142, 464] on div at bounding box center [1125, 471] width 251 height 558
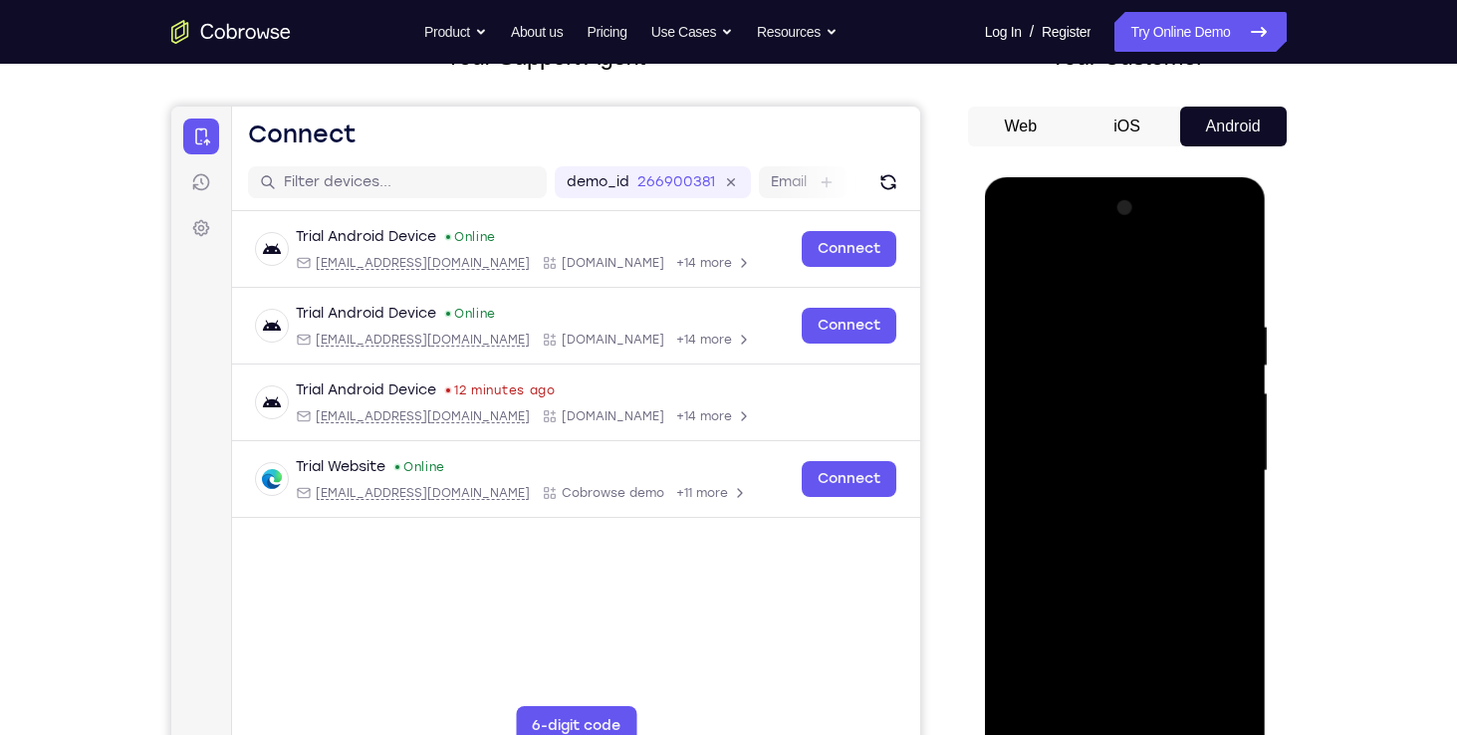
drag, startPoint x: 1151, startPoint y: 599, endPoint x: 1146, endPoint y: 430, distance: 169.3
click at [1146, 430] on div at bounding box center [1125, 471] width 251 height 558
drag, startPoint x: 1139, startPoint y: 588, endPoint x: 1134, endPoint y: 448, distance: 140.5
click at [1134, 448] on div at bounding box center [1125, 471] width 251 height 558
drag, startPoint x: 1143, startPoint y: 589, endPoint x: 1148, endPoint y: 408, distance: 181.3
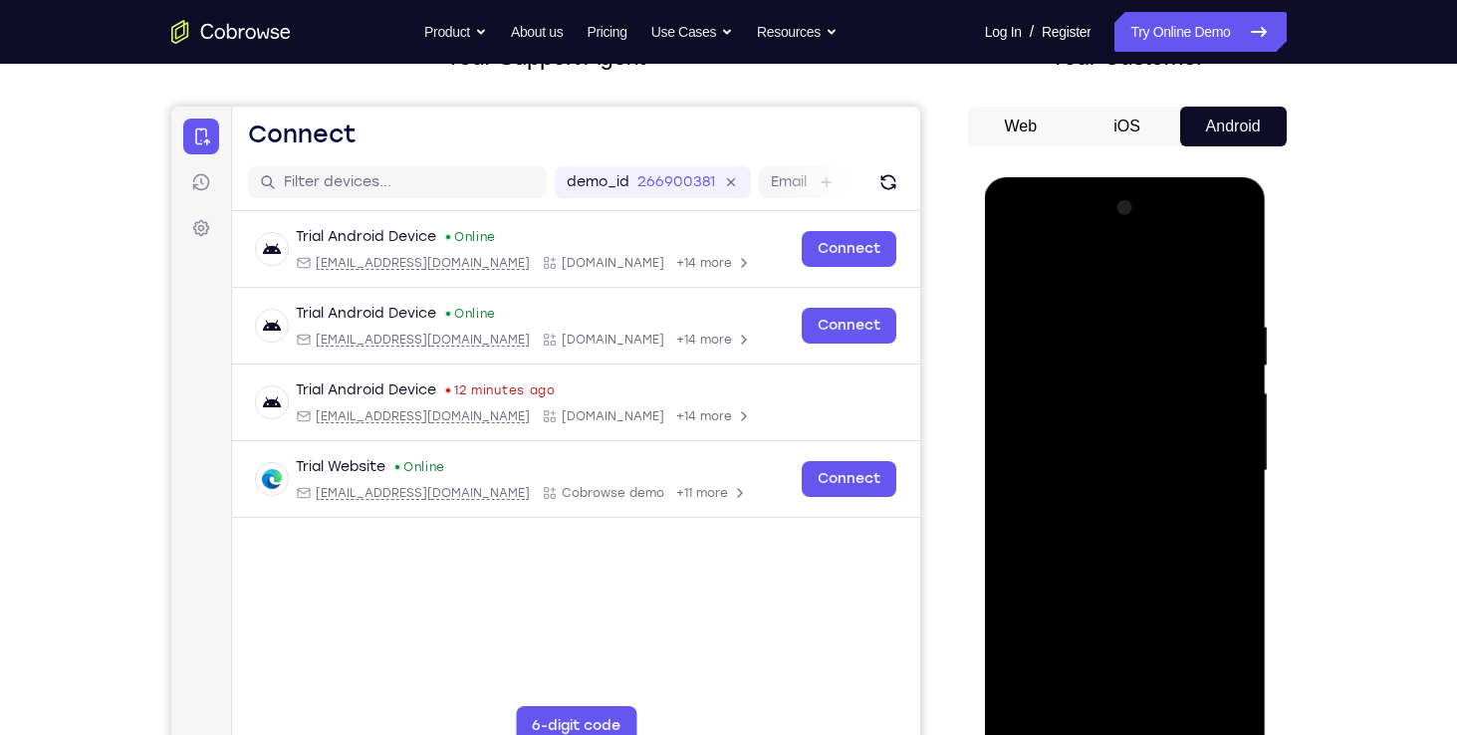
click at [1148, 408] on div at bounding box center [1125, 471] width 251 height 558
drag, startPoint x: 1125, startPoint y: 592, endPoint x: 1121, endPoint y: 432, distance: 160.4
click at [1121, 432] on div at bounding box center [1125, 471] width 251 height 558
drag, startPoint x: 1125, startPoint y: 580, endPoint x: 1128, endPoint y: 446, distance: 133.5
click at [1128, 446] on div at bounding box center [1125, 471] width 251 height 558
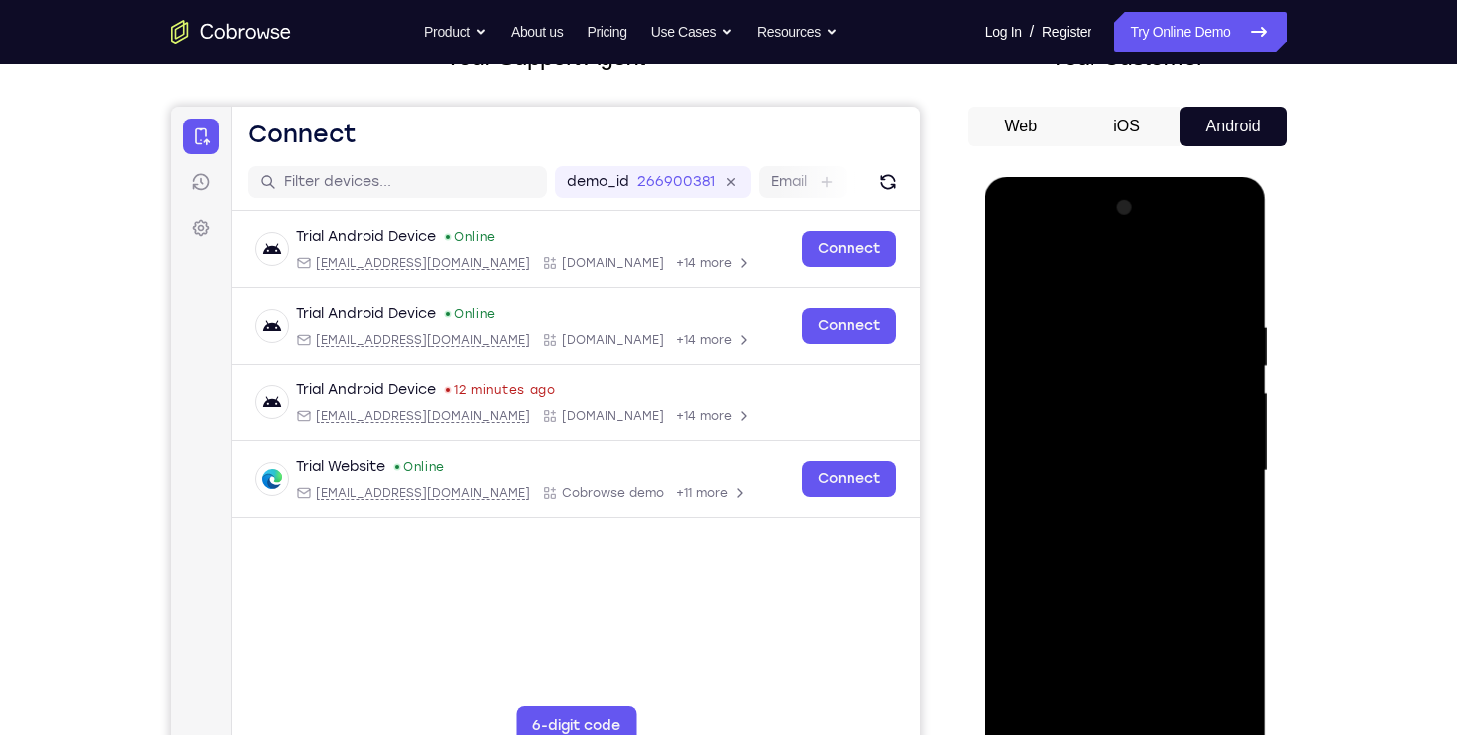
drag, startPoint x: 1132, startPoint y: 597, endPoint x: 1129, endPoint y: 423, distance: 174.3
click at [1129, 423] on div at bounding box center [1125, 471] width 251 height 558
drag, startPoint x: 1129, startPoint y: 616, endPoint x: 1127, endPoint y: 482, distance: 134.4
click at [1127, 482] on div at bounding box center [1125, 471] width 251 height 558
drag, startPoint x: 1127, startPoint y: 623, endPoint x: 1139, endPoint y: 460, distance: 163.7
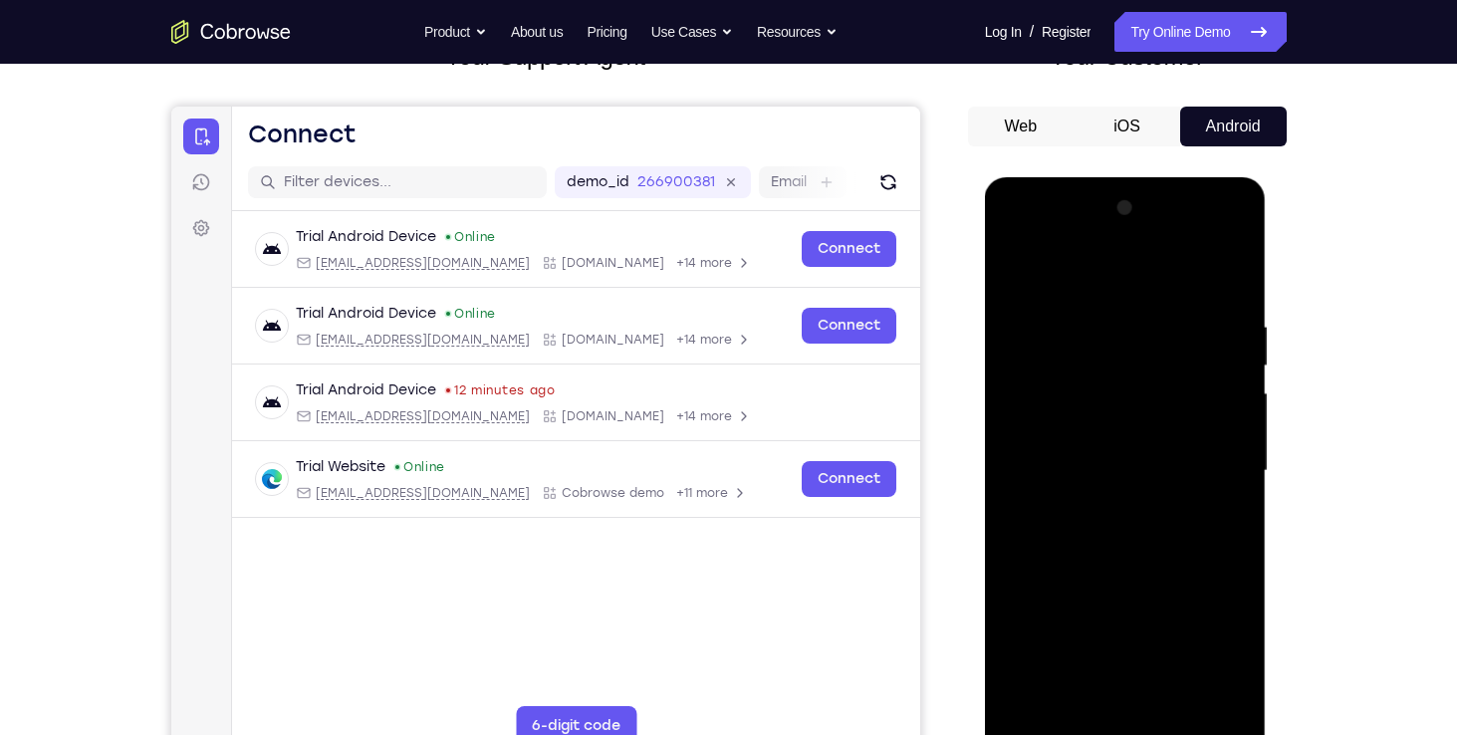
click at [1139, 460] on div at bounding box center [1125, 471] width 251 height 558
drag, startPoint x: 1115, startPoint y: 615, endPoint x: 1114, endPoint y: 482, distance: 133.4
click at [1114, 482] on div at bounding box center [1125, 471] width 251 height 558
drag, startPoint x: 1116, startPoint y: 564, endPoint x: 1116, endPoint y: 422, distance: 141.4
click at [1116, 422] on div at bounding box center [1125, 471] width 251 height 558
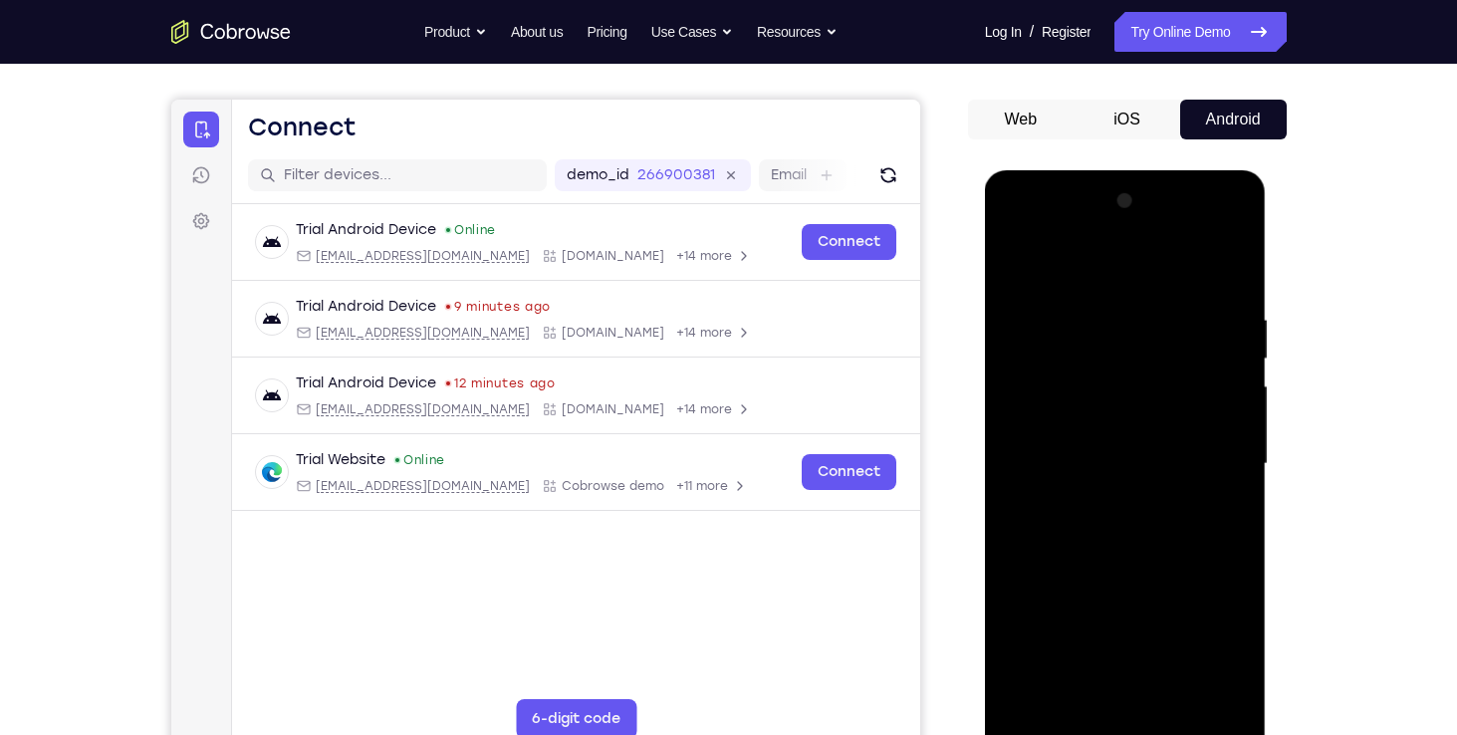
scroll to position [147, 0]
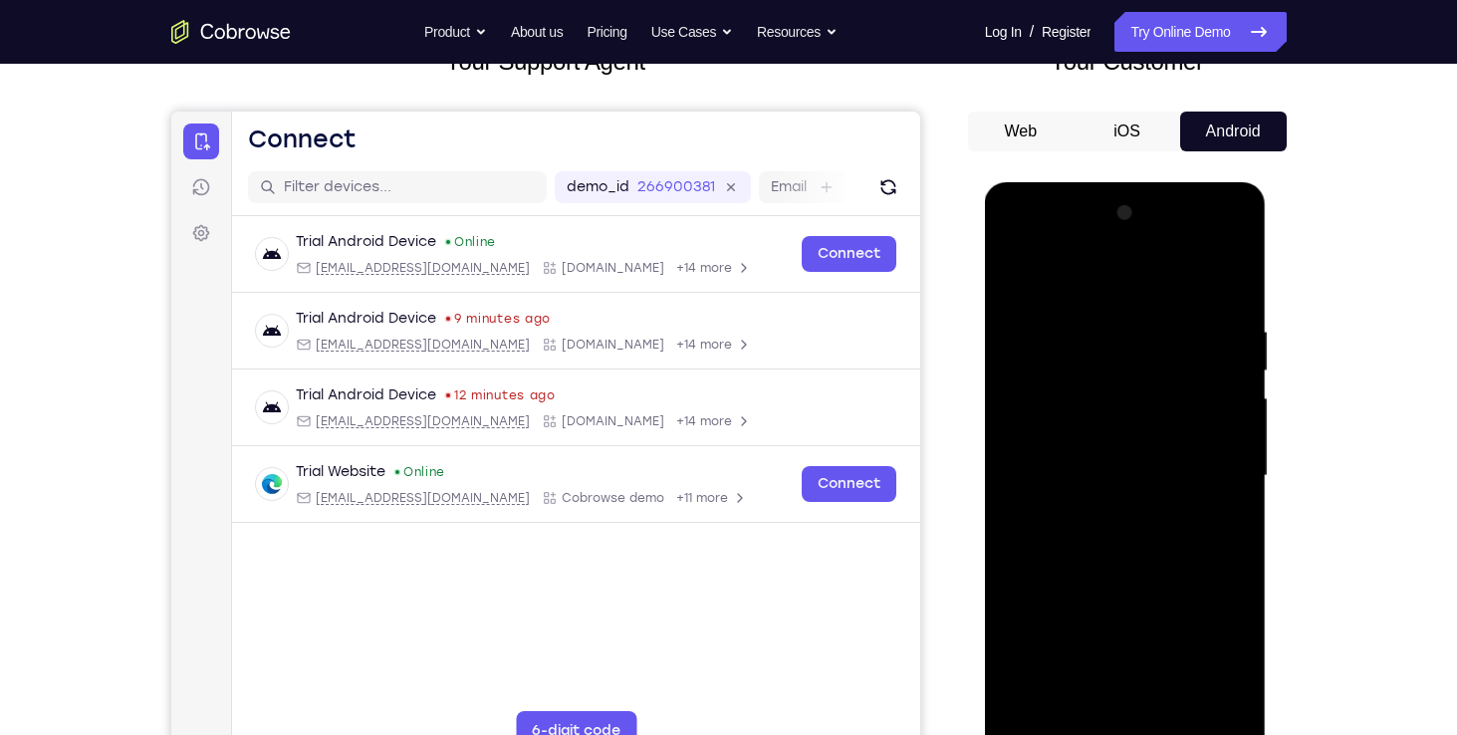
drag, startPoint x: 1150, startPoint y: 425, endPoint x: 1152, endPoint y: 369, distance: 55.8
click at [1152, 369] on div at bounding box center [1125, 476] width 251 height 558
drag, startPoint x: 1143, startPoint y: 450, endPoint x: 1143, endPoint y: 368, distance: 81.6
click at [1143, 368] on div at bounding box center [1125, 476] width 251 height 558
drag, startPoint x: 1121, startPoint y: 460, endPoint x: 1127, endPoint y: 341, distance: 119.6
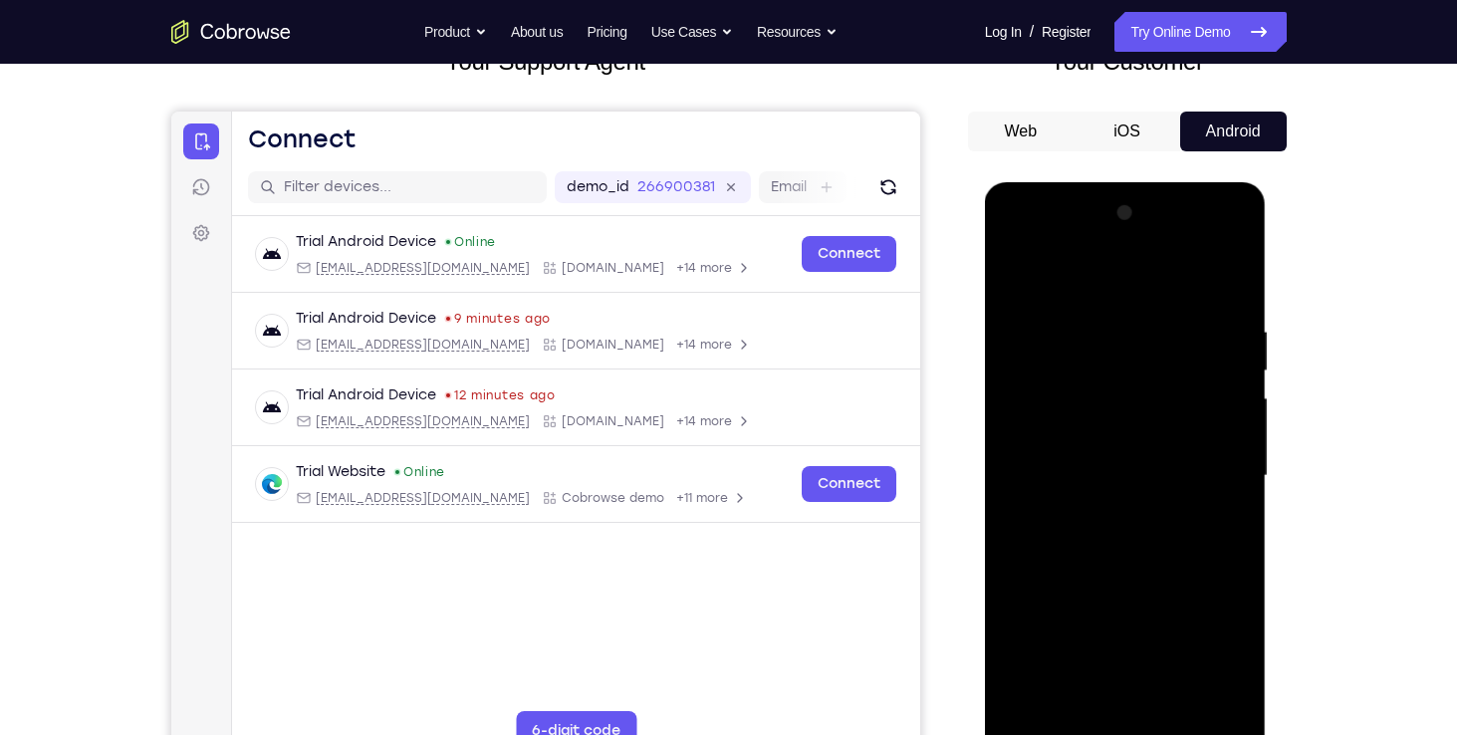
click at [1127, 341] on div at bounding box center [1125, 476] width 251 height 558
drag, startPoint x: 1115, startPoint y: 384, endPoint x: 1123, endPoint y: 368, distance: 17.8
click at [1123, 368] on div at bounding box center [1125, 476] width 251 height 558
drag, startPoint x: 1084, startPoint y: 487, endPoint x: 1099, endPoint y: 337, distance: 151.1
click at [1099, 337] on div at bounding box center [1125, 476] width 251 height 558
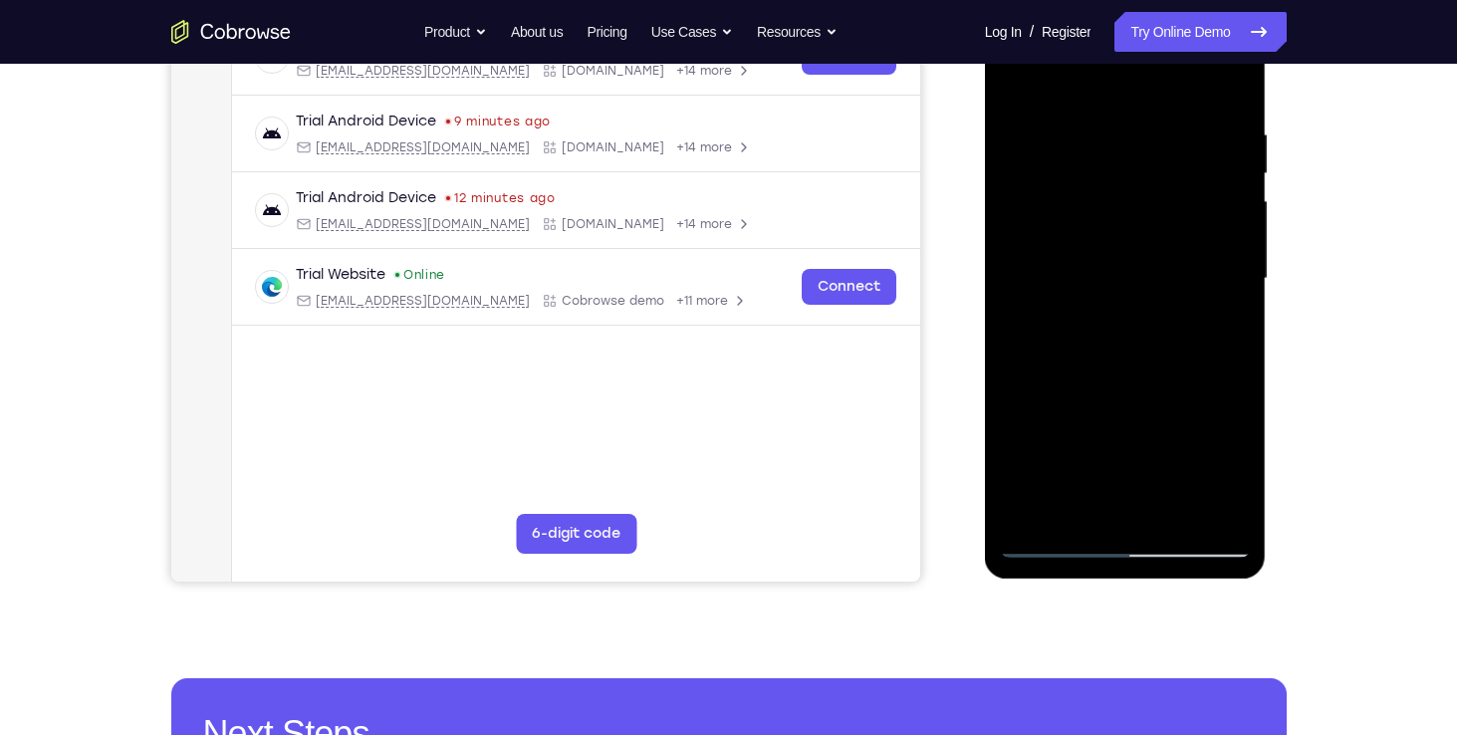
scroll to position [355, 0]
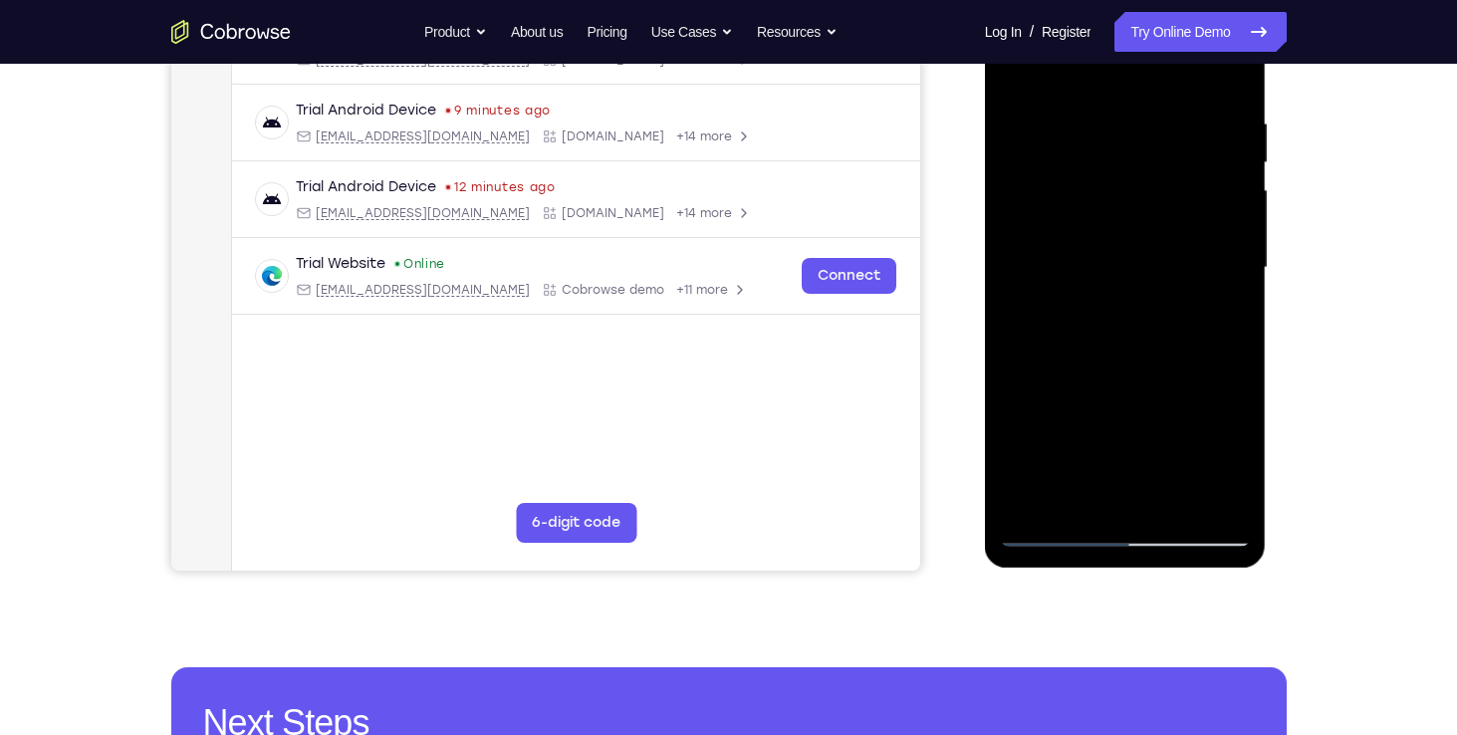
click at [1165, 503] on div at bounding box center [1125, 268] width 251 height 558
click at [1176, 502] on div at bounding box center [1125, 268] width 251 height 558
click at [1149, 377] on div at bounding box center [1125, 268] width 251 height 558
click at [1124, 250] on div at bounding box center [1125, 268] width 251 height 558
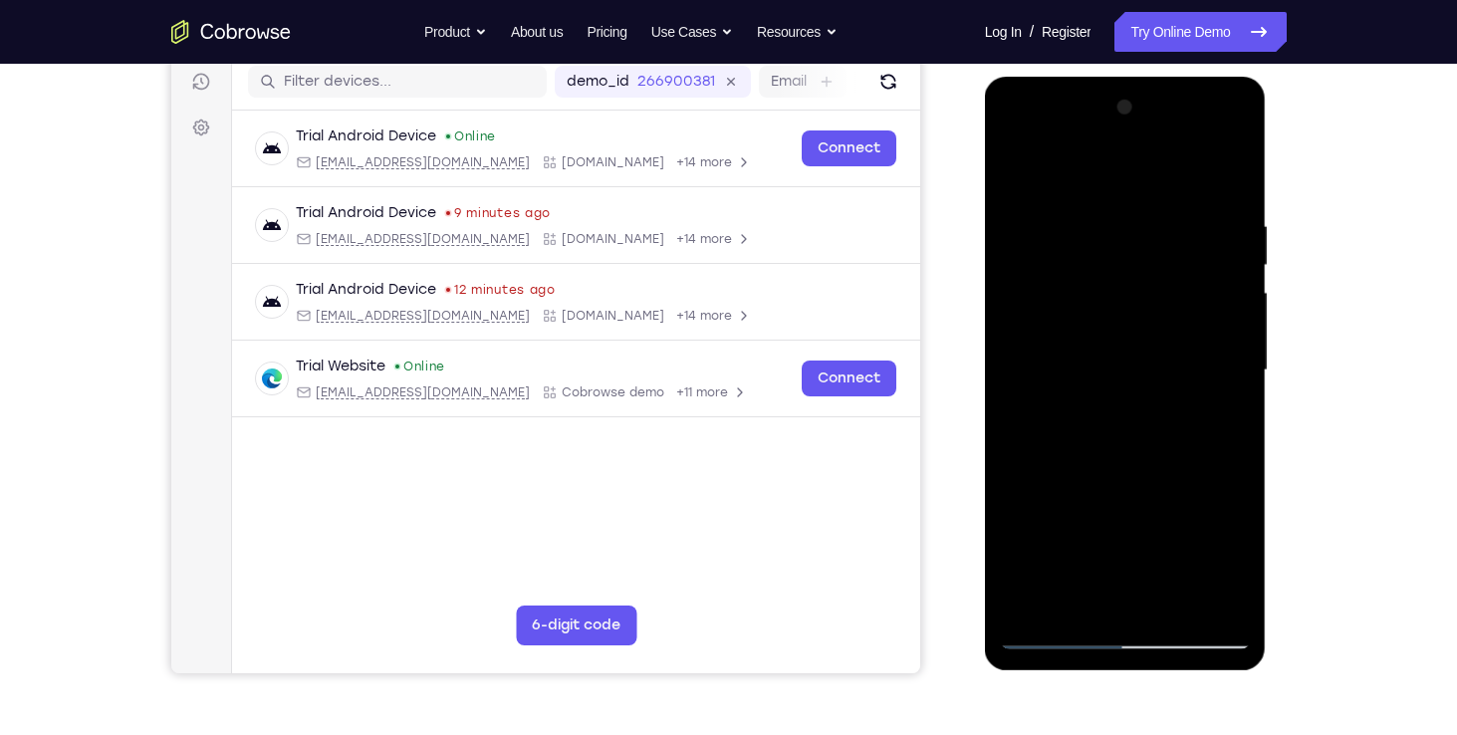
scroll to position [247, 0]
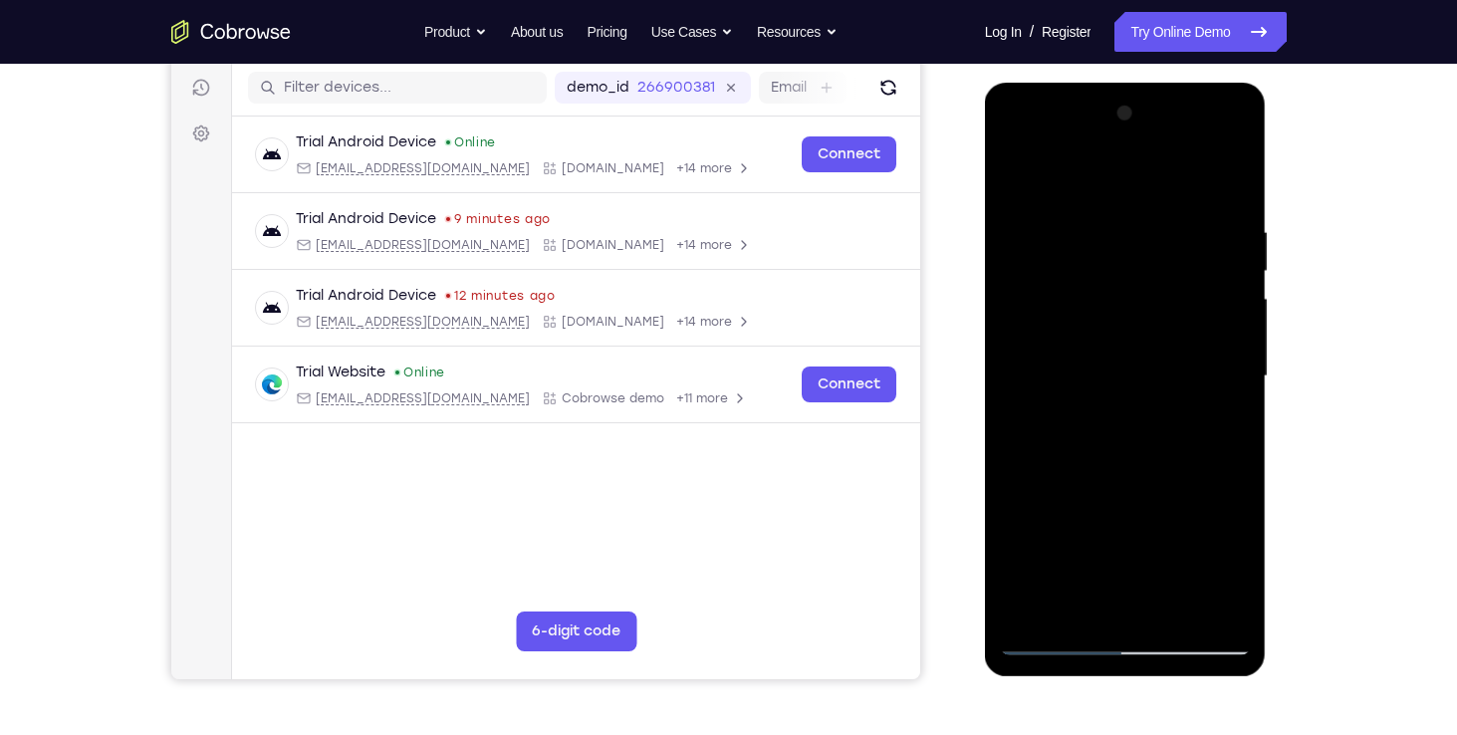
drag, startPoint x: 1125, startPoint y: 311, endPoint x: 1110, endPoint y: 472, distance: 162.0
click at [1110, 472] on div at bounding box center [1125, 377] width 251 height 558
drag, startPoint x: 1164, startPoint y: 347, endPoint x: 1146, endPoint y: 512, distance: 166.3
click at [1146, 512] on div at bounding box center [1125, 377] width 251 height 558
drag, startPoint x: 1148, startPoint y: 492, endPoint x: 1156, endPoint y: 412, distance: 80.1
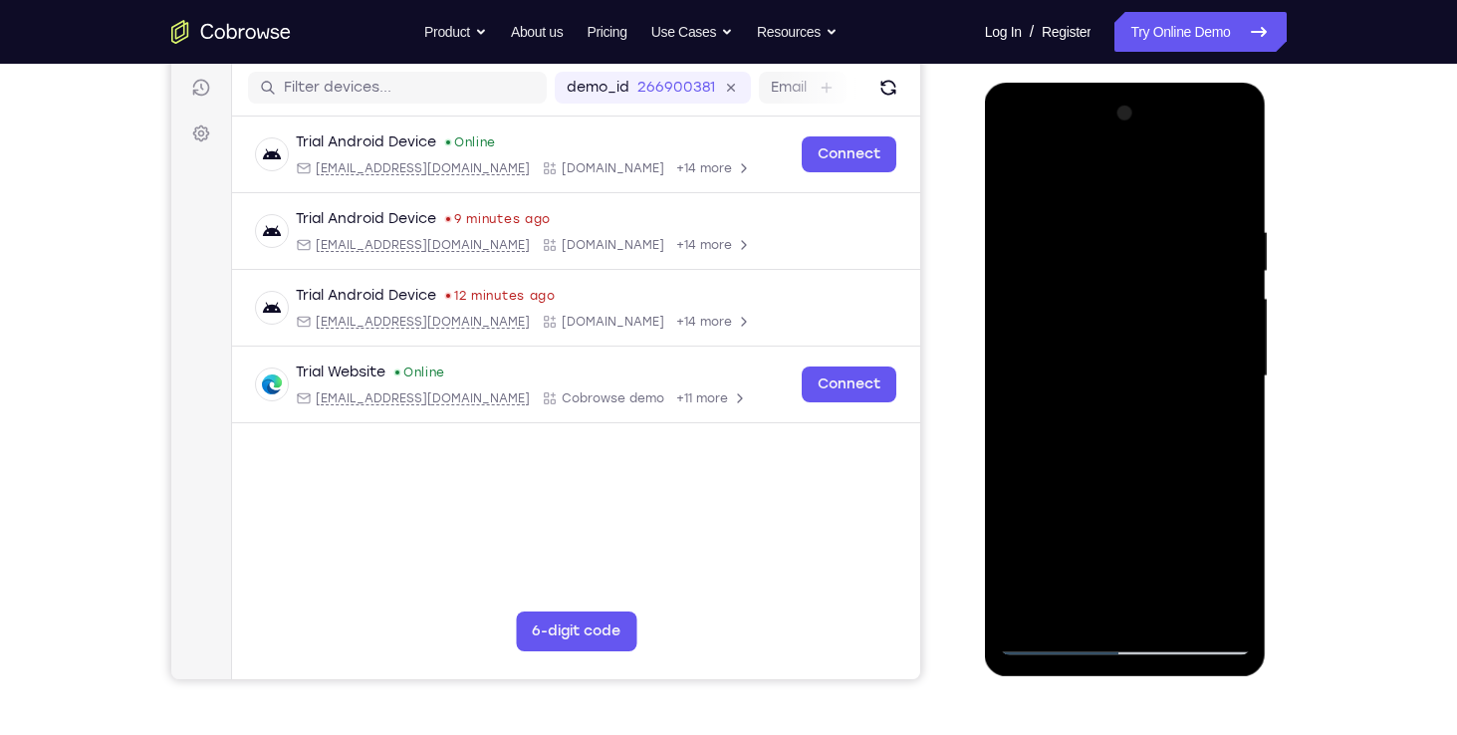
click at [1156, 412] on div at bounding box center [1125, 377] width 251 height 558
drag, startPoint x: 1142, startPoint y: 498, endPoint x: 1145, endPoint y: 470, distance: 28.0
click at [1145, 470] on div at bounding box center [1125, 377] width 251 height 558
drag, startPoint x: 1120, startPoint y: 536, endPoint x: 1124, endPoint y: 427, distance: 108.6
click at [1124, 427] on div at bounding box center [1125, 377] width 251 height 558
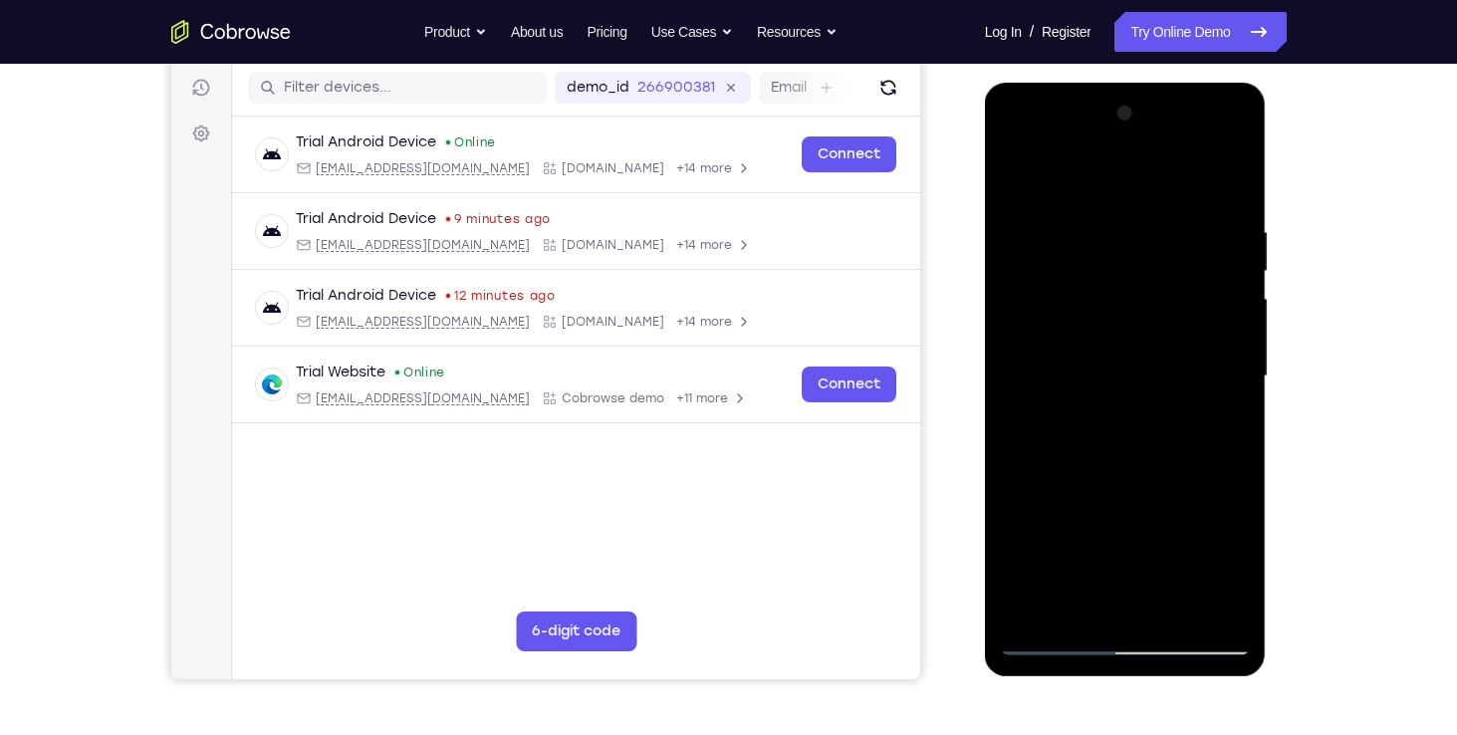
drag, startPoint x: 1113, startPoint y: 510, endPoint x: 1123, endPoint y: 423, distance: 87.2
click at [1123, 423] on div at bounding box center [1125, 377] width 251 height 558
click at [1084, 601] on div at bounding box center [1125, 377] width 251 height 558
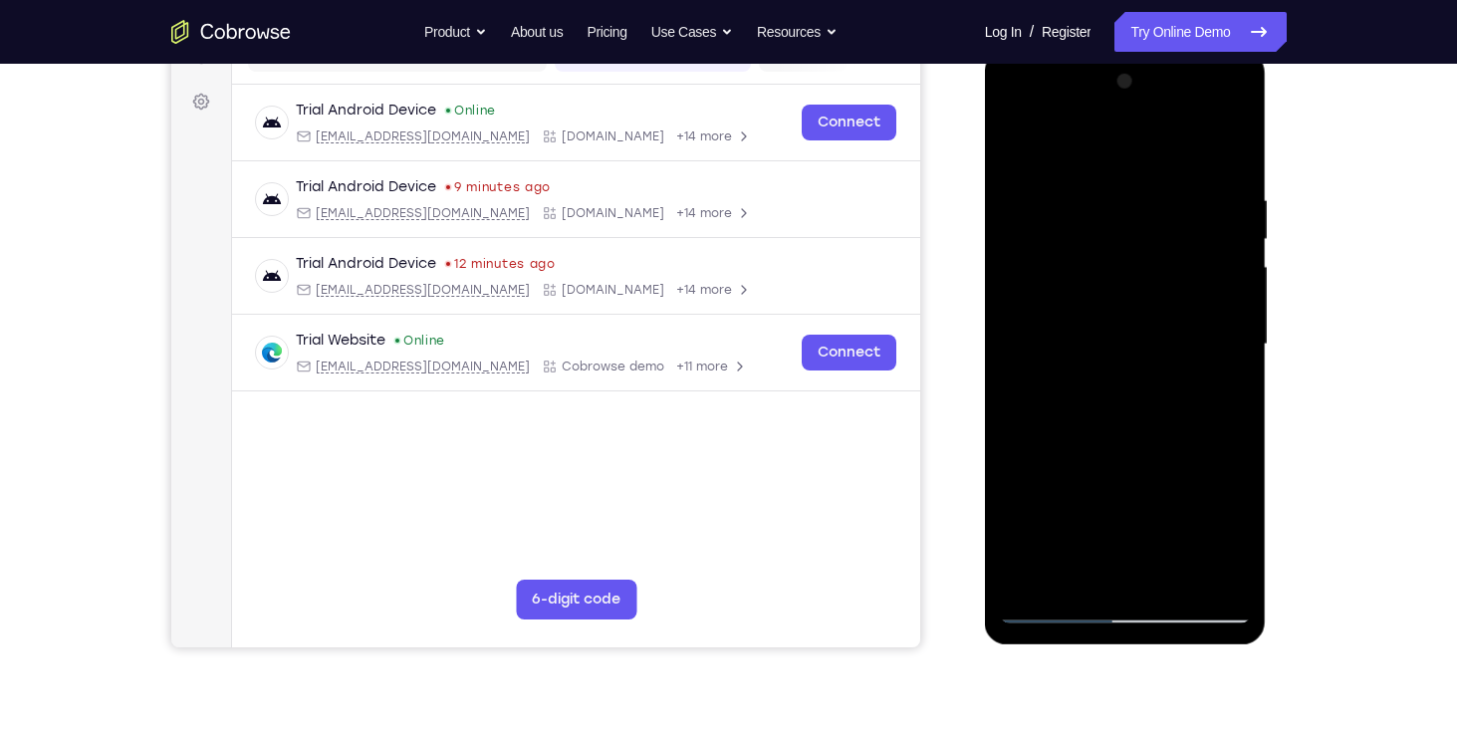
scroll to position [280, 0]
click at [1066, 467] on div at bounding box center [1125, 344] width 251 height 558
click at [1105, 395] on div at bounding box center [1125, 344] width 251 height 558
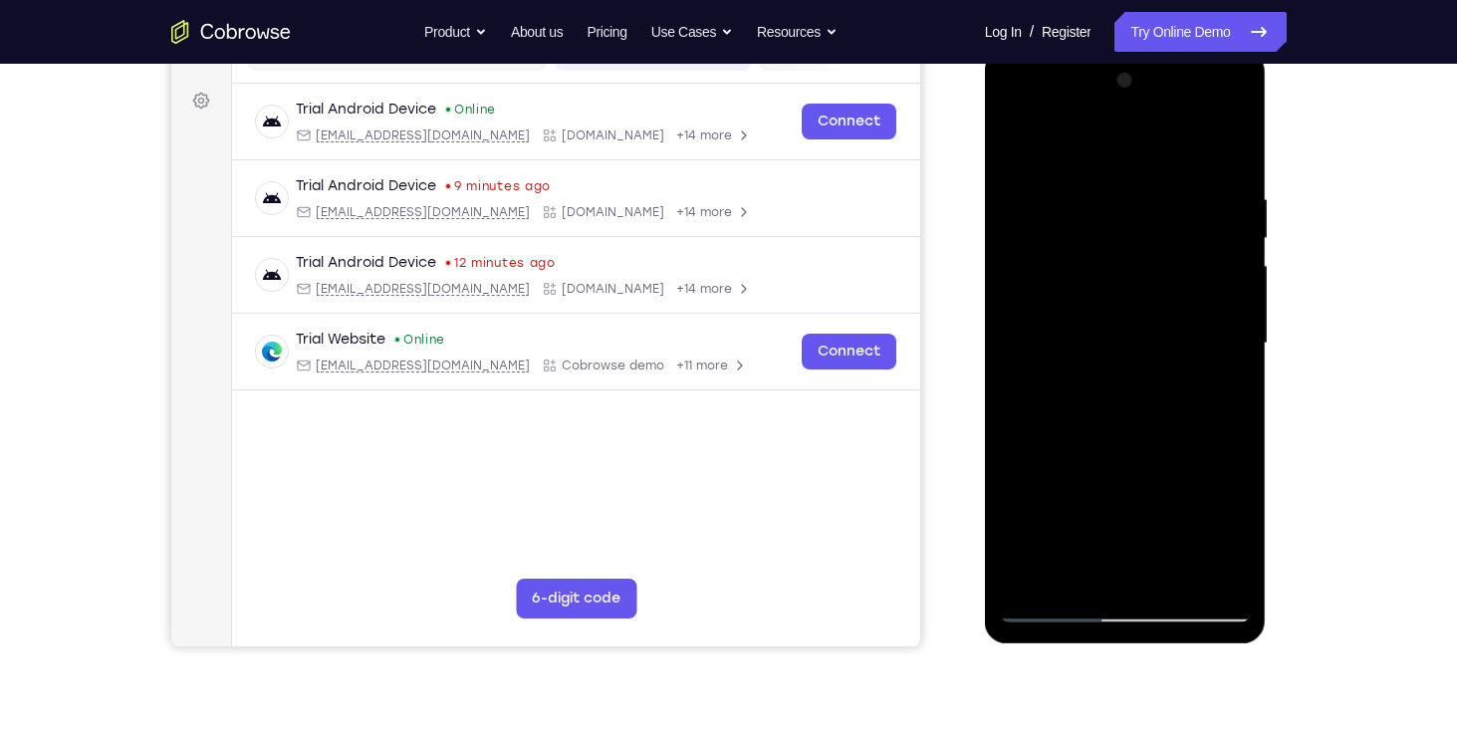
click at [1105, 395] on div at bounding box center [1125, 344] width 251 height 558
click at [1230, 548] on div at bounding box center [1125, 344] width 251 height 558
click at [1223, 390] on div at bounding box center [1125, 344] width 251 height 558
click at [1228, 396] on div at bounding box center [1125, 344] width 251 height 558
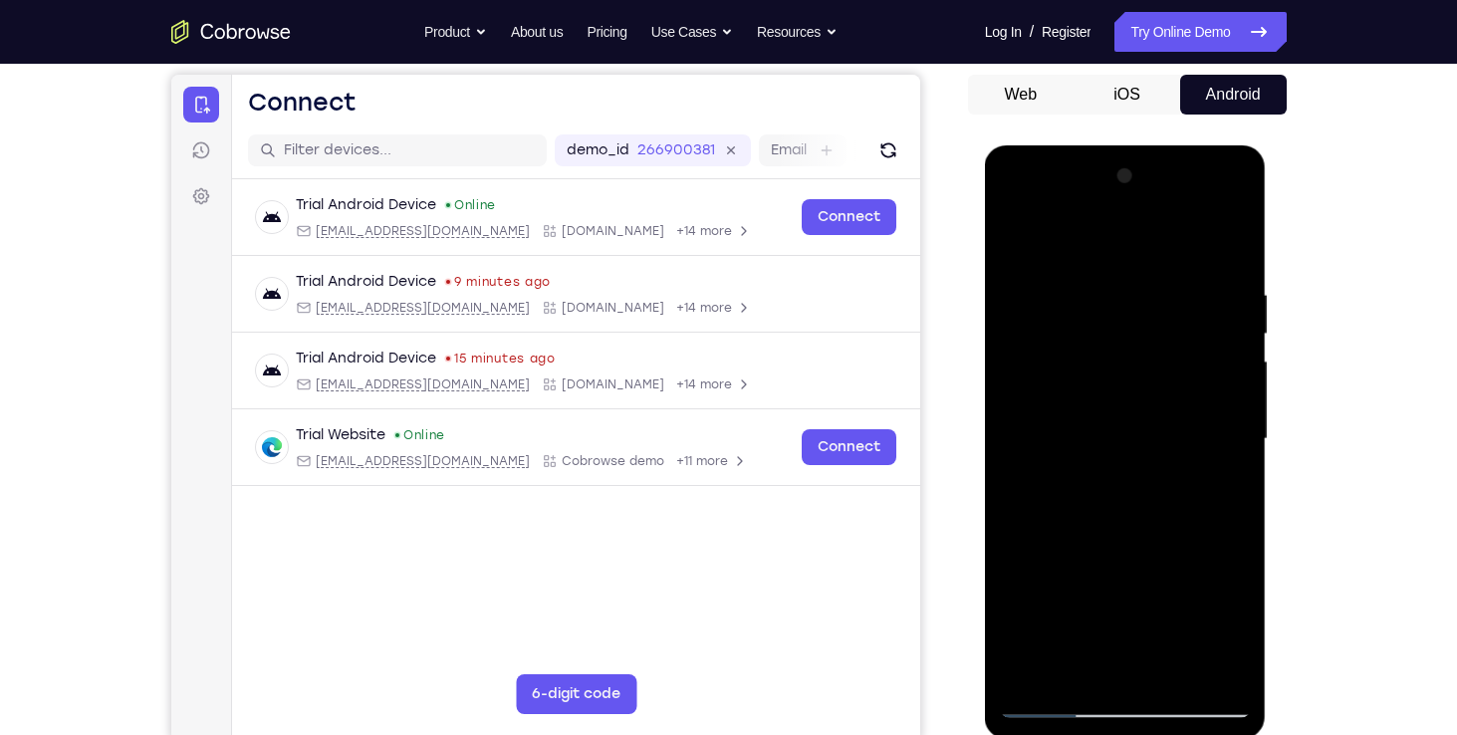
scroll to position [183, 0]
click at [1018, 248] on div at bounding box center [1125, 440] width 251 height 558
click at [1091, 444] on div at bounding box center [1125, 440] width 251 height 558
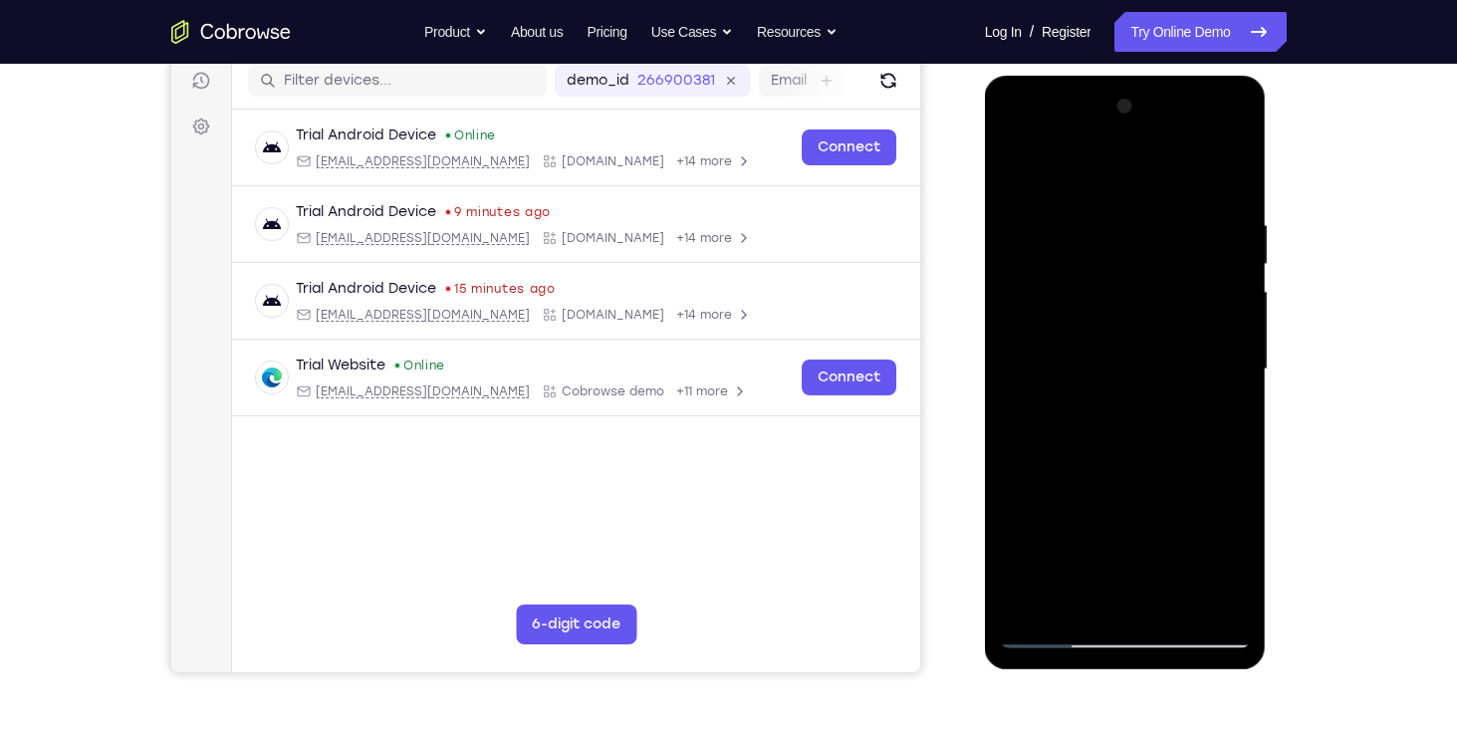
scroll to position [255, 0]
click at [1069, 588] on div at bounding box center [1125, 369] width 251 height 558
click at [1226, 425] on div at bounding box center [1125, 369] width 251 height 558
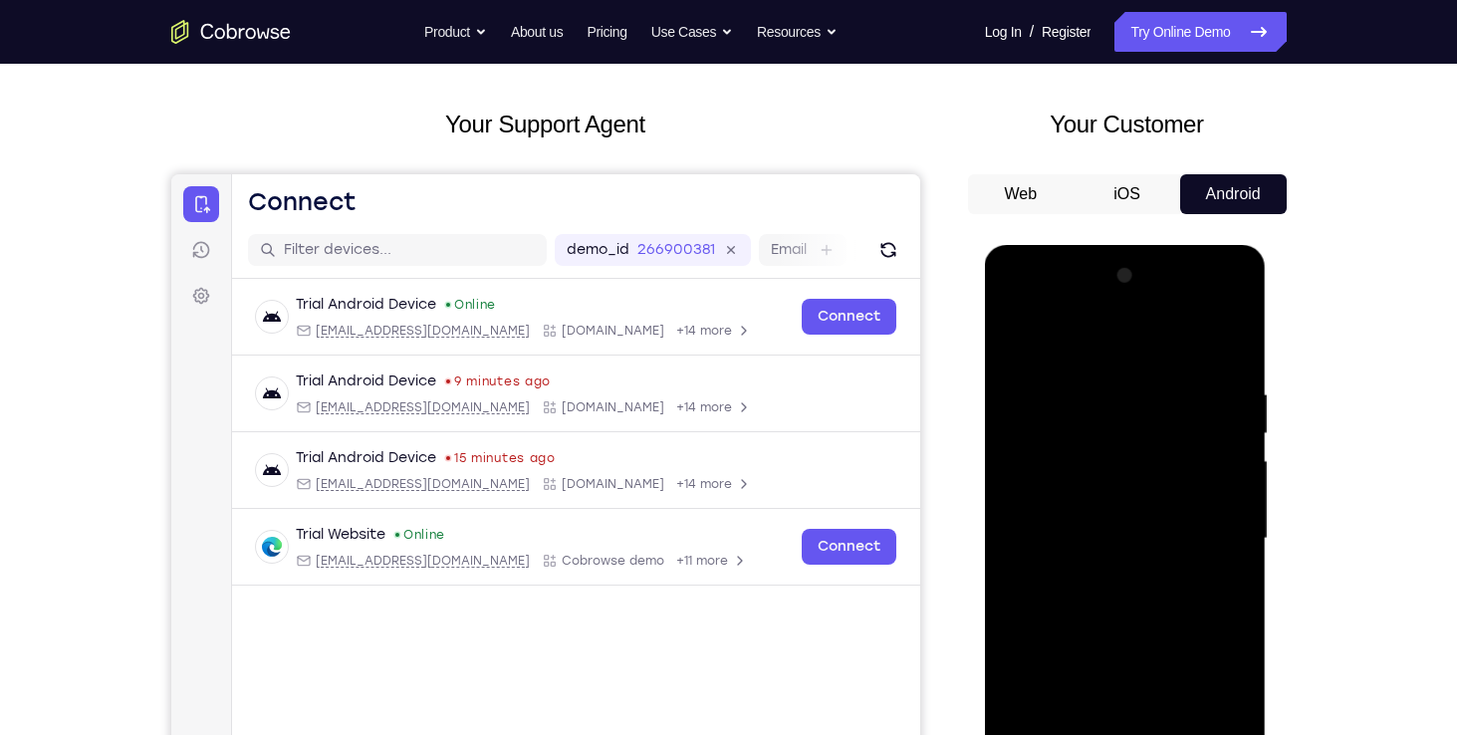
scroll to position [119, 0]
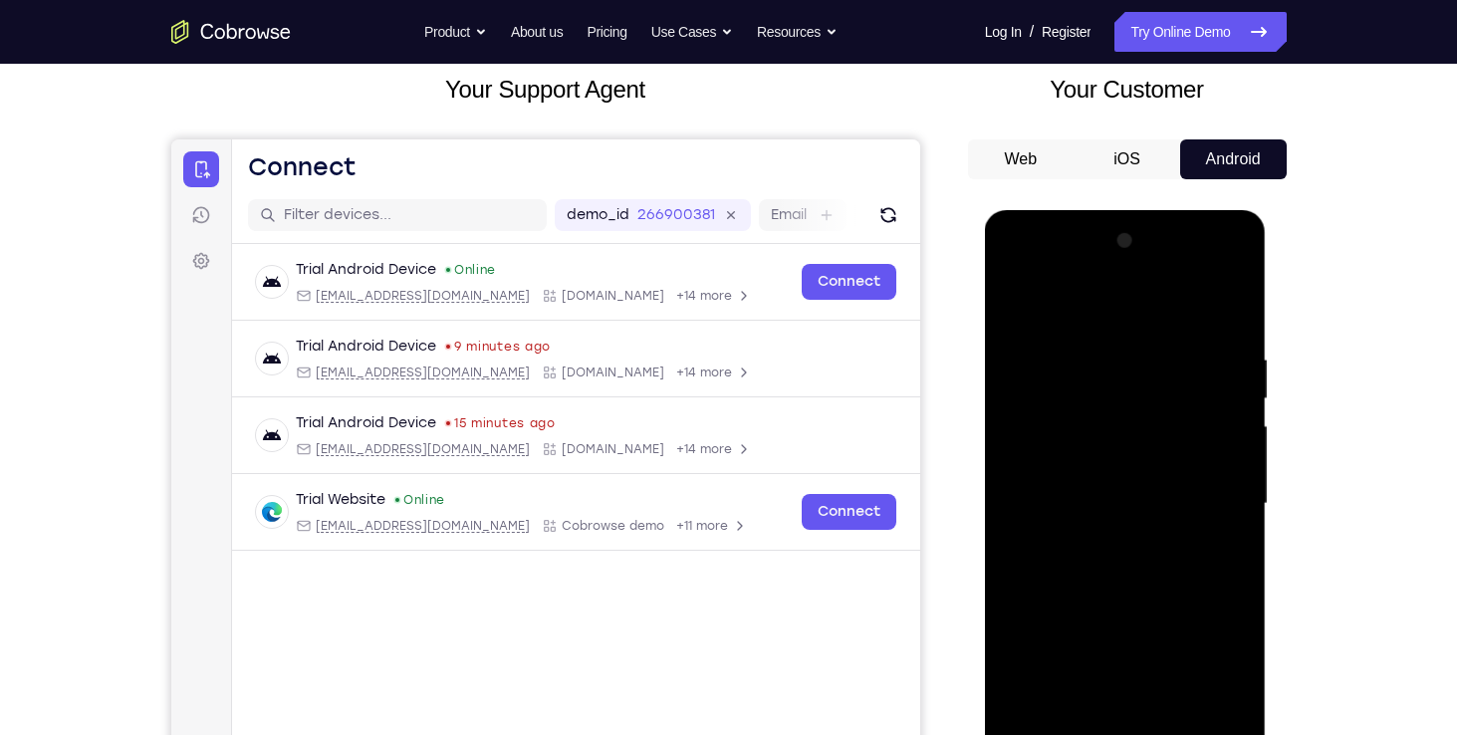
click at [1026, 313] on div at bounding box center [1125, 504] width 251 height 558
click at [1099, 504] on div at bounding box center [1125, 504] width 251 height 558
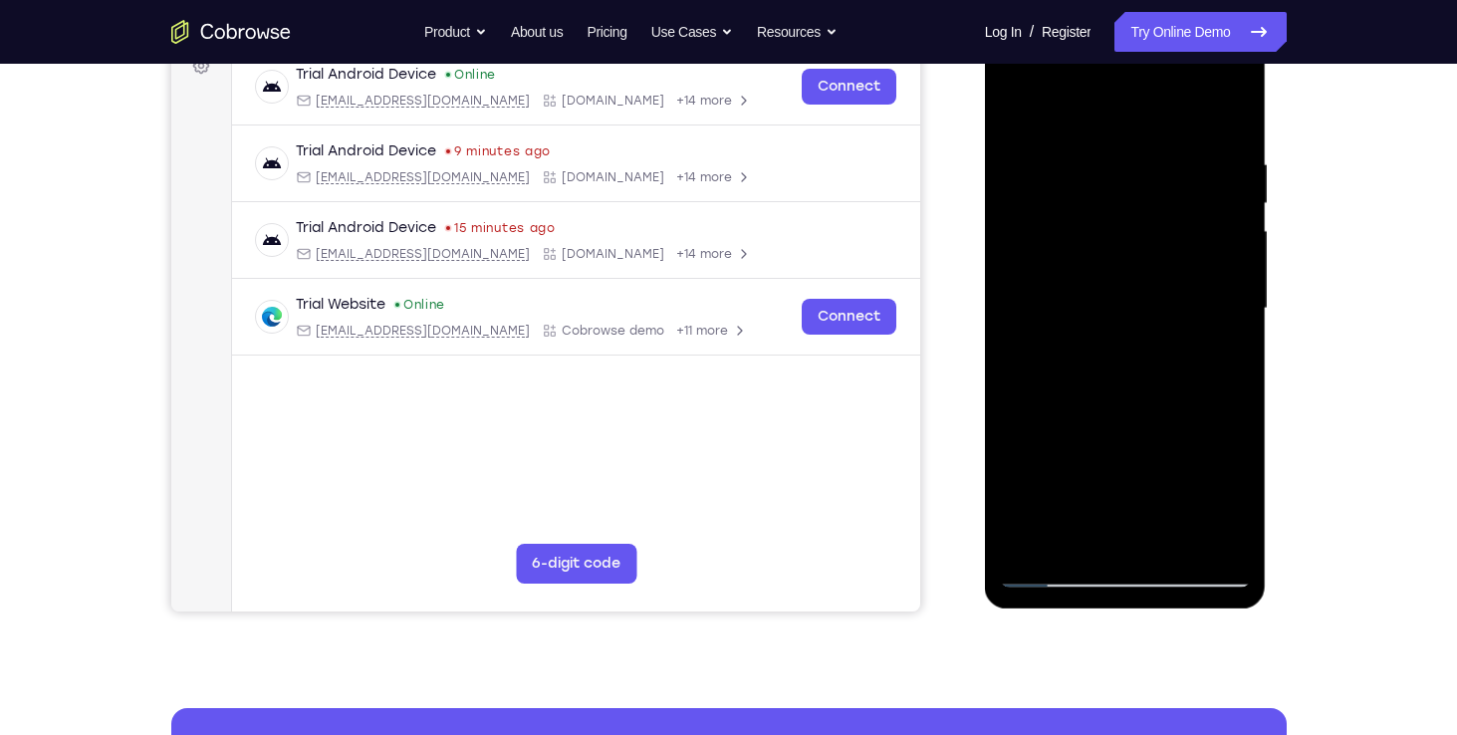
scroll to position [315, 0]
click at [1244, 495] on div at bounding box center [1125, 309] width 251 height 558
click at [1224, 363] on div at bounding box center [1125, 309] width 251 height 558
click at [1097, 359] on div at bounding box center [1125, 309] width 251 height 558
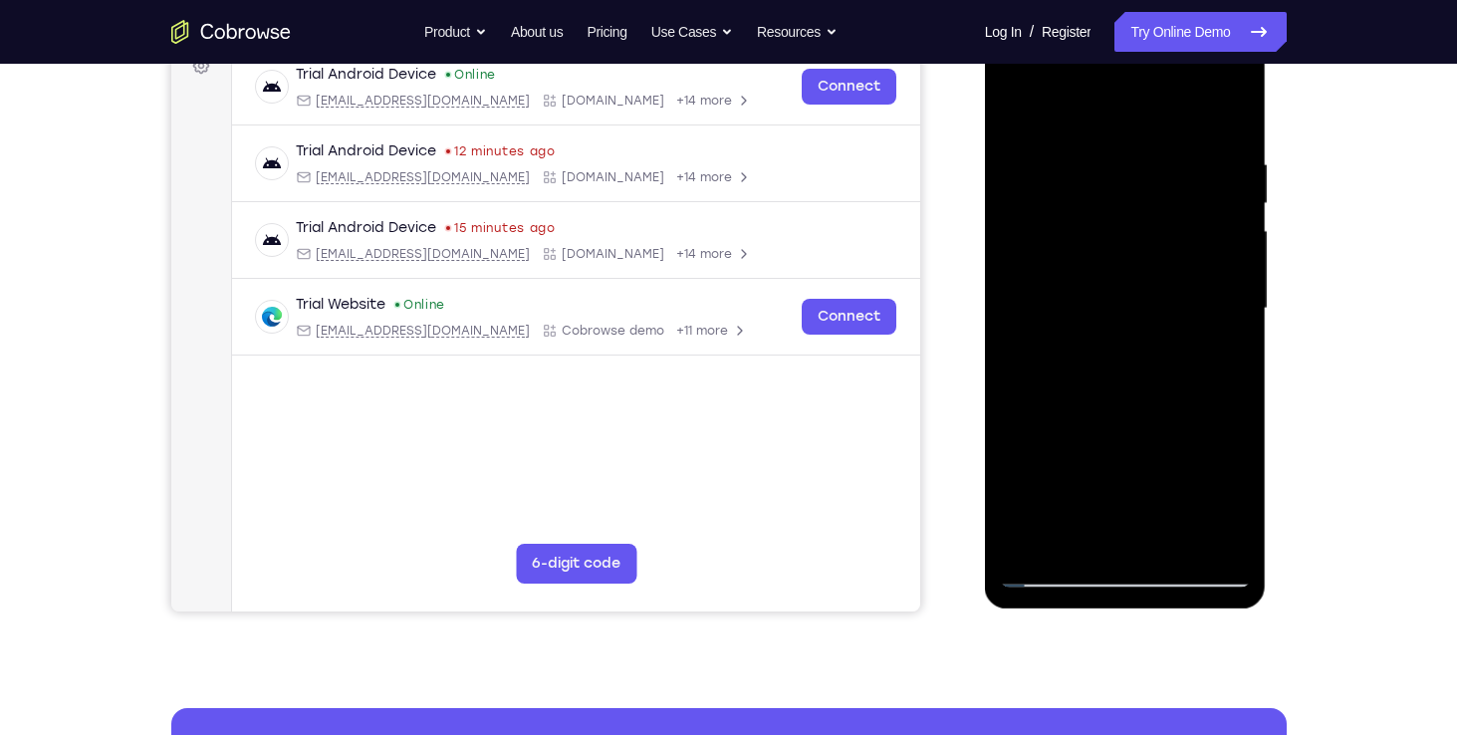
click at [1233, 507] on div at bounding box center [1125, 309] width 251 height 558
click at [1228, 360] on div at bounding box center [1125, 309] width 251 height 558
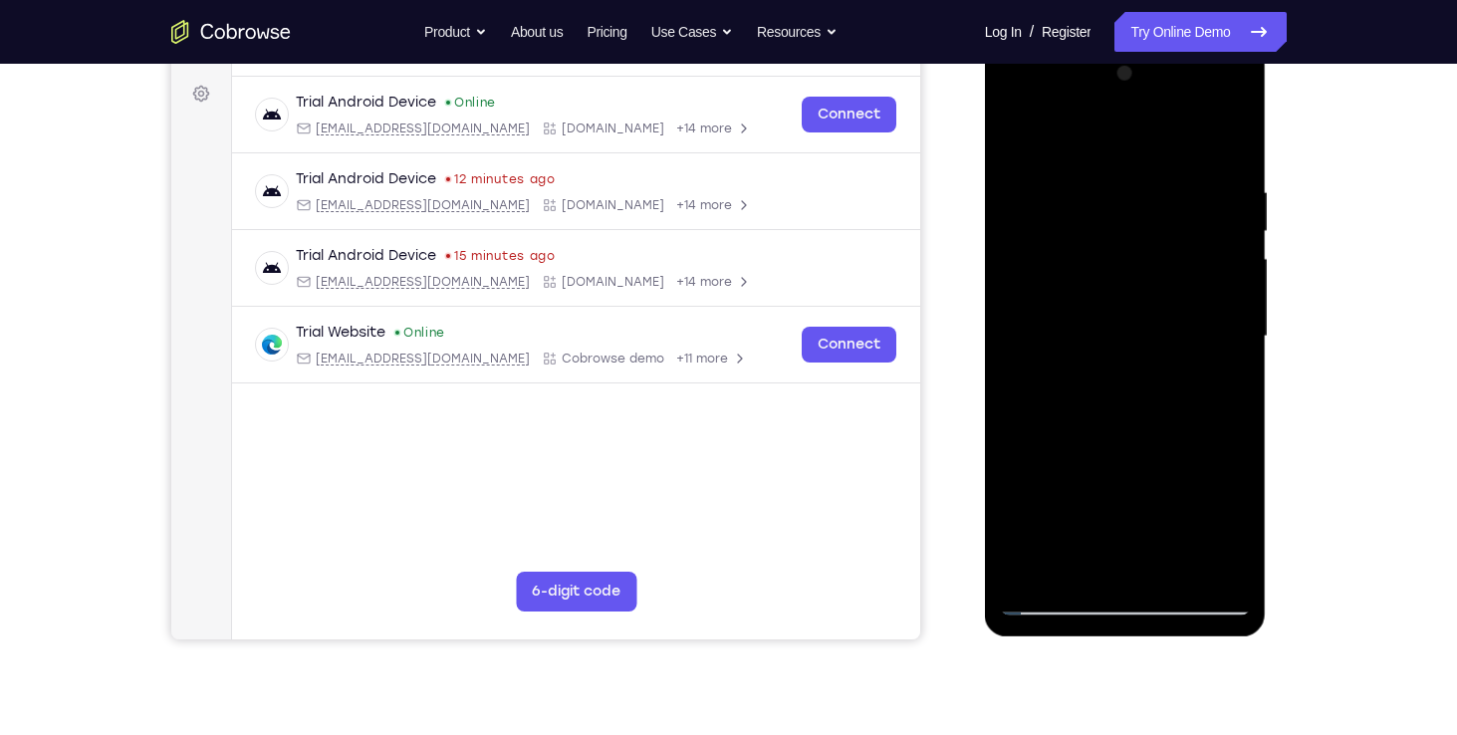
scroll to position [287, 0]
click at [1218, 381] on div at bounding box center [1125, 337] width 251 height 558
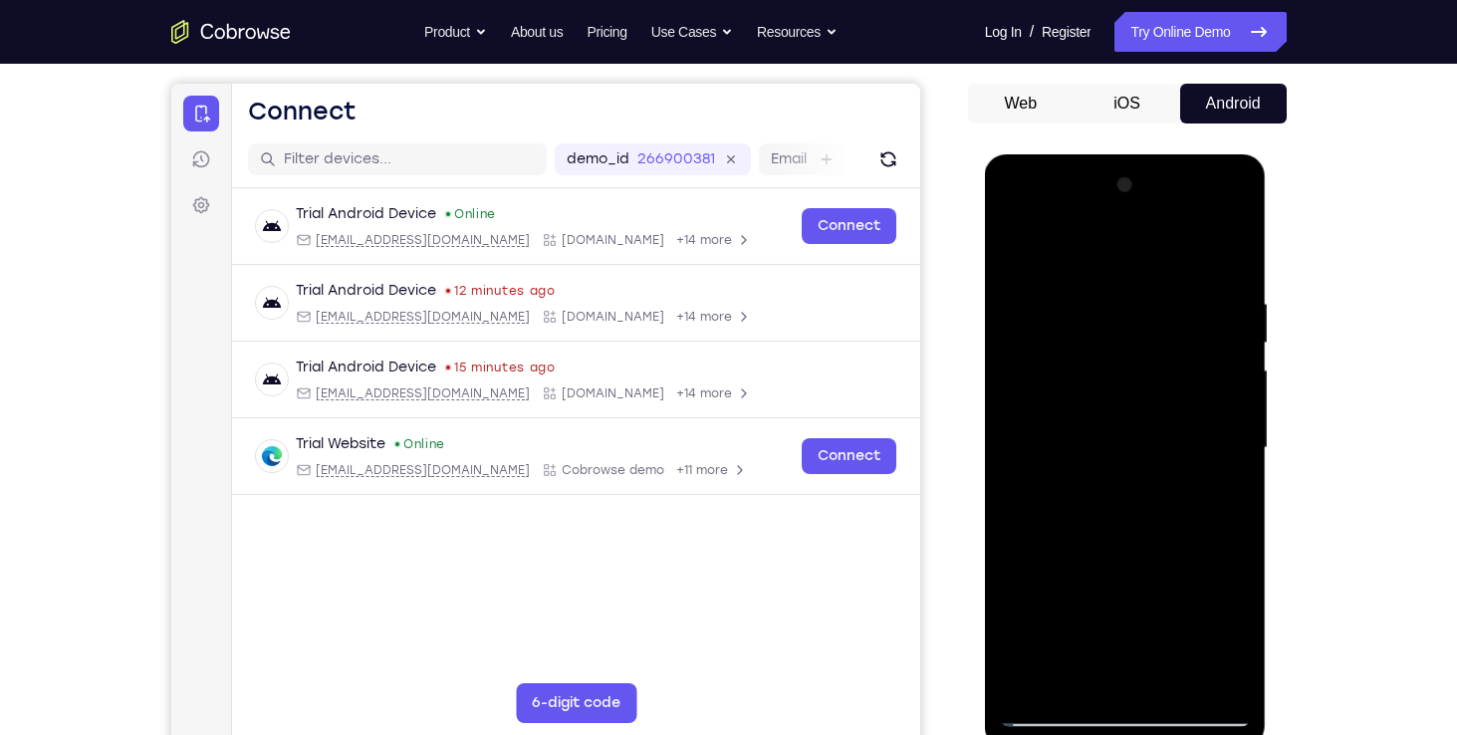
scroll to position [128, 0]
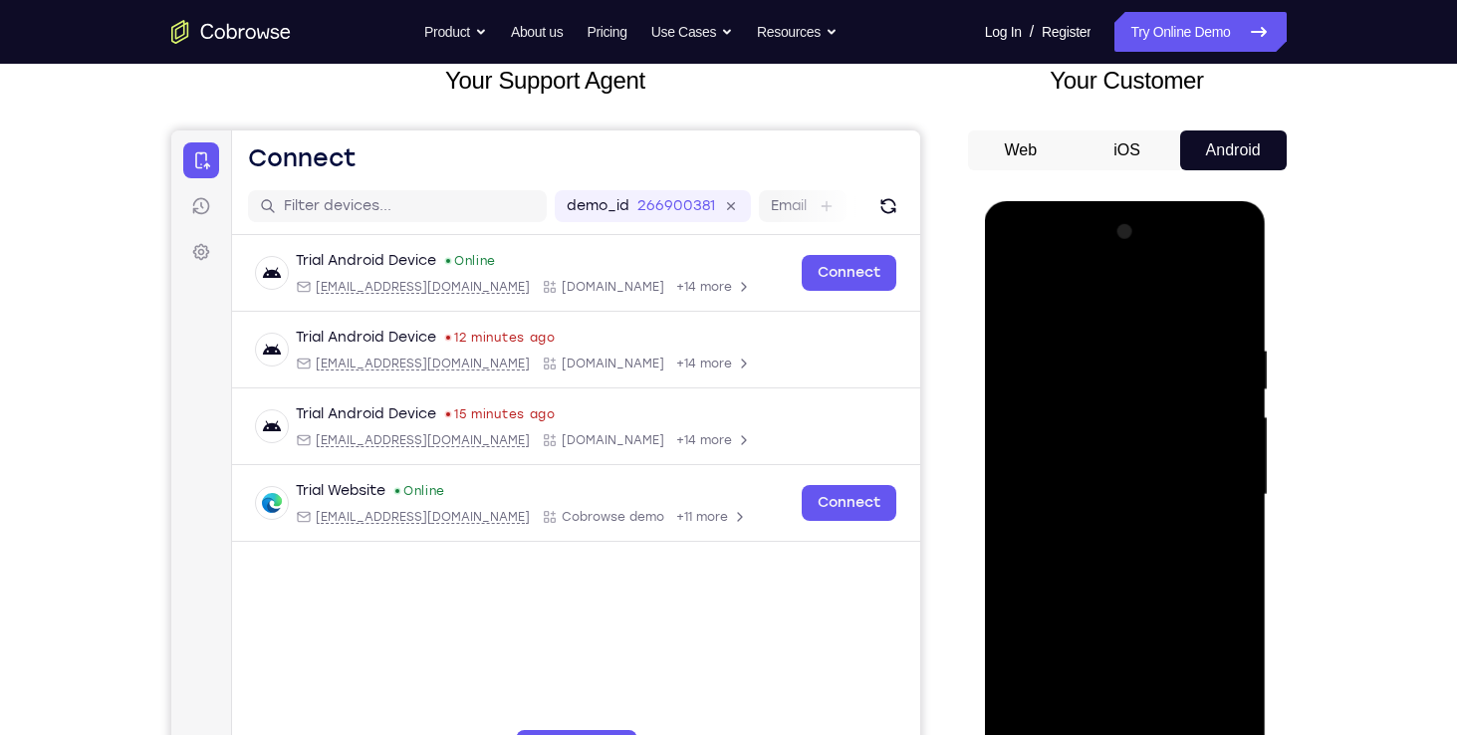
click at [1017, 303] on div at bounding box center [1125, 495] width 251 height 558
click at [1020, 298] on div at bounding box center [1125, 495] width 251 height 558
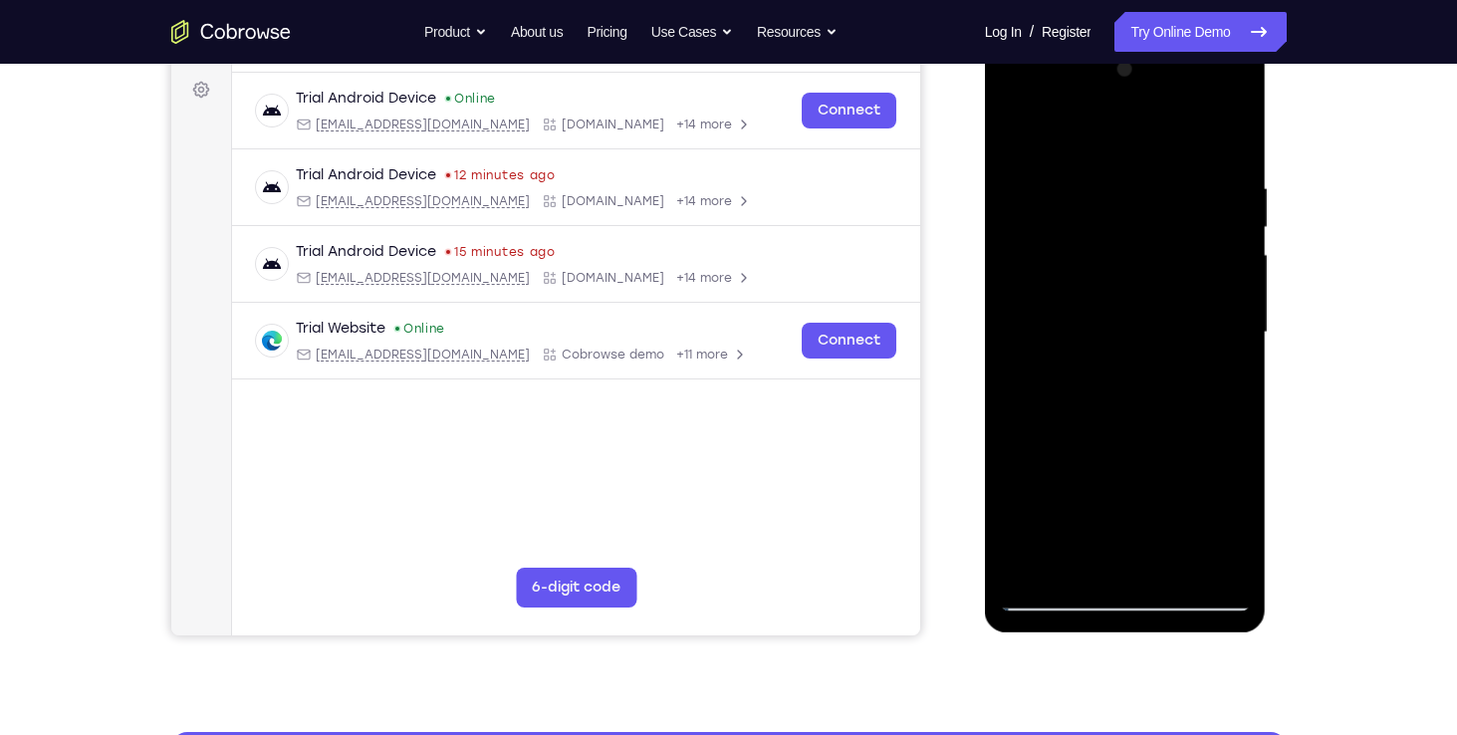
scroll to position [291, 0]
click at [1169, 564] on div at bounding box center [1125, 333] width 251 height 558
click at [1123, 301] on div at bounding box center [1125, 333] width 251 height 558
click at [1072, 557] on div at bounding box center [1125, 333] width 251 height 558
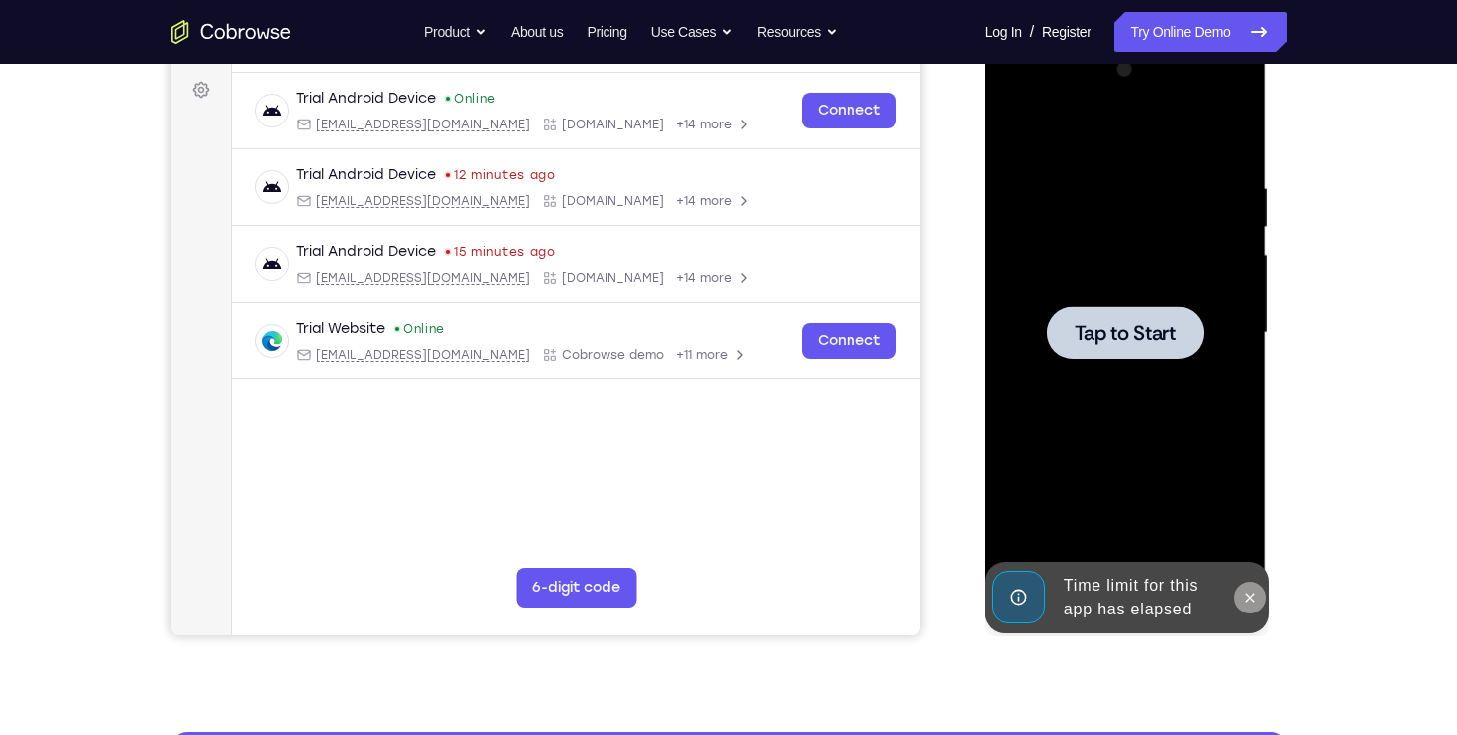
click at [1248, 595] on icon at bounding box center [1250, 596] width 9 height 9
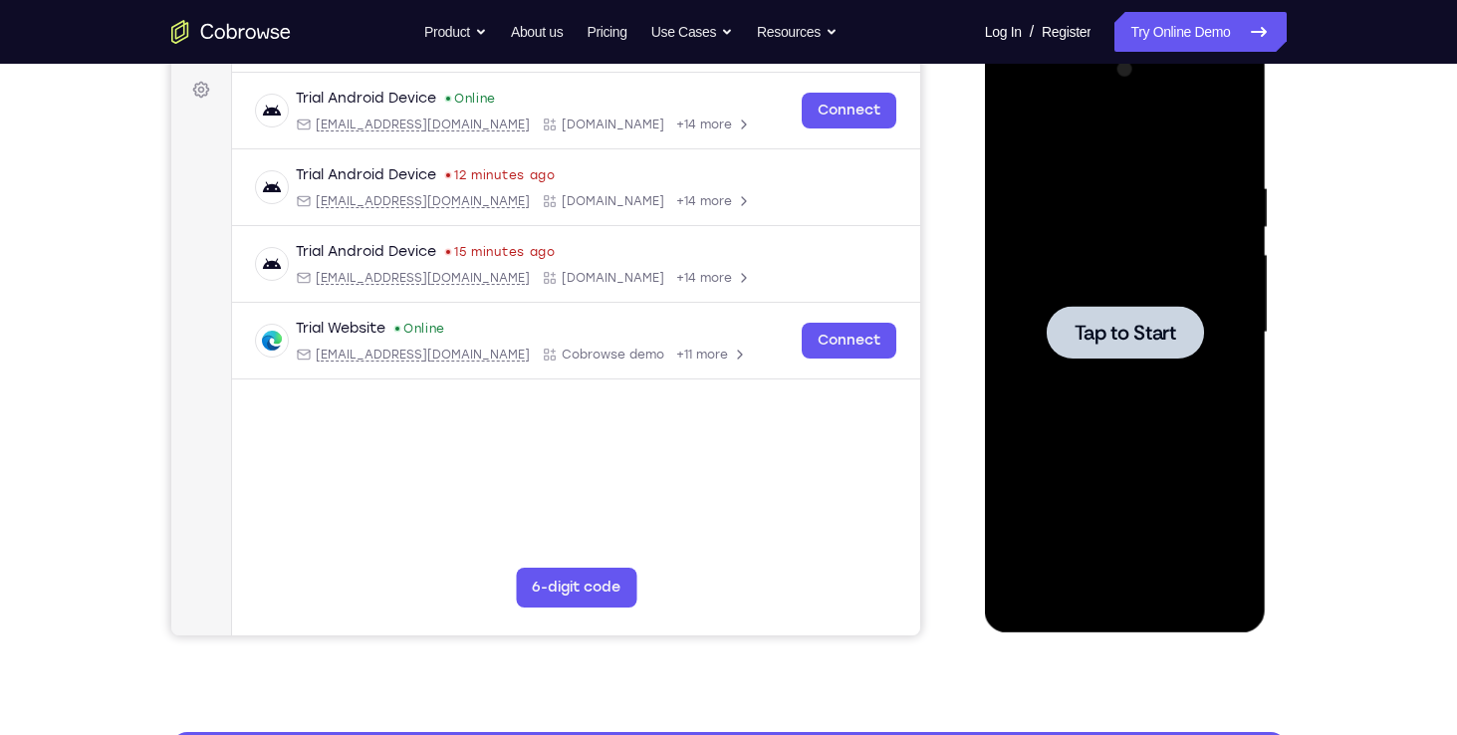
click at [1157, 335] on span "Tap to Start" at bounding box center [1125, 333] width 102 height 20
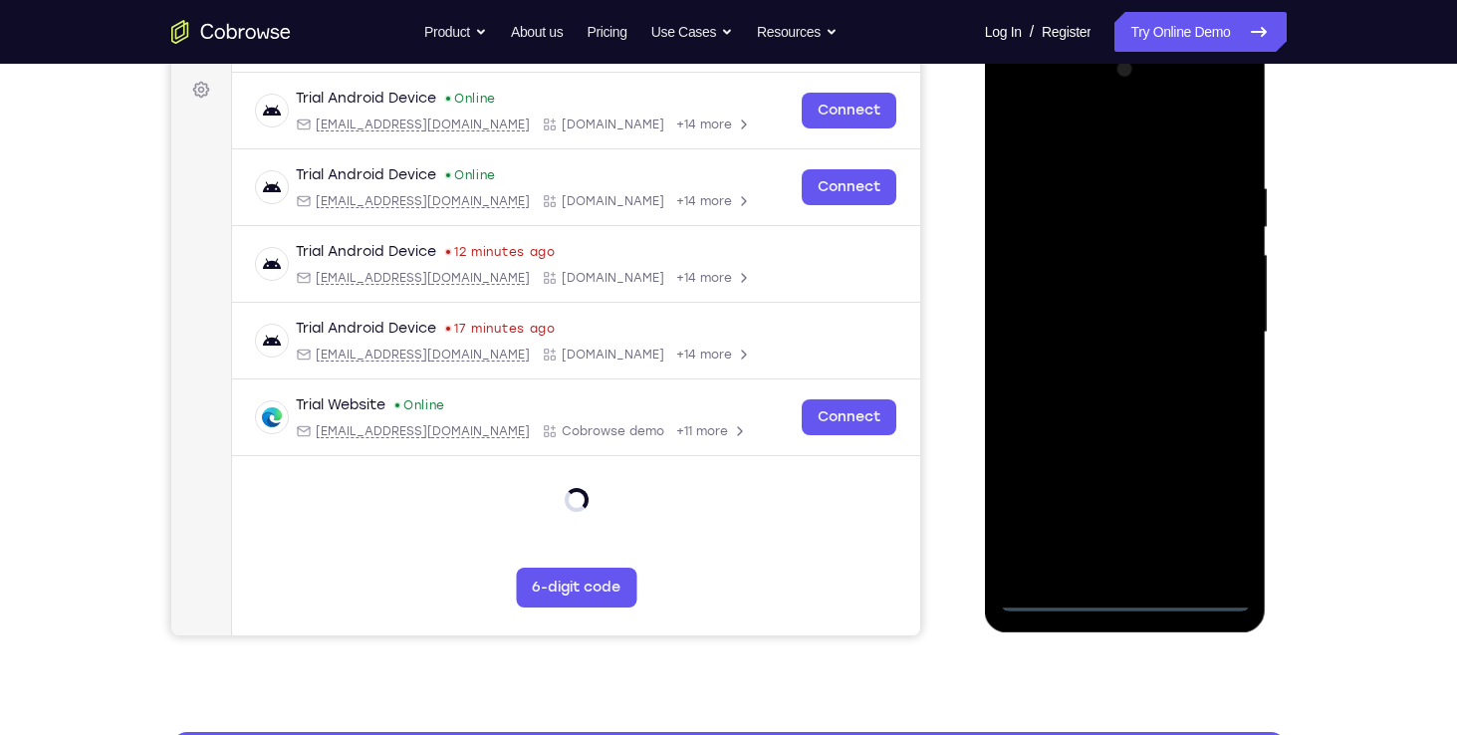
click at [1117, 591] on div at bounding box center [1125, 333] width 251 height 558
click at [1207, 496] on div at bounding box center [1125, 333] width 251 height 558
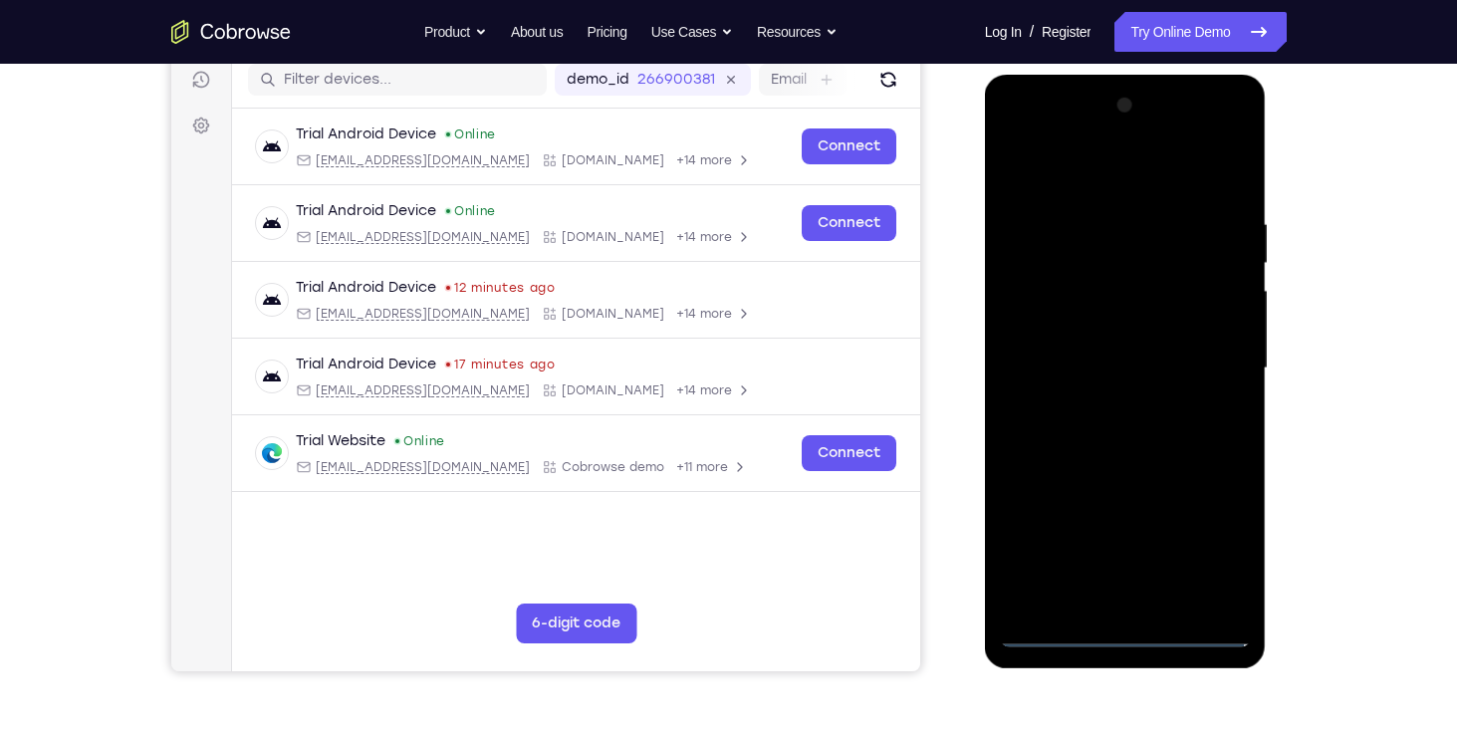
scroll to position [147, 0]
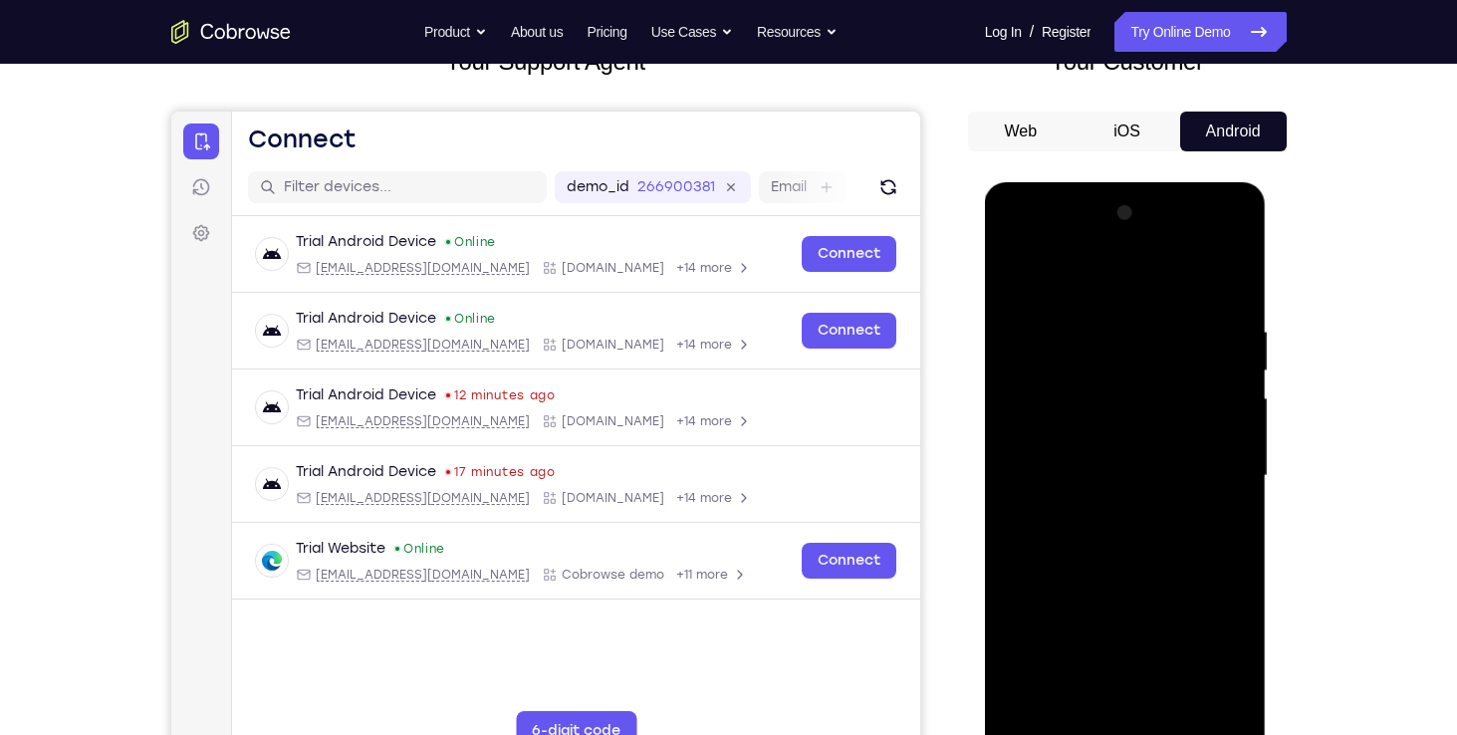
click at [1112, 283] on div at bounding box center [1125, 476] width 251 height 558
click at [1218, 467] on div at bounding box center [1125, 476] width 251 height 558
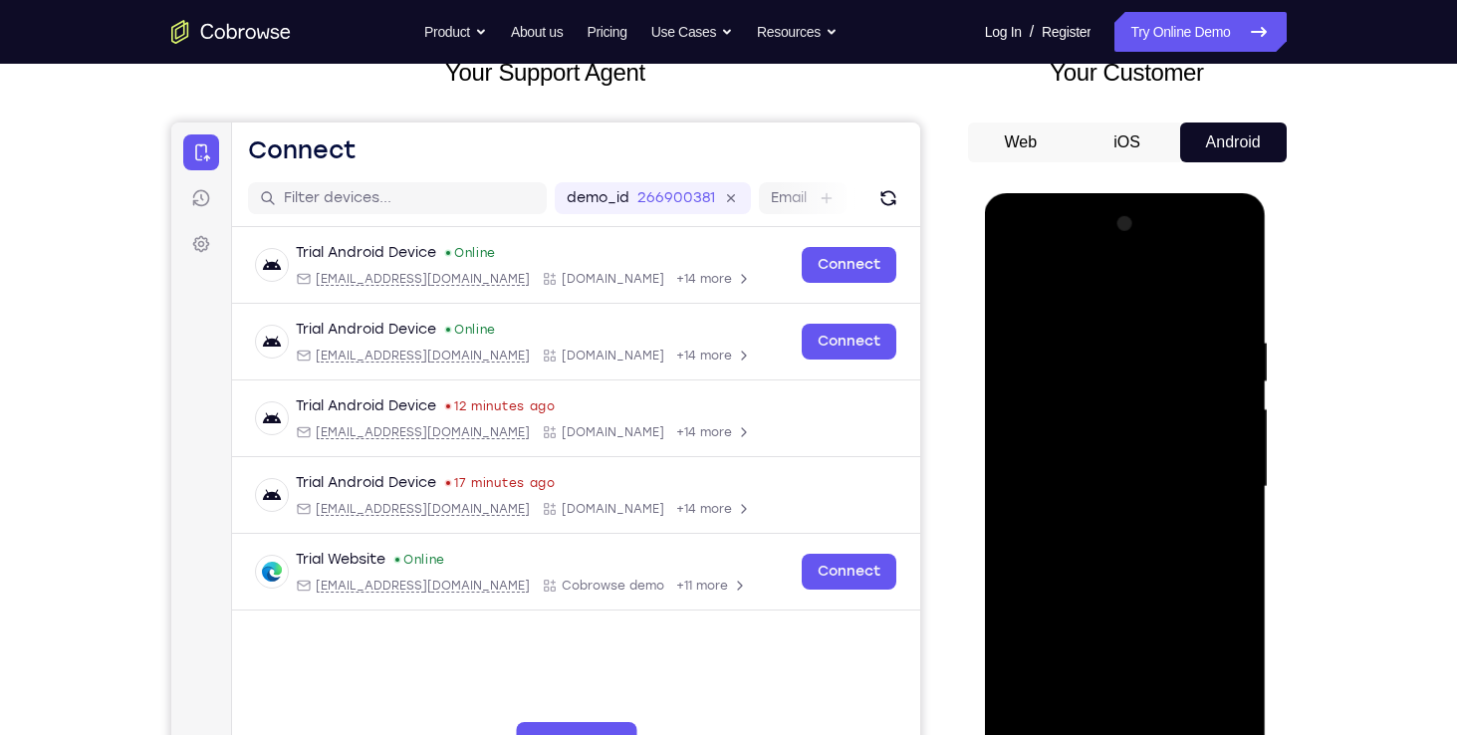
scroll to position [135, 0]
click at [1105, 522] on div at bounding box center [1125, 488] width 251 height 558
click at [1086, 476] on div at bounding box center [1125, 488] width 251 height 558
click at [1165, 409] on div at bounding box center [1125, 488] width 251 height 558
click at [1118, 448] on div at bounding box center [1125, 488] width 251 height 558
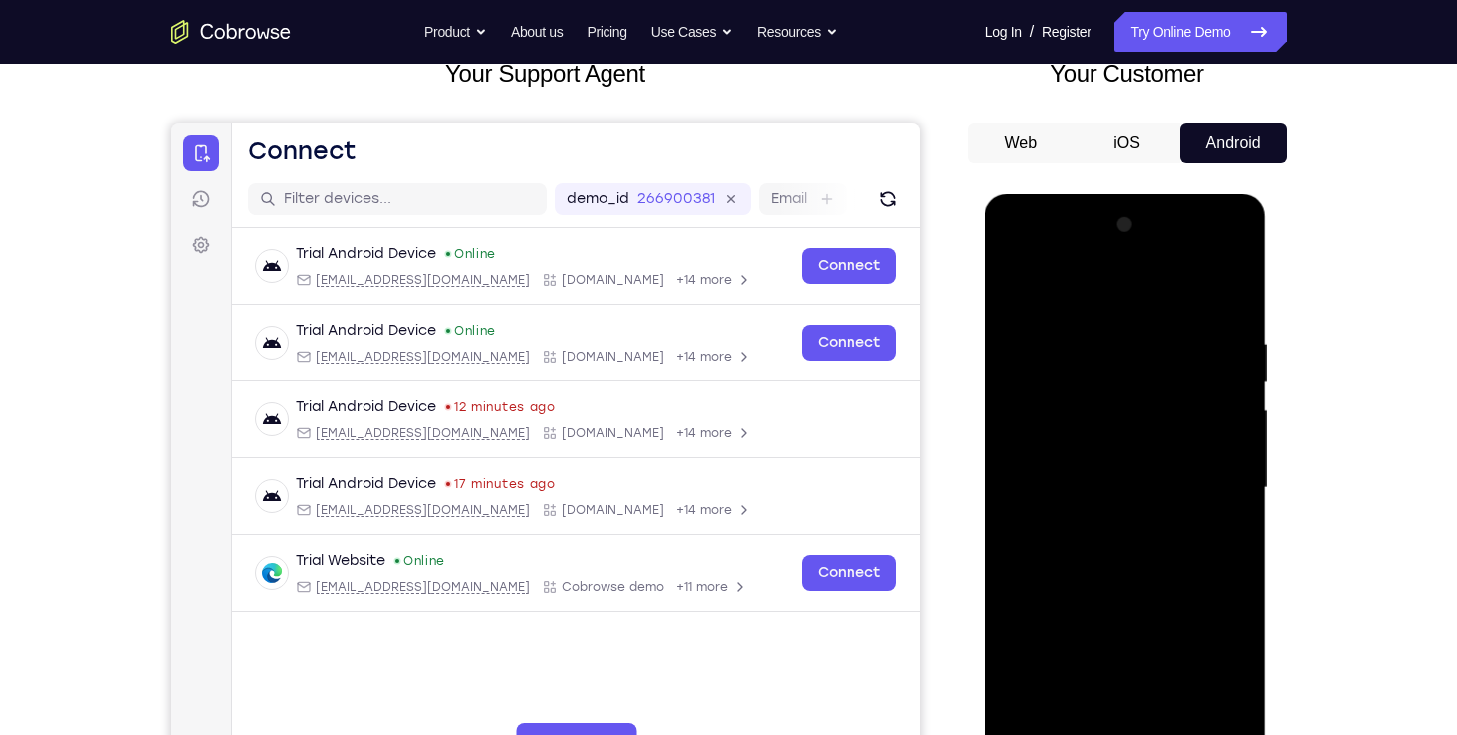
click at [1122, 481] on div at bounding box center [1125, 488] width 251 height 558
click at [1111, 554] on div at bounding box center [1125, 488] width 251 height 558
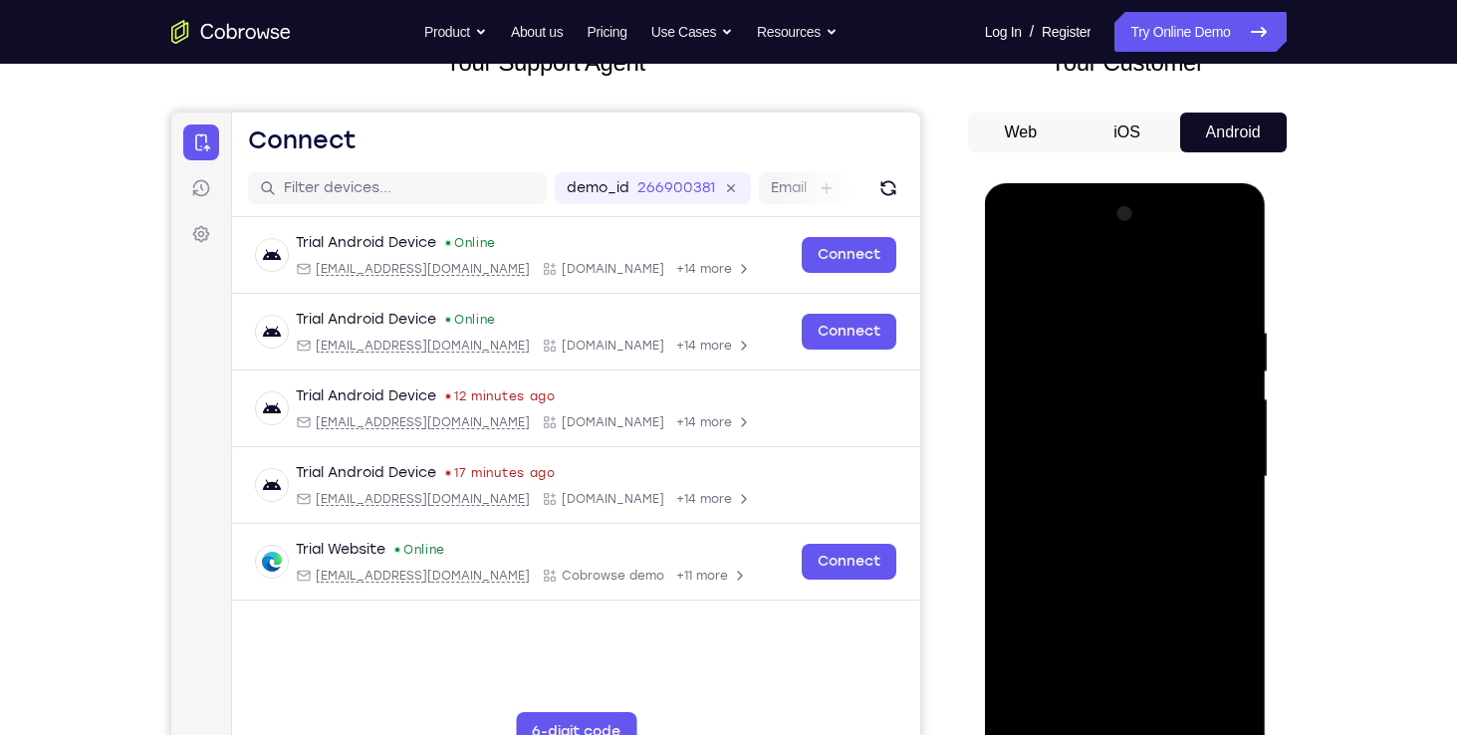
click at [1119, 540] on div at bounding box center [1125, 477] width 251 height 558
click at [1222, 507] on div at bounding box center [1125, 477] width 251 height 558
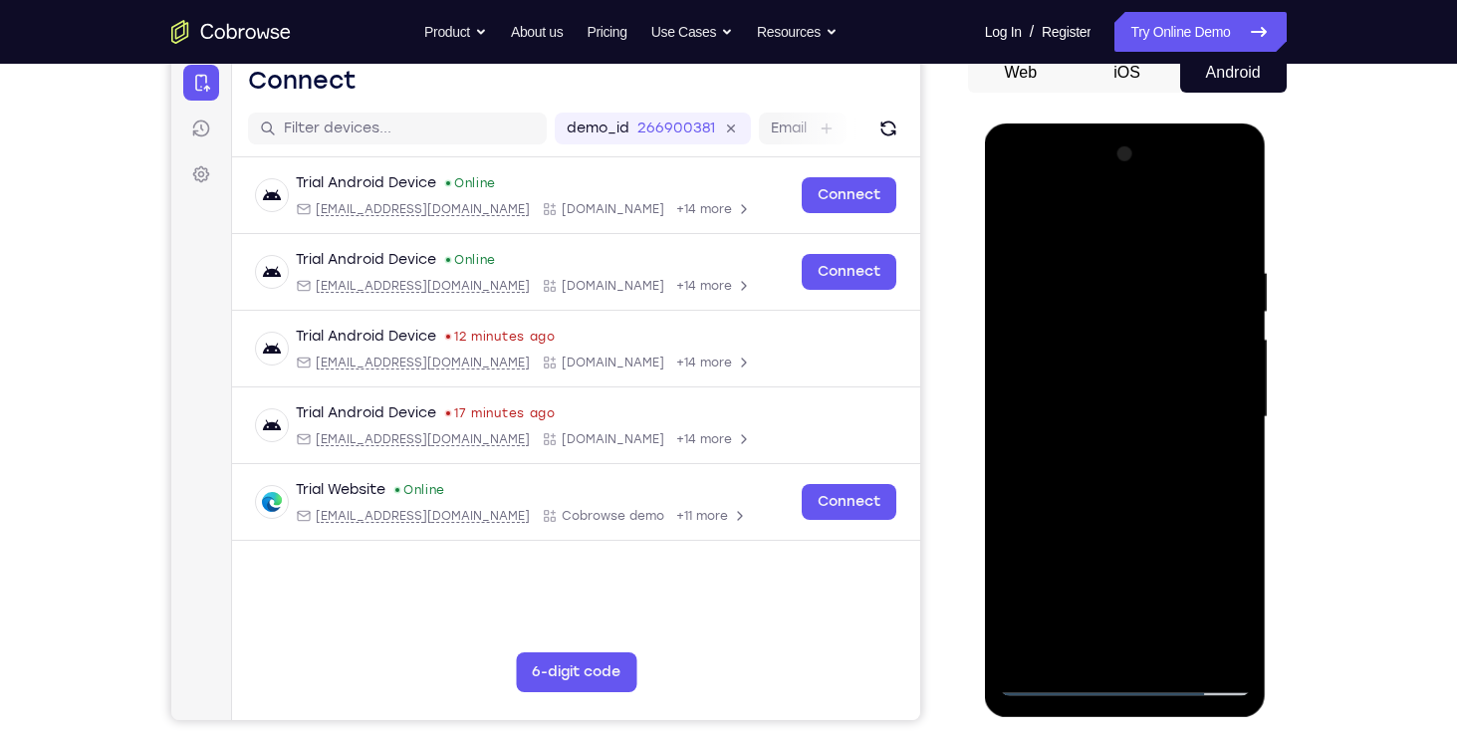
scroll to position [299, 0]
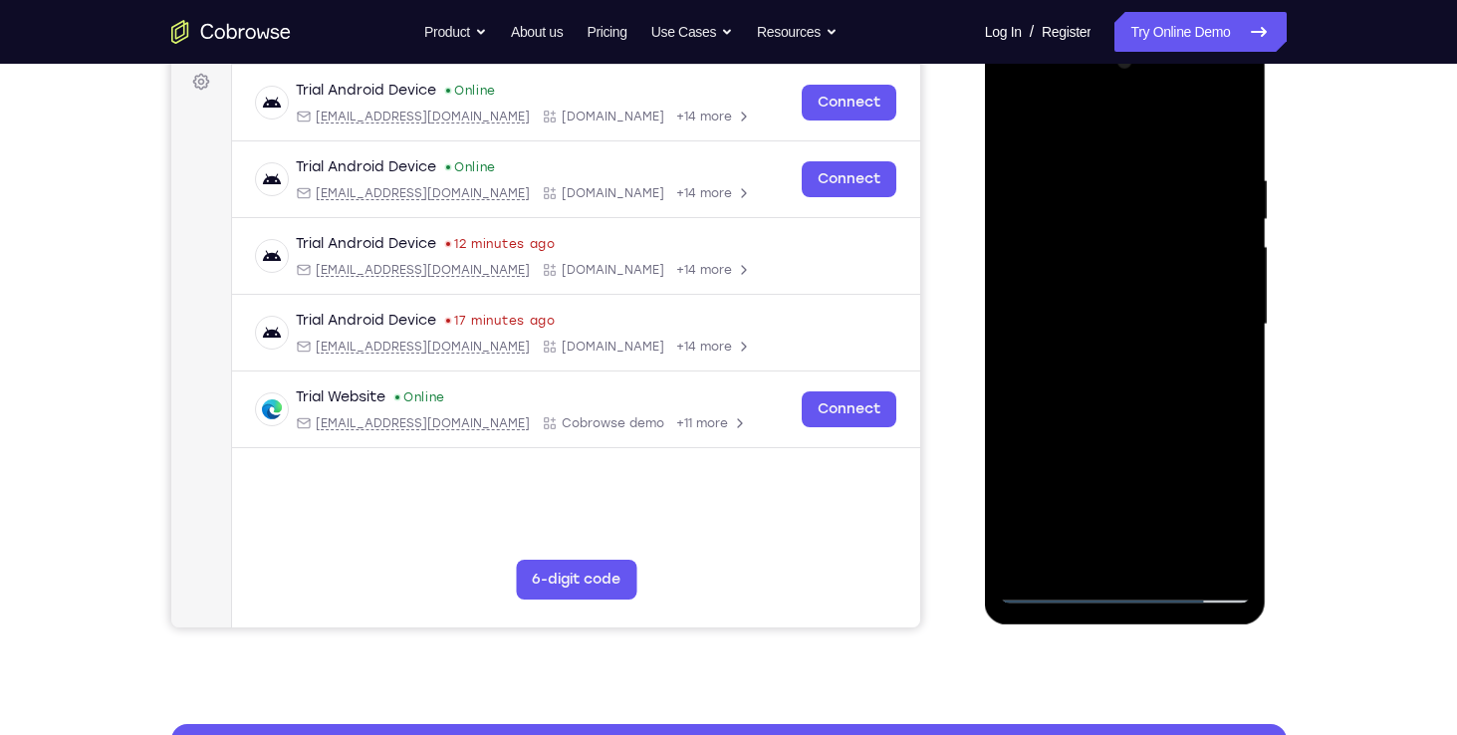
click at [1145, 409] on div at bounding box center [1125, 325] width 251 height 558
click at [1172, 561] on div at bounding box center [1125, 325] width 251 height 558
click at [1121, 432] on div at bounding box center [1125, 325] width 251 height 558
click at [1093, 295] on div at bounding box center [1125, 325] width 251 height 558
click at [1091, 546] on div at bounding box center [1125, 325] width 251 height 558
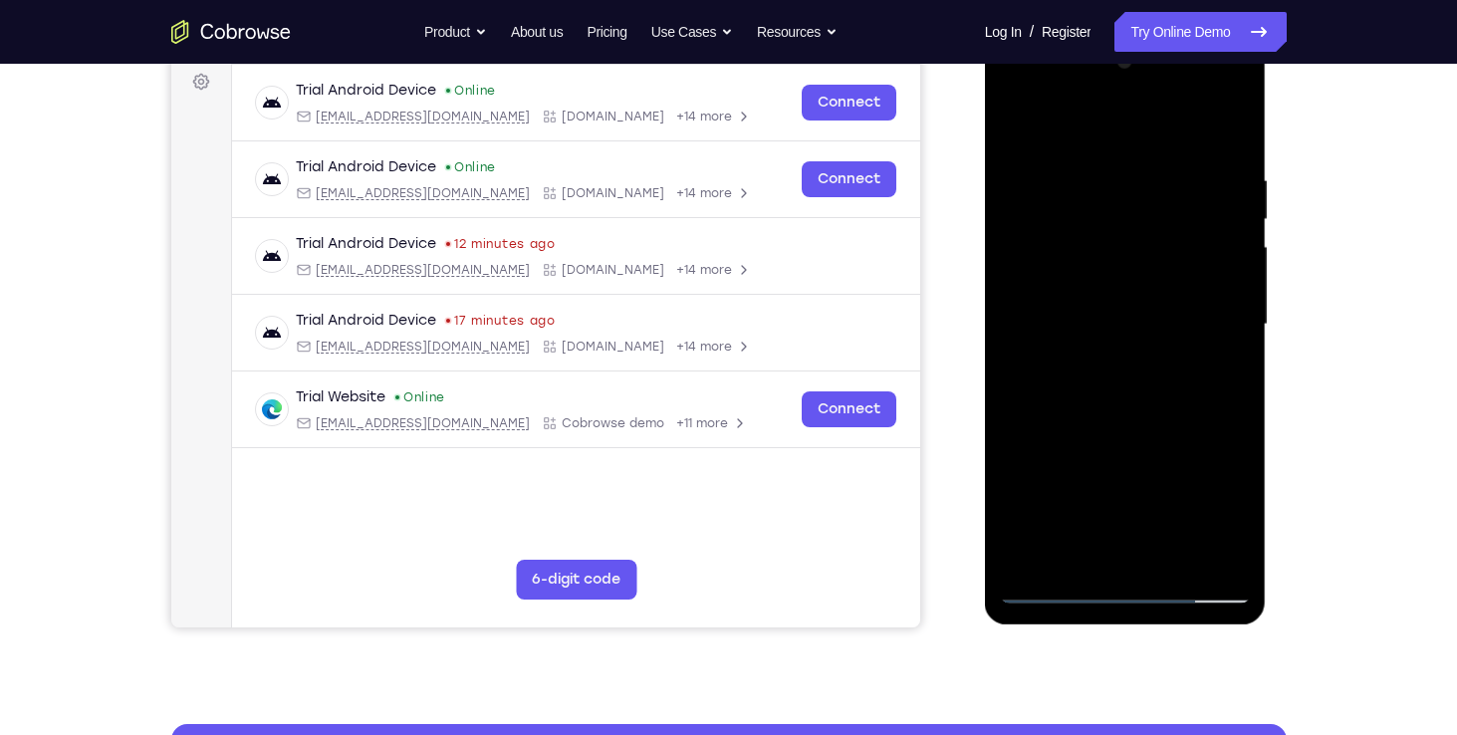
drag, startPoint x: 1125, startPoint y: 264, endPoint x: 1122, endPoint y: 349, distance: 85.7
click at [1122, 349] on div at bounding box center [1125, 325] width 251 height 558
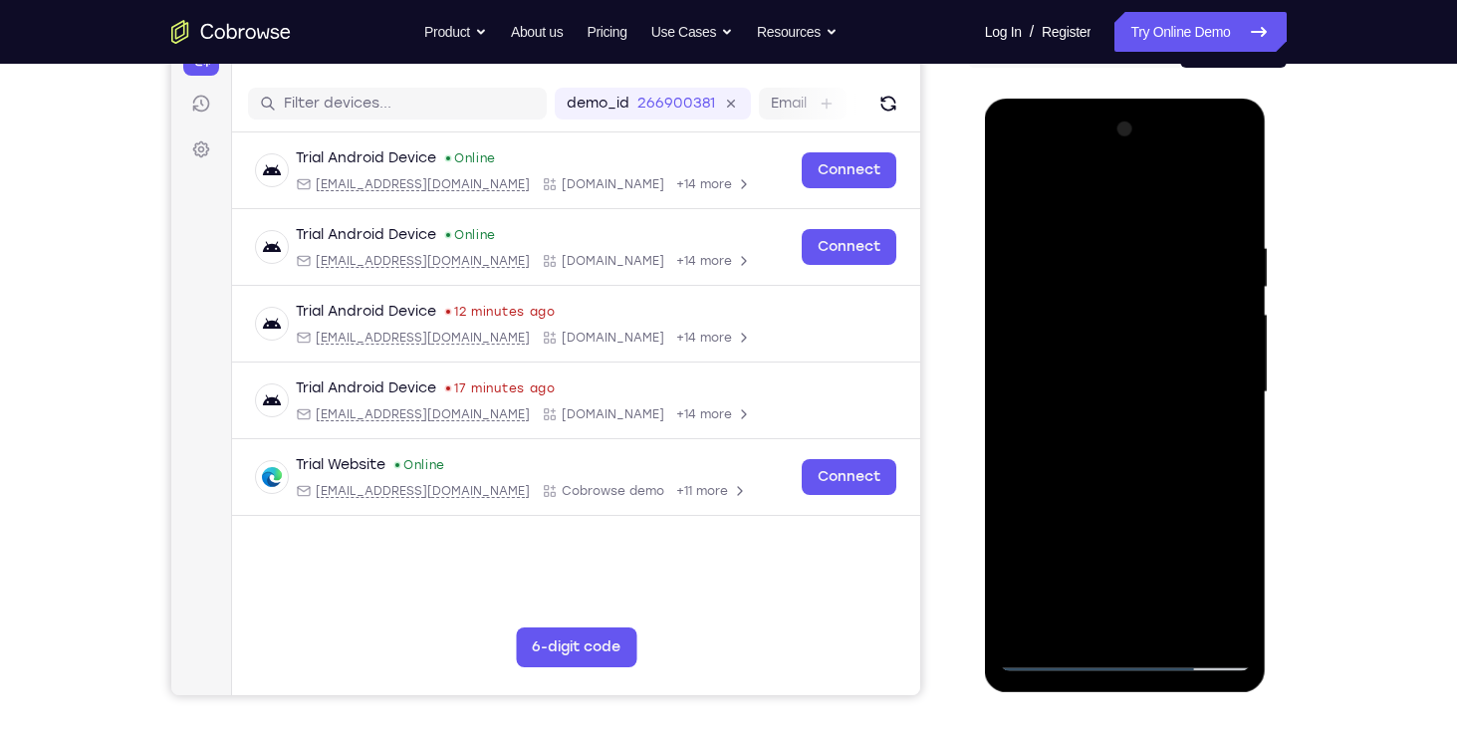
scroll to position [216, 0]
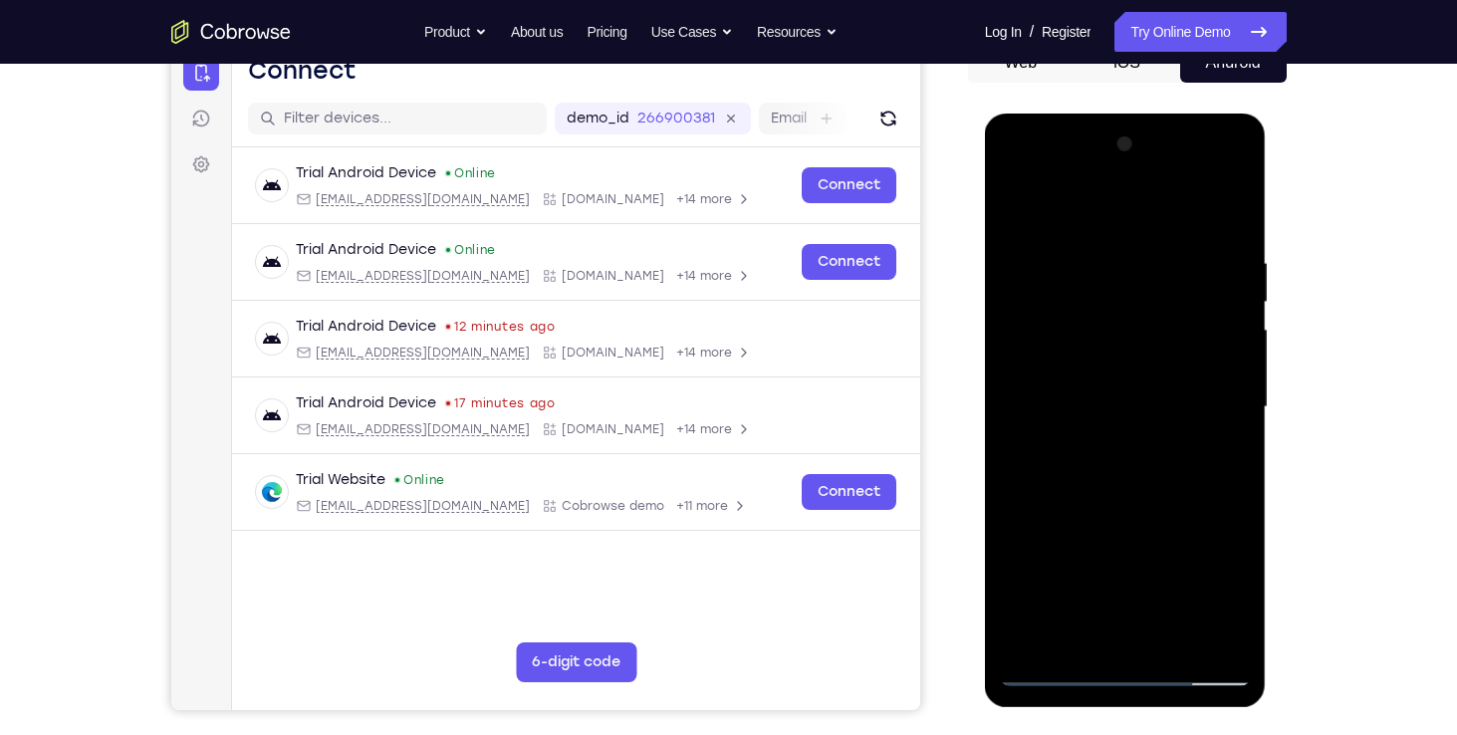
drag, startPoint x: 1161, startPoint y: 288, endPoint x: 1146, endPoint y: 245, distance: 45.3
click at [1146, 245] on div at bounding box center [1125, 407] width 251 height 558
drag, startPoint x: 1134, startPoint y: 312, endPoint x: 1118, endPoint y: 440, distance: 129.4
click at [1118, 440] on div at bounding box center [1125, 407] width 251 height 558
drag, startPoint x: 1155, startPoint y: 293, endPoint x: 1147, endPoint y: 387, distance: 94.9
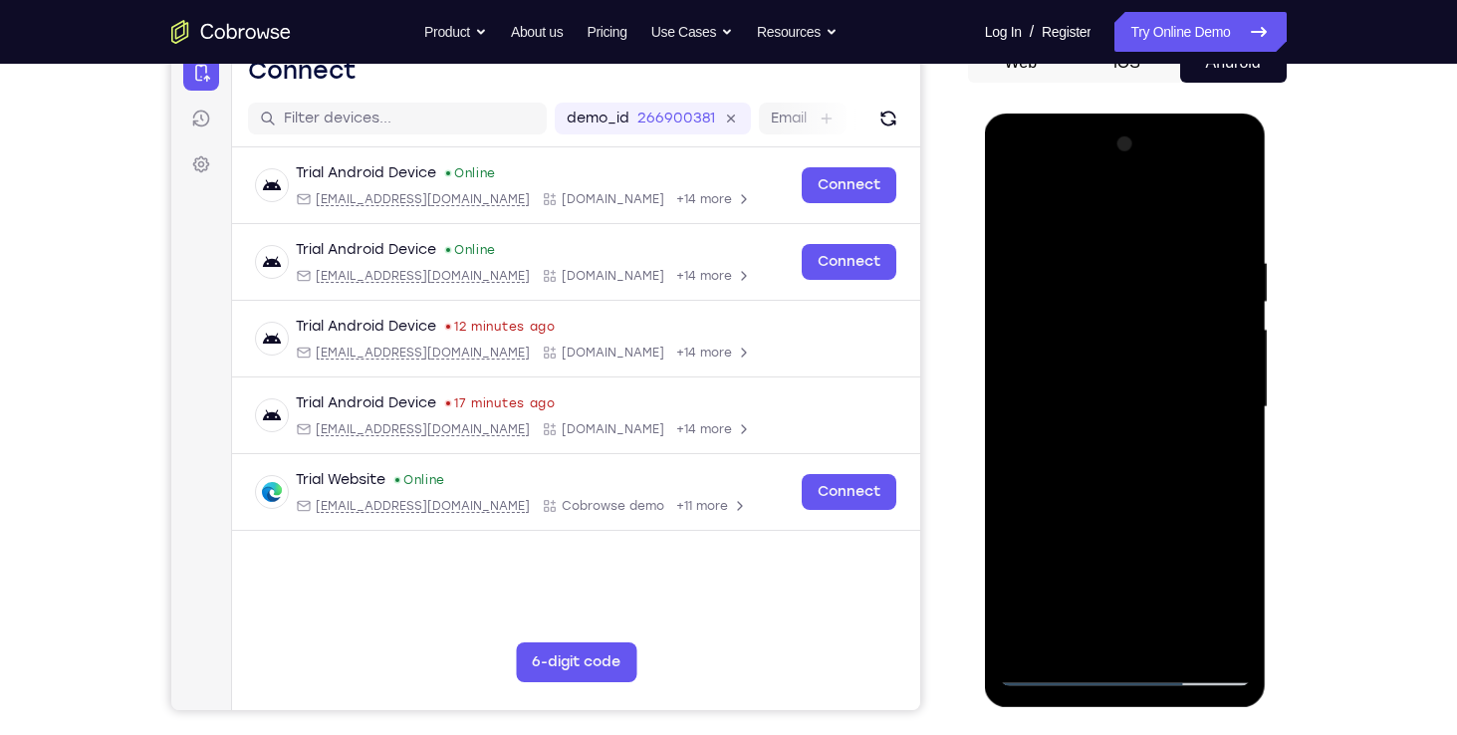
click at [1147, 387] on div at bounding box center [1125, 407] width 251 height 558
drag, startPoint x: 1182, startPoint y: 277, endPoint x: 1175, endPoint y: 375, distance: 98.8
click at [1175, 375] on div at bounding box center [1125, 407] width 251 height 558
click at [1182, 359] on div at bounding box center [1125, 407] width 251 height 558
click at [1210, 359] on div at bounding box center [1125, 407] width 251 height 558
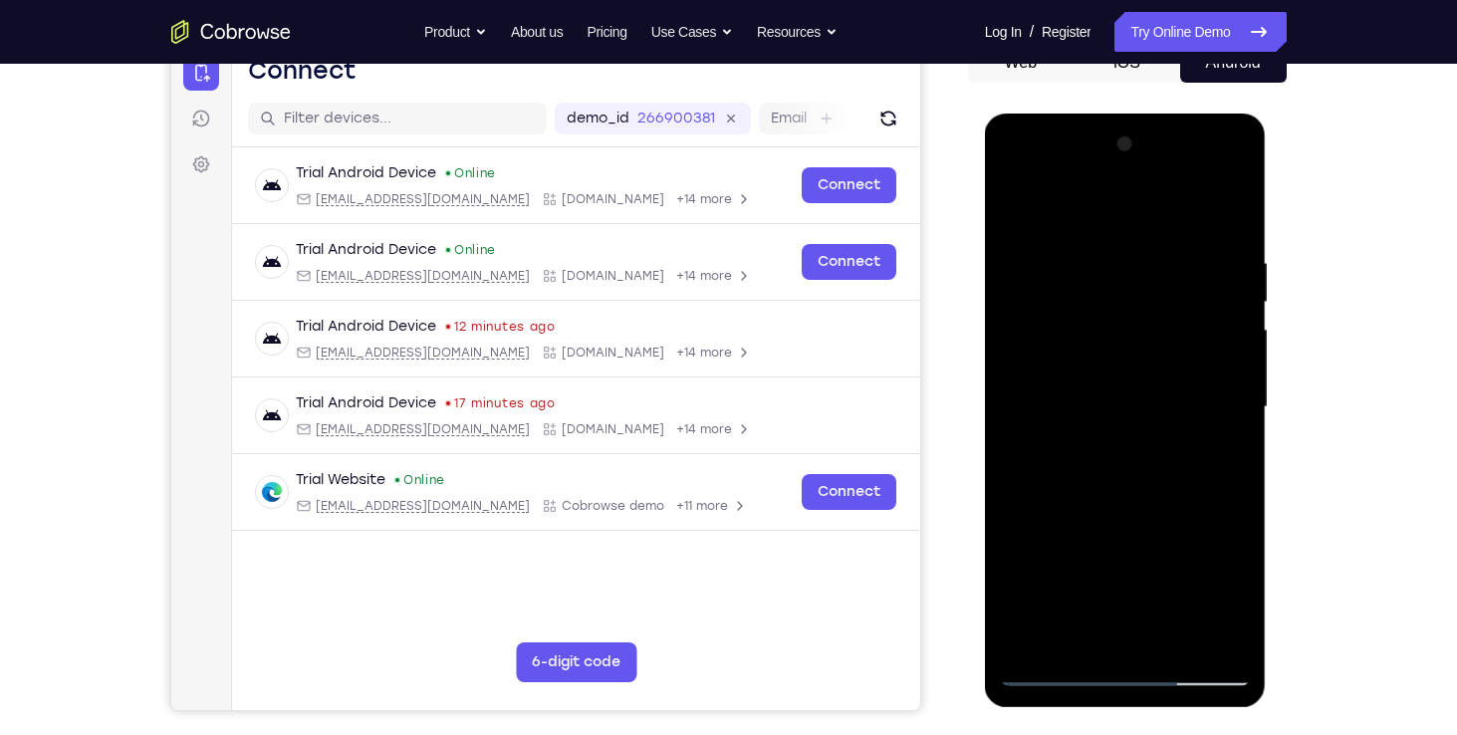
scroll to position [282, 0]
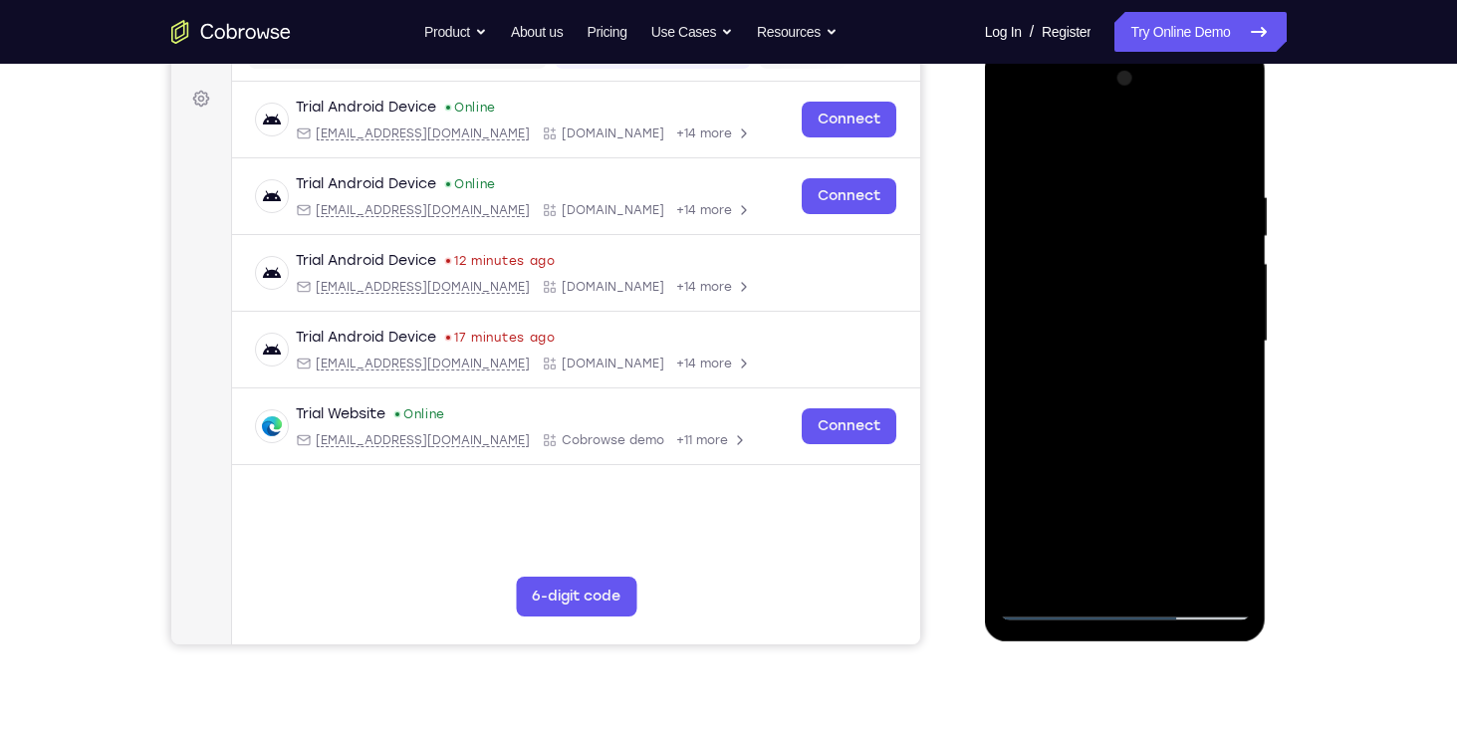
click at [1218, 394] on div at bounding box center [1125, 342] width 251 height 558
drag, startPoint x: 1167, startPoint y: 276, endPoint x: 1159, endPoint y: 310, distance: 34.8
click at [1159, 310] on div at bounding box center [1125, 342] width 251 height 558
